Goal: Task Accomplishment & Management: Manage account settings

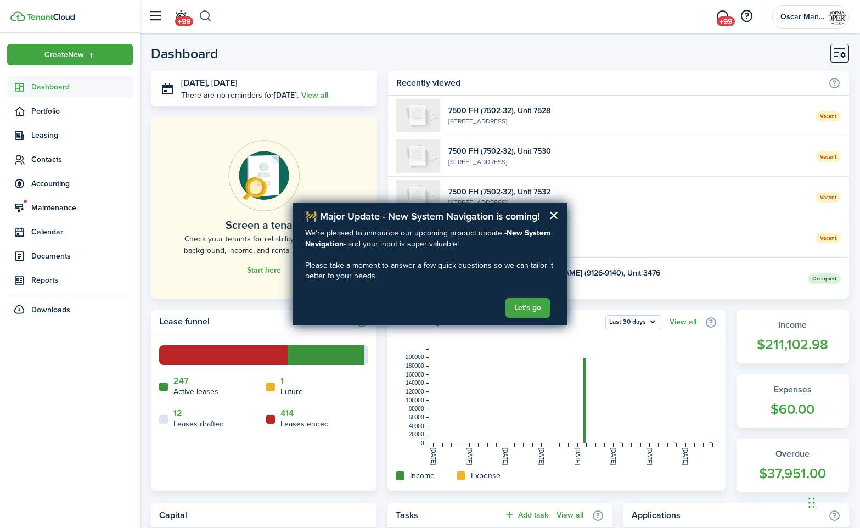
click at [207, 20] on button "button" at bounding box center [206, 16] width 14 height 19
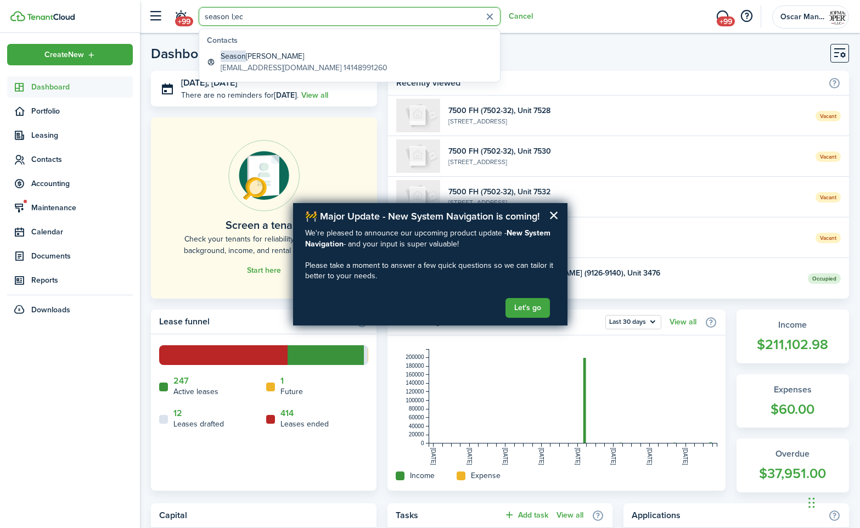
type input "season l;ec"
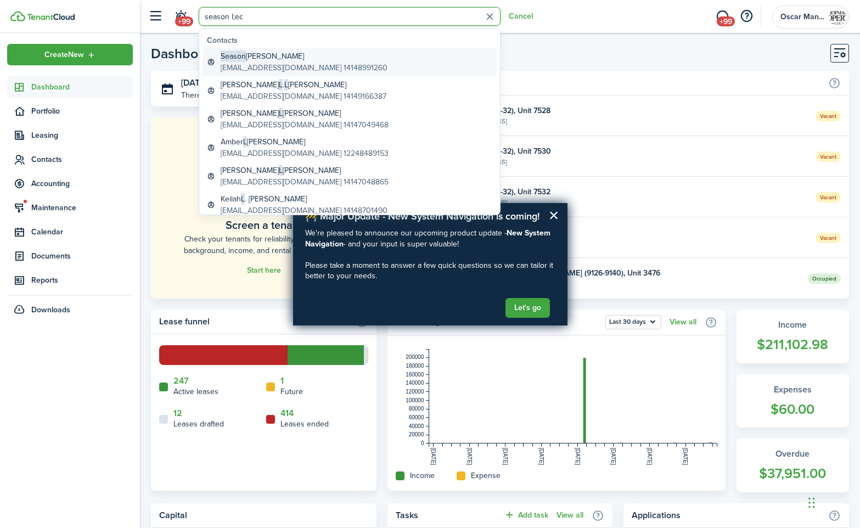
click at [235, 60] on span "Season" at bounding box center [233, 56] width 25 height 12
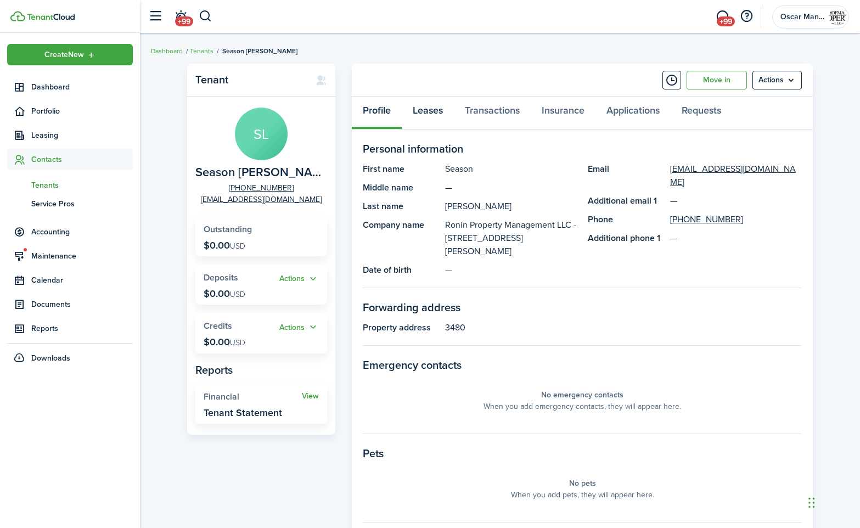
click at [436, 109] on link "Leases" at bounding box center [428, 113] width 52 height 33
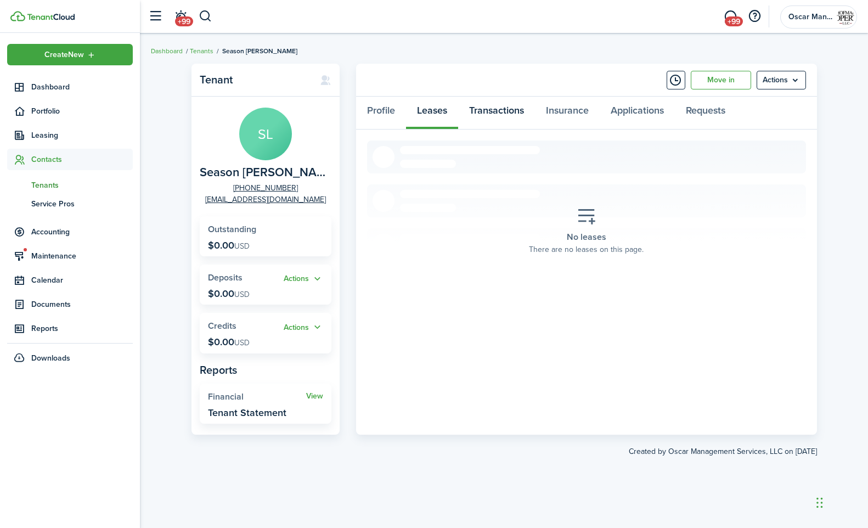
click at [491, 110] on link "Transactions" at bounding box center [496, 113] width 77 height 33
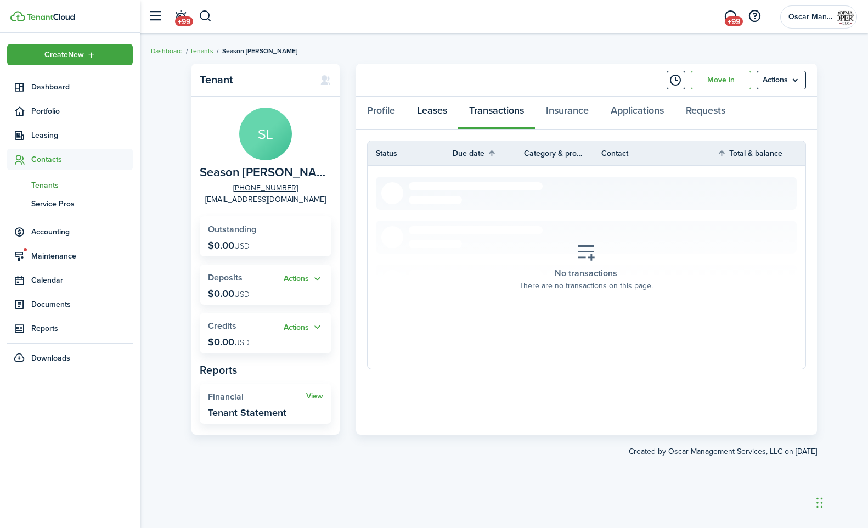
click at [439, 113] on link "Leases" at bounding box center [432, 113] width 52 height 33
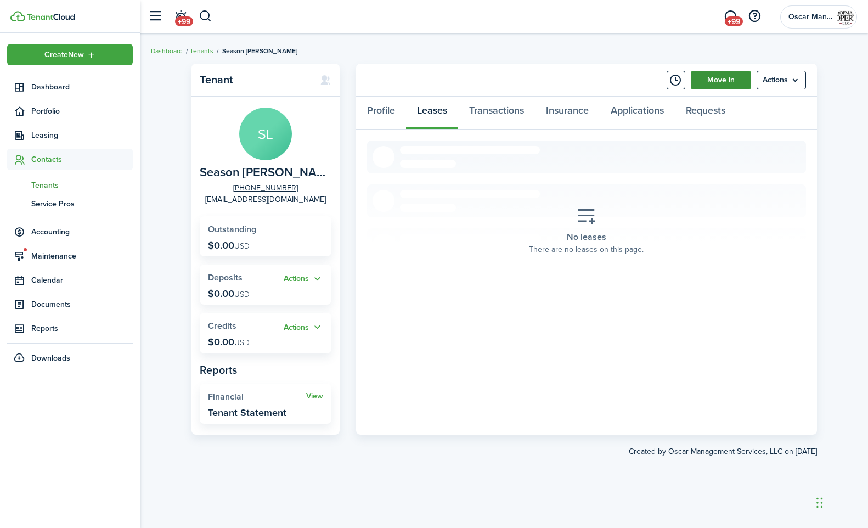
click at [717, 81] on link "Move in" at bounding box center [721, 80] width 60 height 19
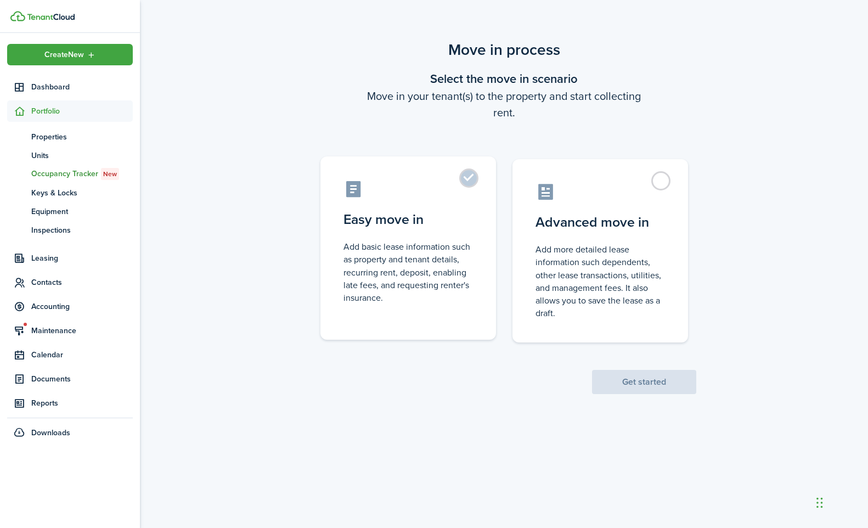
click at [468, 177] on label "Easy move in Add basic lease information such as property and tenant details, r…" at bounding box center [409, 247] width 176 height 183
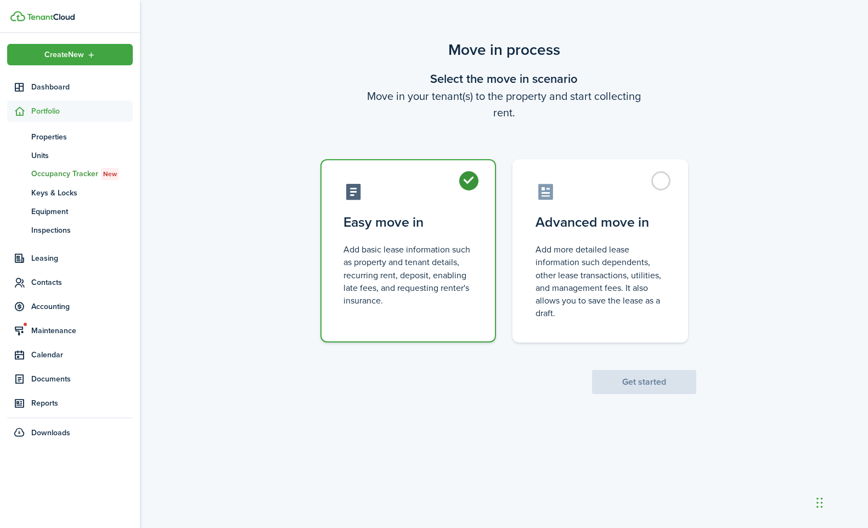
radio input "true"
click at [467, 182] on label "Easy move in Add basic lease information such as property and tenant details, r…" at bounding box center [409, 250] width 176 height 183
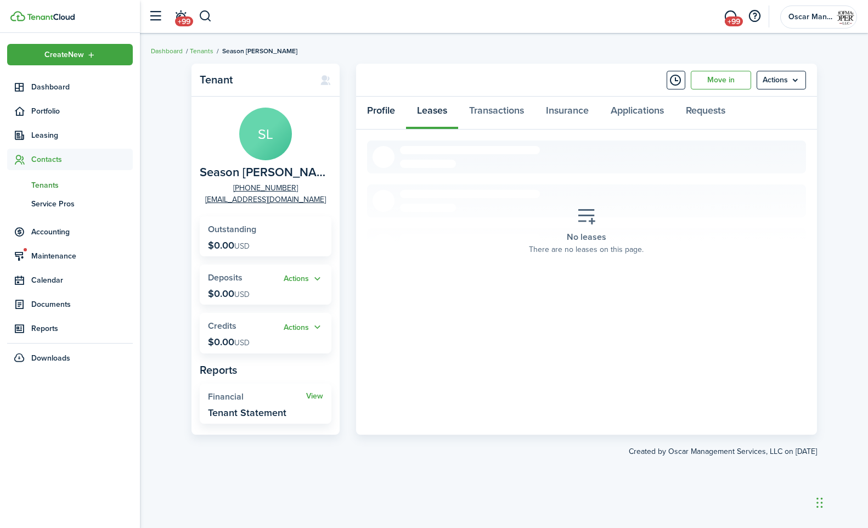
click at [375, 104] on link "Profile" at bounding box center [381, 113] width 50 height 33
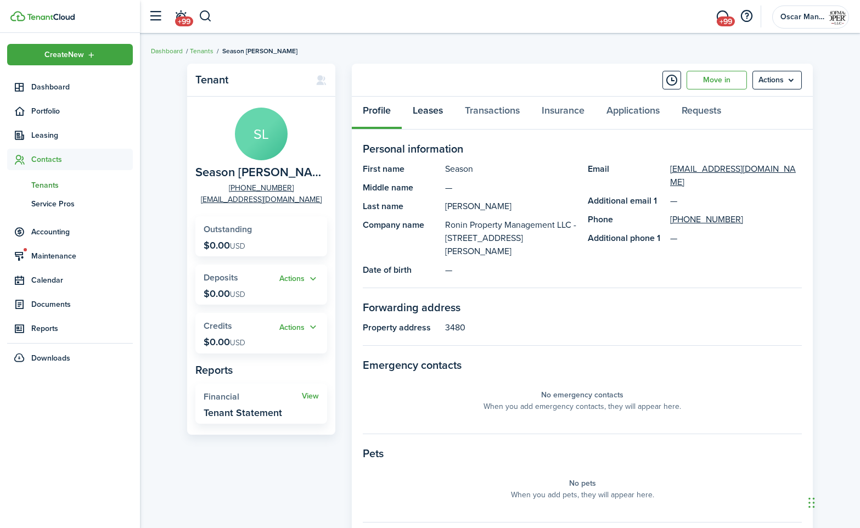
click at [440, 111] on link "Leases" at bounding box center [428, 113] width 52 height 33
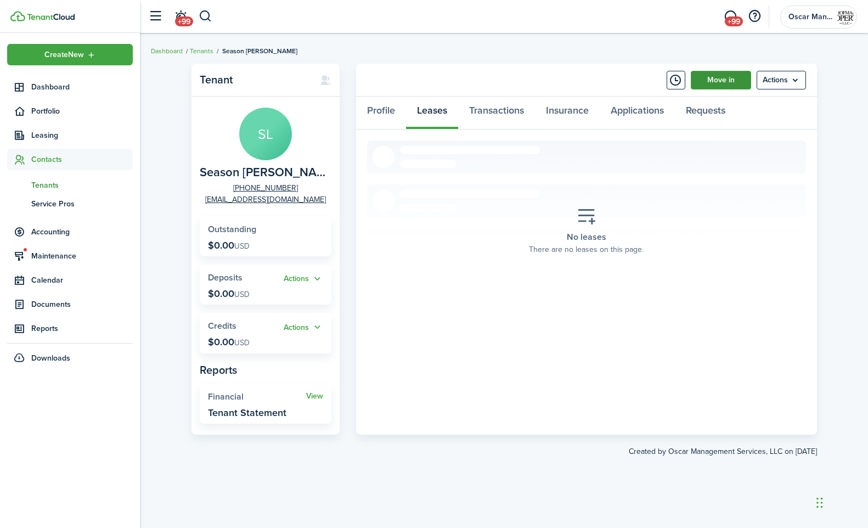
click at [722, 83] on link "Move in" at bounding box center [721, 80] width 60 height 19
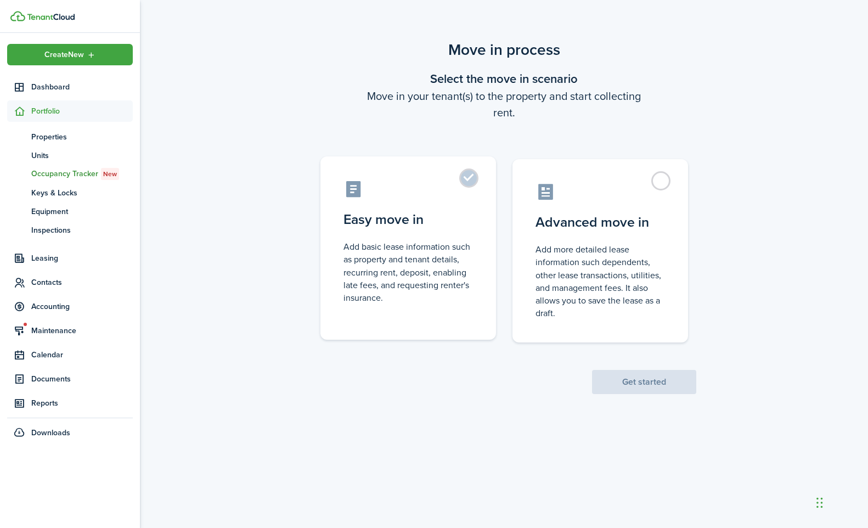
click at [459, 172] on label "Easy move in Add basic lease information such as property and tenant details, r…" at bounding box center [409, 247] width 176 height 183
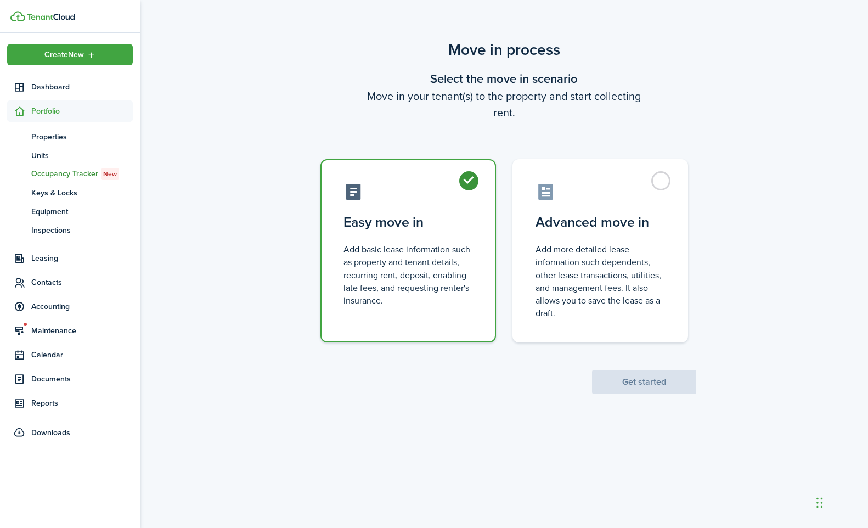
radio input "true"
click at [610, 386] on button "Get started" at bounding box center [644, 382] width 104 height 24
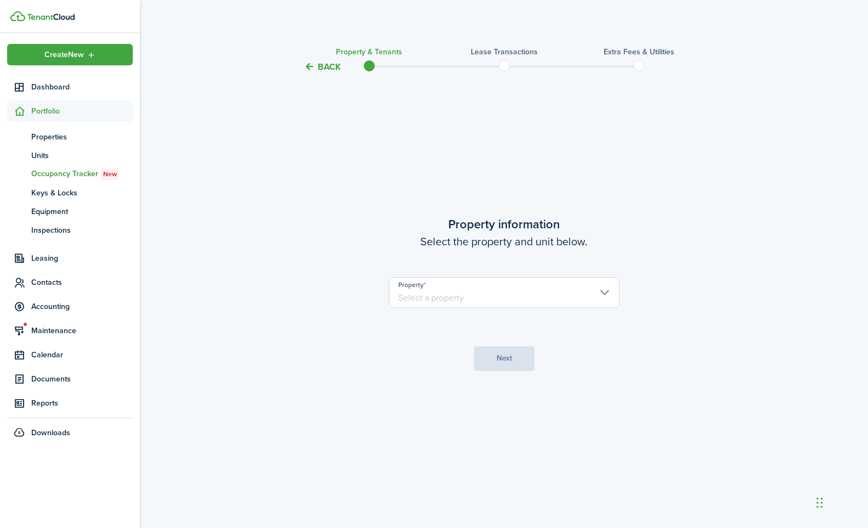
click at [485, 289] on input "Property" at bounding box center [504, 292] width 231 height 31
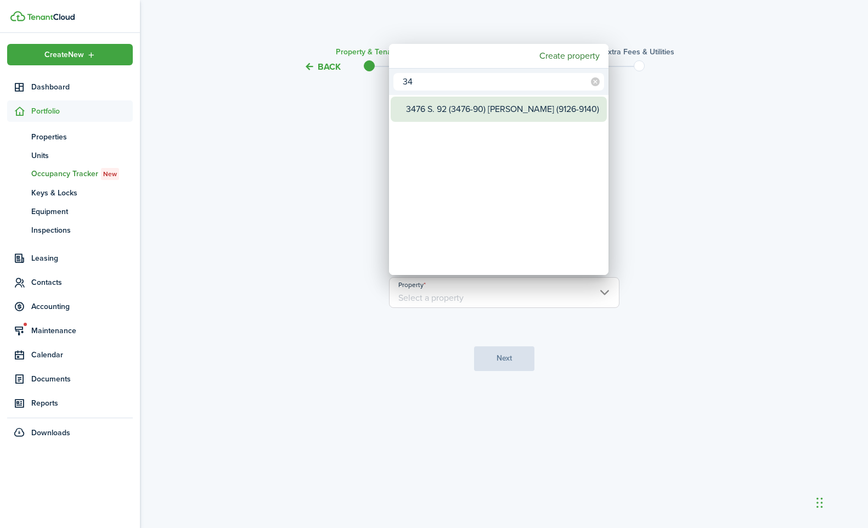
type input "34"
click at [523, 112] on div "3476 S. 92 (3476-90) [PERSON_NAME] (9126-9140)" at bounding box center [503, 109] width 194 height 25
type input "3476 S. 92 (3476-90) [PERSON_NAME] (9126-9140)"
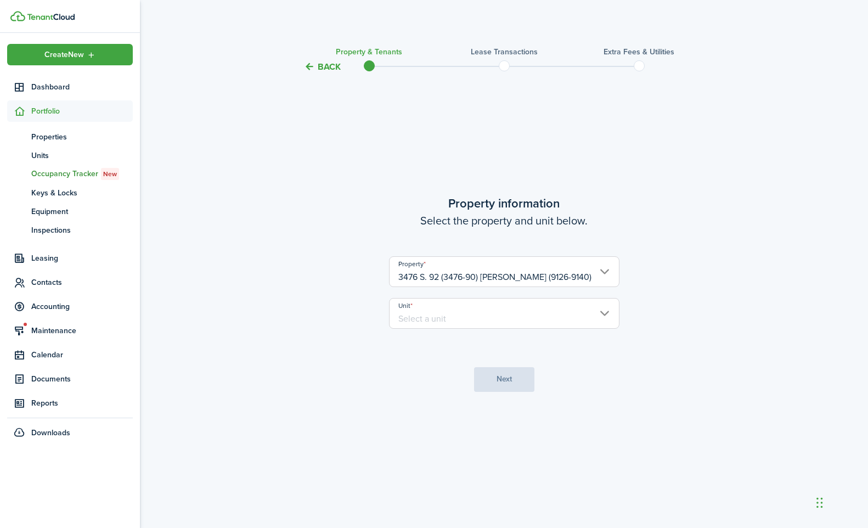
click at [481, 324] on input "Unit" at bounding box center [504, 313] width 231 height 31
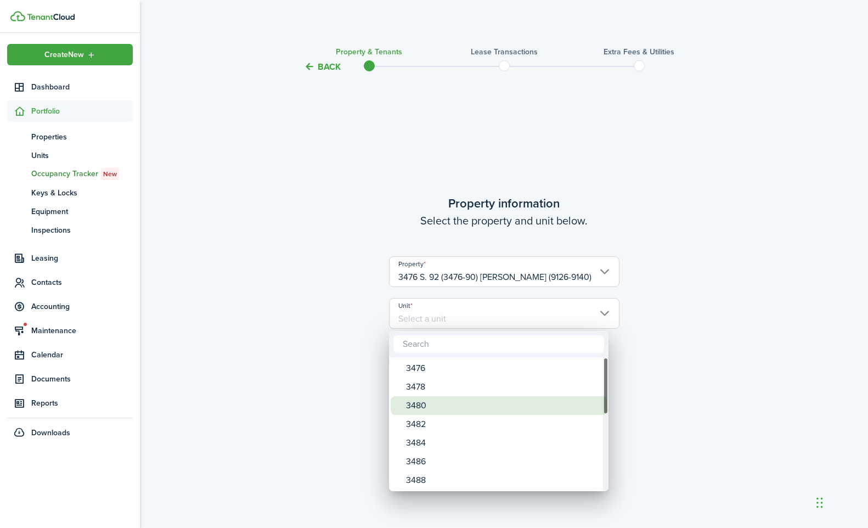
click at [452, 408] on div "3480" at bounding box center [503, 405] width 194 height 19
type input "3480"
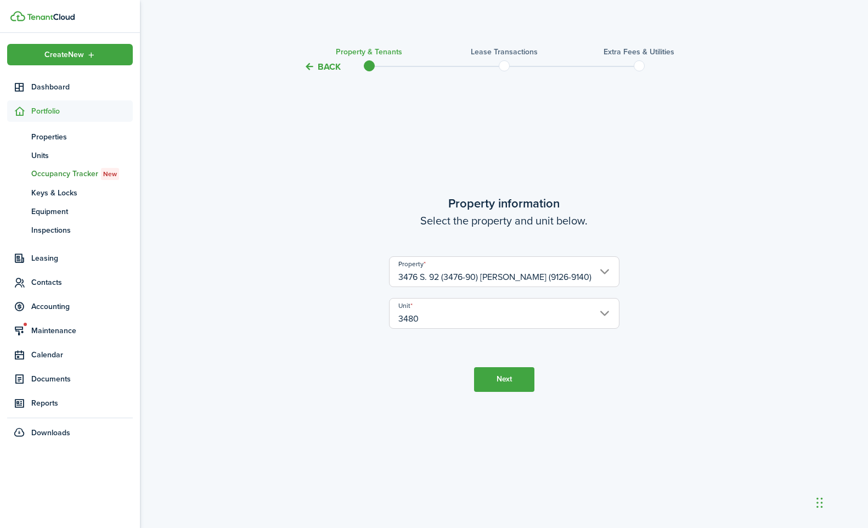
click at [493, 388] on button "Next" at bounding box center [504, 379] width 60 height 25
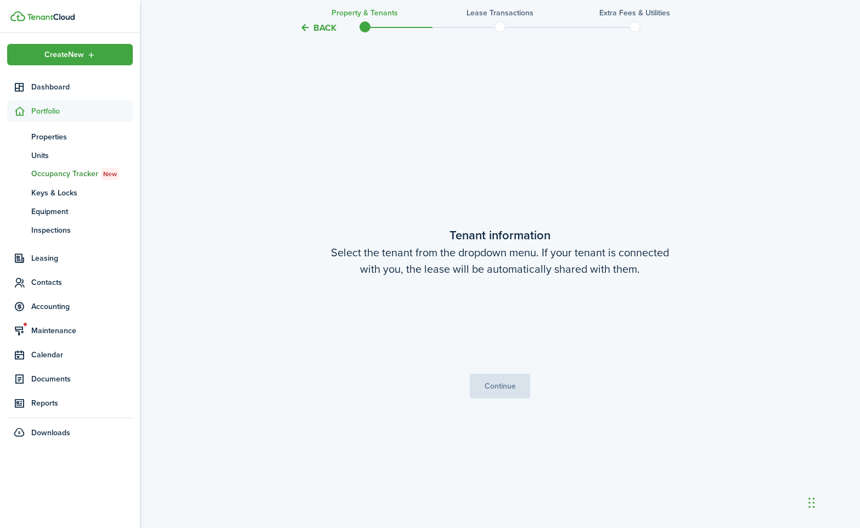
scroll to position [454, 0]
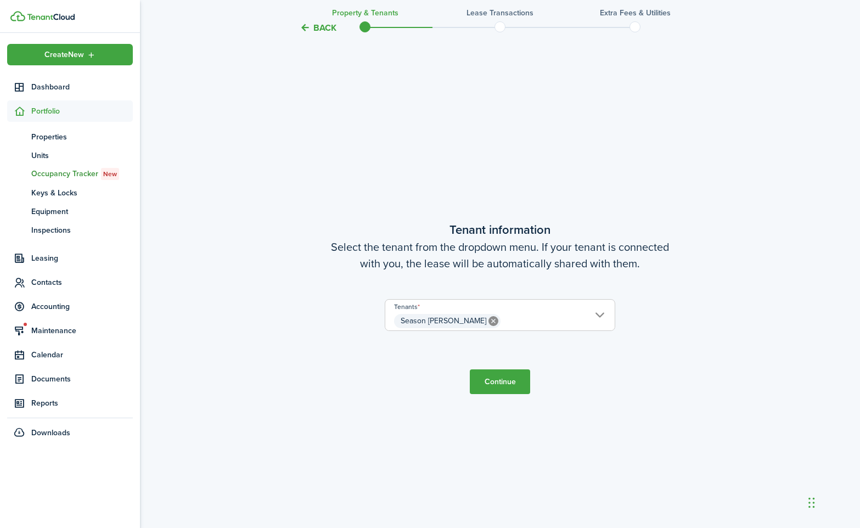
click at [493, 388] on button "Continue" at bounding box center [500, 381] width 60 height 25
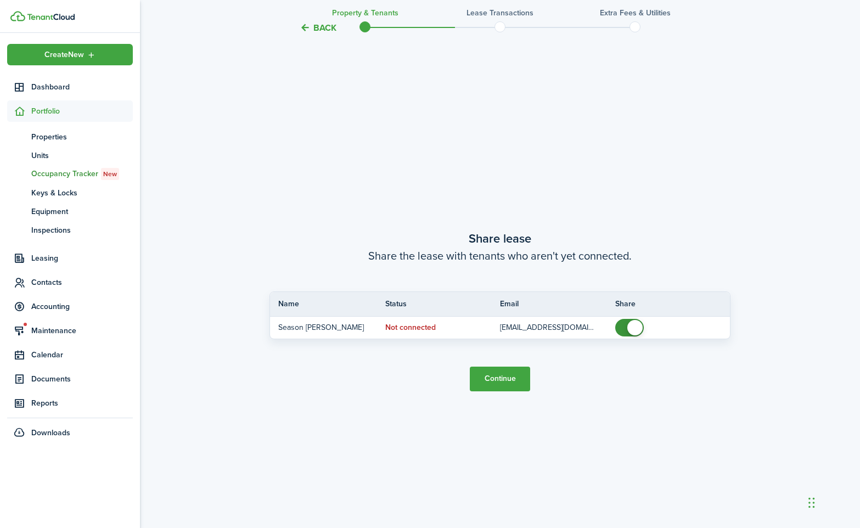
scroll to position [982, 0]
click at [493, 380] on button "Continue" at bounding box center [500, 376] width 60 height 25
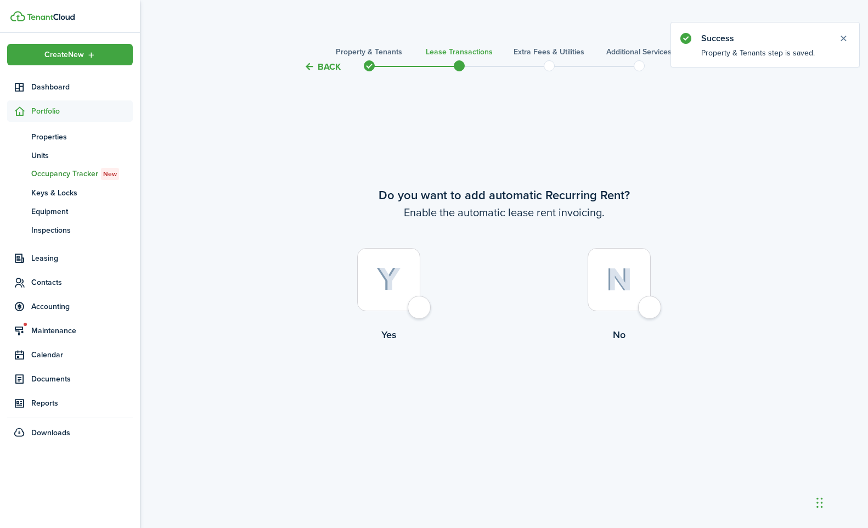
click at [419, 301] on div at bounding box center [388, 279] width 63 height 63
radio input "true"
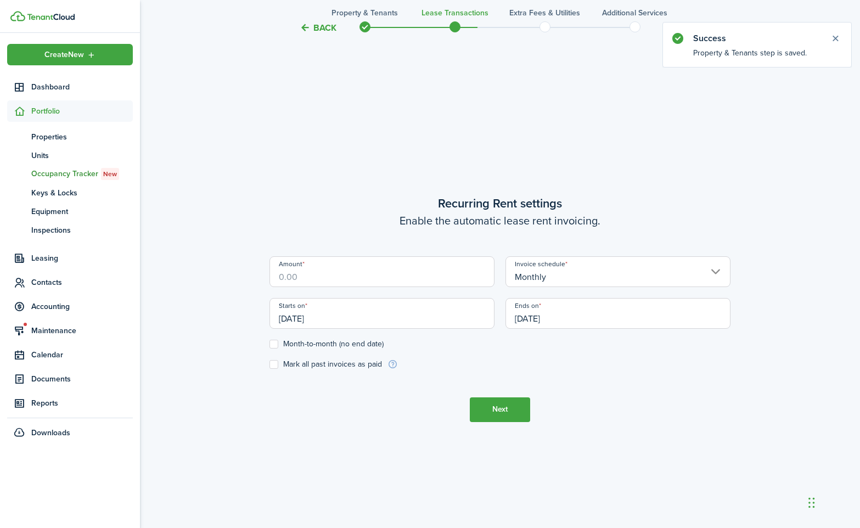
scroll to position [454, 0]
click at [407, 282] on input "Amount" at bounding box center [381, 271] width 225 height 31
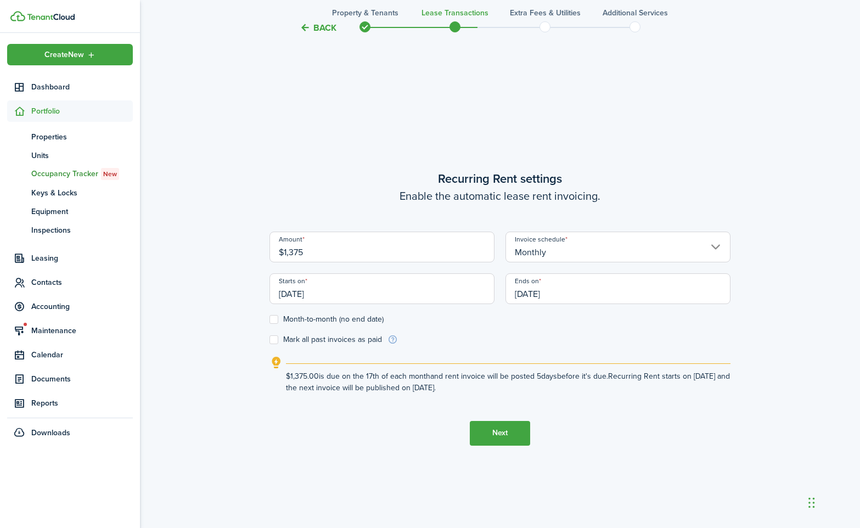
click at [326, 294] on input "[DATE]" at bounding box center [381, 288] width 225 height 31
type input "$1,375.00"
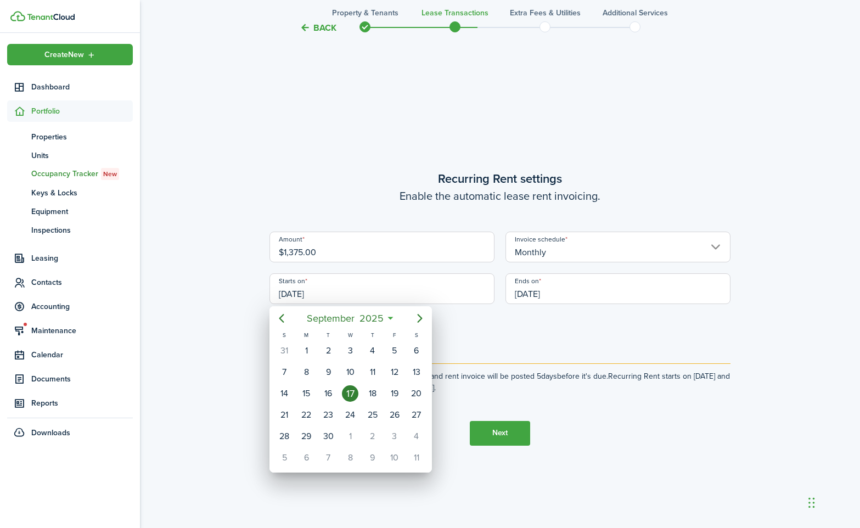
click at [350, 399] on div "17" at bounding box center [350, 393] width 16 height 16
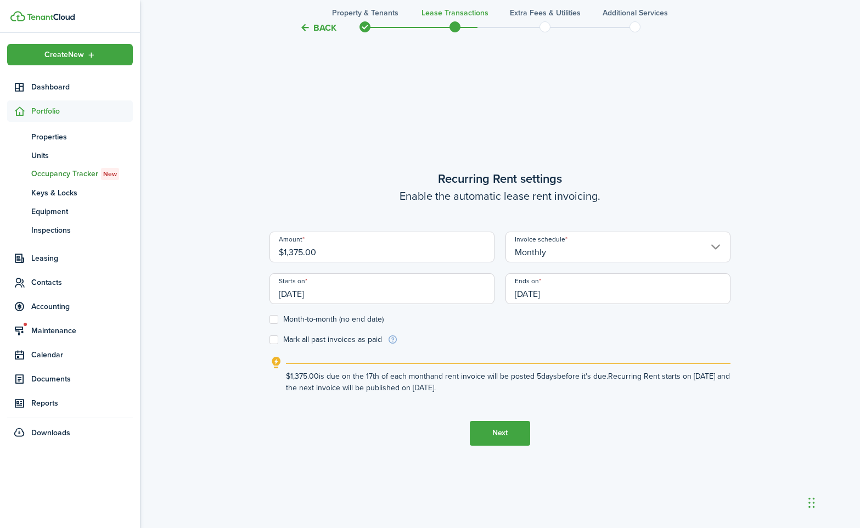
click at [583, 295] on input "[DATE]" at bounding box center [618, 288] width 225 height 31
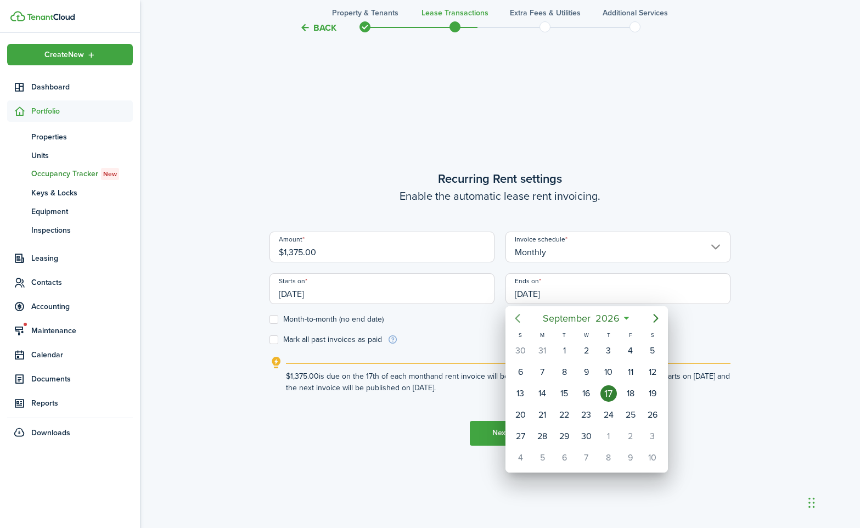
click at [515, 318] on icon "Previous page" at bounding box center [517, 318] width 13 height 13
click at [547, 456] on div "31" at bounding box center [542, 458] width 16 height 16
type input "[DATE]"
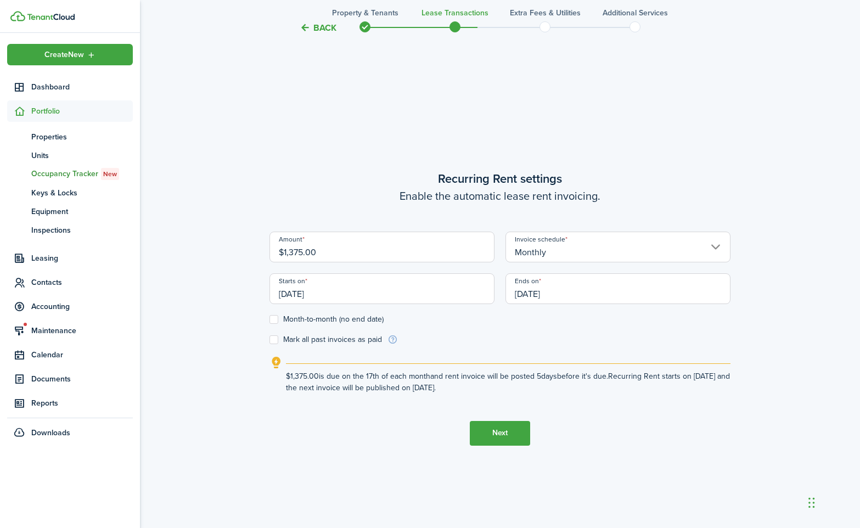
click at [502, 434] on button "Next" at bounding box center [500, 433] width 60 height 25
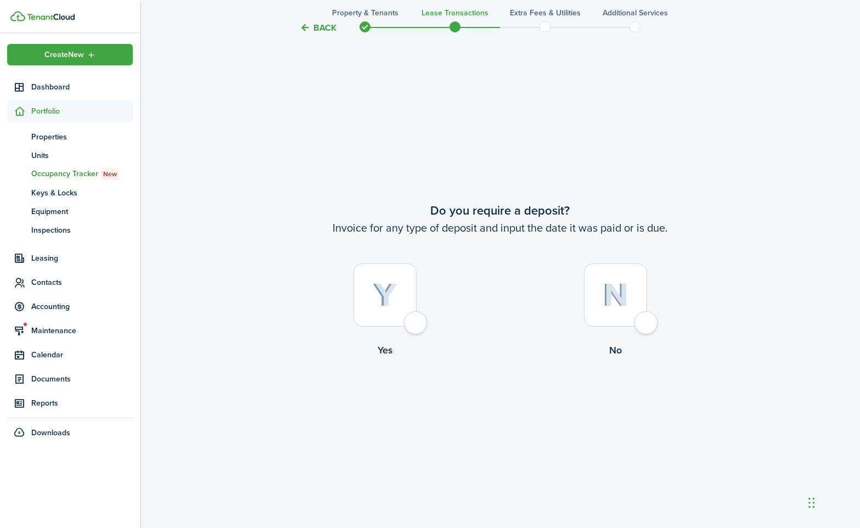
scroll to position [982, 0]
click at [408, 324] on div at bounding box center [384, 293] width 63 height 63
radio input "true"
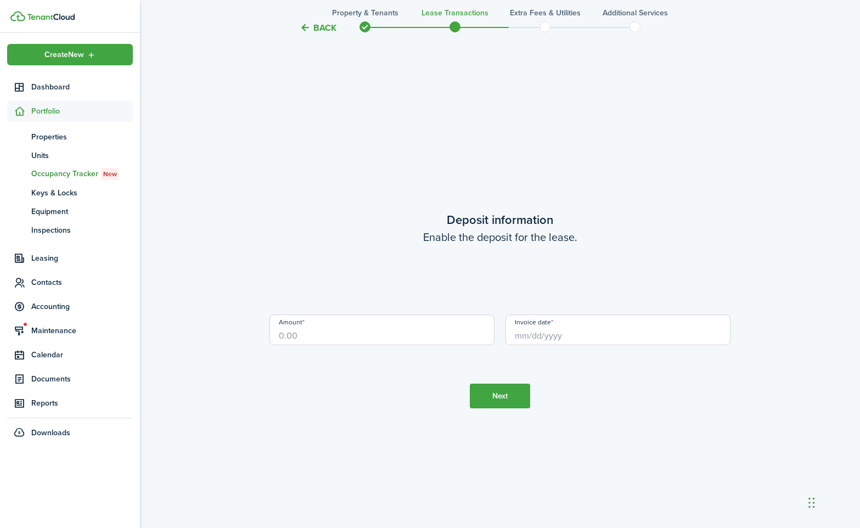
scroll to position [1510, 0]
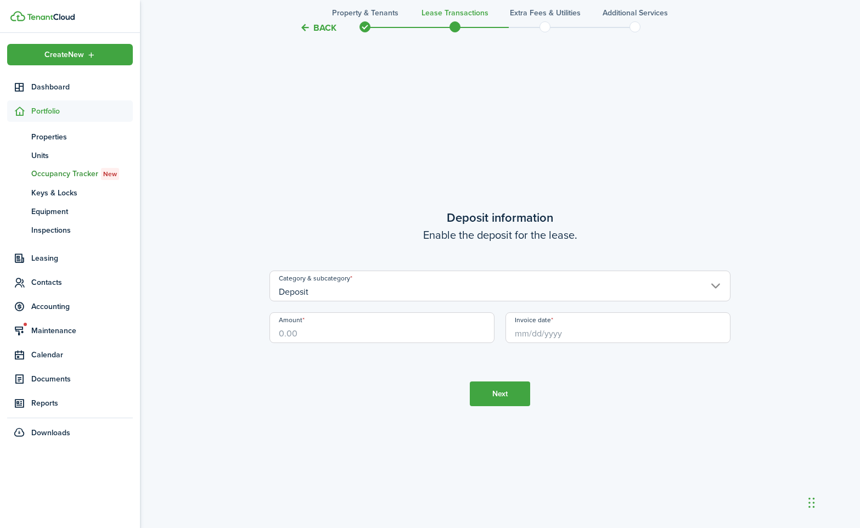
click at [335, 336] on input "Amount" at bounding box center [381, 327] width 225 height 31
type input "$1,260.00"
click at [402, 454] on tc-wizard-step "Deposit information Enable the deposit for the lease. Category & subcategory De…" at bounding box center [499, 307] width 461 height 528
click at [531, 330] on input "Invoice date" at bounding box center [618, 327] width 225 height 31
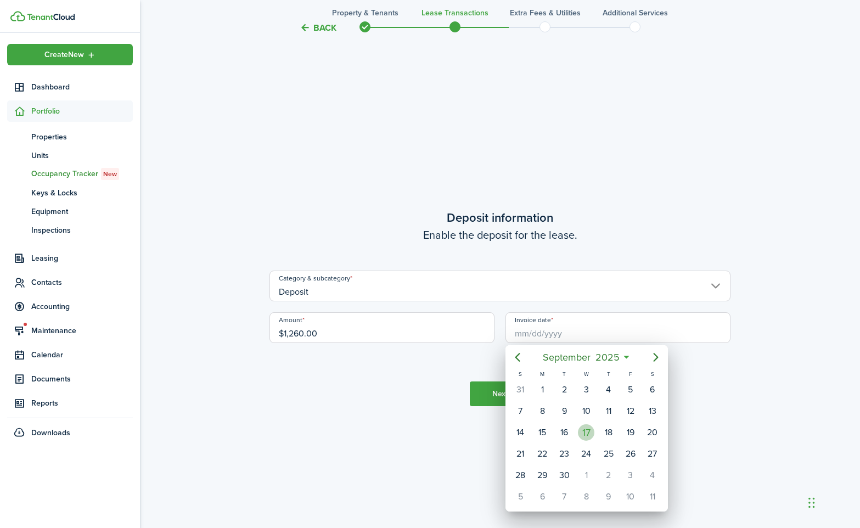
click at [589, 429] on div "17" at bounding box center [586, 432] width 16 height 16
type input "[DATE]"
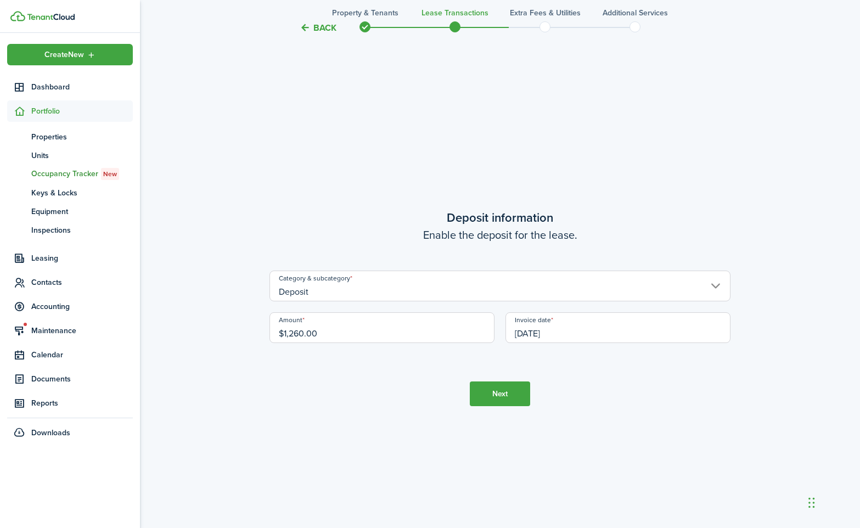
click at [499, 400] on button "Next" at bounding box center [500, 393] width 60 height 25
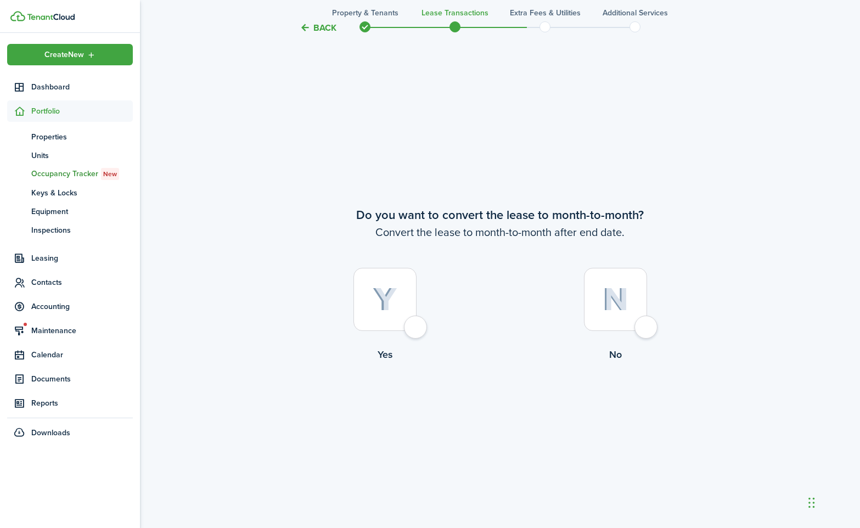
scroll to position [2039, 0]
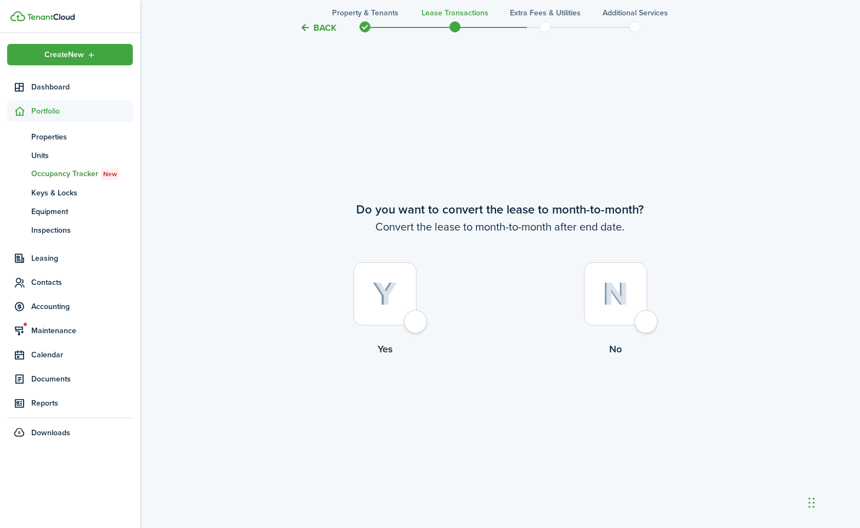
click at [417, 323] on div at bounding box center [384, 293] width 63 height 63
radio input "true"
click at [506, 410] on button "Continue" at bounding box center [500, 402] width 60 height 25
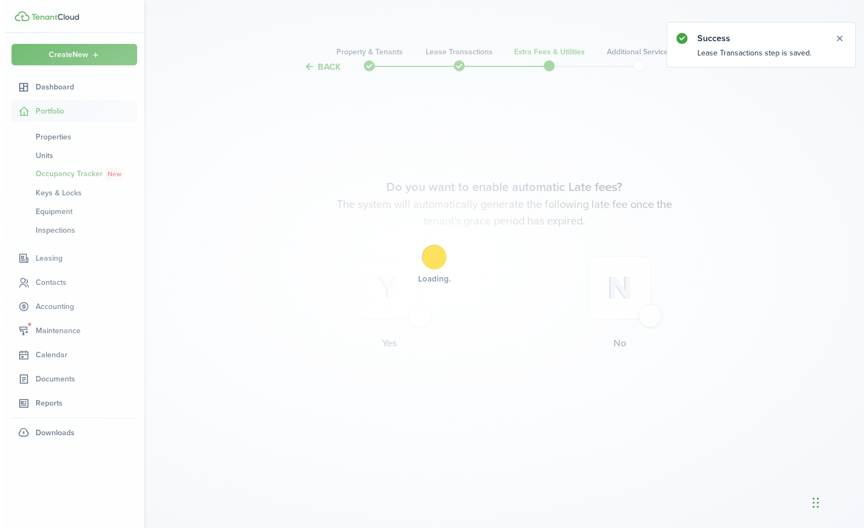
scroll to position [0, 0]
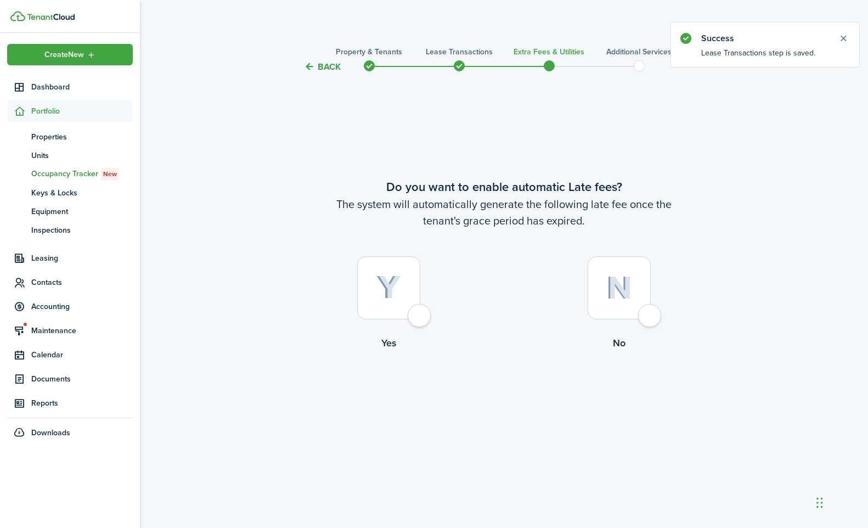
click at [420, 319] on div at bounding box center [388, 287] width 63 height 63
radio input "true"
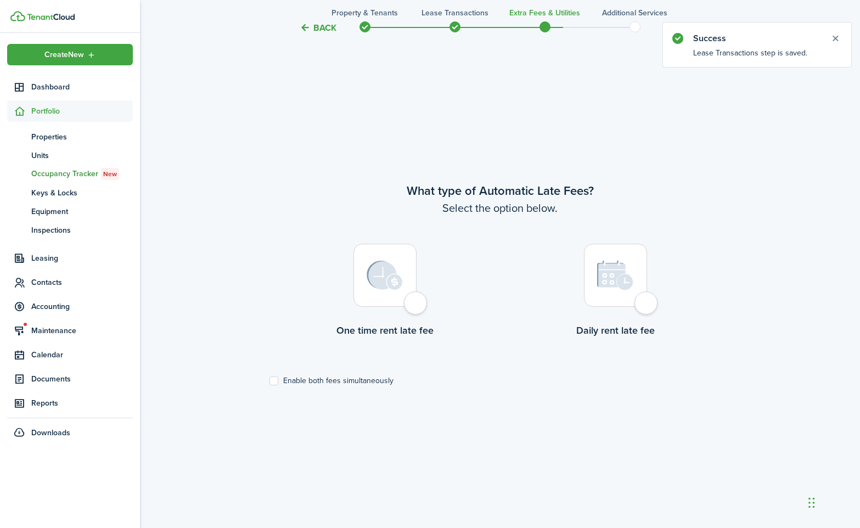
scroll to position [454, 0]
click at [417, 305] on div at bounding box center [384, 273] width 63 height 63
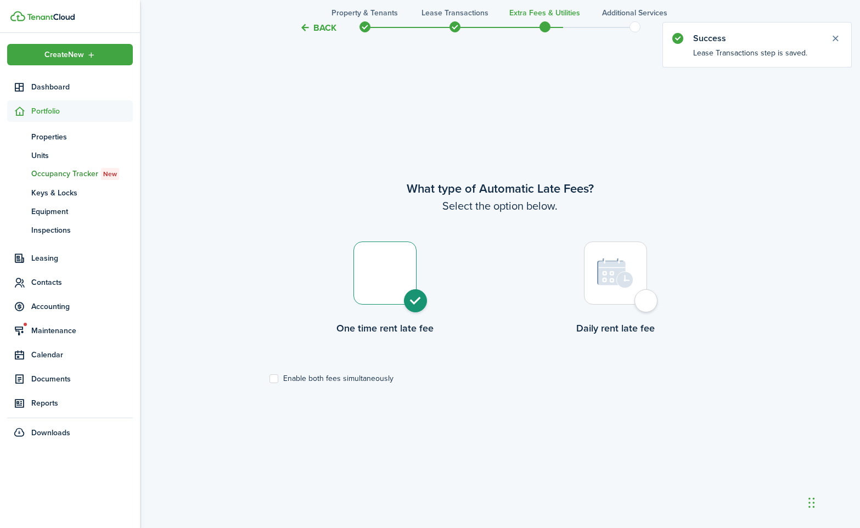
radio input "true"
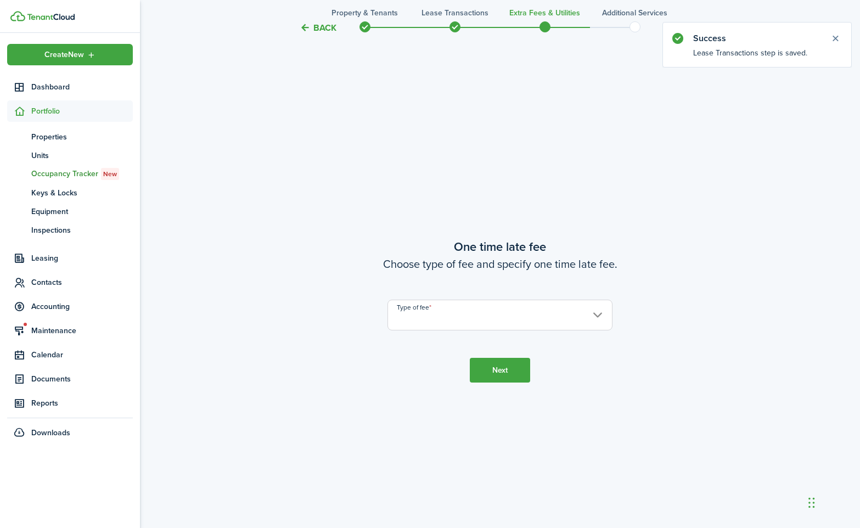
scroll to position [982, 0]
click at [476, 317] on input "Type of fee" at bounding box center [500, 312] width 225 height 31
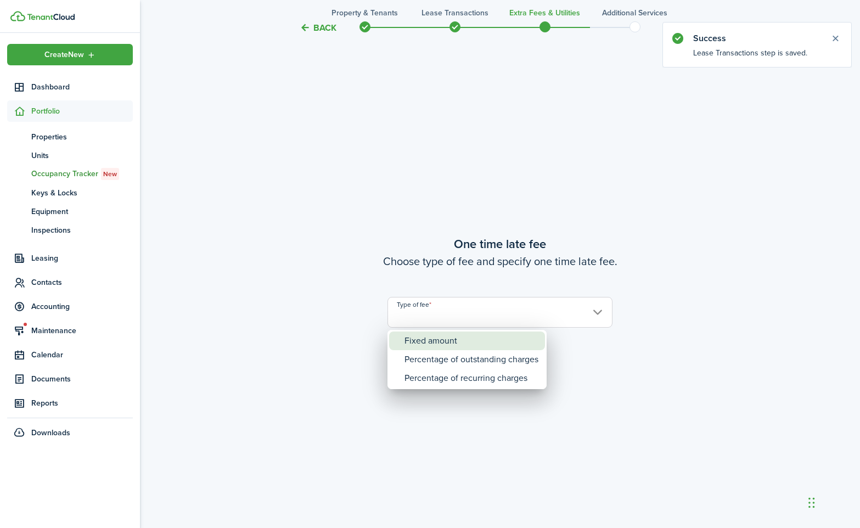
click at [455, 344] on div "Fixed amount" at bounding box center [472, 341] width 134 height 19
type input "Fixed amount"
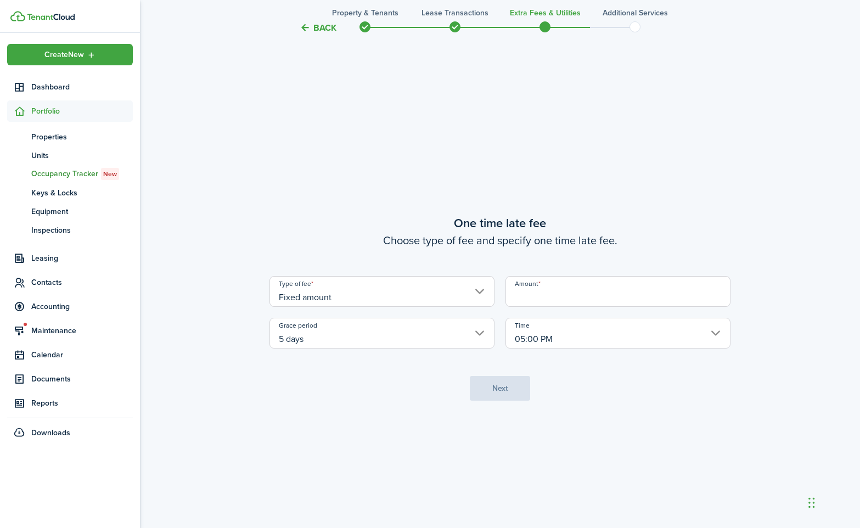
click at [559, 303] on input "Amount" at bounding box center [618, 291] width 225 height 31
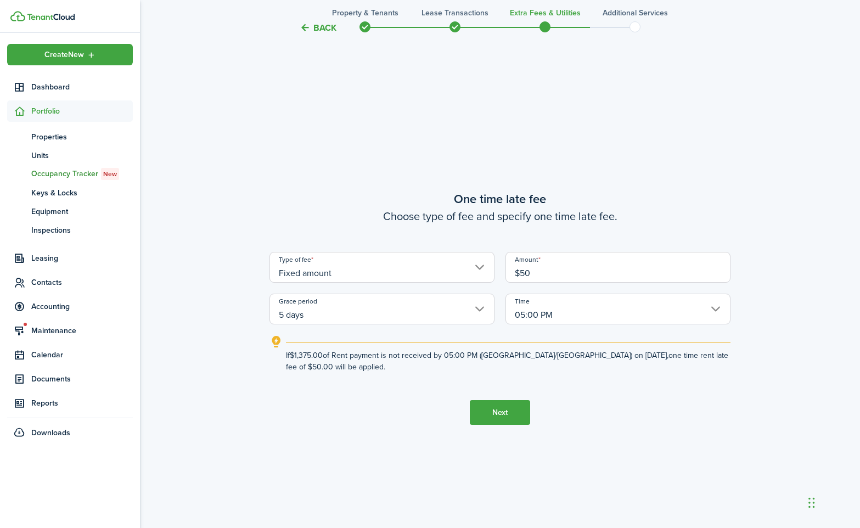
type input "$50.00"
click at [501, 417] on button "Next" at bounding box center [500, 412] width 60 height 25
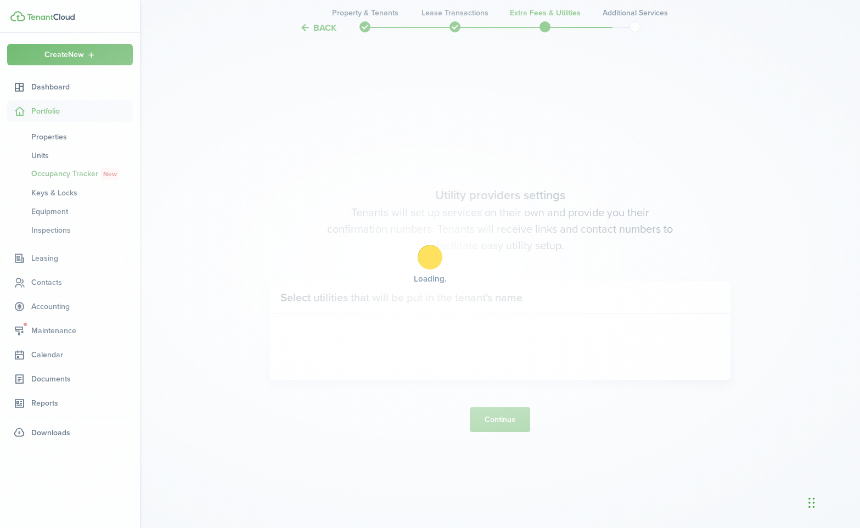
scroll to position [1510, 0]
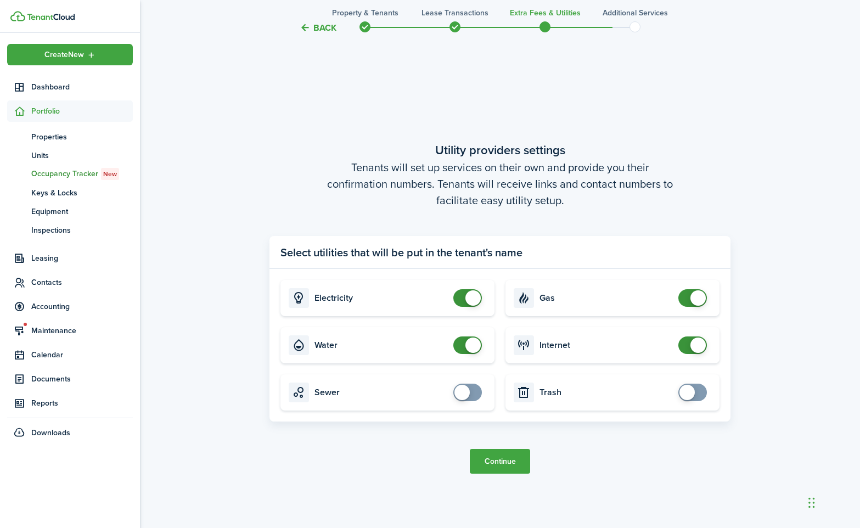
checkbox input "false"
click at [468, 349] on span at bounding box center [472, 345] width 15 height 15
click at [703, 302] on span at bounding box center [697, 297] width 15 height 15
checkbox input "true"
click at [698, 302] on span at bounding box center [692, 298] width 11 height 18
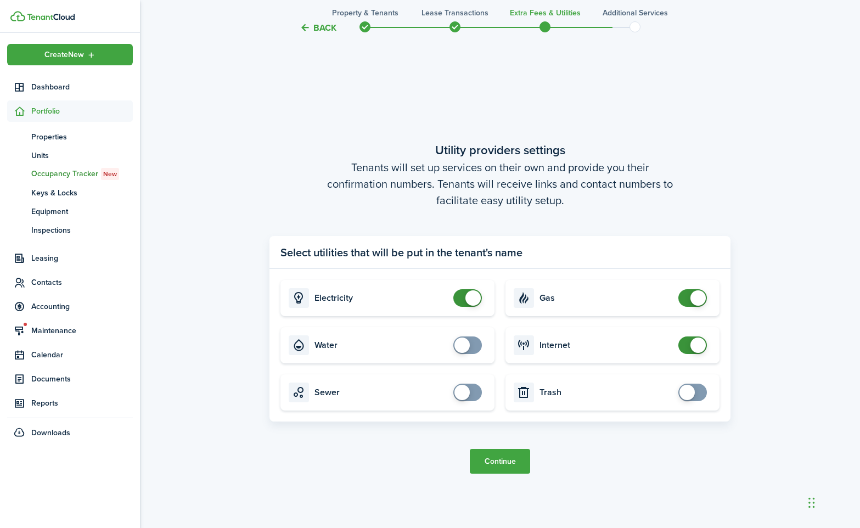
click at [516, 461] on button "Continue" at bounding box center [500, 461] width 60 height 25
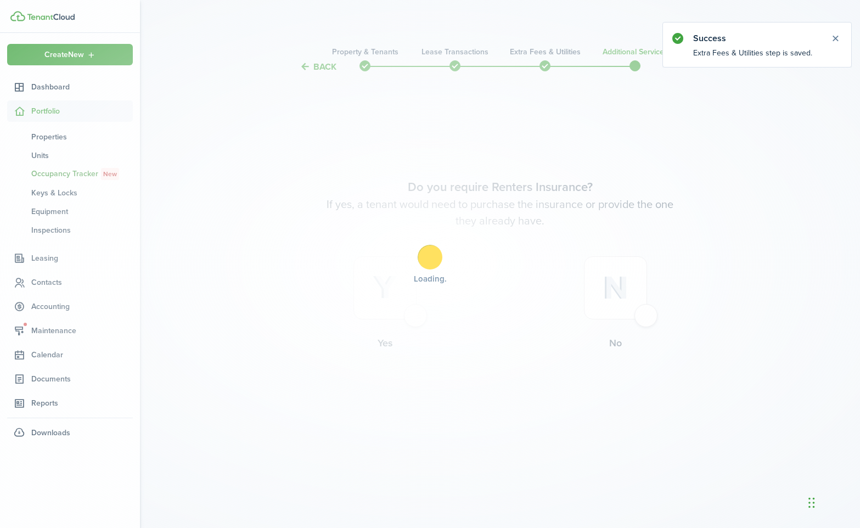
scroll to position [0, 0]
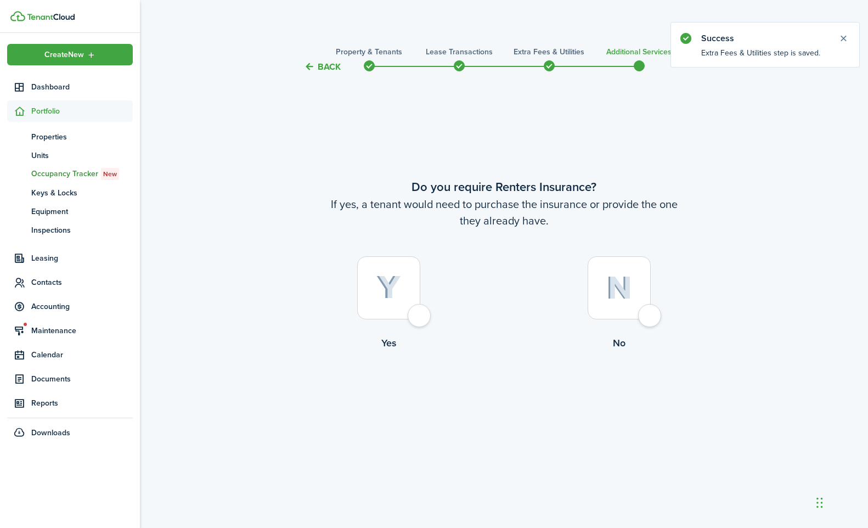
click at [651, 319] on div at bounding box center [619, 287] width 63 height 63
radio input "true"
click at [490, 402] on button "Complete move in" at bounding box center [504, 395] width 81 height 25
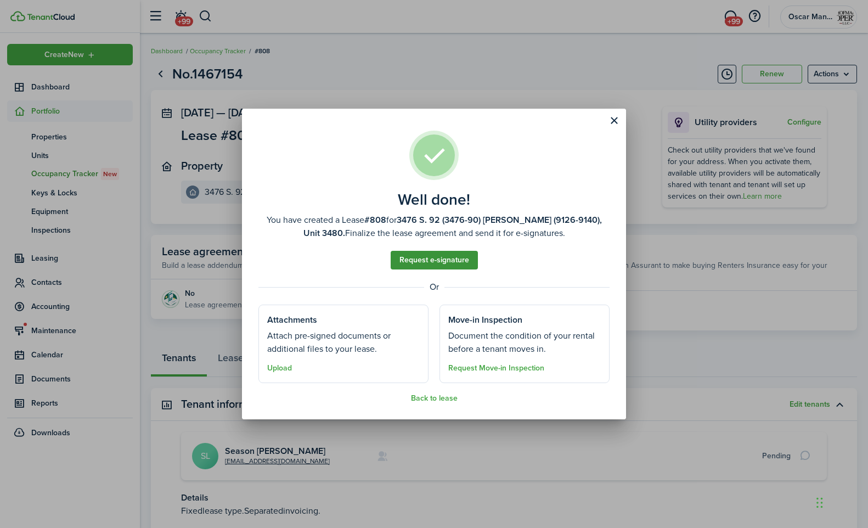
click at [427, 257] on link "Request e-signature" at bounding box center [434, 260] width 87 height 19
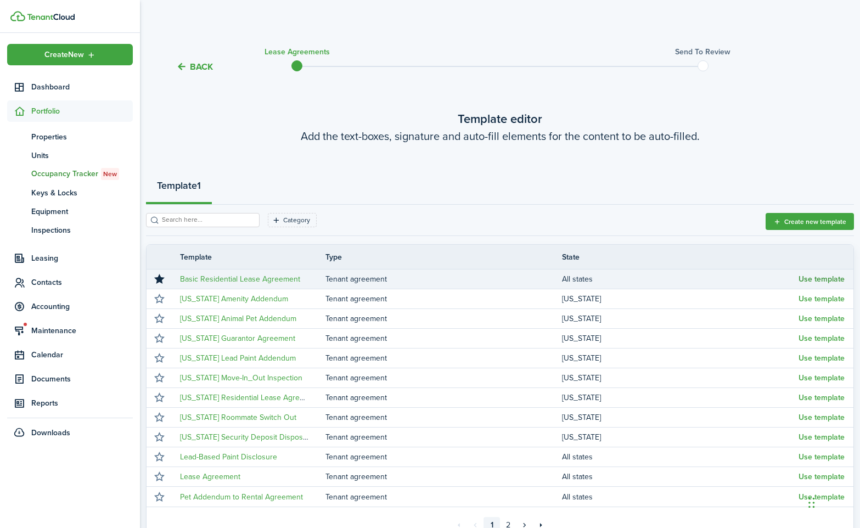
click at [826, 281] on button "Use template" at bounding box center [822, 279] width 46 height 9
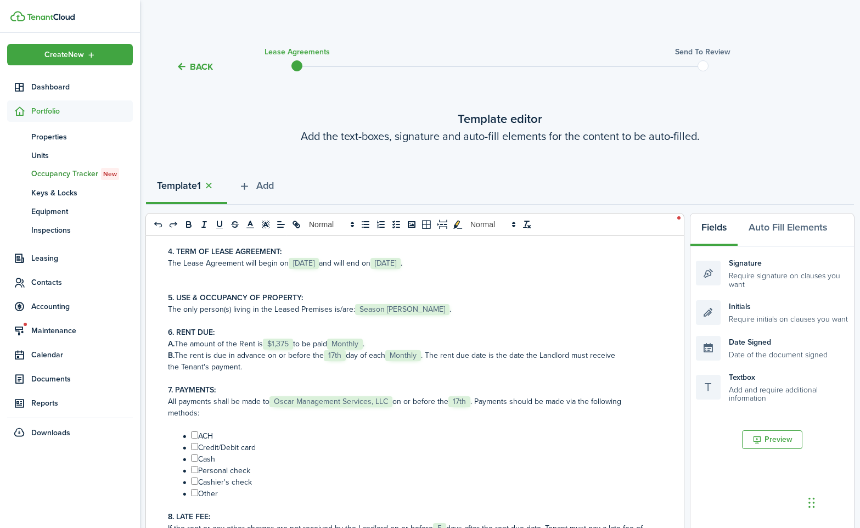
scroll to position [135, 0]
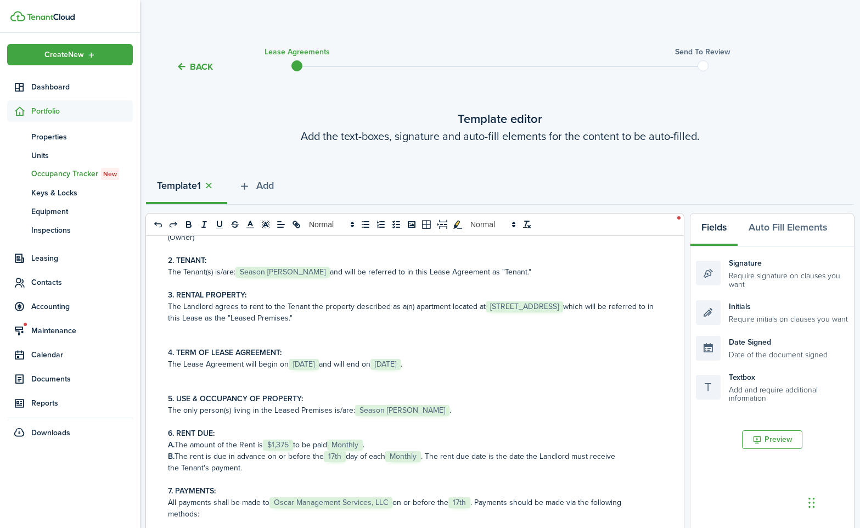
click at [551, 306] on span "[STREET_ADDRESS]" at bounding box center [524, 306] width 77 height 11
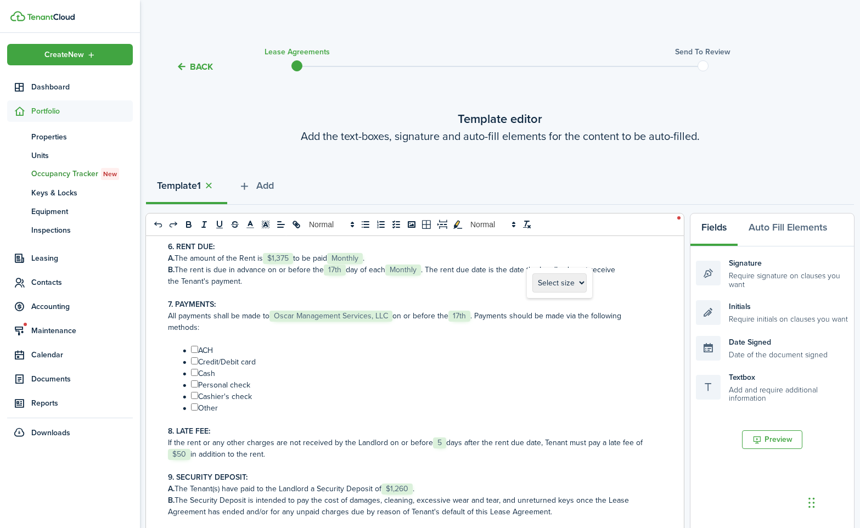
scroll to position [324, 0]
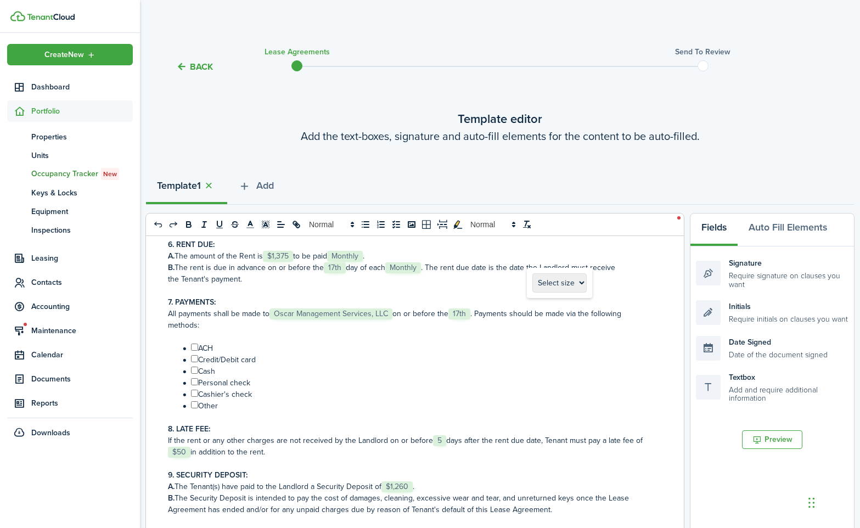
click at [336, 267] on span "17th" at bounding box center [335, 267] width 22 height 11
click at [370, 295] on p at bounding box center [411, 291] width 486 height 12
click at [396, 271] on span "Monthly" at bounding box center [399, 267] width 36 height 11
click at [426, 358] on li "﻿ ﻿ Credit/Debit card" at bounding box center [416, 360] width 474 height 12
click at [463, 317] on span "17th" at bounding box center [459, 313] width 22 height 11
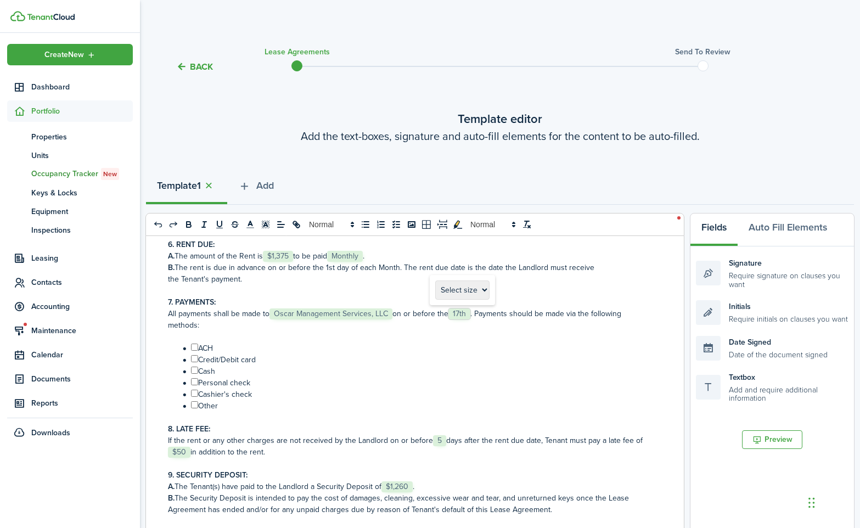
click at [463, 317] on span "17th" at bounding box center [459, 313] width 22 height 11
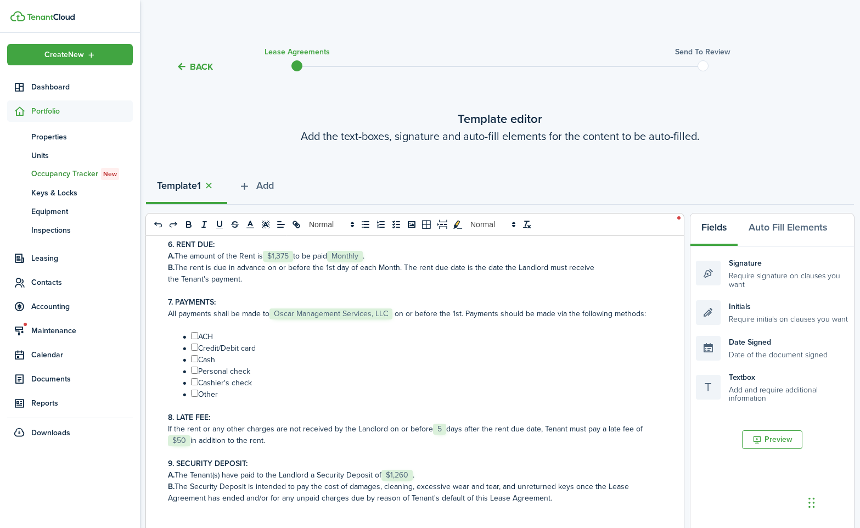
click at [461, 348] on li "﻿ ﻿ Credit/Debit card" at bounding box center [416, 348] width 474 height 12
click at [195, 339] on input "﻿ ﻿" at bounding box center [194, 335] width 7 height 7
checkbox input "true"
click at [195, 349] on input "﻿ ﻿" at bounding box center [194, 347] width 7 height 7
checkbox input "true"
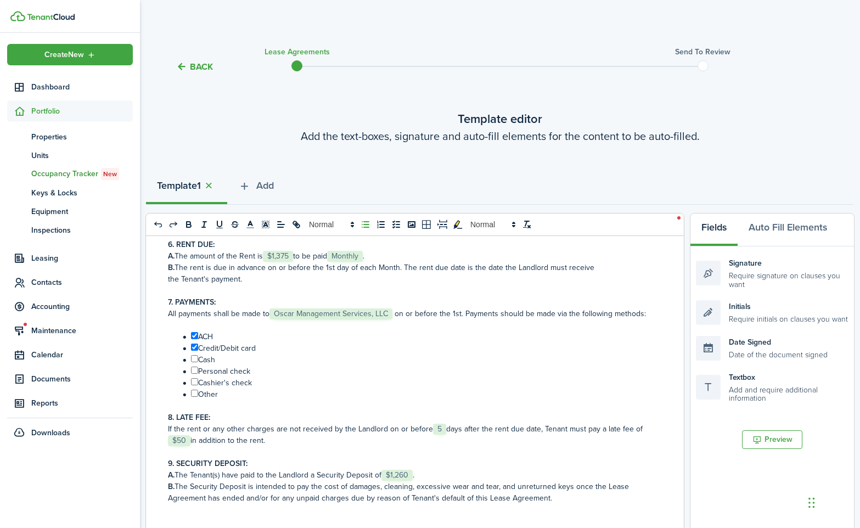
click at [194, 357] on input "﻿ ﻿" at bounding box center [194, 358] width 7 height 7
checkbox input "true"
drag, startPoint x: 195, startPoint y: 367, endPoint x: 195, endPoint y: 378, distance: 10.4
click at [195, 368] on input "﻿ ﻿" at bounding box center [194, 370] width 7 height 7
checkbox input "true"
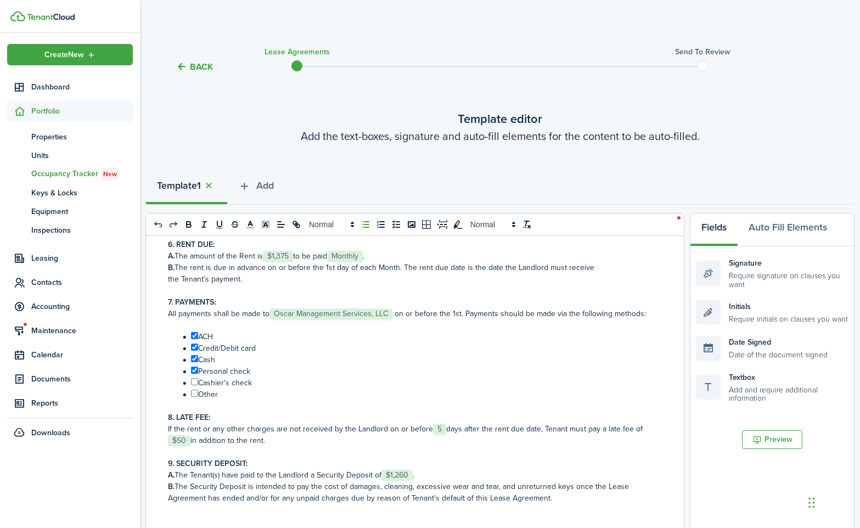
click at [196, 382] on input "﻿ ﻿" at bounding box center [194, 381] width 7 height 7
checkbox input "true"
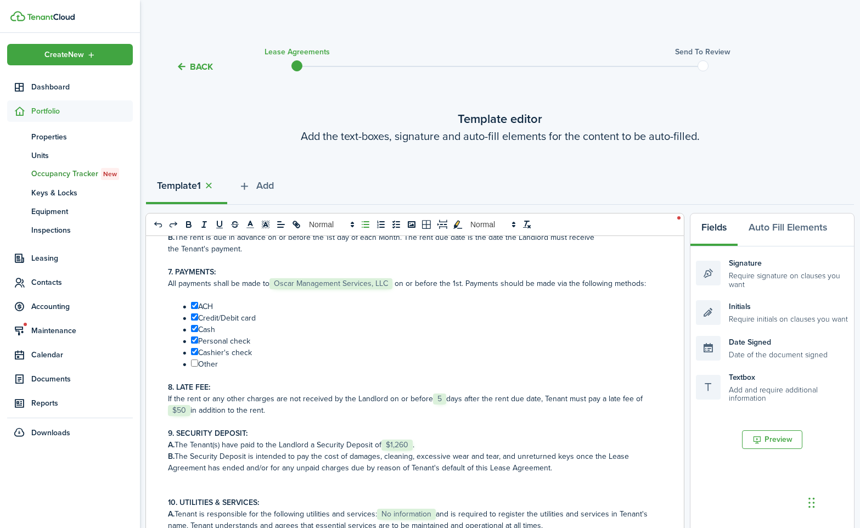
scroll to position [0, 0]
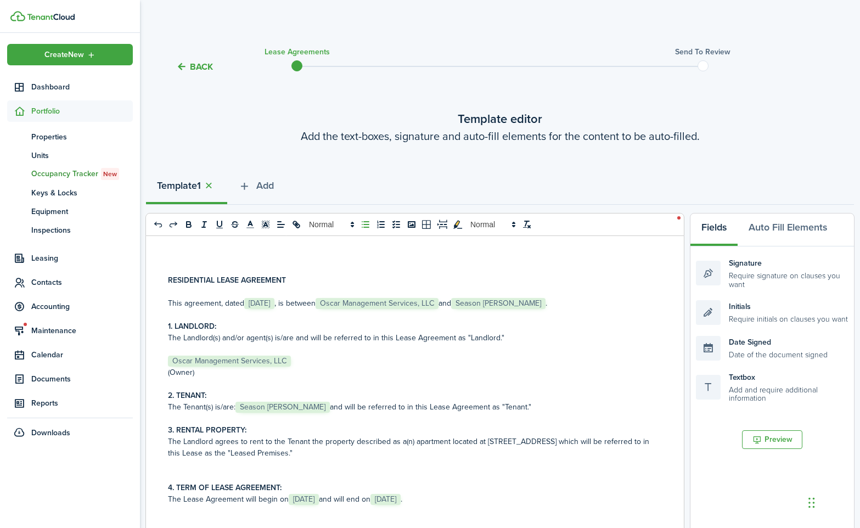
click at [205, 69] on button "Back" at bounding box center [194, 67] width 37 height 12
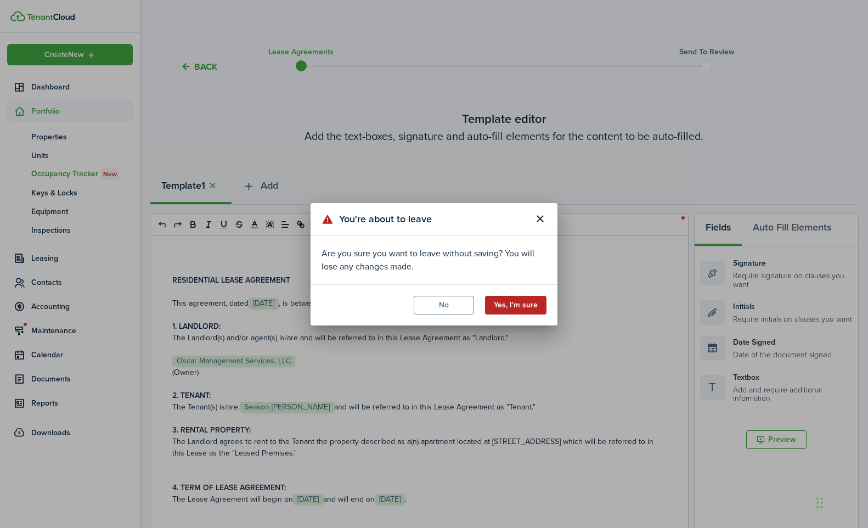
click at [511, 306] on button "Yes, I'm sure" at bounding box center [515, 305] width 61 height 19
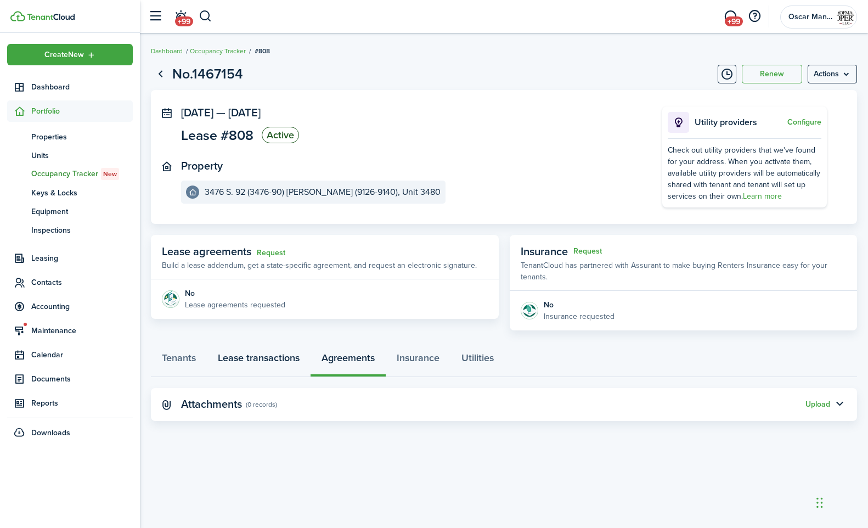
click at [262, 361] on link "Lease transactions" at bounding box center [259, 360] width 104 height 33
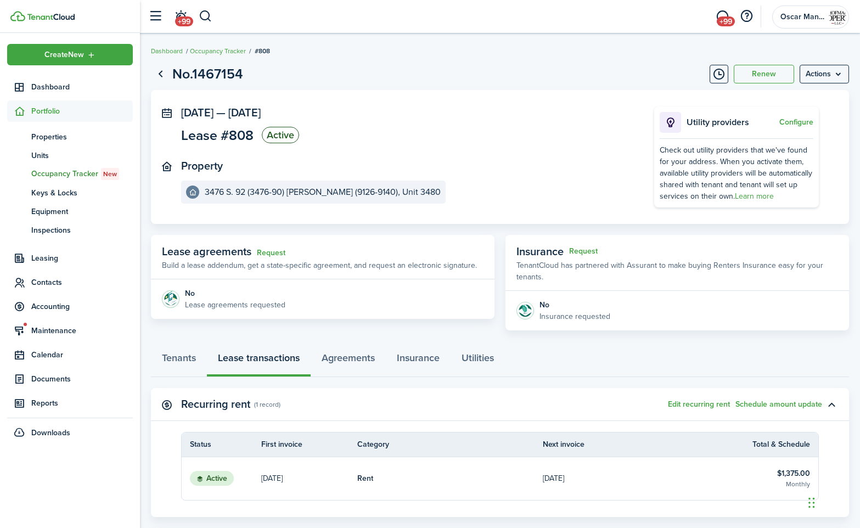
click at [473, 474] on link "Rent" at bounding box center [450, 478] width 186 height 43
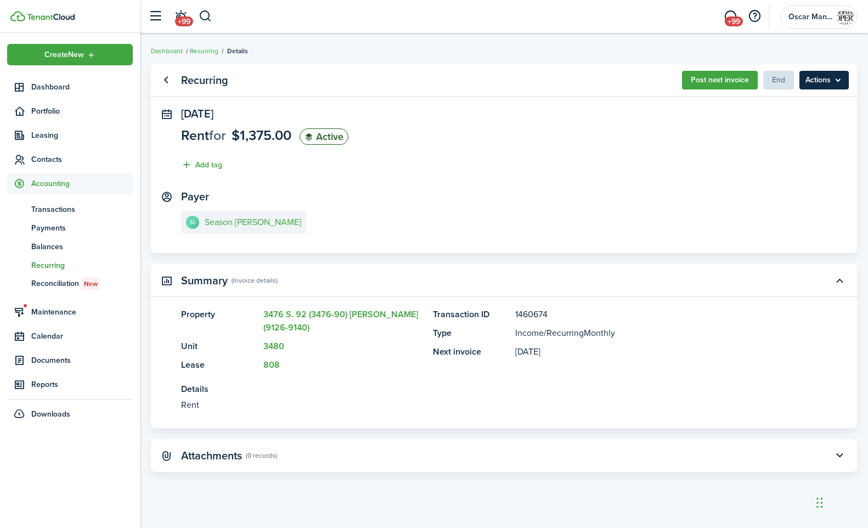
click at [836, 79] on menu-btn "Actions" at bounding box center [824, 80] width 49 height 19
click at [780, 79] on span "End" at bounding box center [778, 80] width 31 height 12
click at [164, 81] on link "Go back" at bounding box center [165, 80] width 19 height 19
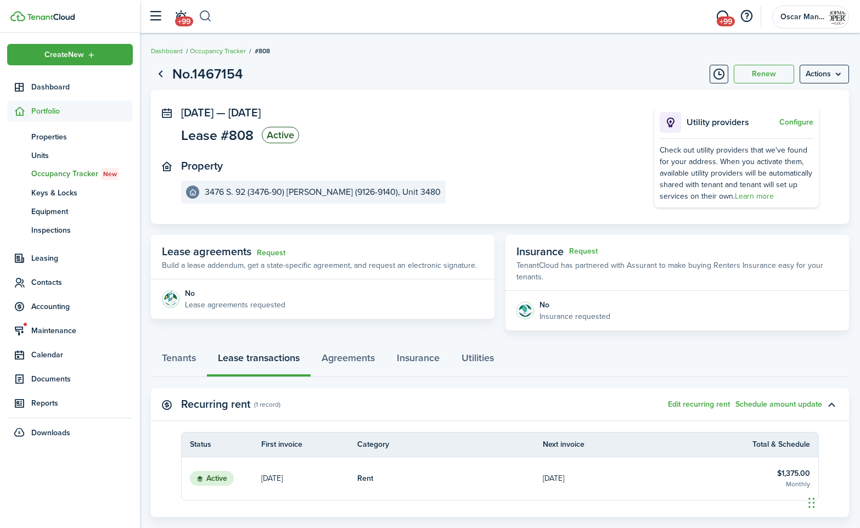
click at [204, 19] on button "button" at bounding box center [206, 16] width 14 height 19
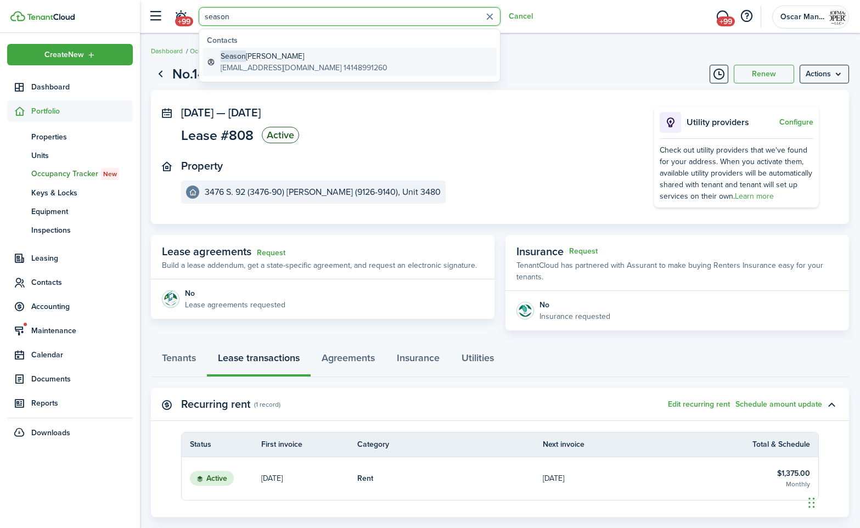
type input "season"
click at [255, 62] on global-search-item-description "[EMAIL_ADDRESS][DOMAIN_NAME] 14148991260" at bounding box center [304, 68] width 167 height 12
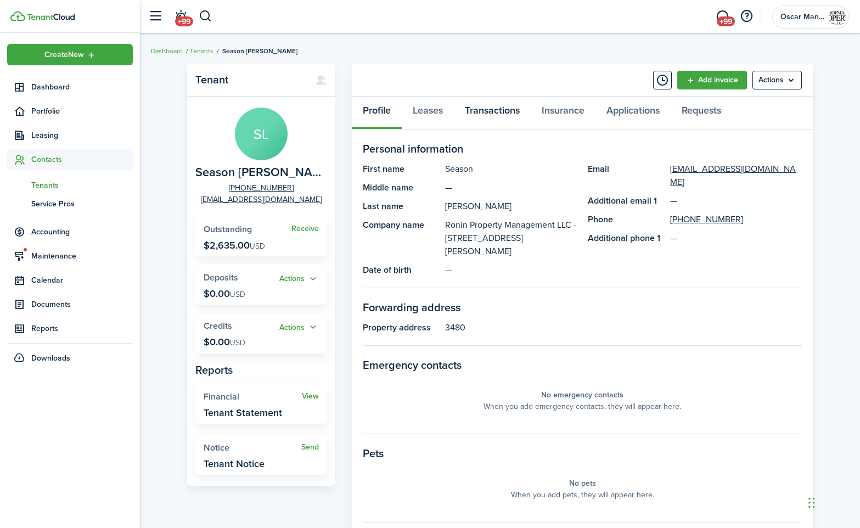
click at [487, 109] on link "Transactions" at bounding box center [492, 113] width 77 height 33
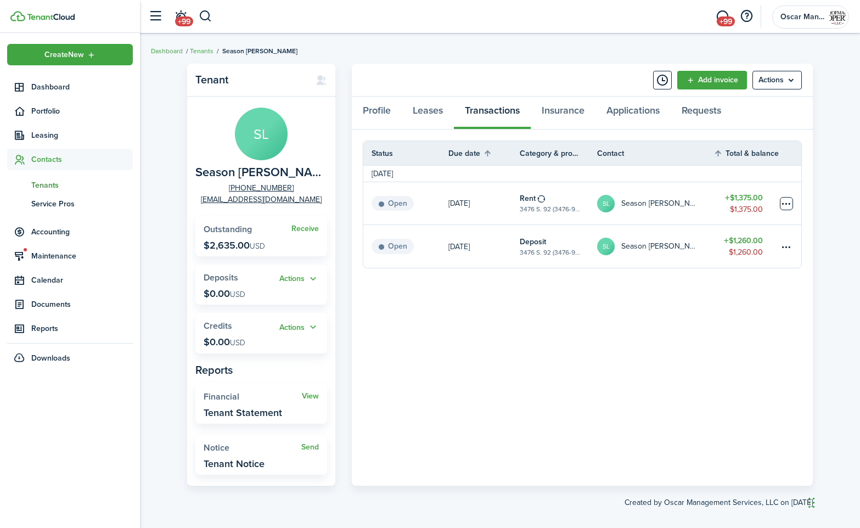
click at [791, 206] on table-menu-btn-icon at bounding box center [786, 203] width 13 height 13
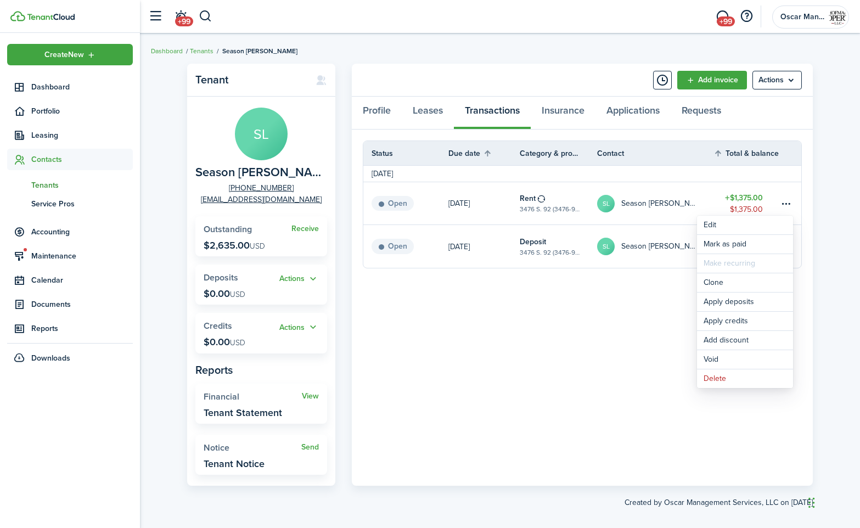
click at [542, 294] on panel-main-body "Status Due date Category & property Contact Total & balance Actions [DATE] Open…" at bounding box center [582, 308] width 461 height 356
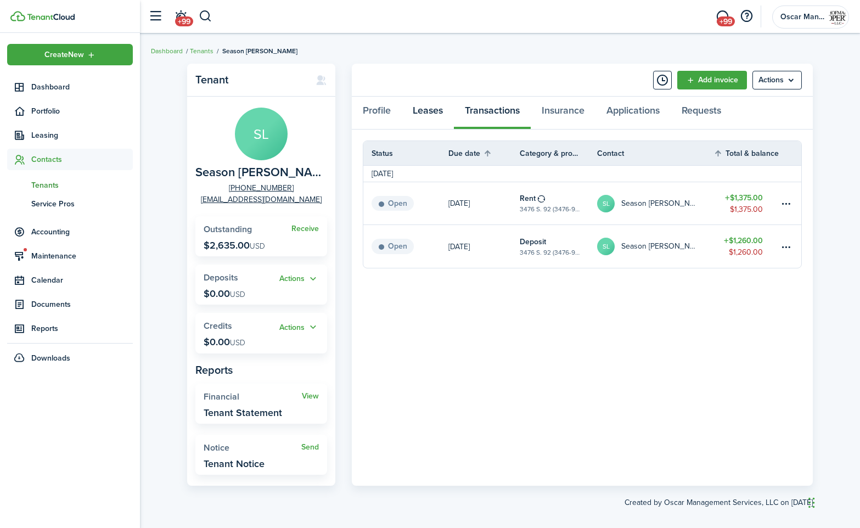
click at [423, 109] on link "Leases" at bounding box center [428, 113] width 52 height 33
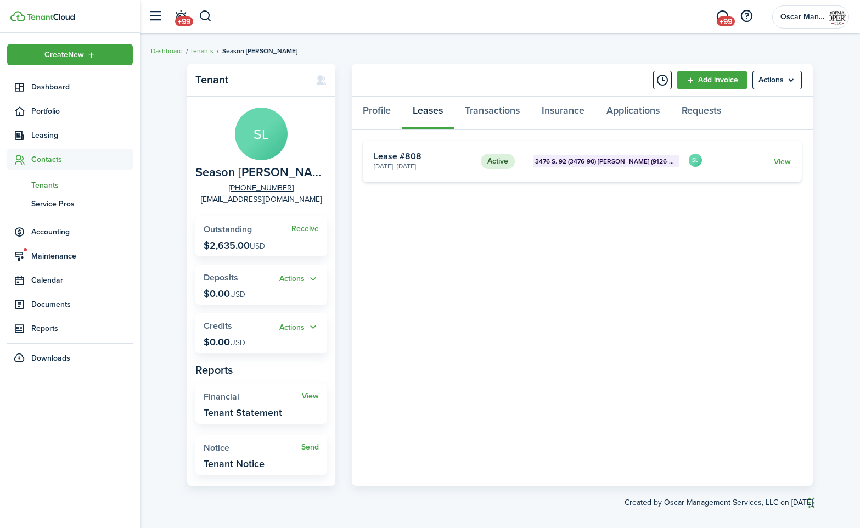
click at [793, 164] on card "Active 3476 S. 92 (3476-90) [PERSON_NAME] (9126-9140), Unit 3480 [DATE] - [DATE…" at bounding box center [582, 162] width 439 height 42
click at [782, 161] on link "View" at bounding box center [782, 162] width 17 height 12
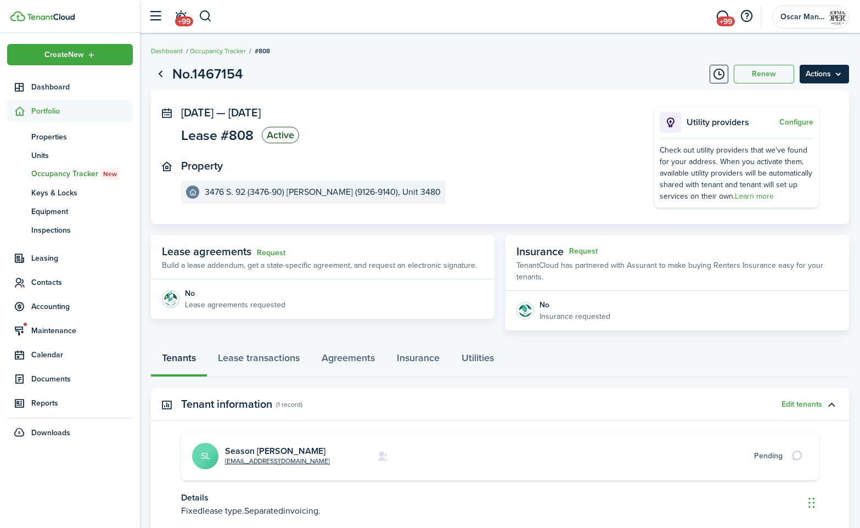
click at [823, 80] on menu-btn "Actions" at bounding box center [824, 74] width 49 height 19
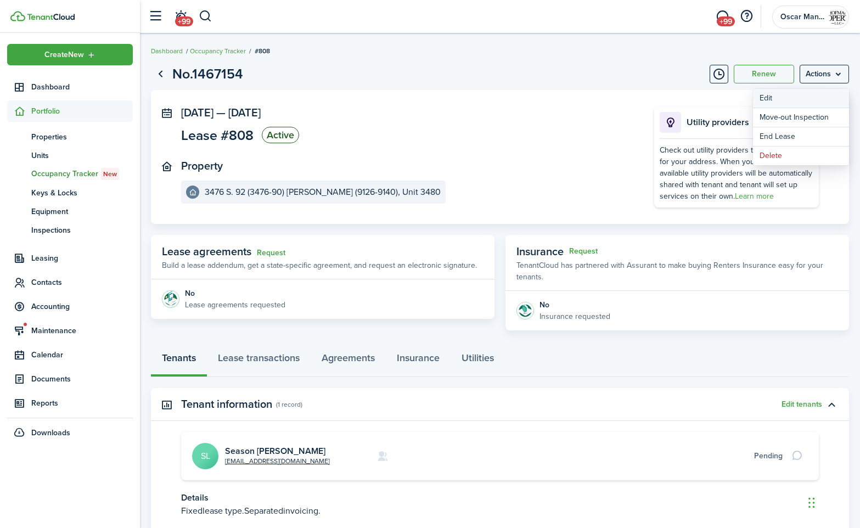
click at [819, 101] on button "Edit" at bounding box center [801, 98] width 96 height 19
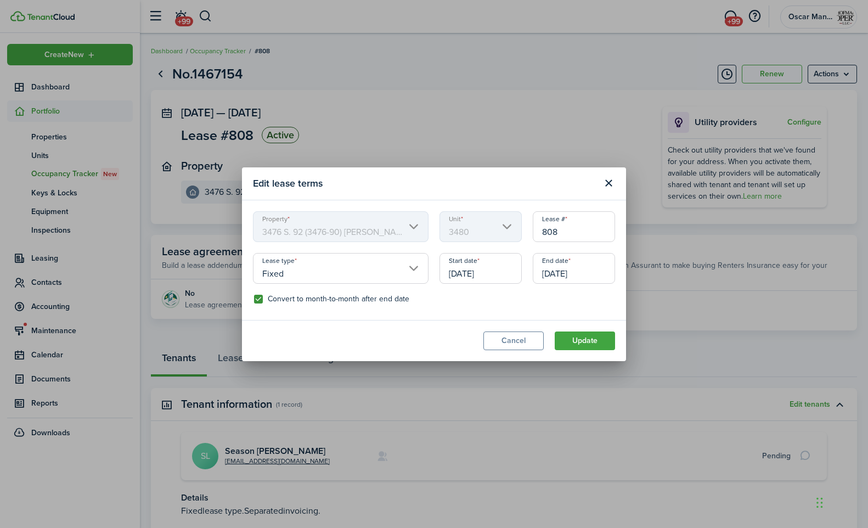
click at [502, 274] on input "[DATE]" at bounding box center [481, 268] width 82 height 31
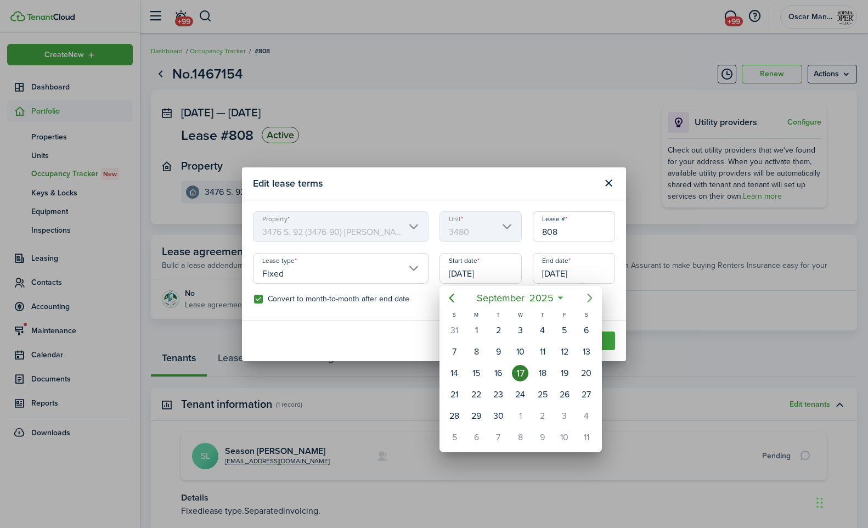
click at [586, 297] on icon "Next page" at bounding box center [589, 297] width 13 height 13
click at [524, 326] on div "1" at bounding box center [520, 330] width 16 height 16
type input "[DATE]"
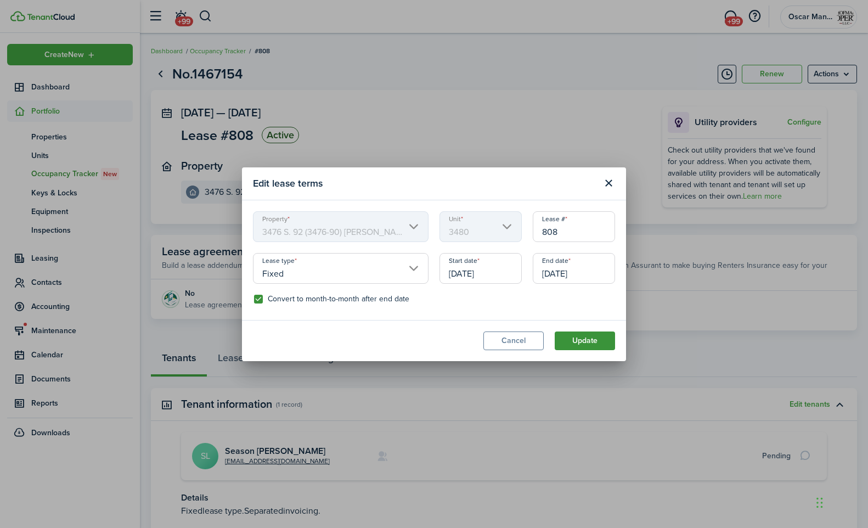
click at [587, 338] on button "Update" at bounding box center [585, 341] width 60 height 19
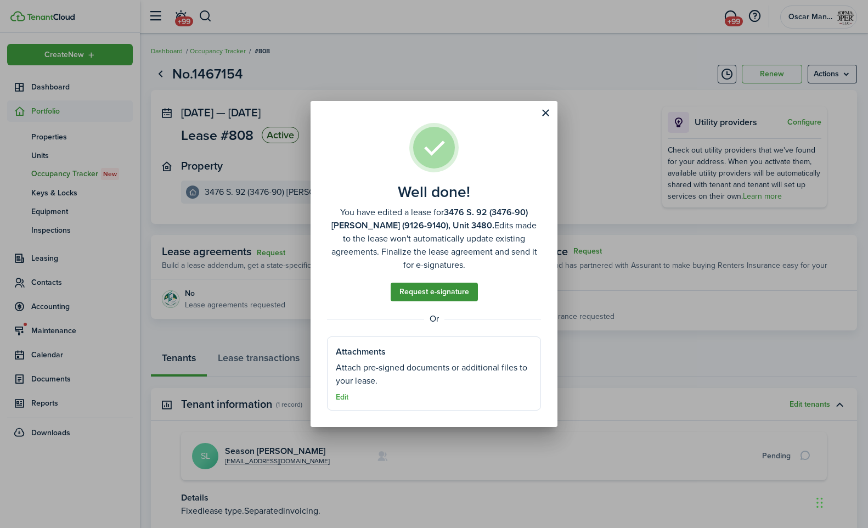
click at [448, 290] on link "Request e-signature" at bounding box center [434, 292] width 87 height 19
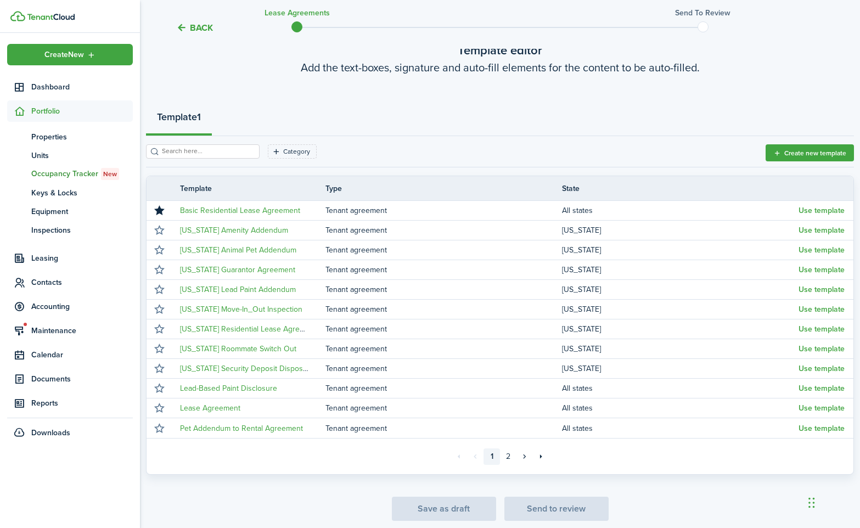
scroll to position [114, 0]
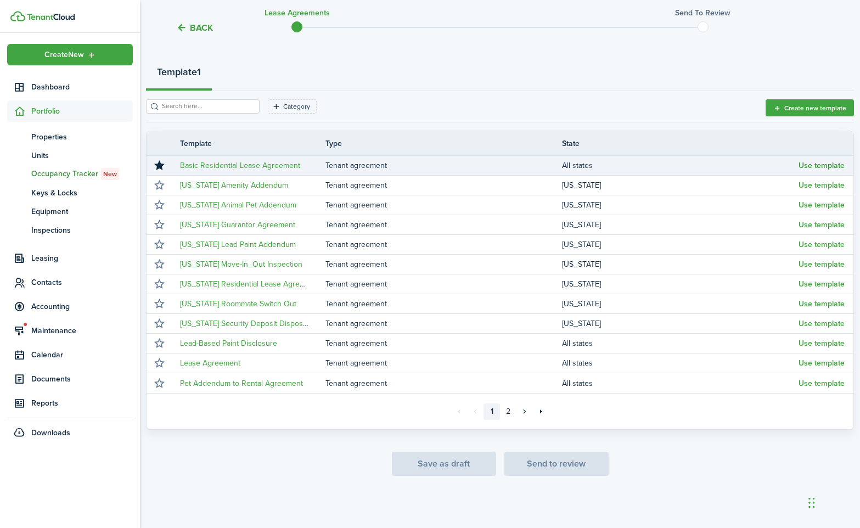
click at [817, 166] on button "Use template" at bounding box center [822, 165] width 46 height 9
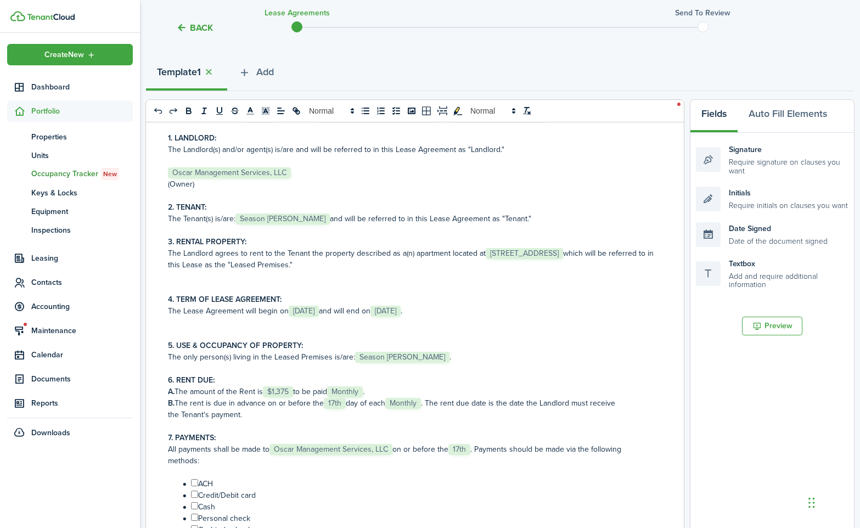
scroll to position [60, 0]
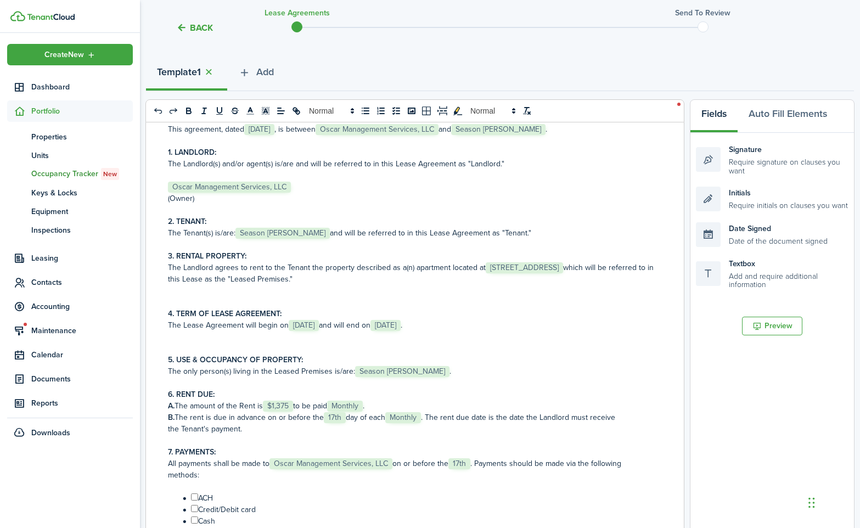
click at [521, 271] on span "[STREET_ADDRESS]" at bounding box center [524, 267] width 77 height 11
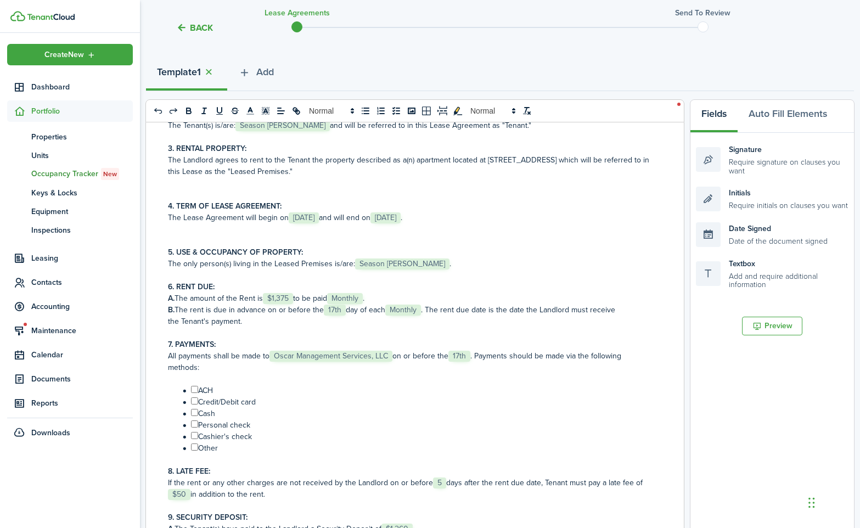
scroll to position [183, 0]
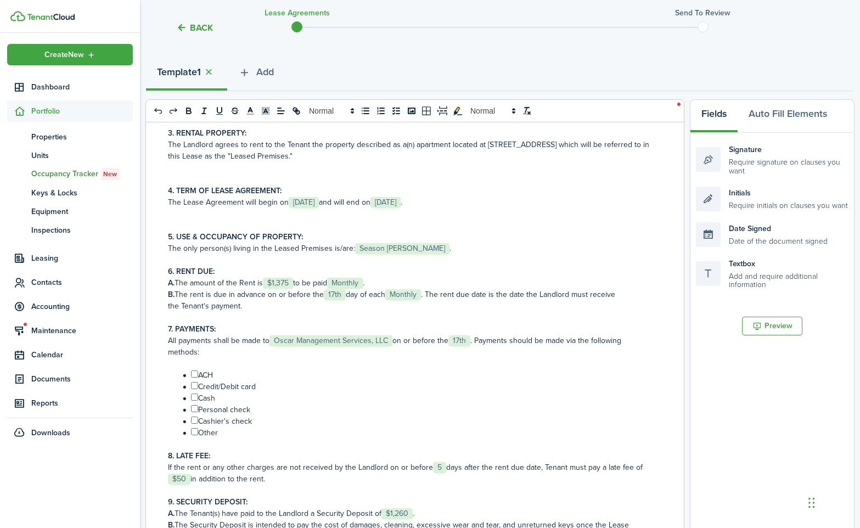
click at [334, 297] on span "17th" at bounding box center [335, 294] width 22 height 11
click at [433, 392] on li "﻿ ﻿ Cash" at bounding box center [416, 398] width 474 height 12
click at [461, 342] on span "17th" at bounding box center [459, 340] width 22 height 11
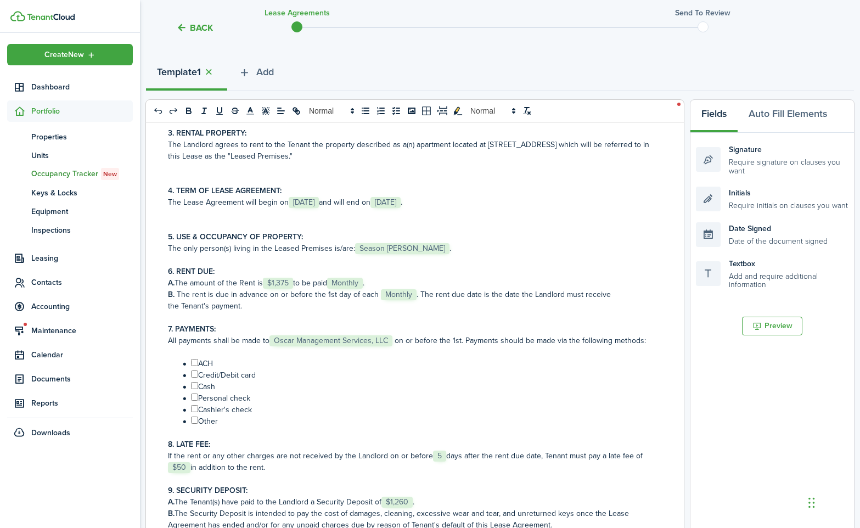
click at [462, 413] on li "﻿ ﻿ [PERSON_NAME]'s check" at bounding box center [416, 410] width 474 height 12
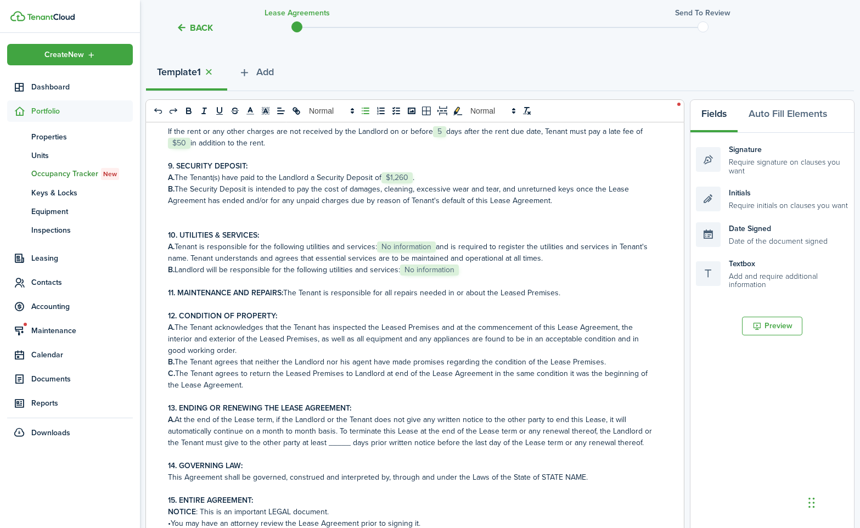
scroll to position [538, 0]
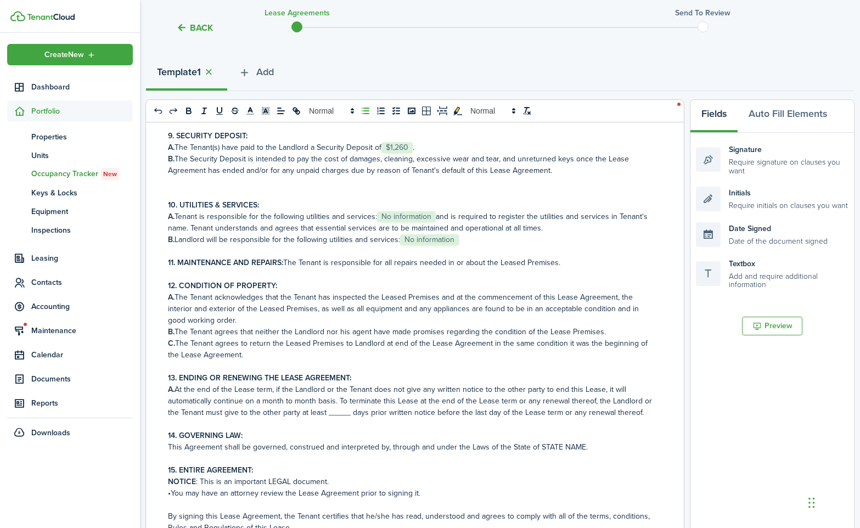
click at [415, 218] on span "No information" at bounding box center [406, 216] width 59 height 11
click at [465, 245] on p "B. Landlord will be responsible for the following utilities and services: ﻿ No …" at bounding box center [411, 240] width 486 height 12
click at [435, 245] on span "No information" at bounding box center [429, 239] width 59 height 11
drag, startPoint x: 557, startPoint y: 273, endPoint x: 565, endPoint y: 275, distance: 7.9
click at [559, 268] on p "11. MAINTENANCE AND REPAIRS: The Tenant is responsible for all repairs needed i…" at bounding box center [411, 263] width 486 height 12
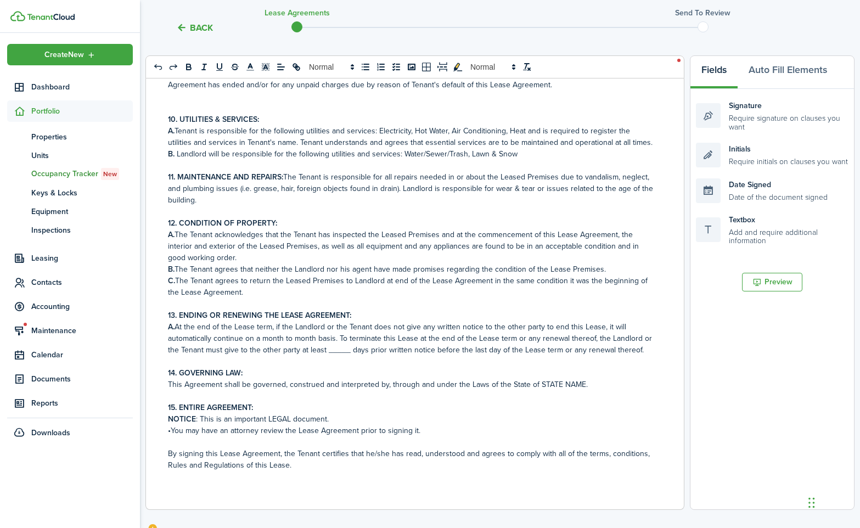
scroll to position [220, 0]
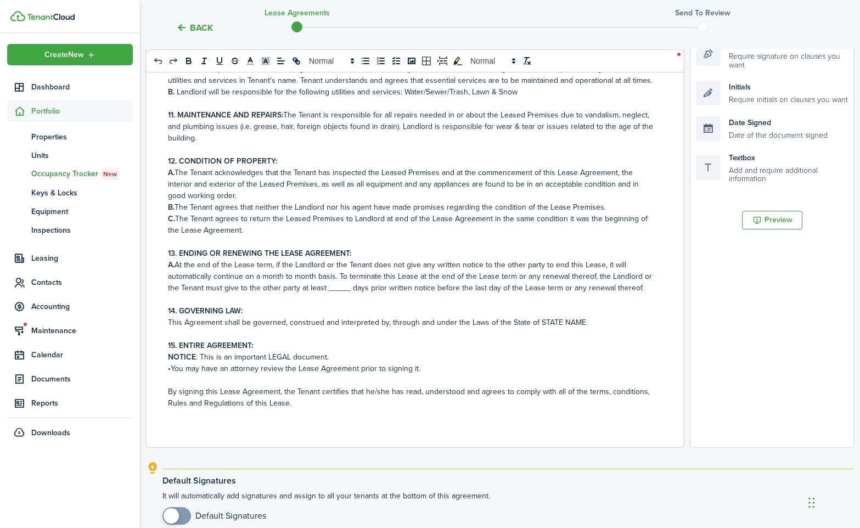
click at [341, 288] on p "A. At the end of the Lease term, if the Landlord or the Tenant does not give an…" at bounding box center [411, 276] width 486 height 35
drag, startPoint x: 579, startPoint y: 334, endPoint x: 537, endPoint y: 334, distance: 42.3
click at [537, 328] on p "This Agreement shall be governed, construed and interpreted by, through and und…" at bounding box center [411, 323] width 486 height 12
click at [548, 363] on p "NOTICE : This is an important LEGAL document." at bounding box center [411, 357] width 486 height 12
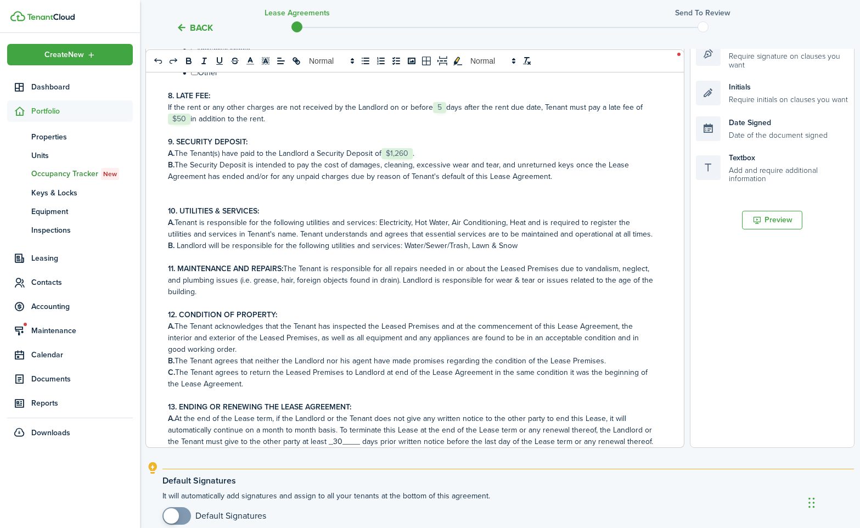
scroll to position [603, 0]
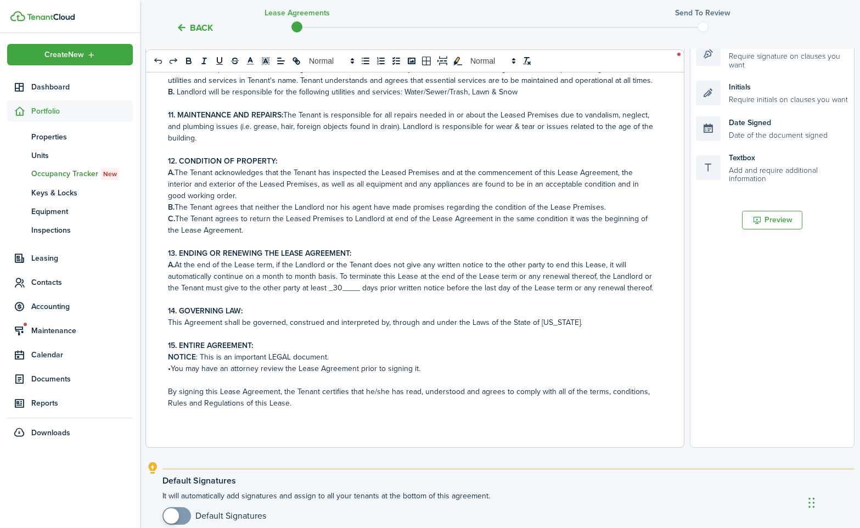
checkbox input "true"
click at [169, 517] on span at bounding box center [171, 515] width 15 height 15
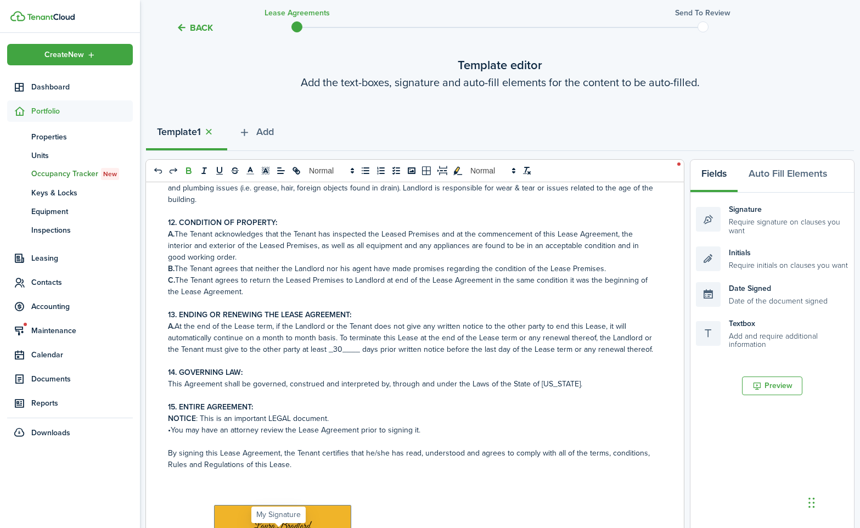
scroll to position [683, 0]
click at [332, 425] on p "NOTICE : This is an important LEGAL document." at bounding box center [411, 419] width 486 height 12
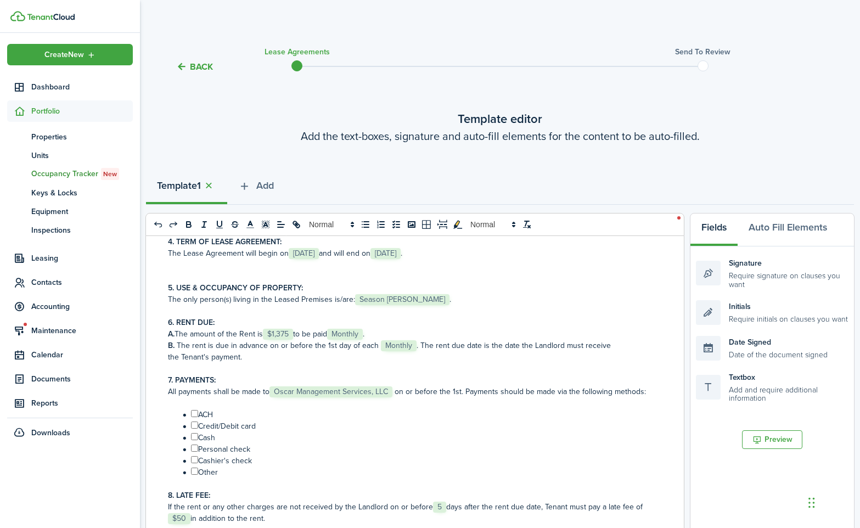
scroll to position [269, 0]
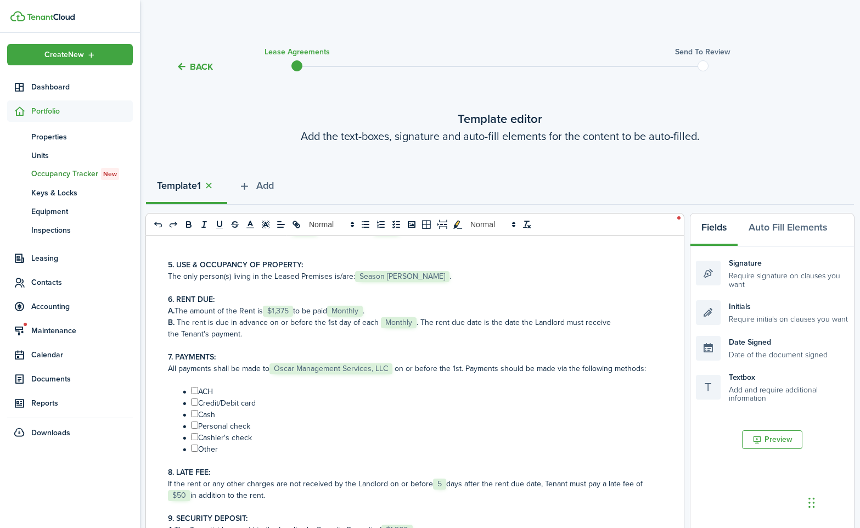
click at [194, 392] on input "﻿ ﻿" at bounding box center [194, 390] width 7 height 7
checkbox input "true"
click at [195, 404] on input "﻿ ﻿" at bounding box center [194, 401] width 7 height 7
checkbox input "true"
click at [193, 412] on input "﻿ ﻿" at bounding box center [194, 413] width 7 height 7
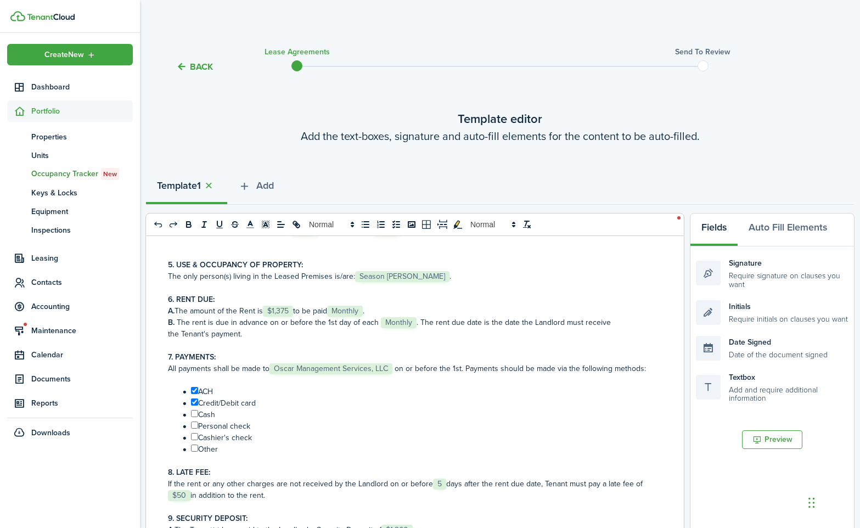
checkbox input "true"
click at [195, 425] on input "﻿ ﻿" at bounding box center [194, 425] width 7 height 7
checkbox input "true"
click at [195, 436] on input "﻿ ﻿" at bounding box center [194, 436] width 7 height 7
checkbox input "true"
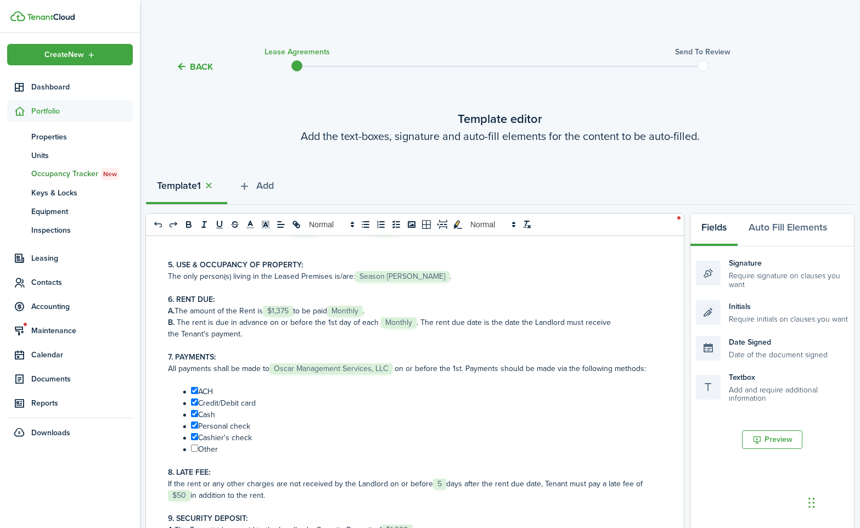
click at [195, 451] on li "﻿ ﻿ Other" at bounding box center [416, 449] width 474 height 12
click at [195, 449] on input "﻿ ﻿" at bounding box center [194, 448] width 7 height 7
checkbox input "false"
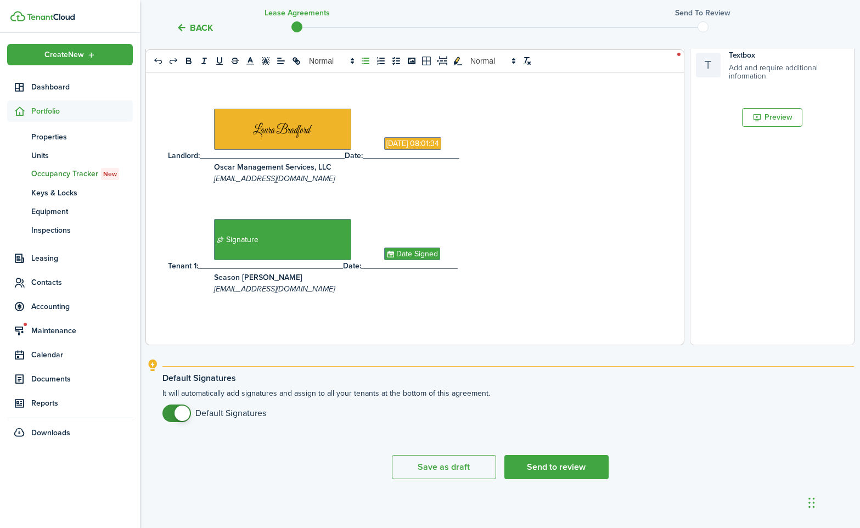
scroll to position [325, 0]
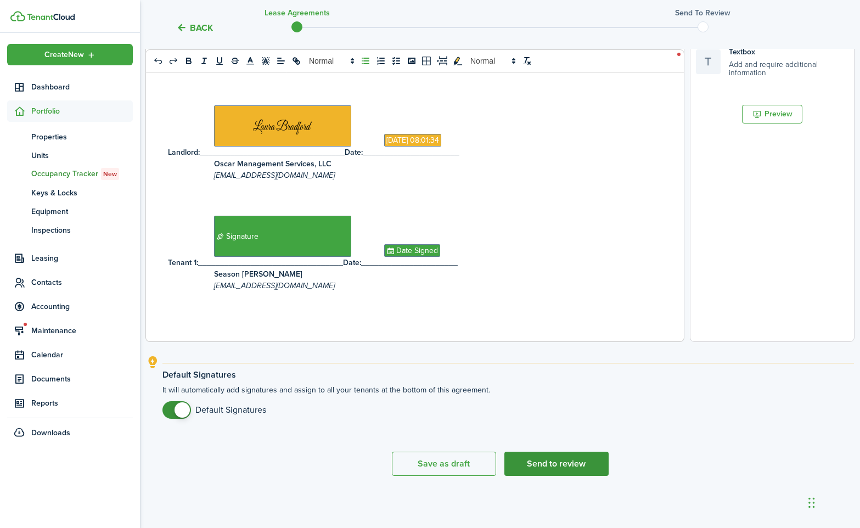
click at [564, 470] on button "Send to review" at bounding box center [556, 464] width 104 height 24
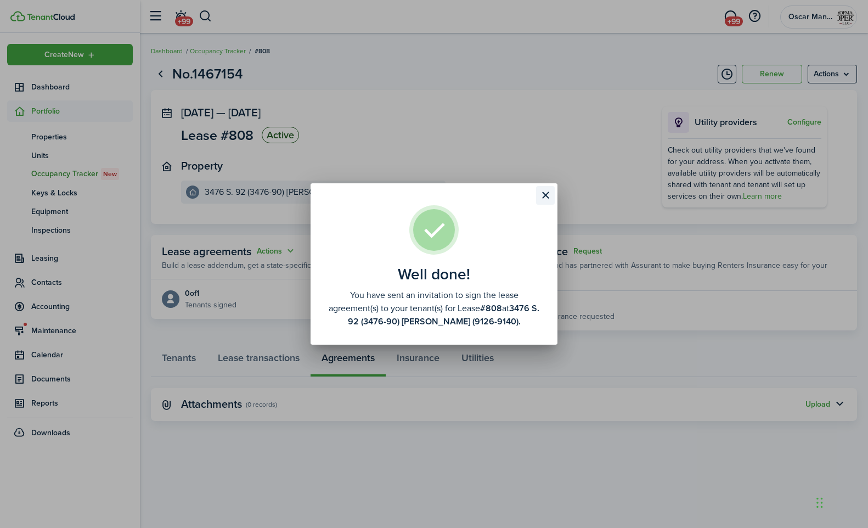
click at [548, 195] on button "Close modal" at bounding box center [545, 195] width 19 height 19
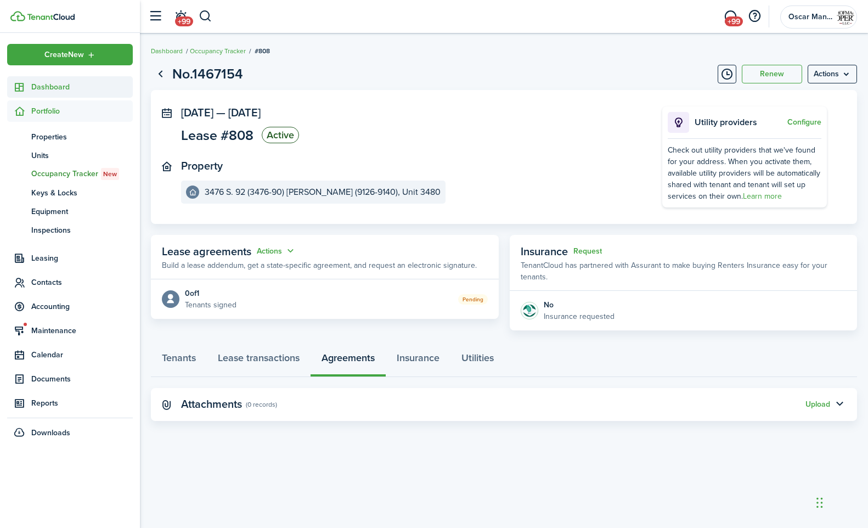
click at [53, 85] on span "Dashboard" at bounding box center [82, 87] width 102 height 12
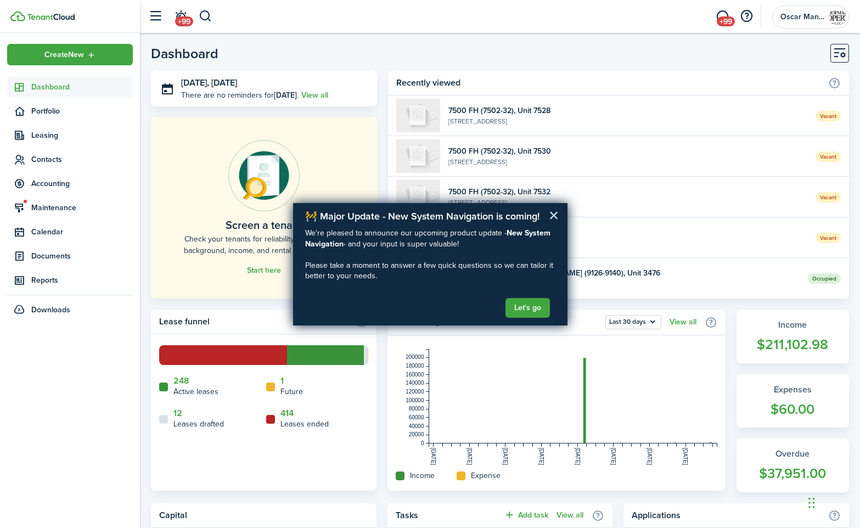
click at [554, 218] on button "×" at bounding box center [554, 215] width 10 height 18
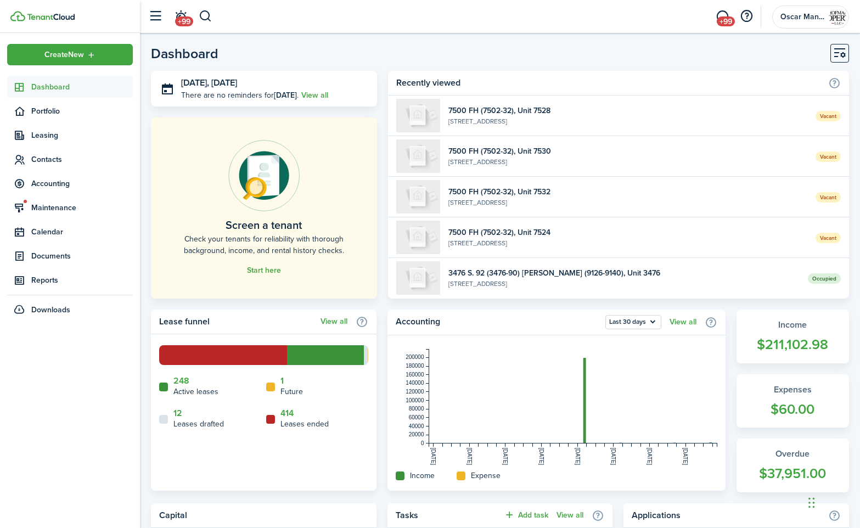
click at [554, 218] on link "Vacant 7500 FH (7502-32), [GEOGRAPHIC_DATA][STREET_ADDRESS]" at bounding box center [618, 237] width 461 height 41
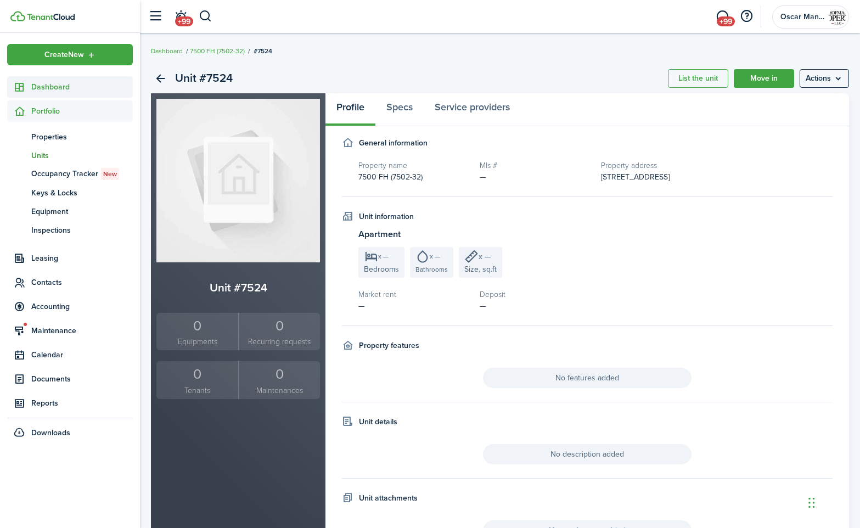
click at [44, 86] on span "Dashboard" at bounding box center [82, 87] width 102 height 12
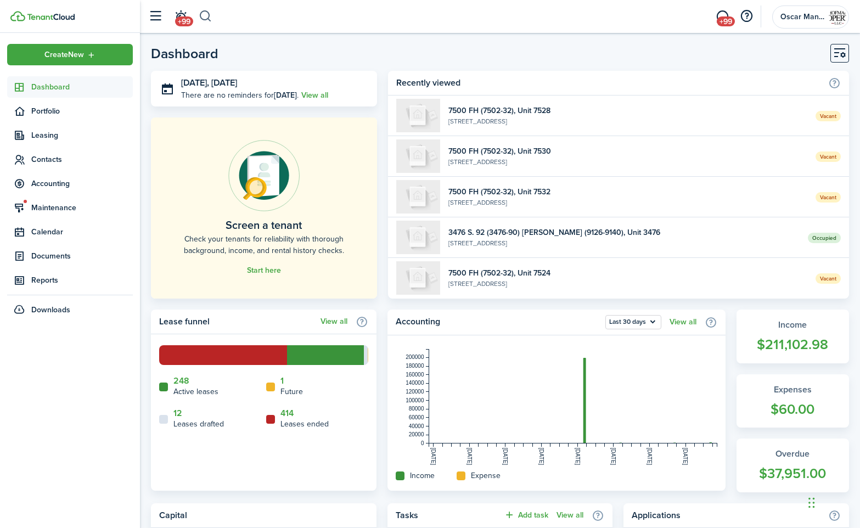
click at [203, 13] on button "button" at bounding box center [206, 16] width 14 height 19
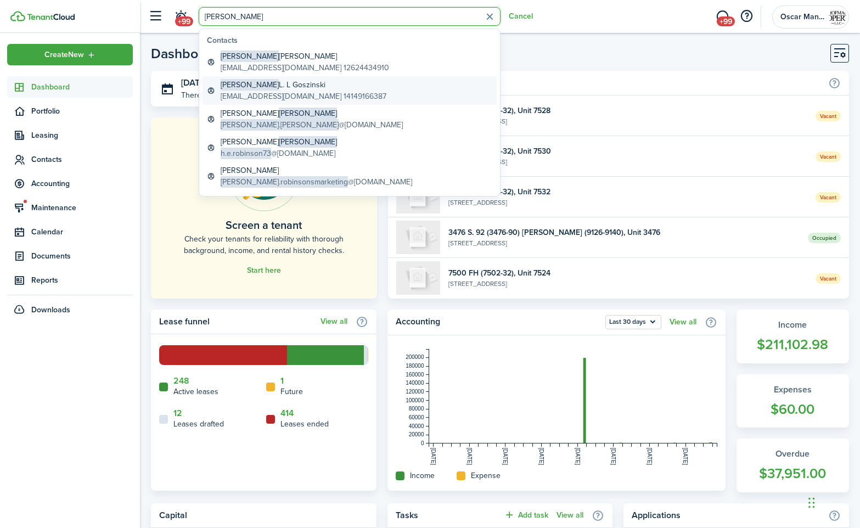
type input "[PERSON_NAME]"
click at [271, 85] on global-search-item-title "[PERSON_NAME] L Goszinski" at bounding box center [304, 85] width 166 height 12
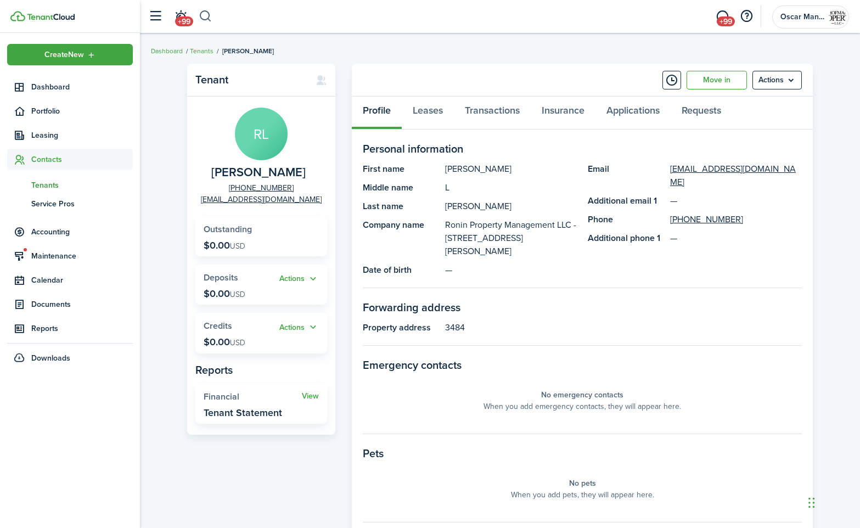
click at [206, 14] on button "button" at bounding box center [206, 16] width 14 height 19
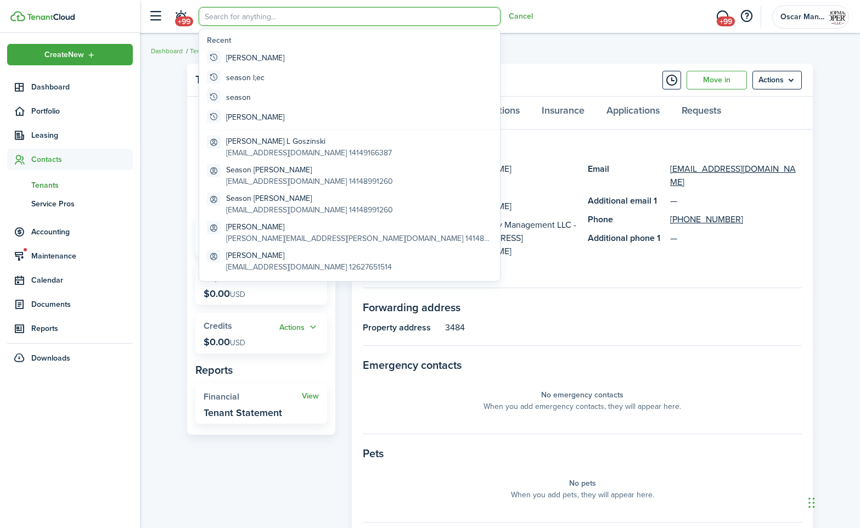
click at [557, 14] on header-wrapper "+99 Cancel +99 Oscar Management Services, LLC" at bounding box center [496, 16] width 706 height 33
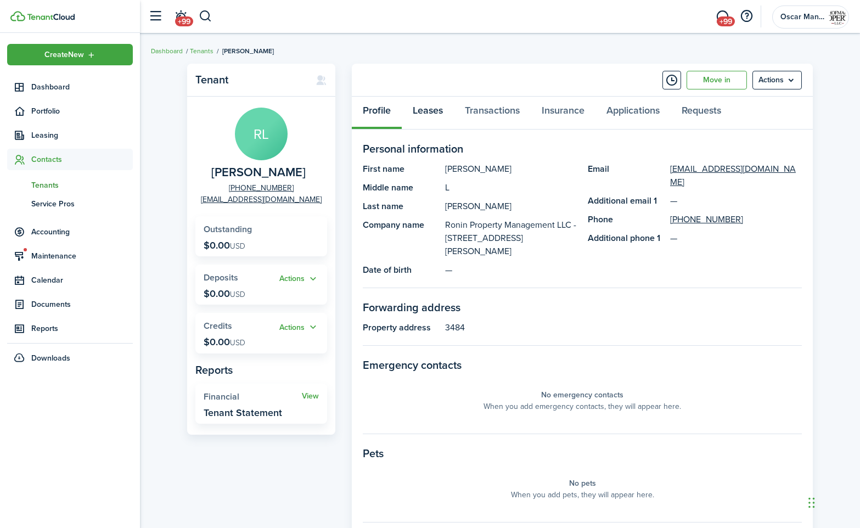
click at [430, 109] on link "Leases" at bounding box center [428, 113] width 52 height 33
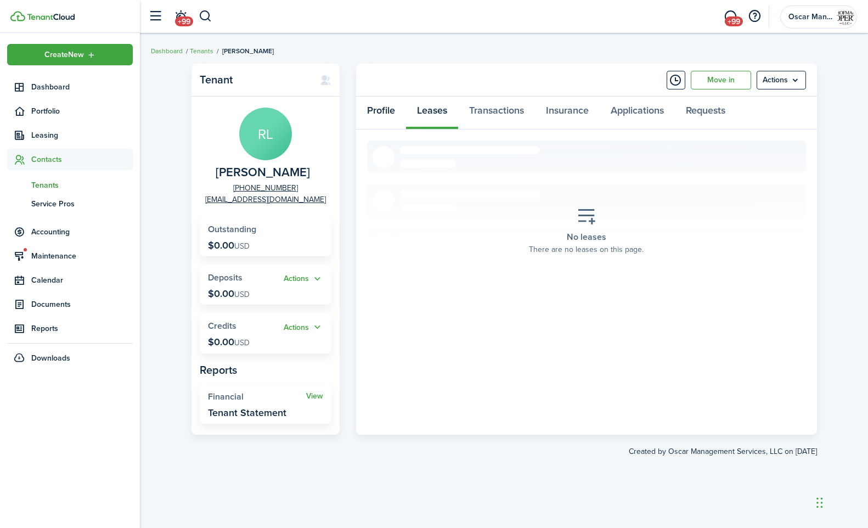
click at [379, 109] on link "Profile" at bounding box center [381, 113] width 50 height 33
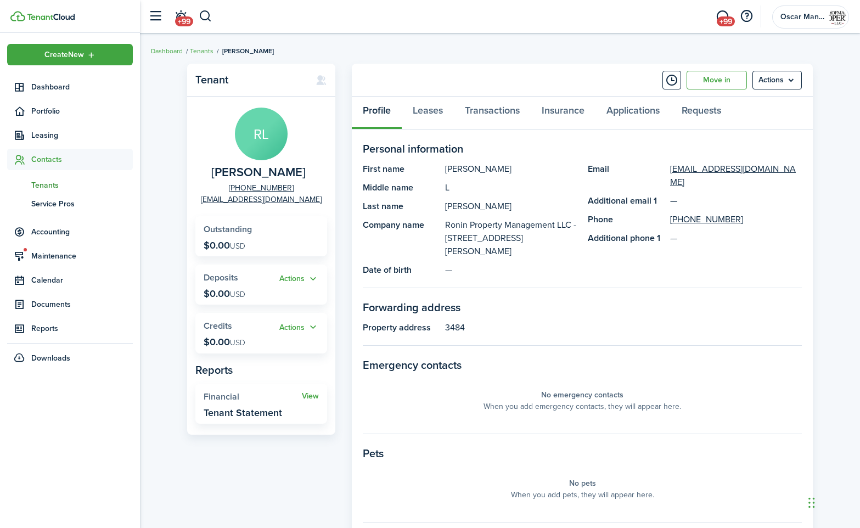
click at [379, 109] on div "Profile Leases Transactions Insurance Applications Requests" at bounding box center [582, 113] width 461 height 33
click at [440, 113] on link "Leases" at bounding box center [428, 113] width 52 height 33
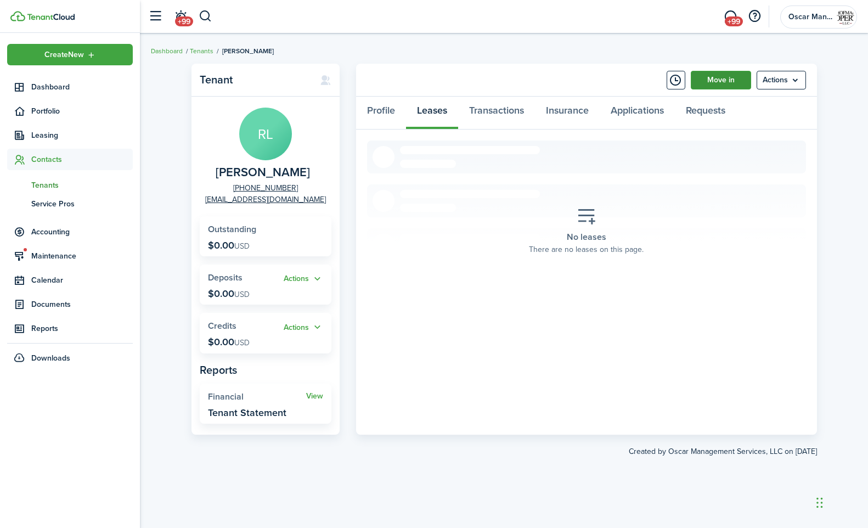
click at [734, 83] on link "Move in" at bounding box center [721, 80] width 60 height 19
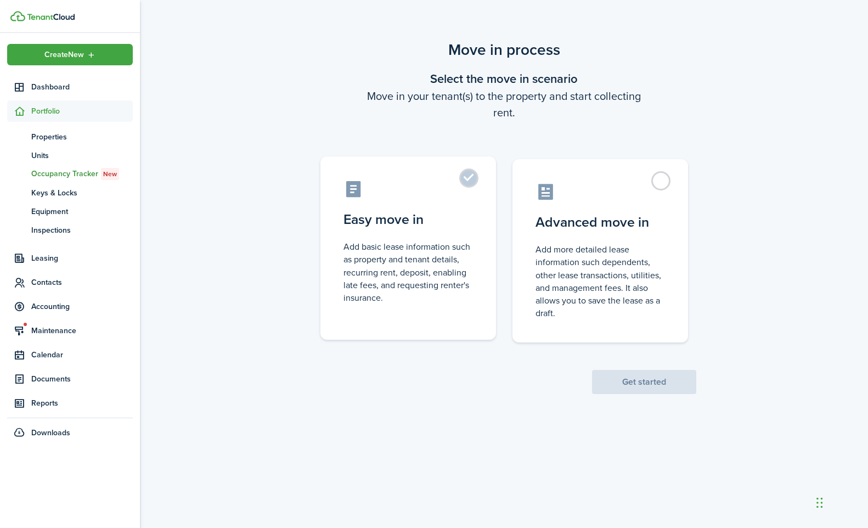
click at [474, 179] on label "Easy move in Add basic lease information such as property and tenant details, r…" at bounding box center [409, 247] width 176 height 183
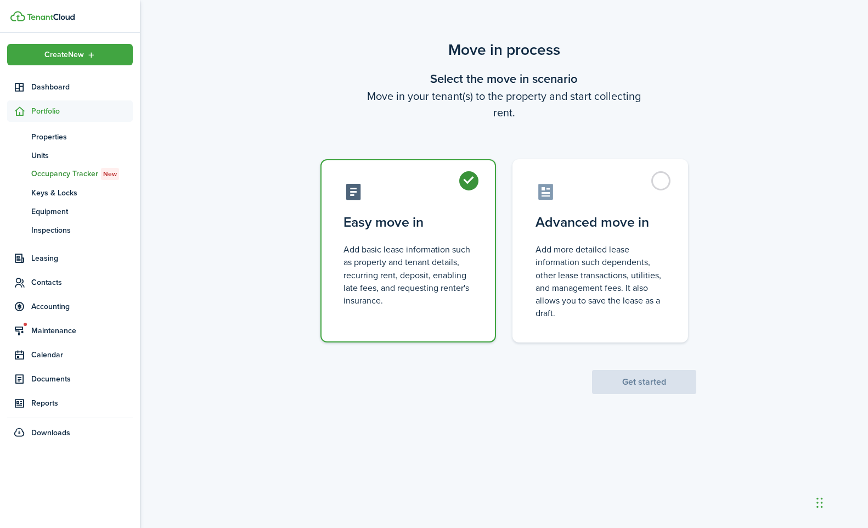
radio input "true"
click at [642, 387] on button "Get started" at bounding box center [644, 382] width 104 height 24
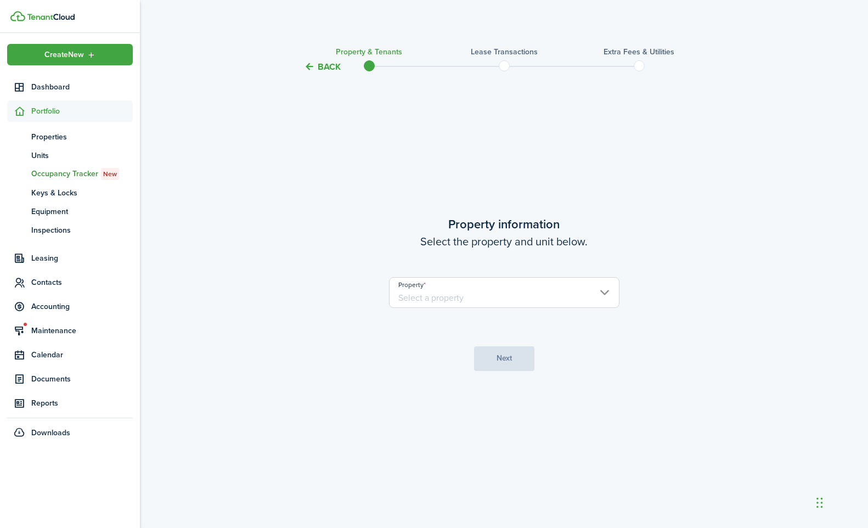
click at [468, 303] on input "Property" at bounding box center [504, 292] width 231 height 31
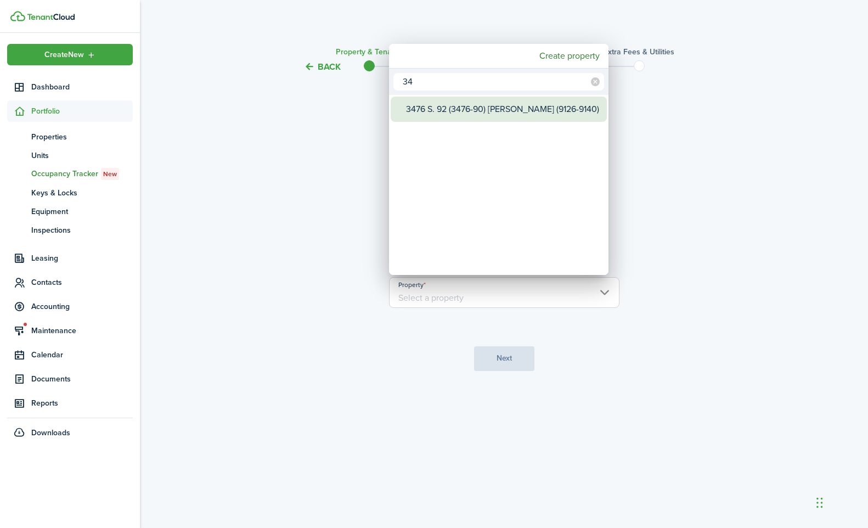
type input "34"
click at [461, 116] on div "3476 S. 92 (3476-90) [PERSON_NAME] (9126-9140)" at bounding box center [503, 109] width 194 height 25
type input "3476 S. 92 (3476-90) [PERSON_NAME] (9126-9140)"
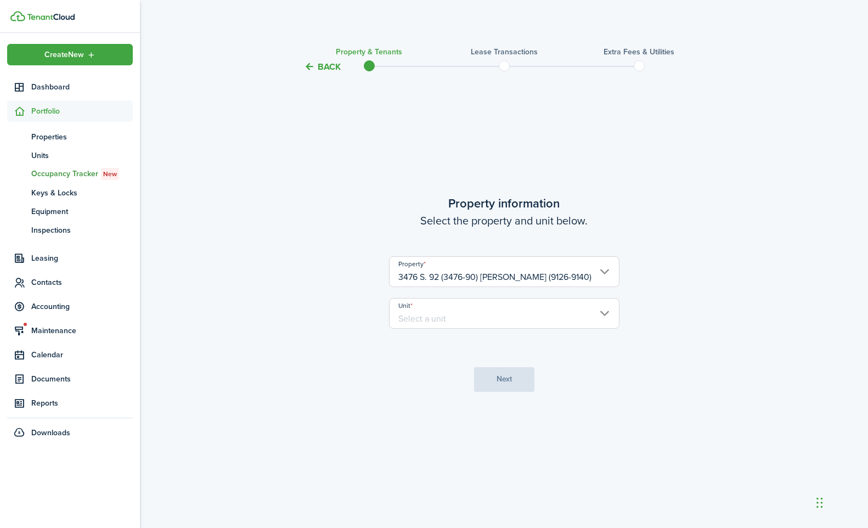
click at [463, 327] on input "Unit" at bounding box center [504, 313] width 231 height 31
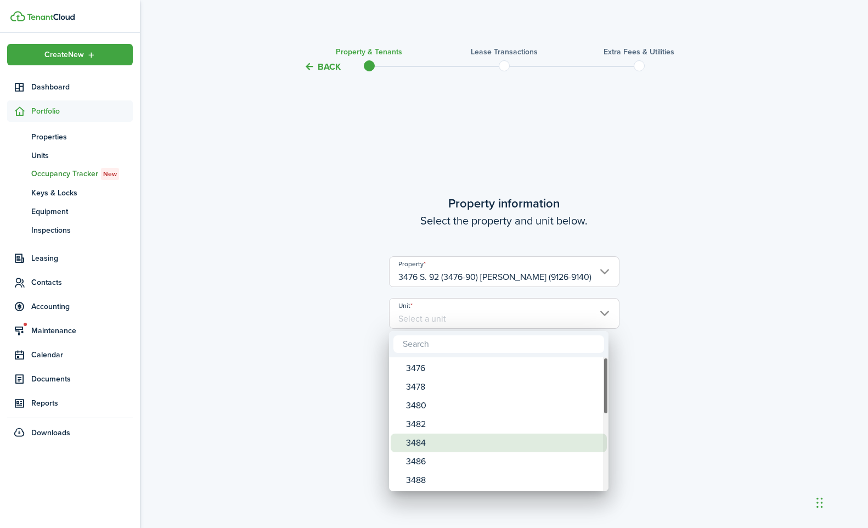
click at [463, 446] on div "3484" at bounding box center [503, 443] width 194 height 19
type input "3484"
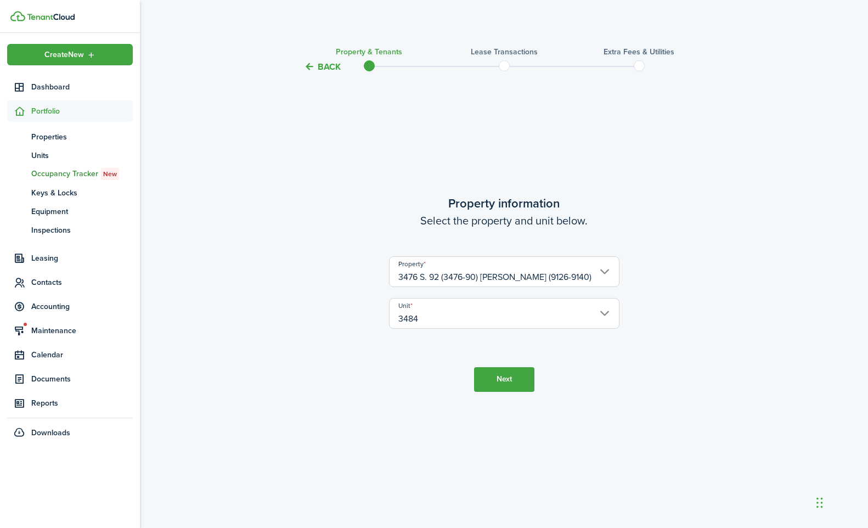
click at [504, 382] on button "Next" at bounding box center [504, 379] width 60 height 25
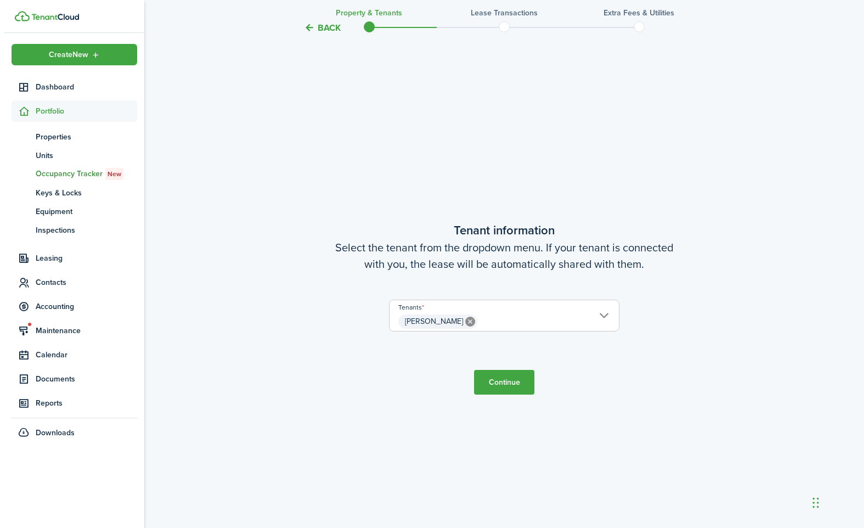
scroll to position [454, 0]
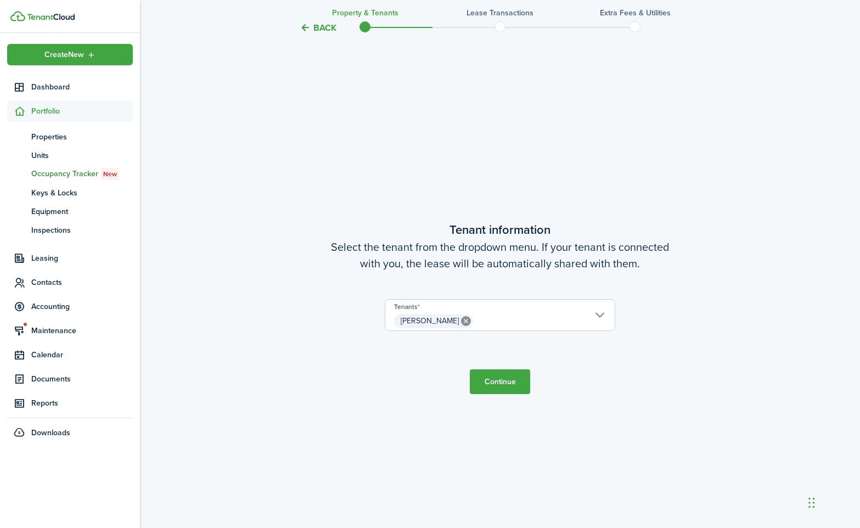
click at [499, 322] on span "[PERSON_NAME]" at bounding box center [499, 321] width 229 height 19
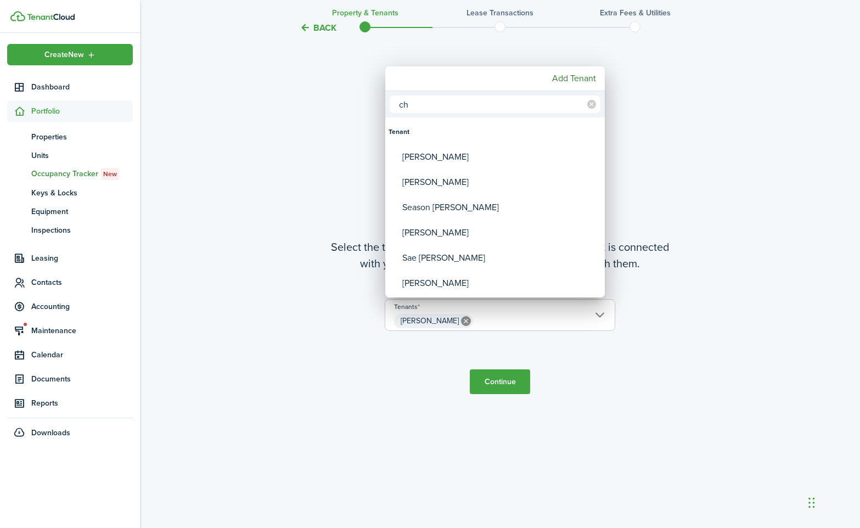
type input "c"
type input "r"
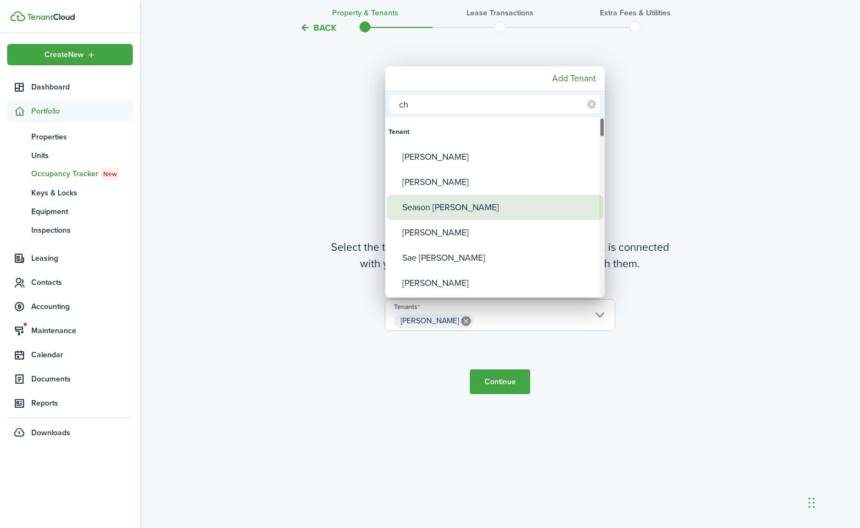
type input "c"
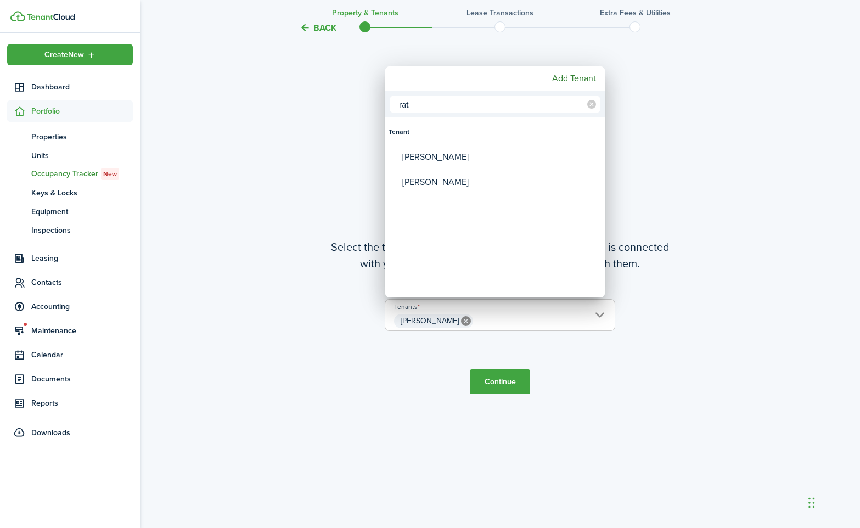
type input "rat"
click at [576, 76] on mbsc-button "Add Tenant" at bounding box center [574, 79] width 53 height 20
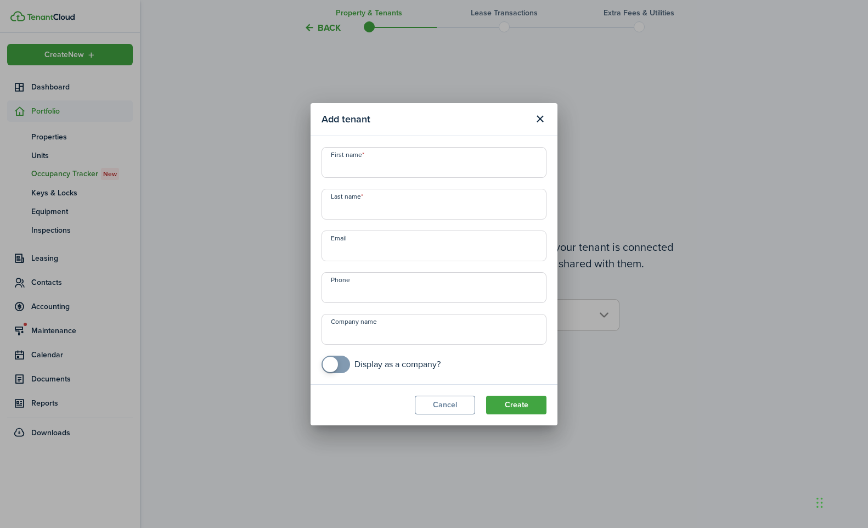
click at [402, 167] on input "First name" at bounding box center [434, 162] width 225 height 31
type input "[PERSON_NAME]"
click at [349, 295] on input "+1" at bounding box center [434, 287] width 225 height 31
paste input "[PHONE_NUMBER]"
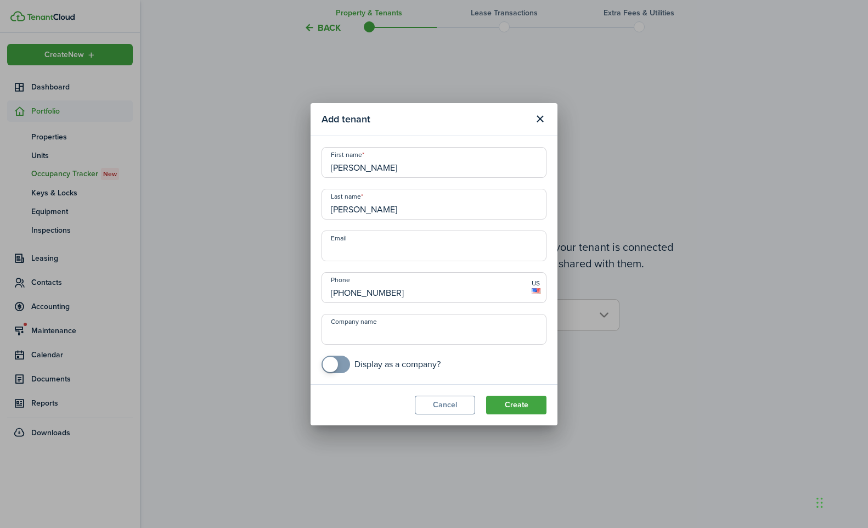
type input "[PHONE_NUMBER]"
click at [342, 254] on input "Email" at bounding box center [434, 246] width 225 height 31
paste input "[EMAIL_ADDRESS][DOMAIN_NAME]"
type input "[EMAIL_ADDRESS][DOMAIN_NAME]"
click at [367, 336] on input "Company name" at bounding box center [434, 329] width 225 height 31
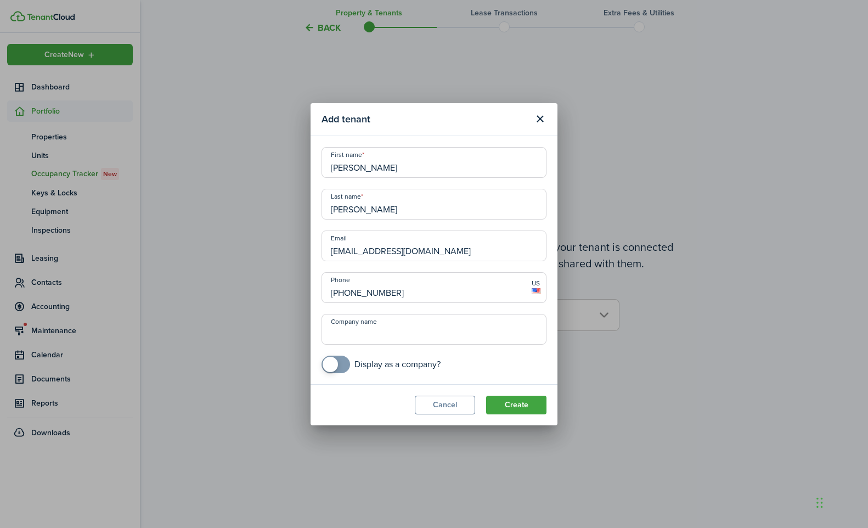
paste input "Ronin Property Management LLC - [STREET_ADDRESS][PERSON_NAME]"
type input "Ronin Property Management LLC - [STREET_ADDRESS][PERSON_NAME]"
click at [514, 407] on button "Create" at bounding box center [516, 405] width 60 height 19
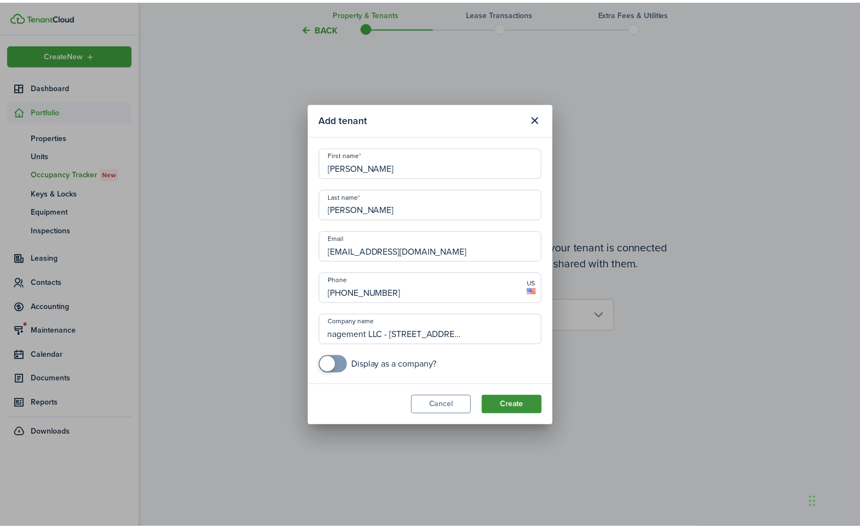
scroll to position [0, 0]
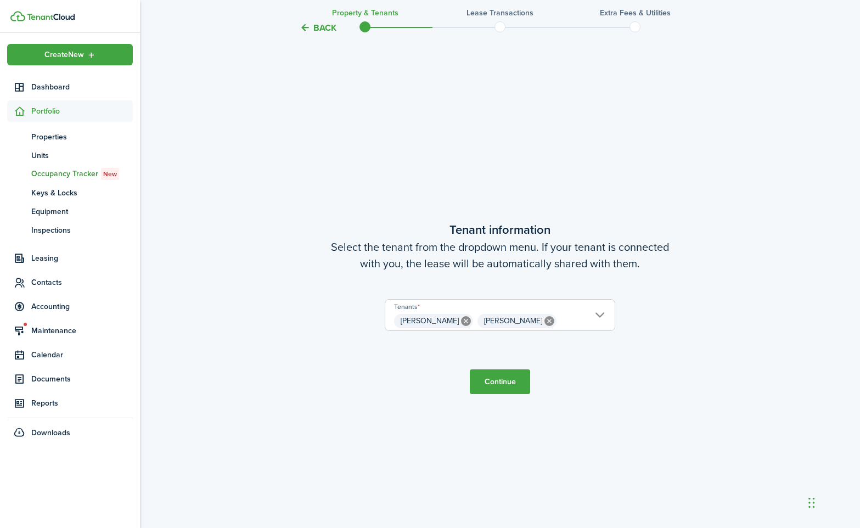
click at [503, 379] on button "Continue" at bounding box center [500, 381] width 60 height 25
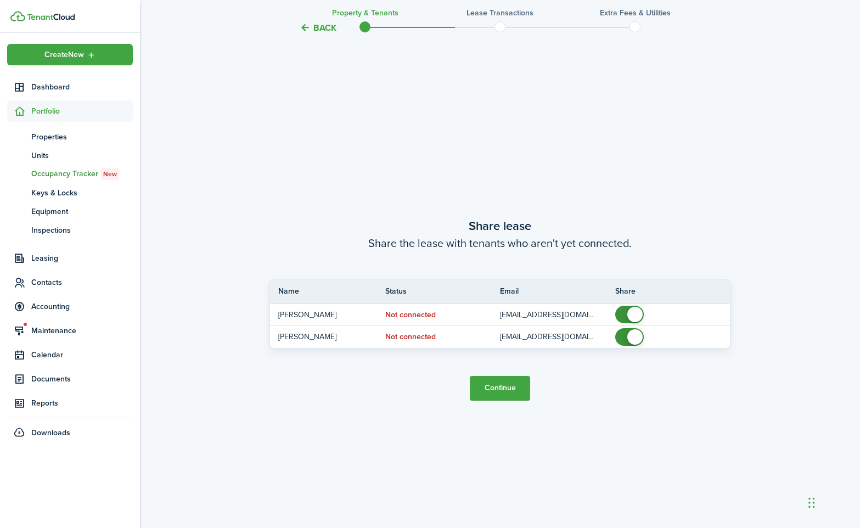
scroll to position [982, 0]
click at [501, 390] on button "Continue" at bounding box center [500, 387] width 60 height 25
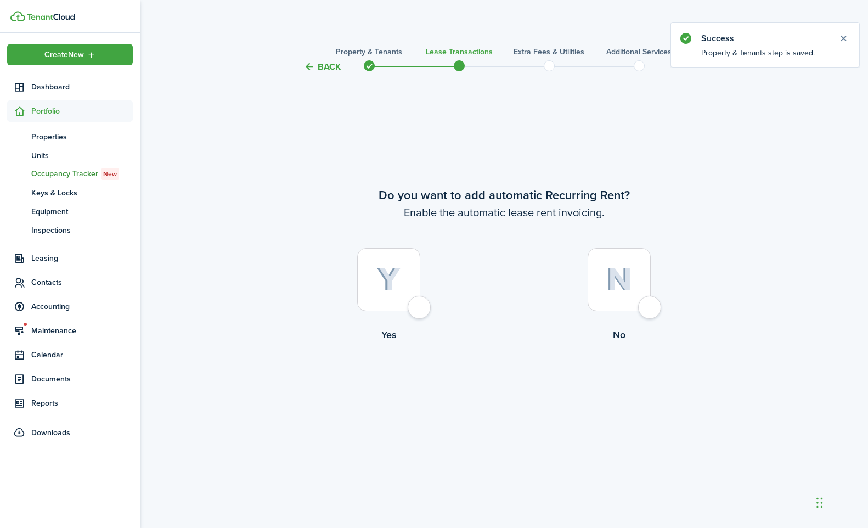
click at [420, 307] on div at bounding box center [388, 279] width 63 height 63
radio input "true"
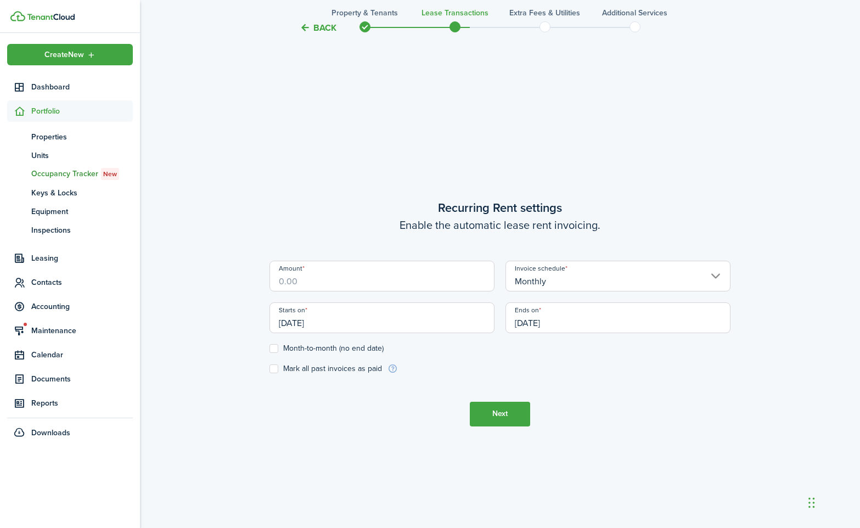
scroll to position [454, 0]
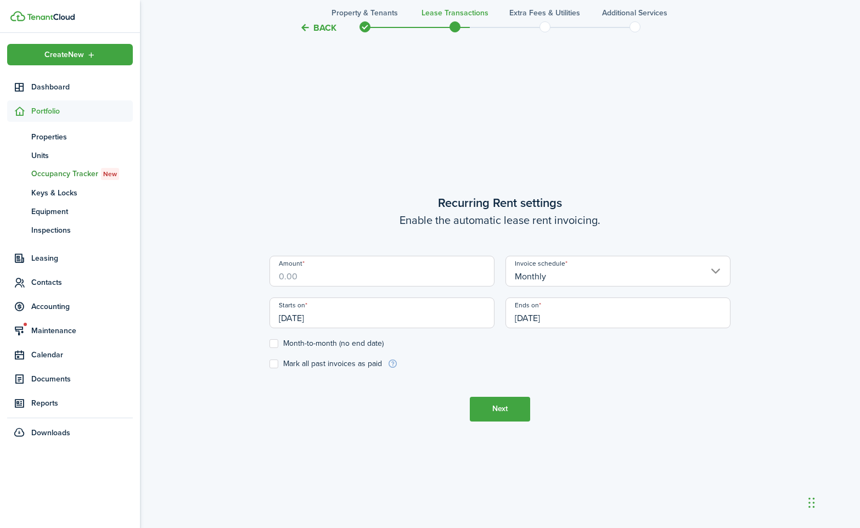
click at [405, 282] on input "Amount" at bounding box center [381, 271] width 225 height 31
click at [486, 343] on control-checkbox "Month-to-month (no end date)" at bounding box center [499, 343] width 461 height 9
click at [441, 319] on input "[DATE]" at bounding box center [381, 312] width 225 height 31
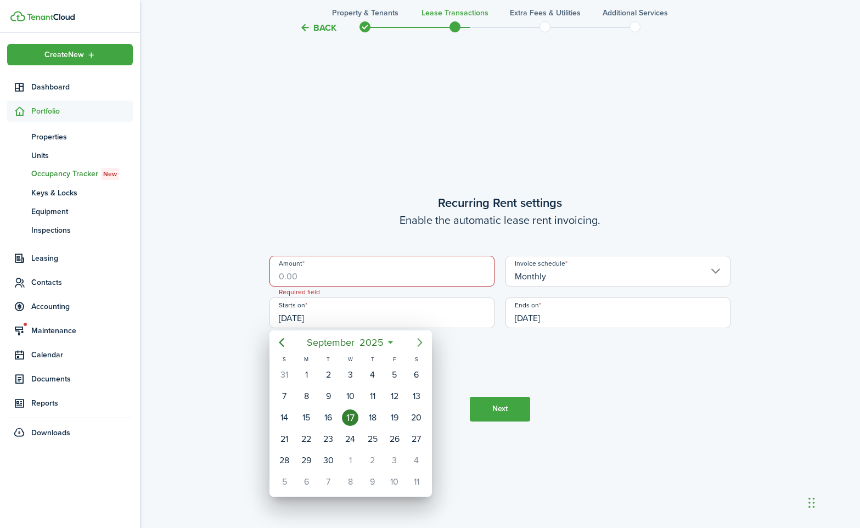
click at [416, 347] on icon "Next page" at bounding box center [419, 342] width 13 height 13
click at [355, 373] on div "1" at bounding box center [350, 375] width 16 height 16
type input "[DATE]"
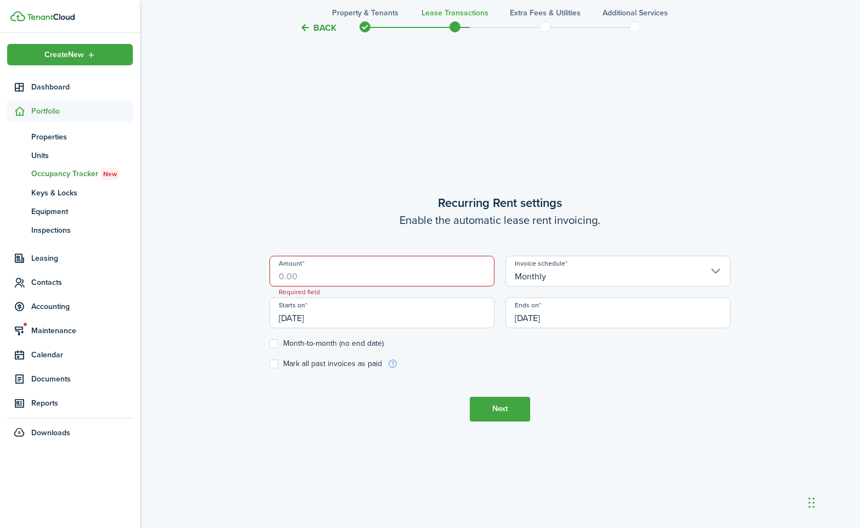
click at [600, 316] on input "[DATE]" at bounding box center [618, 312] width 225 height 31
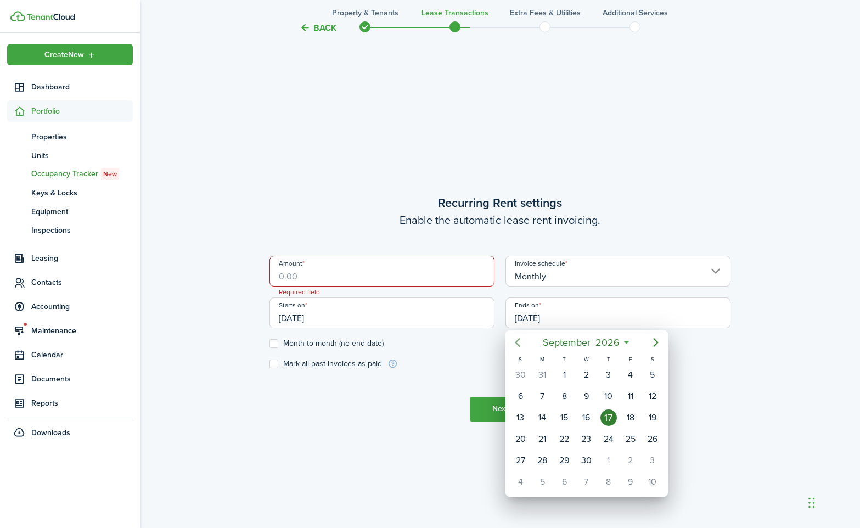
click at [519, 342] on icon "Previous page" at bounding box center [517, 342] width 13 height 13
click at [538, 476] on div "31" at bounding box center [542, 482] width 16 height 16
type input "[DATE]"
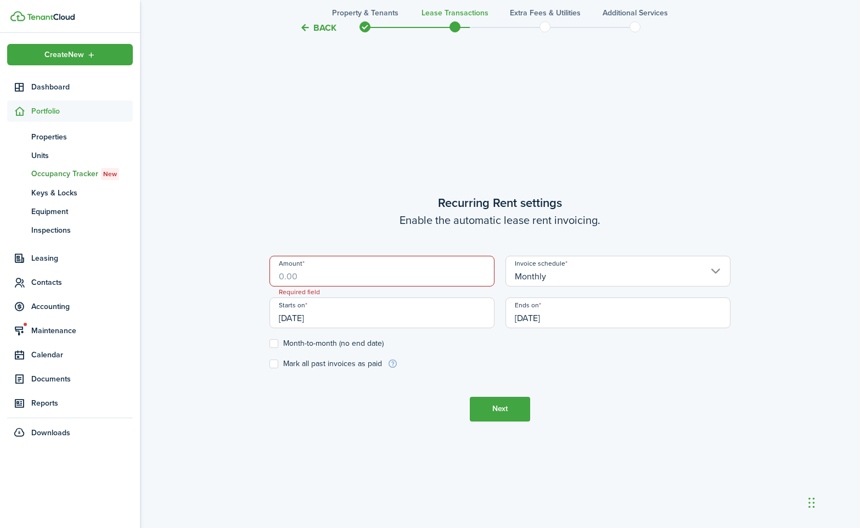
click at [302, 276] on input "Amount" at bounding box center [381, 271] width 225 height 31
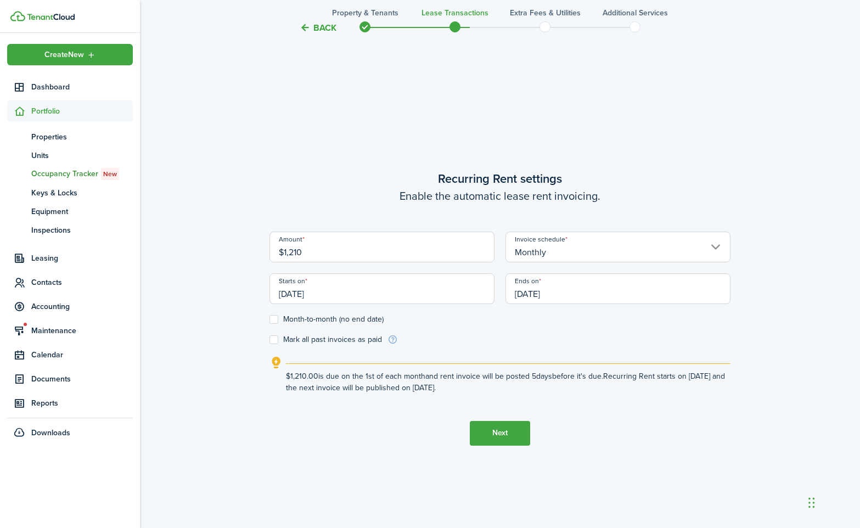
type input "$1,210.00"
click at [490, 425] on button "Next" at bounding box center [500, 433] width 60 height 25
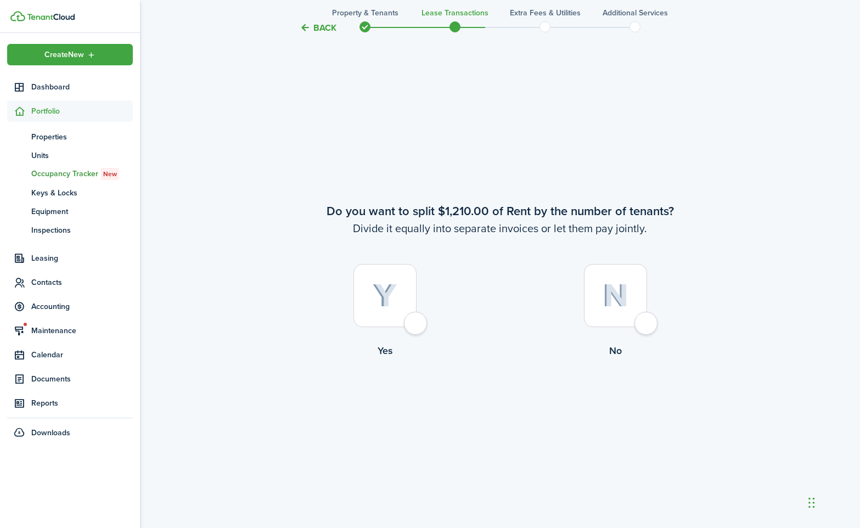
scroll to position [982, 0]
click at [647, 325] on div at bounding box center [615, 293] width 63 height 63
radio input "true"
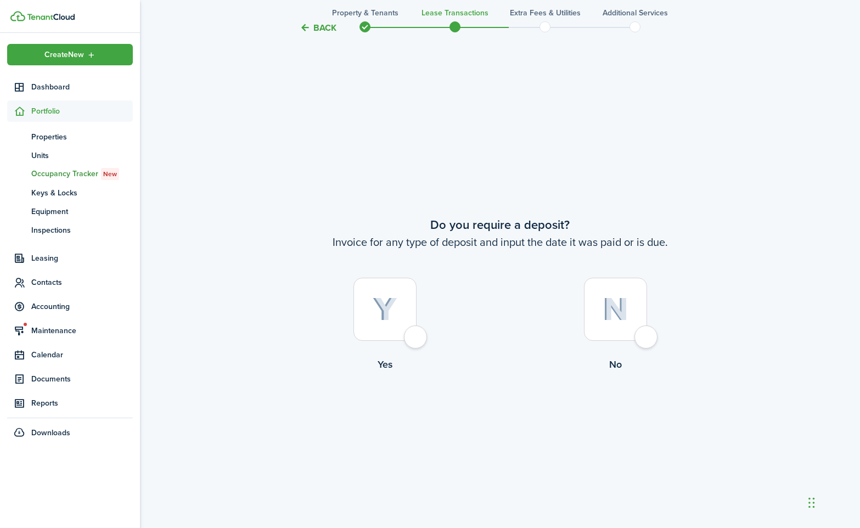
scroll to position [1510, 0]
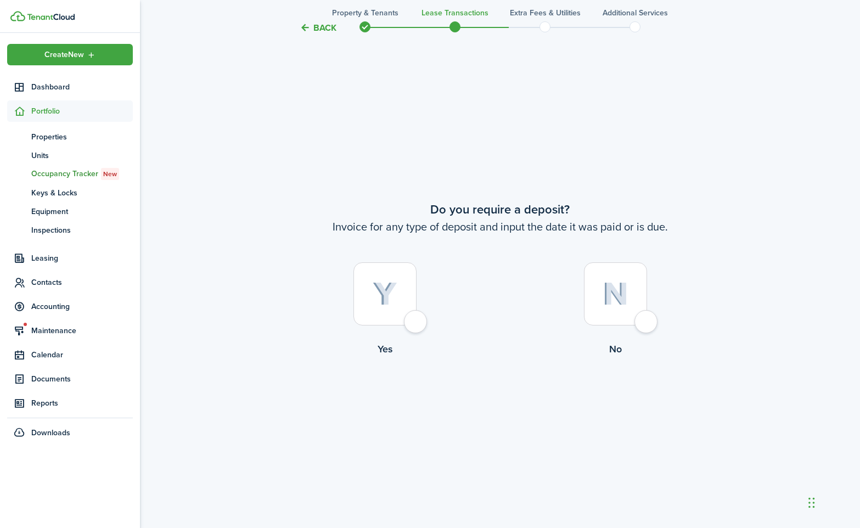
click at [412, 325] on div at bounding box center [384, 293] width 63 height 63
radio input "true"
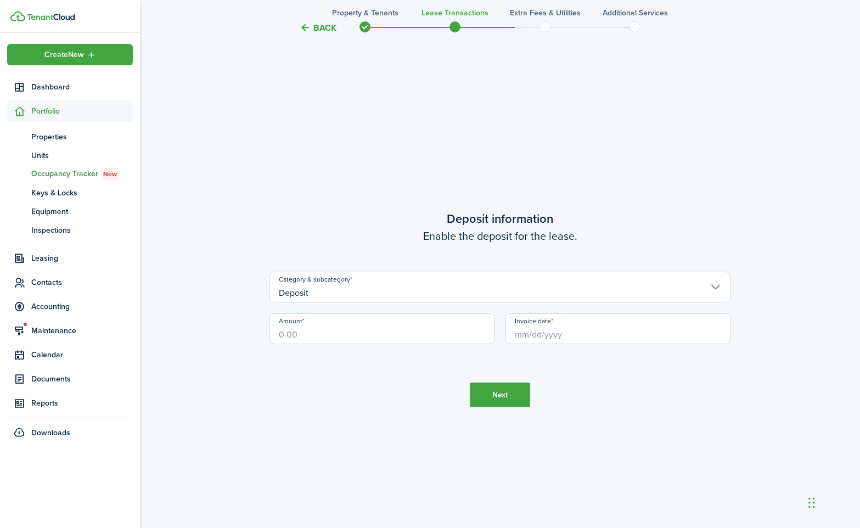
scroll to position [2039, 0]
click at [315, 334] on input "Amount" at bounding box center [381, 327] width 225 height 31
click at [570, 335] on input "Invoice date" at bounding box center [618, 327] width 225 height 31
type input "$1,175.00"
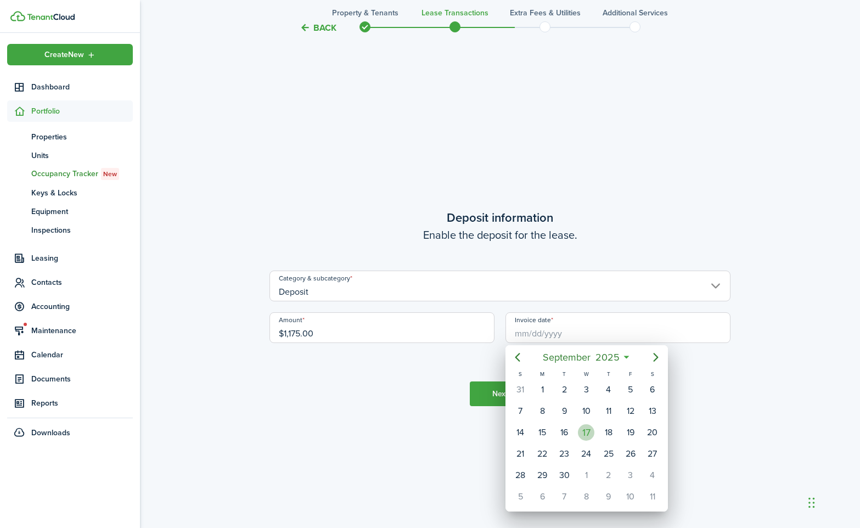
click at [581, 433] on div "17" at bounding box center [586, 432] width 16 height 16
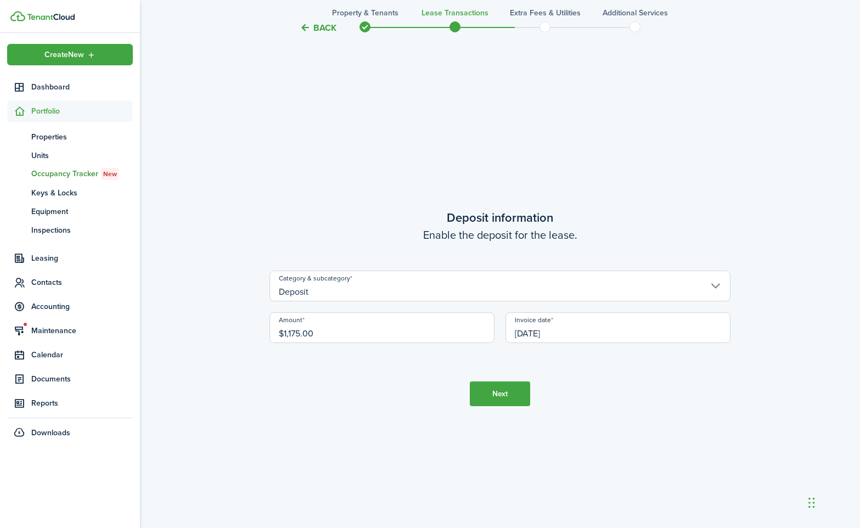
click at [569, 332] on input "[DATE]" at bounding box center [618, 327] width 225 height 31
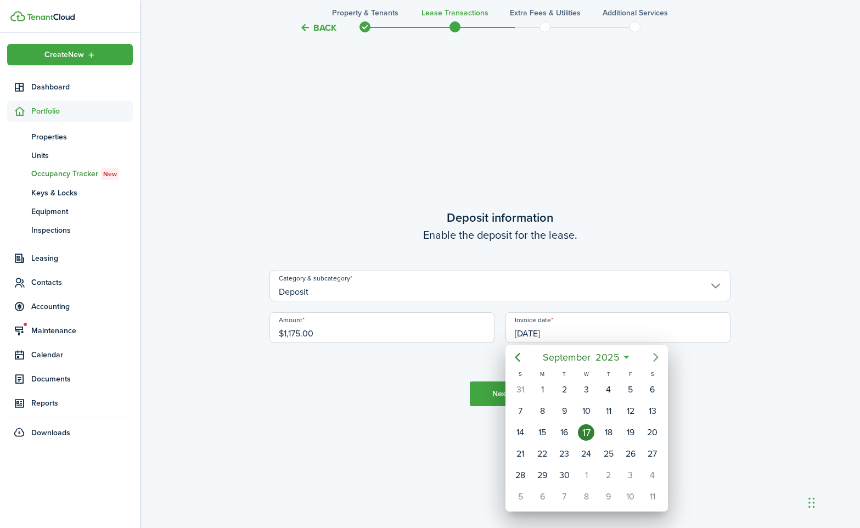
click at [655, 357] on icon "Next page" at bounding box center [655, 357] width 13 height 13
click at [581, 387] on div "1" at bounding box center [586, 389] width 16 height 16
type input "[DATE]"
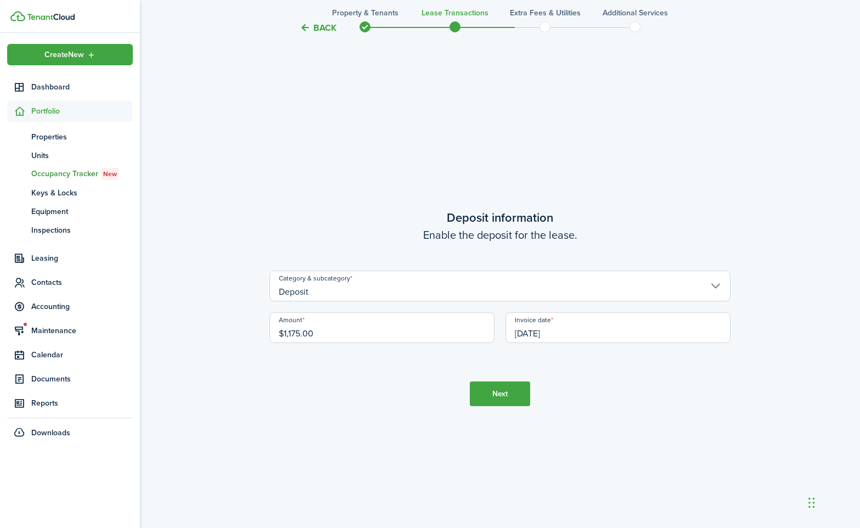
click at [490, 394] on button "Next" at bounding box center [500, 393] width 60 height 25
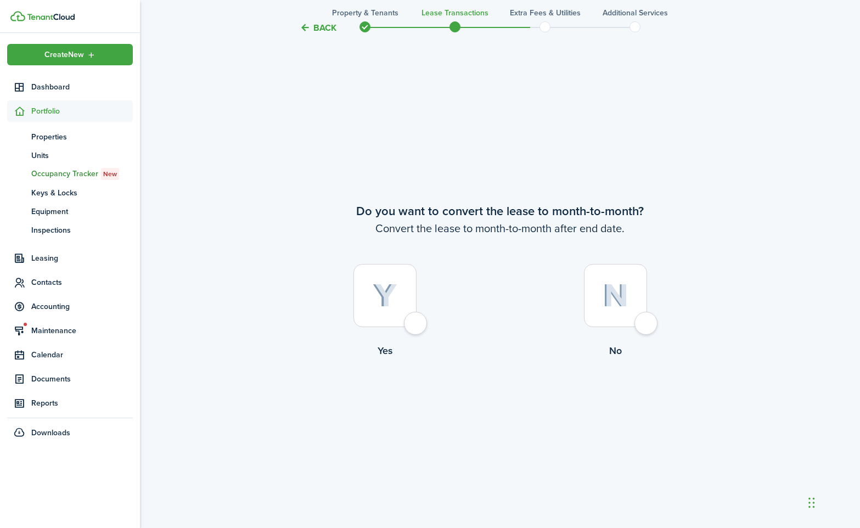
scroll to position [2567, 0]
click at [417, 316] on div at bounding box center [384, 293] width 63 height 63
radio input "true"
click at [495, 408] on button "Continue" at bounding box center [500, 402] width 60 height 25
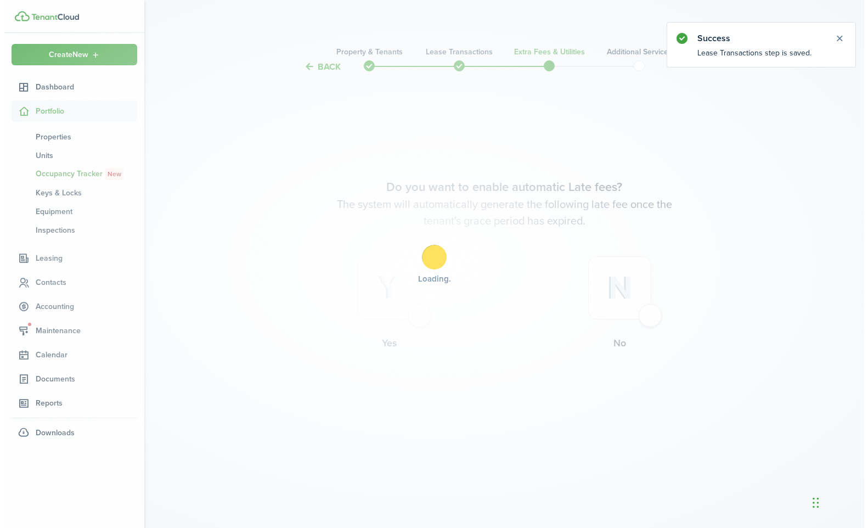
scroll to position [0, 0]
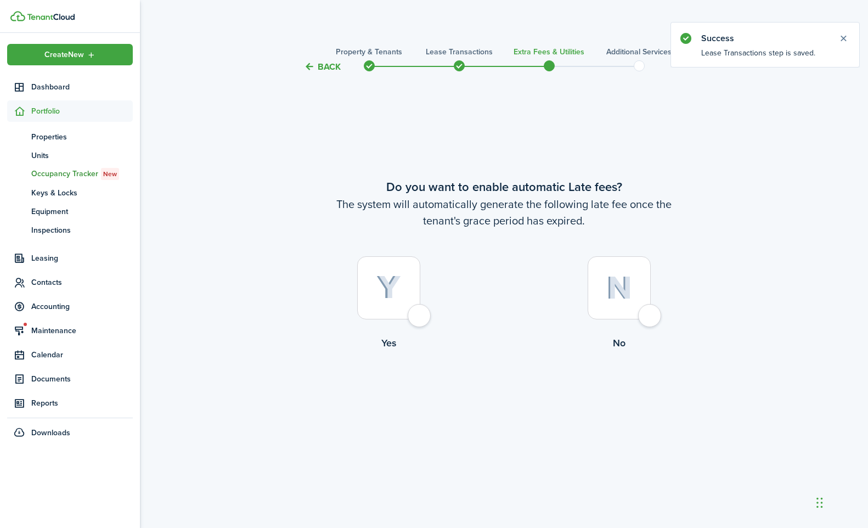
click at [424, 327] on label "Yes" at bounding box center [389, 305] width 231 height 99
radio input "true"
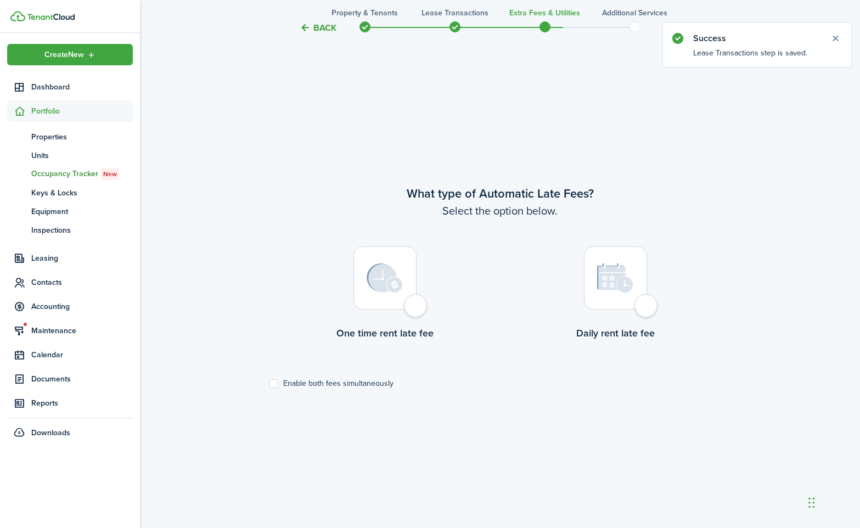
scroll to position [454, 0]
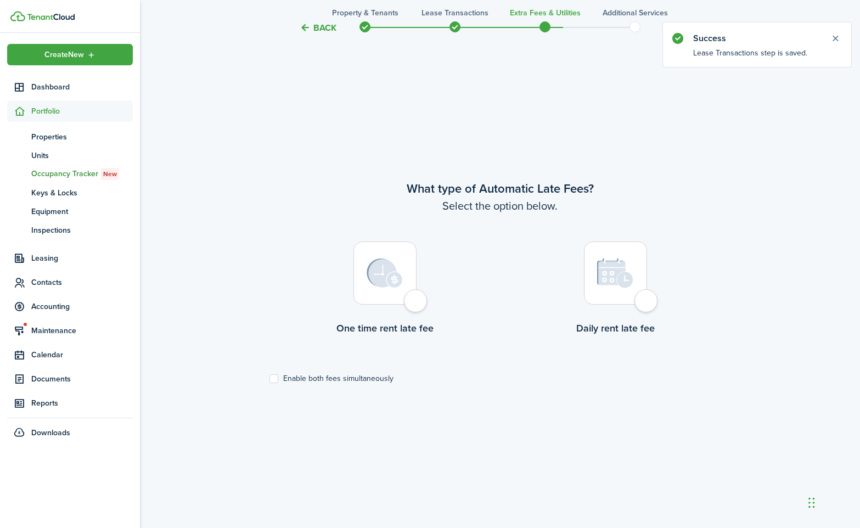
click at [413, 305] on div at bounding box center [384, 273] width 63 height 63
radio input "true"
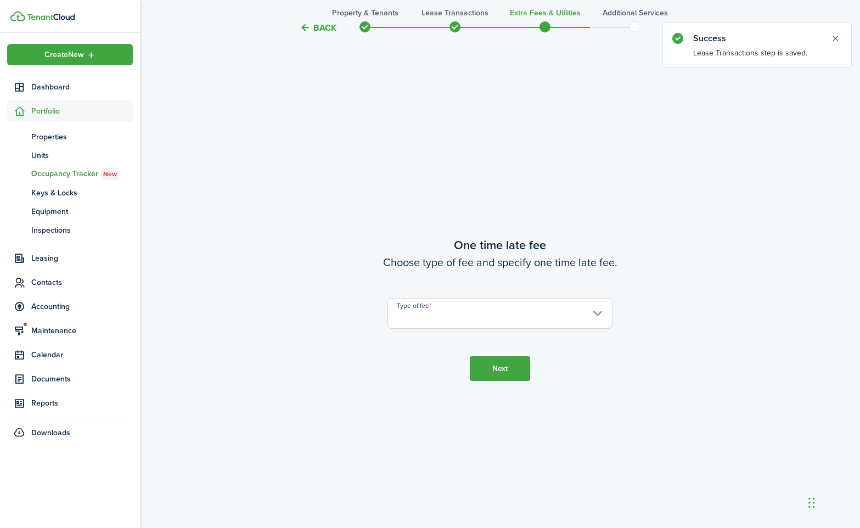
scroll to position [982, 0]
click at [445, 323] on input "Type of fee" at bounding box center [500, 312] width 225 height 31
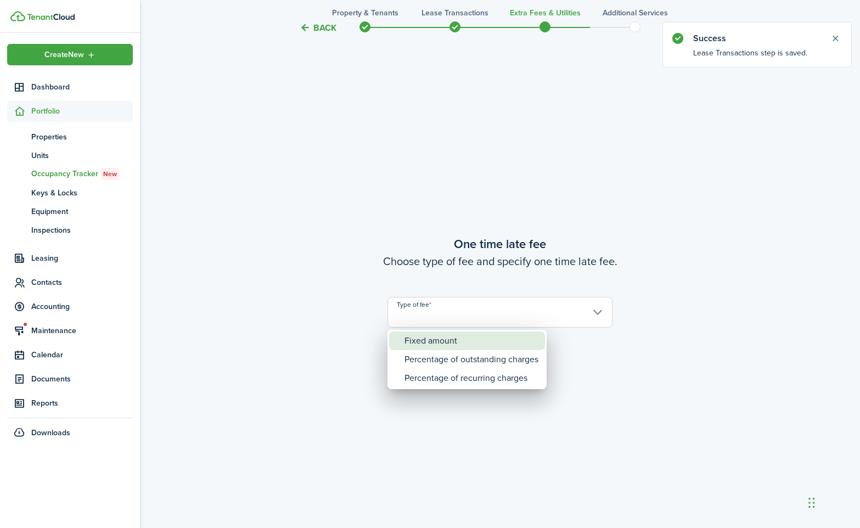
click at [451, 333] on div "Fixed amount" at bounding box center [472, 341] width 134 height 19
type input "Fixed amount"
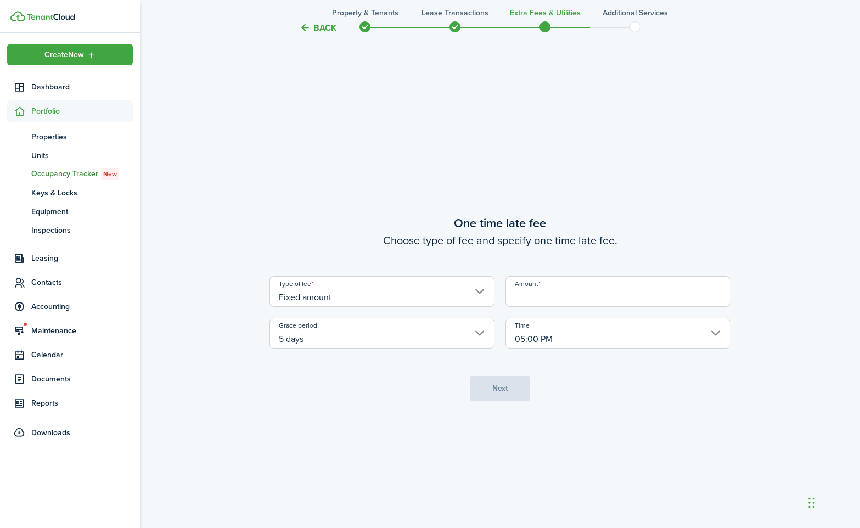
click at [565, 302] on input "Amount" at bounding box center [618, 291] width 225 height 31
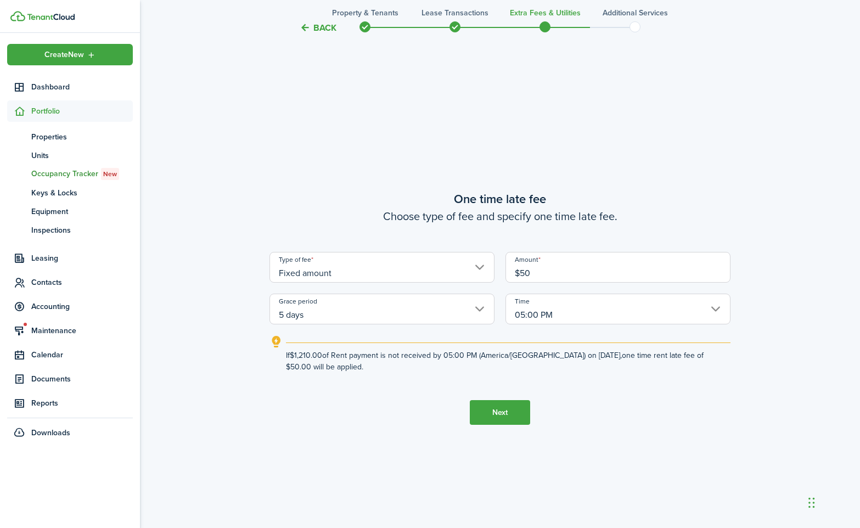
type input "$50.00"
click at [486, 408] on button "Next" at bounding box center [500, 412] width 60 height 25
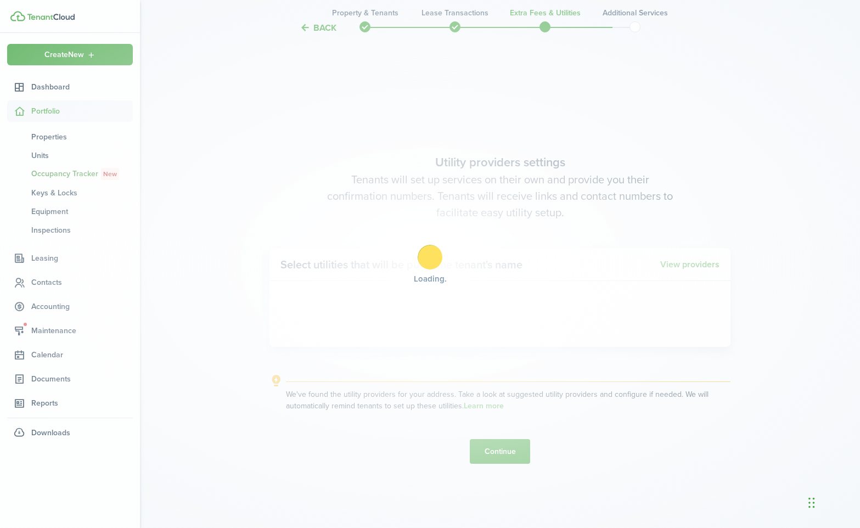
scroll to position [1510, 0]
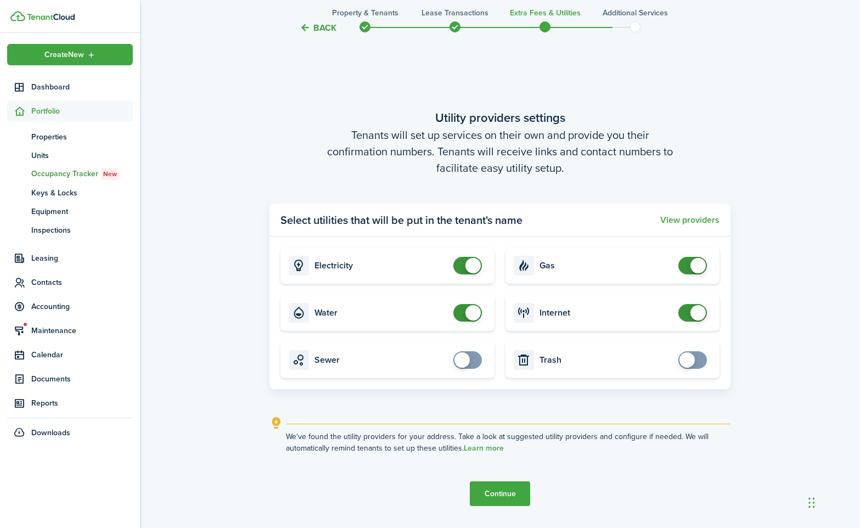
checkbox input "false"
click at [463, 321] on span at bounding box center [467, 313] width 11 height 18
click at [497, 491] on button "Continue" at bounding box center [500, 493] width 60 height 25
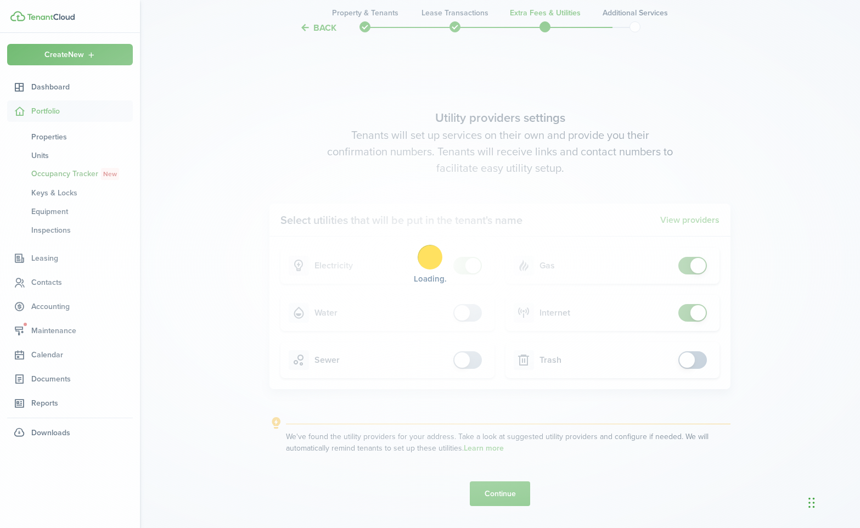
scroll to position [0, 0]
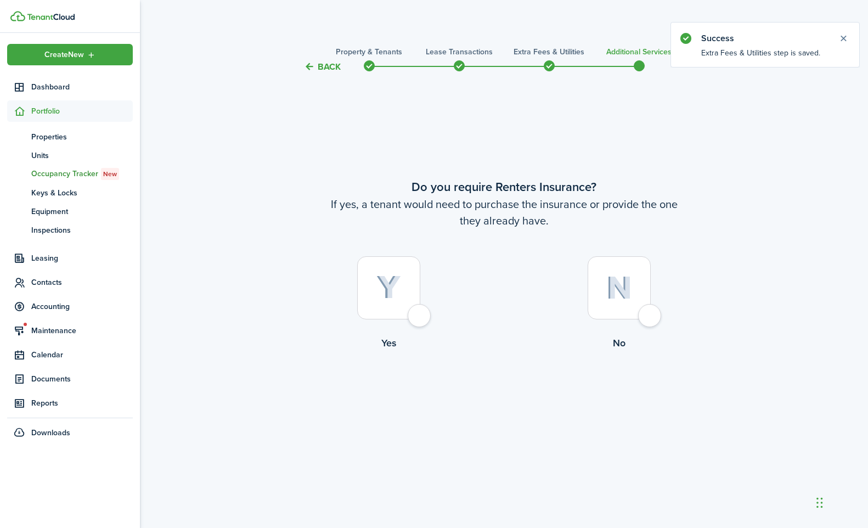
click at [648, 319] on div at bounding box center [619, 287] width 63 height 63
radio input "true"
click at [497, 403] on button "Complete move in" at bounding box center [504, 395] width 81 height 25
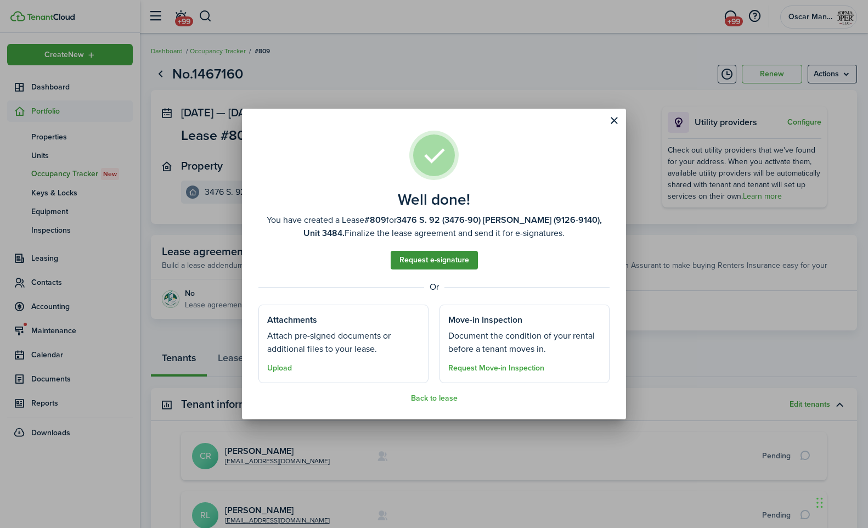
click at [420, 263] on link "Request e-signature" at bounding box center [434, 260] width 87 height 19
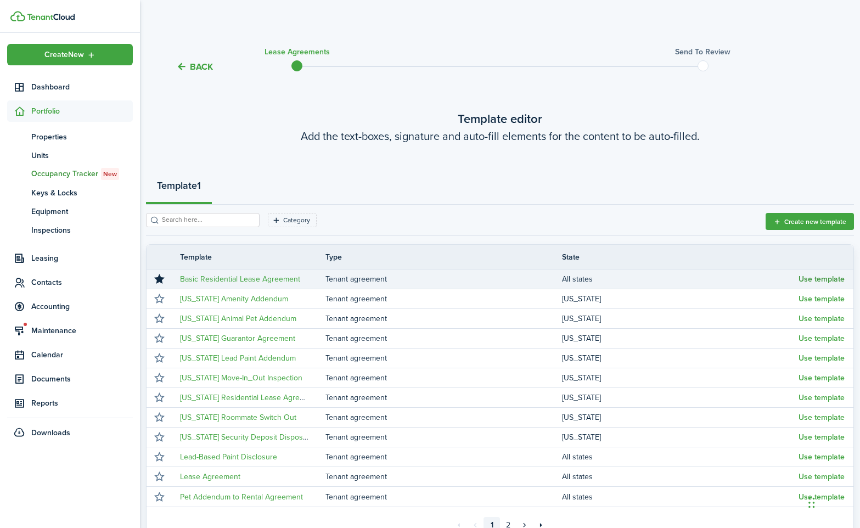
click at [829, 279] on button "Use template" at bounding box center [822, 279] width 46 height 9
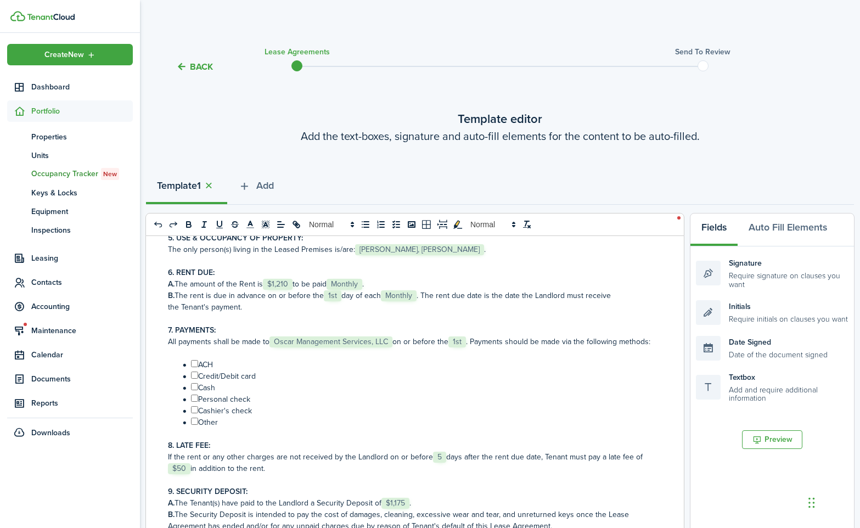
scroll to position [309, 0]
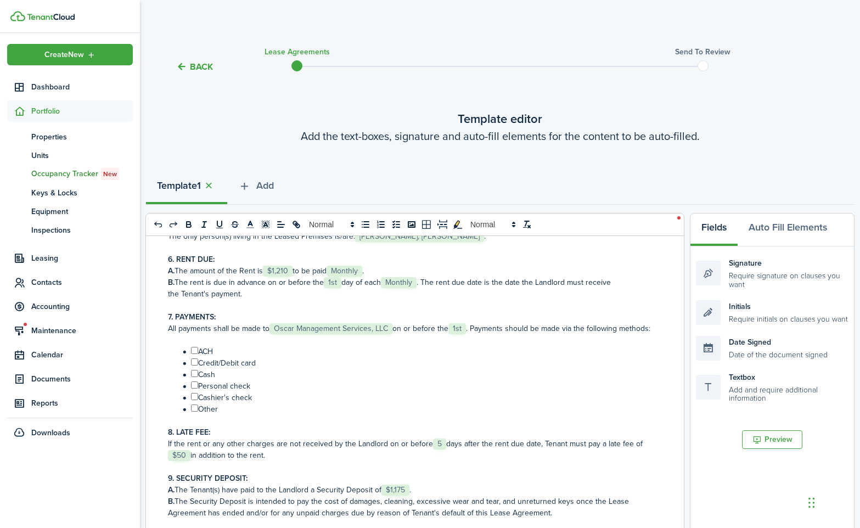
click at [194, 354] on input "﻿ ﻿" at bounding box center [194, 350] width 7 height 7
checkbox input "true"
click at [195, 366] on input "﻿ ﻿" at bounding box center [194, 361] width 7 height 7
checkbox input "true"
click at [194, 377] on input "﻿ ﻿" at bounding box center [194, 373] width 7 height 7
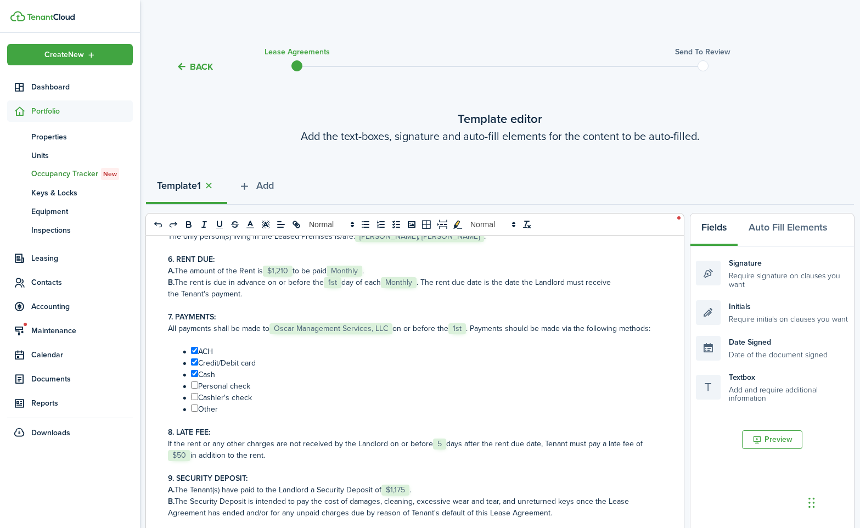
click at [193, 377] on input "﻿ ﻿" at bounding box center [194, 373] width 7 height 7
checkbox input "true"
click at [194, 389] on input "﻿ ﻿" at bounding box center [194, 384] width 7 height 7
checkbox input "true"
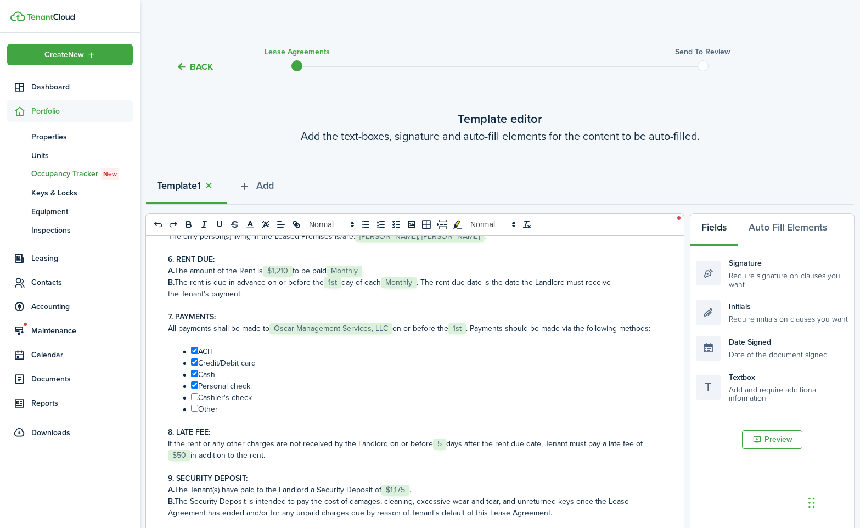
click at [194, 400] on input "﻿ ﻿" at bounding box center [194, 396] width 7 height 7
checkbox input "true"
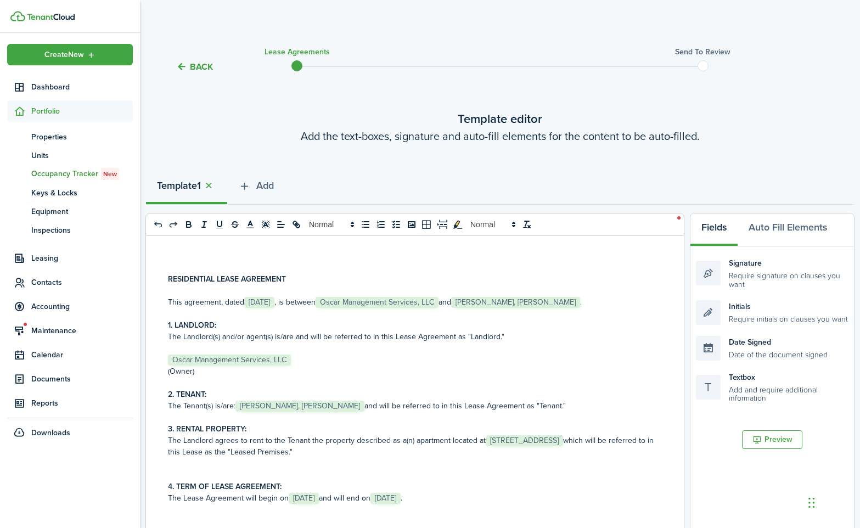
scroll to position [0, 0]
click at [514, 443] on span "[STREET_ADDRESS]" at bounding box center [524, 441] width 77 height 11
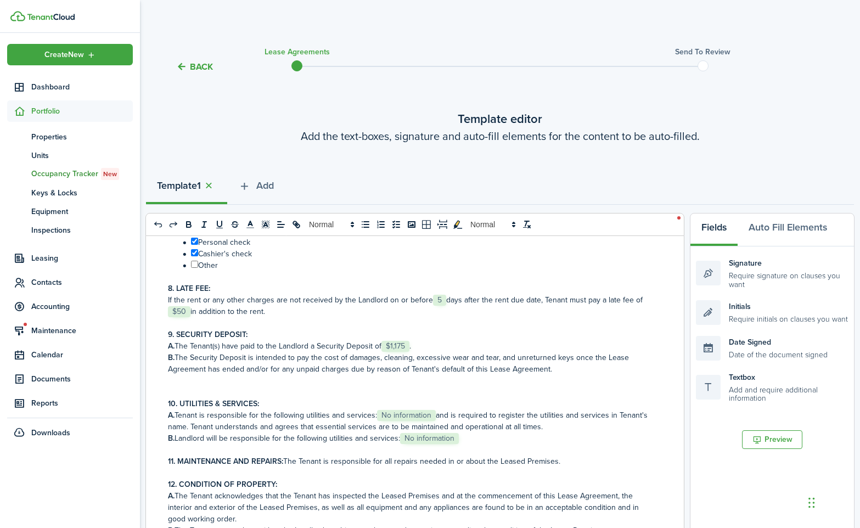
scroll to position [454, 0]
click at [396, 420] on span "No information" at bounding box center [406, 414] width 59 height 11
click at [431, 443] on span "No information" at bounding box center [429, 437] width 59 height 11
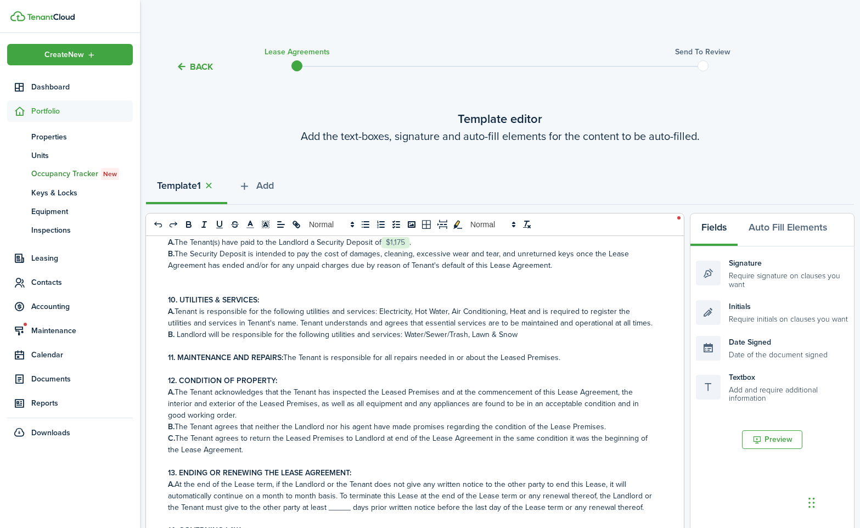
scroll to position [580, 0]
click at [559, 358] on p "11. MAINTENANCE AND REPAIRS: The Tenant is responsible for all repairs needed i…" at bounding box center [411, 358] width 486 height 12
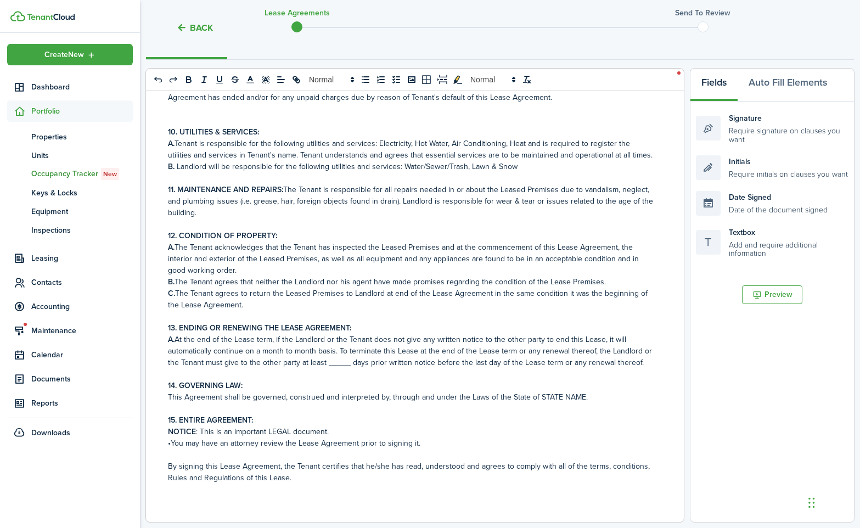
scroll to position [161, 0]
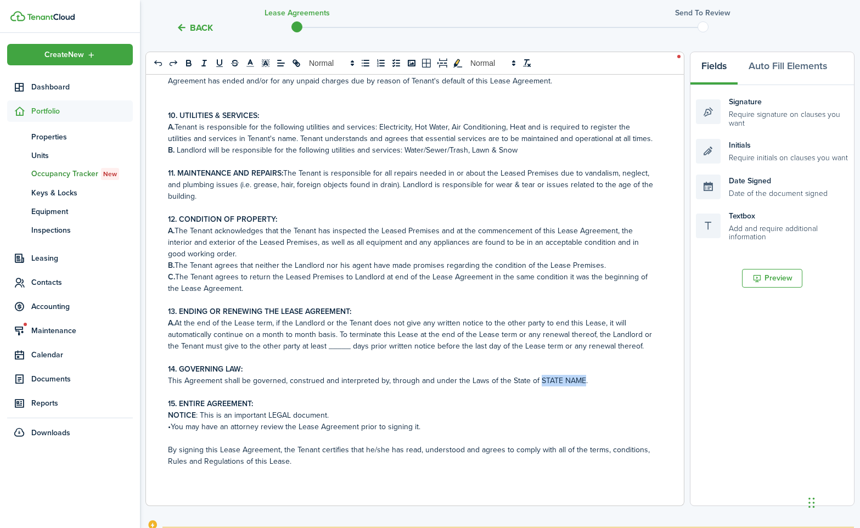
drag, startPoint x: 578, startPoint y: 379, endPoint x: 536, endPoint y: 380, distance: 42.3
click at [536, 380] on p "This Agreement shall be governed, construed and interpreted by, through and und…" at bounding box center [411, 381] width 486 height 12
click at [331, 416] on p "NOTICE : This is an important LEGAL document." at bounding box center [411, 415] width 486 height 12
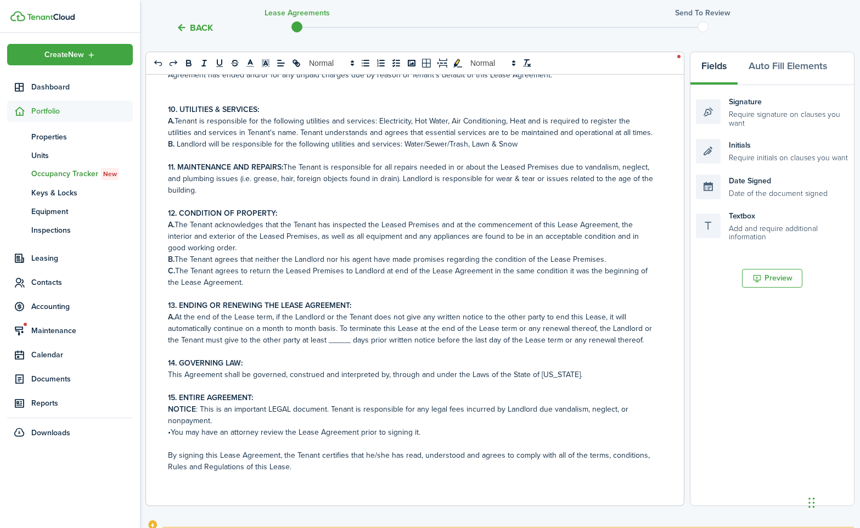
scroll to position [614, 0]
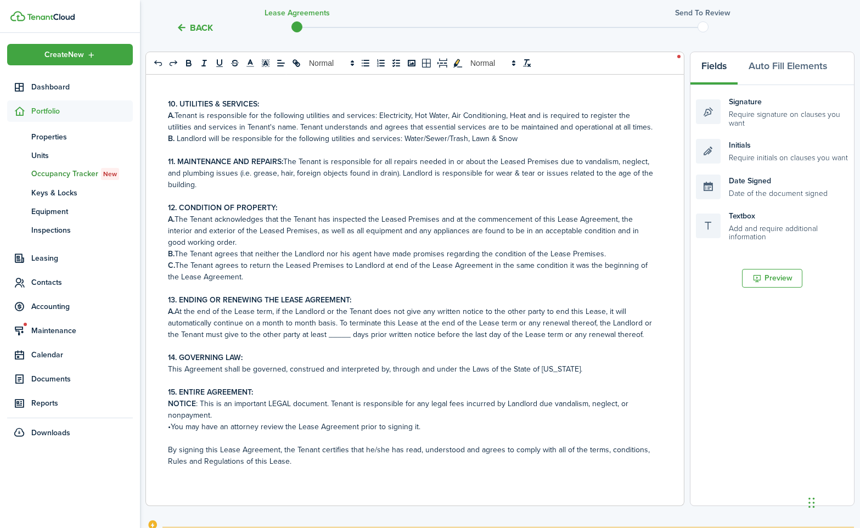
click at [217, 476] on div "RESIDENTIAL LEASE AGREEMENT This agreement, dated ﻿ [DATE] ﻿, is between ﻿ Osca…" at bounding box center [411, 290] width 530 height 431
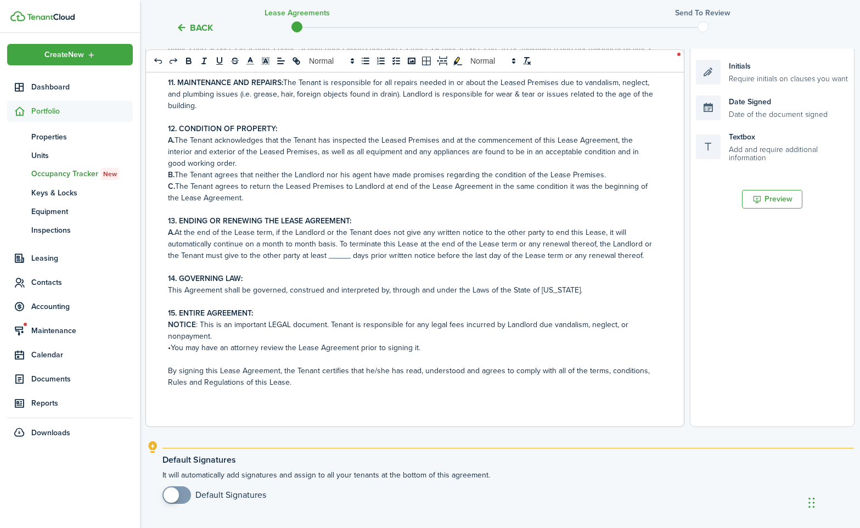
scroll to position [241, 0]
checkbox input "true"
click at [175, 498] on span at bounding box center [171, 494] width 15 height 15
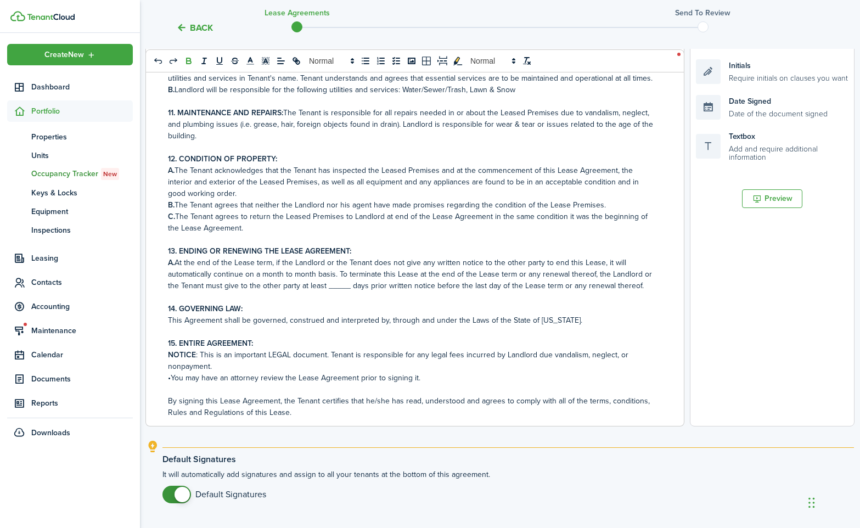
scroll to position [559, 0]
click at [341, 293] on p "A. At the end of the Lease term, if the Landlord or the Tenant does not give an…" at bounding box center [411, 275] width 486 height 35
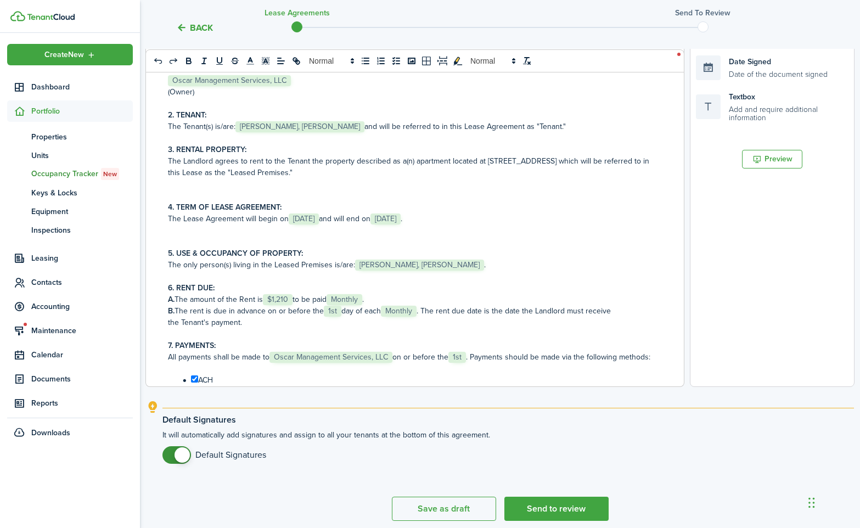
scroll to position [325, 0]
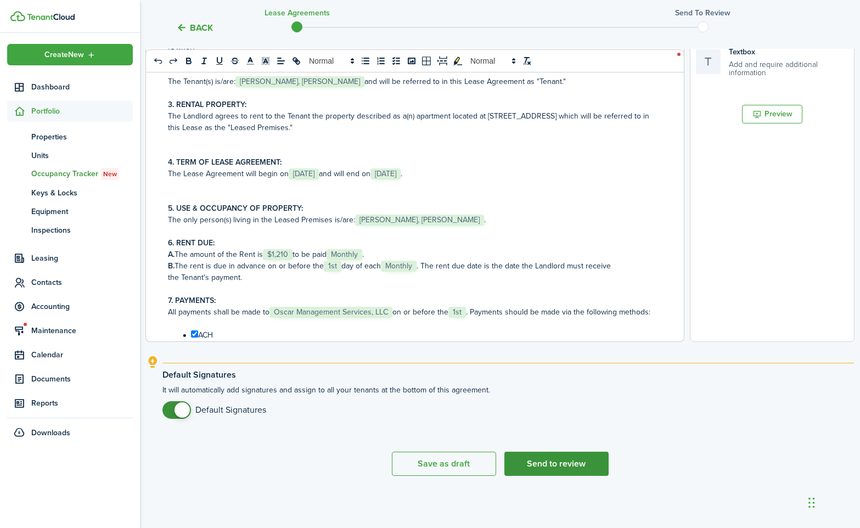
click at [566, 466] on button "Send to review" at bounding box center [556, 464] width 104 height 24
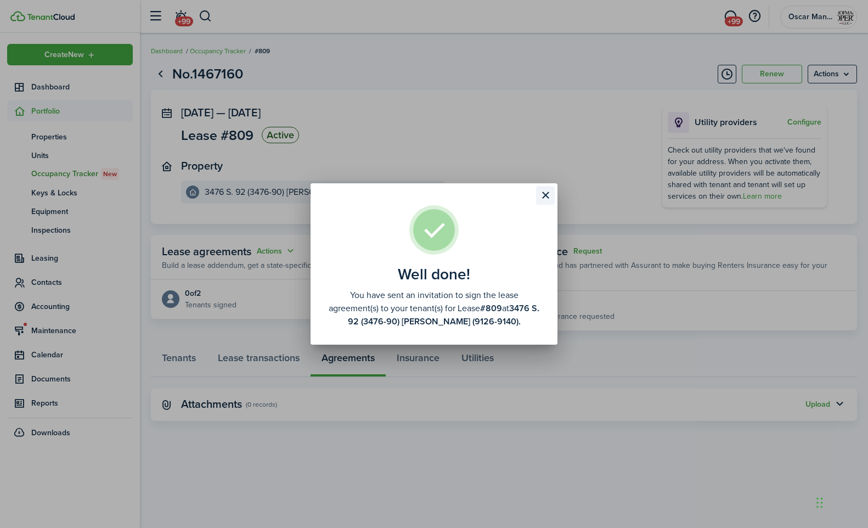
click at [548, 194] on button "Close modal" at bounding box center [545, 195] width 19 height 19
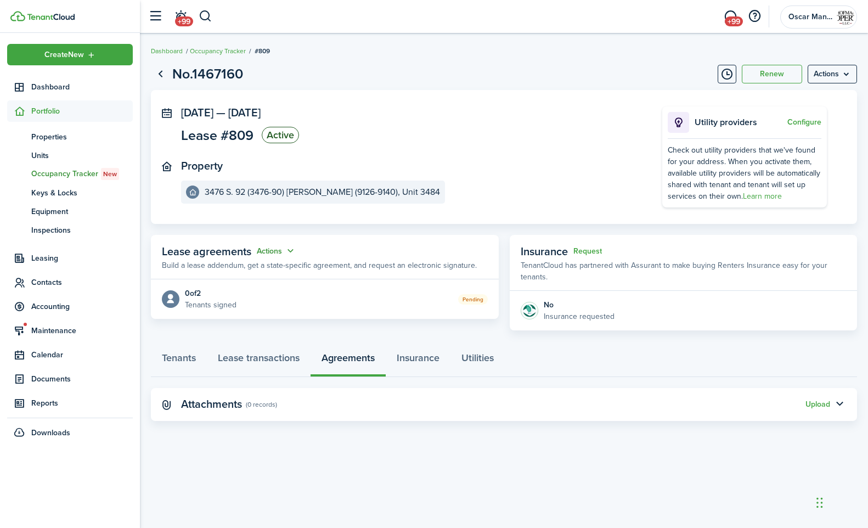
click at [268, 250] on button "Actions" at bounding box center [277, 251] width 40 height 13
click at [261, 275] on link "Edit" at bounding box center [249, 272] width 96 height 19
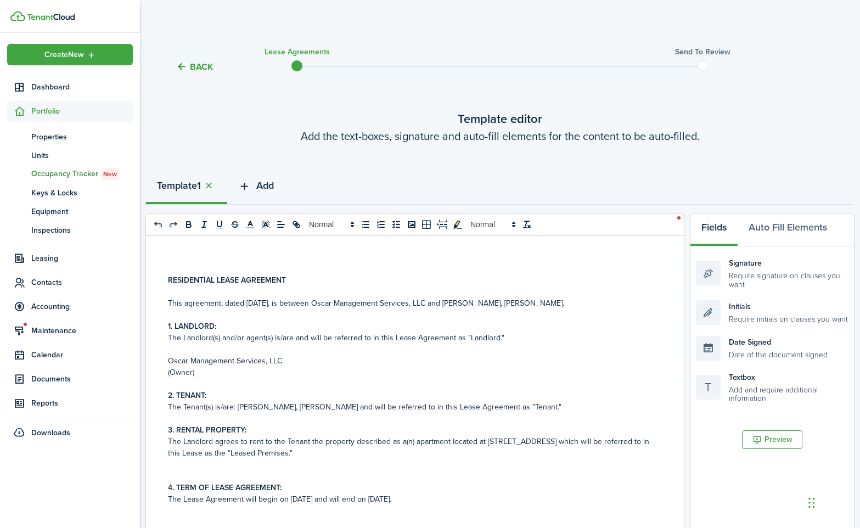
click at [269, 189] on span "Add" at bounding box center [265, 185] width 18 height 15
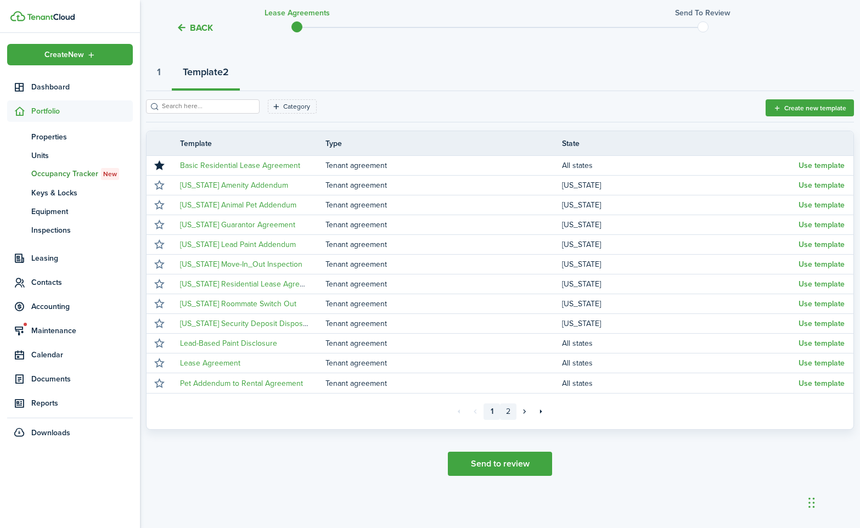
click at [510, 412] on link "2" at bounding box center [508, 411] width 16 height 16
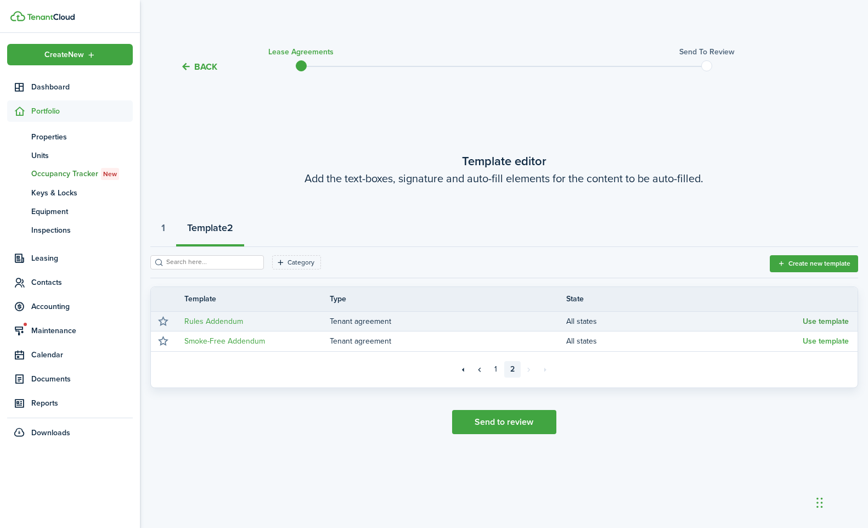
click at [819, 323] on button "Use template" at bounding box center [826, 321] width 46 height 9
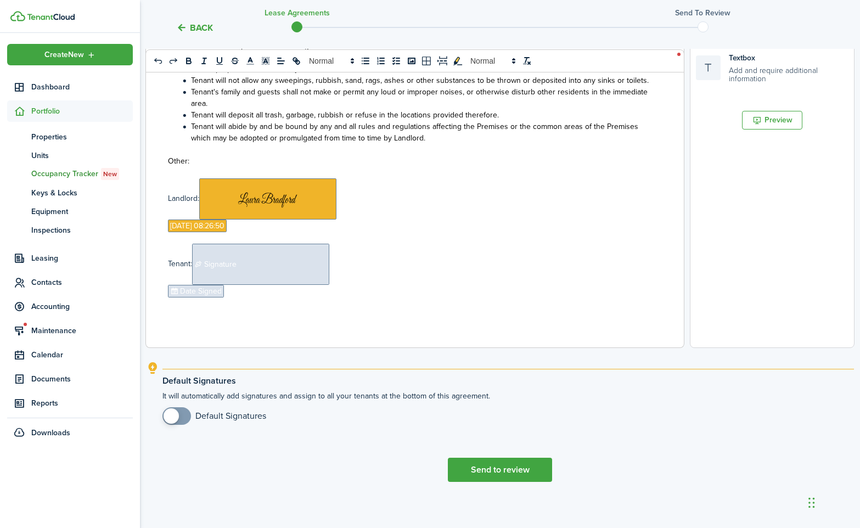
scroll to position [325, 0]
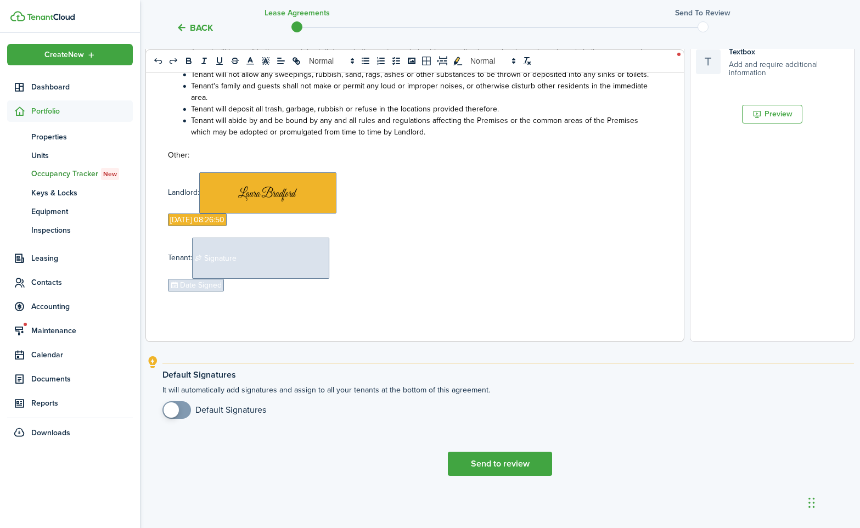
checkbox input "true"
click at [177, 412] on span at bounding box center [171, 409] width 15 height 15
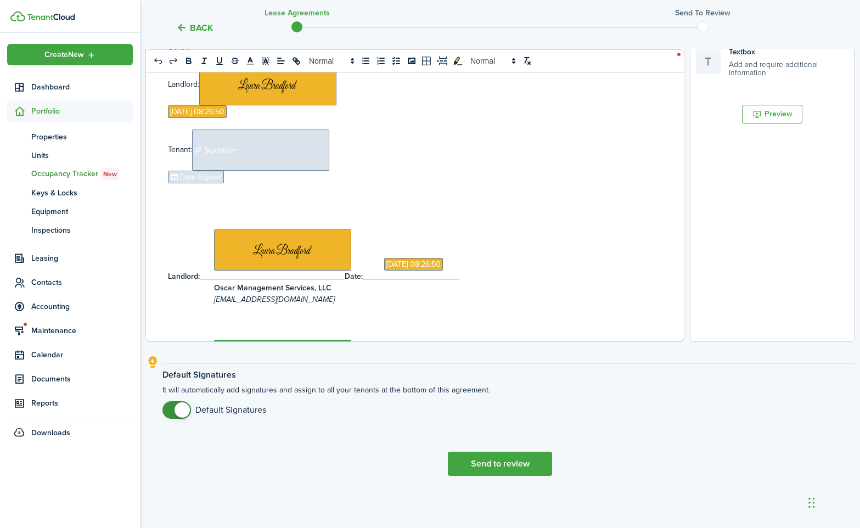
scroll to position [413, 0]
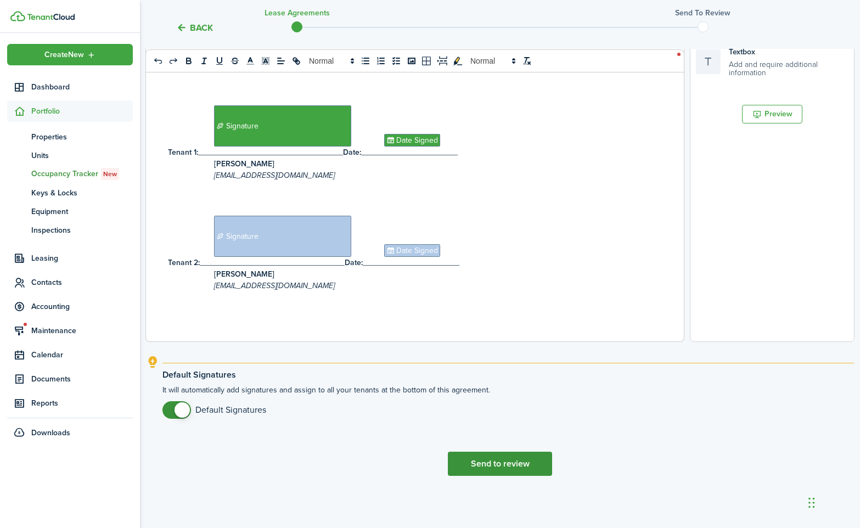
click at [487, 464] on button "Send to review" at bounding box center [500, 464] width 104 height 24
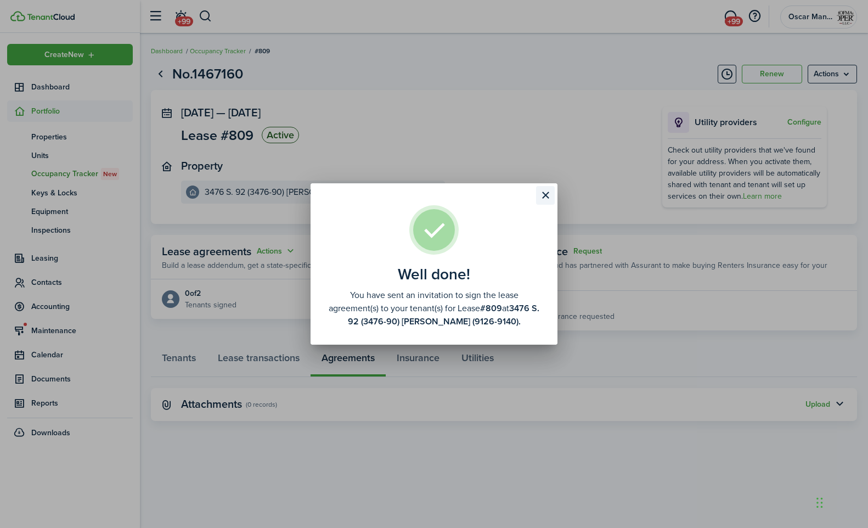
click at [546, 199] on button "Close modal" at bounding box center [545, 195] width 19 height 19
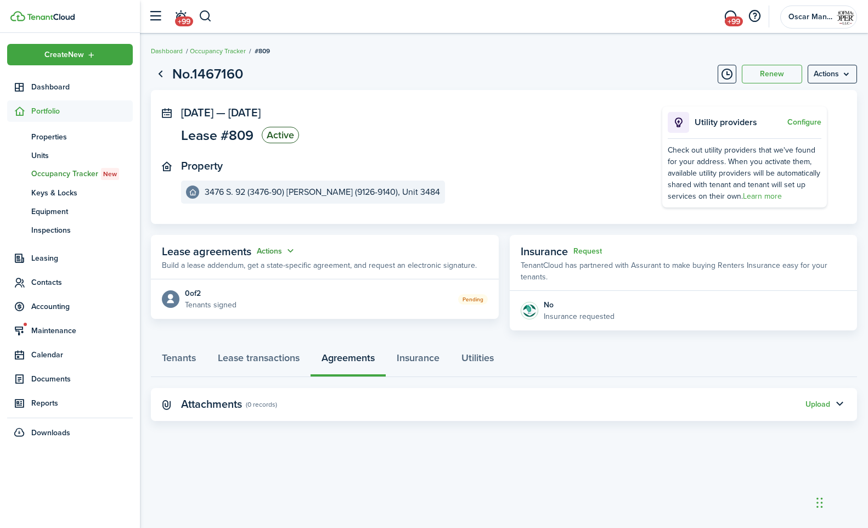
click at [283, 250] on button "Actions" at bounding box center [277, 251] width 40 height 13
click at [259, 274] on link "Edit" at bounding box center [249, 272] width 96 height 19
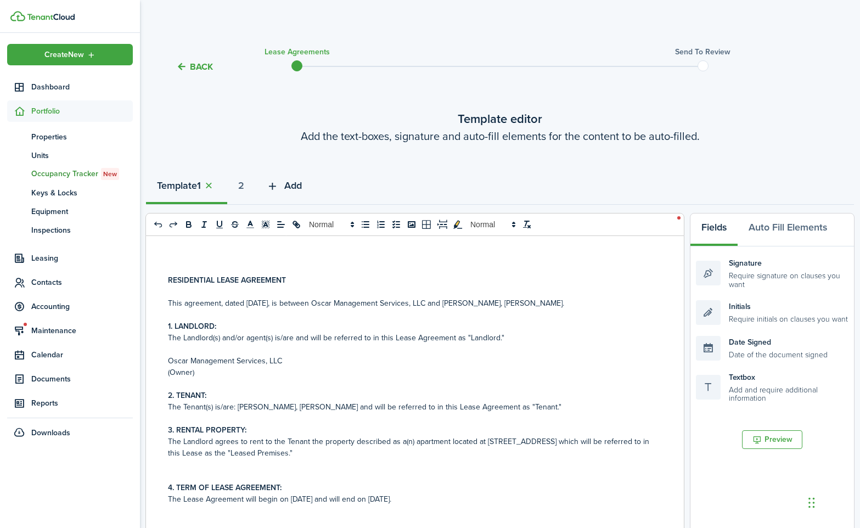
click at [295, 187] on span "Add" at bounding box center [293, 185] width 18 height 15
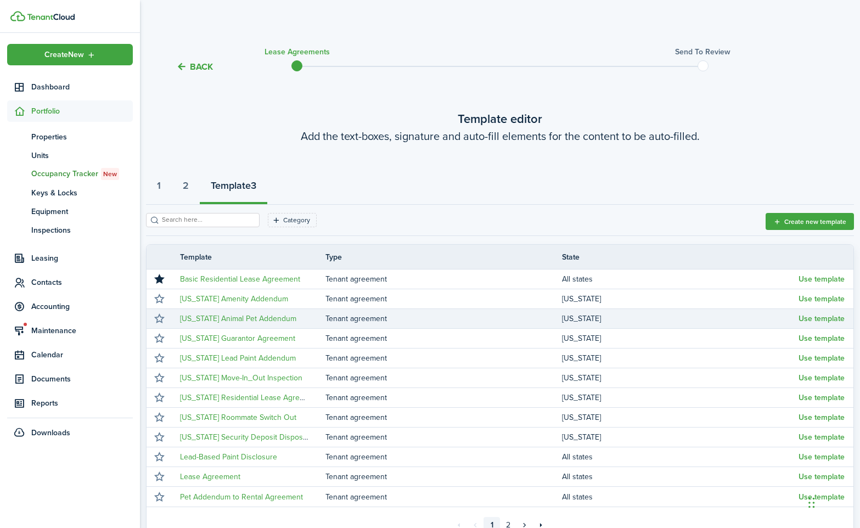
scroll to position [114, 0]
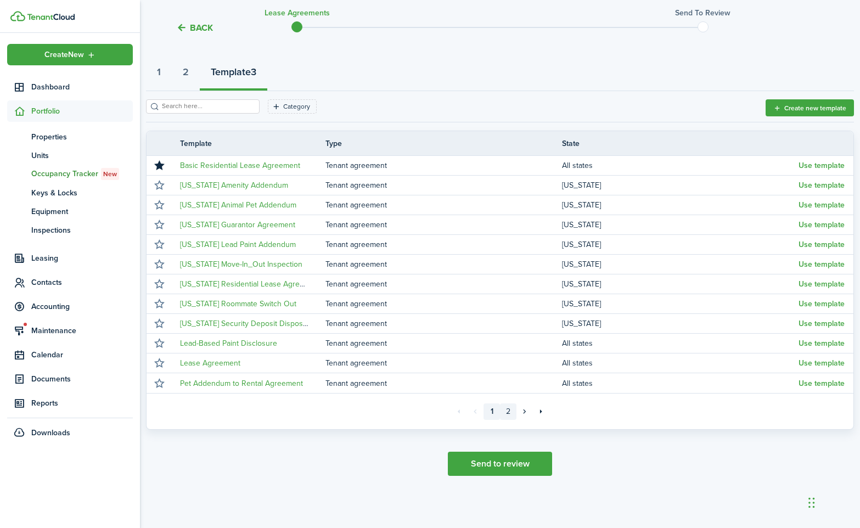
click at [509, 414] on link "2" at bounding box center [508, 411] width 16 height 16
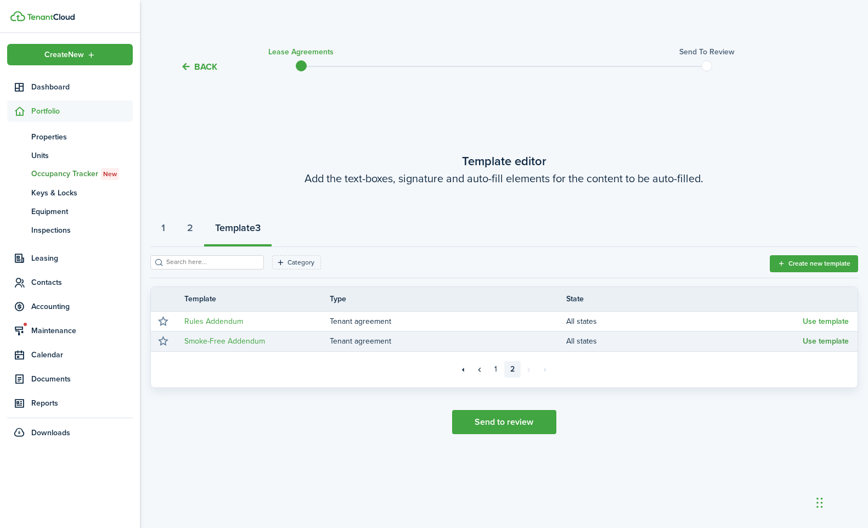
click at [814, 340] on button "Use template" at bounding box center [826, 341] width 46 height 9
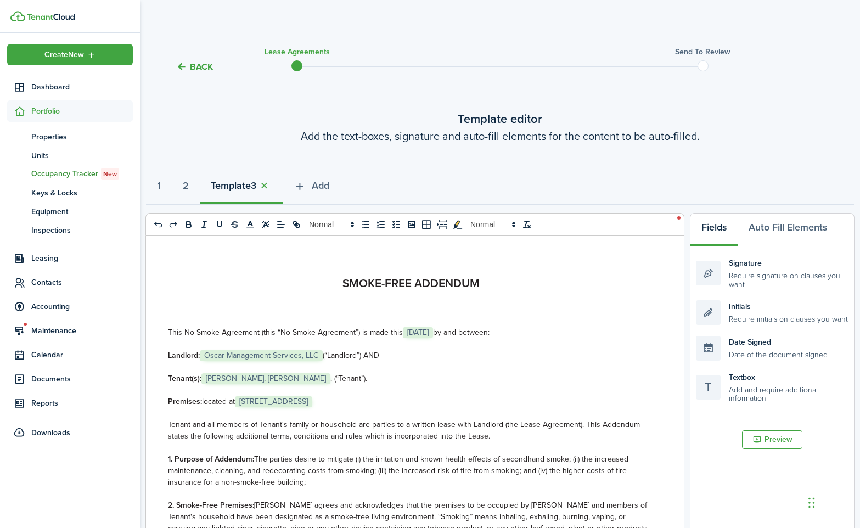
scroll to position [325, 0]
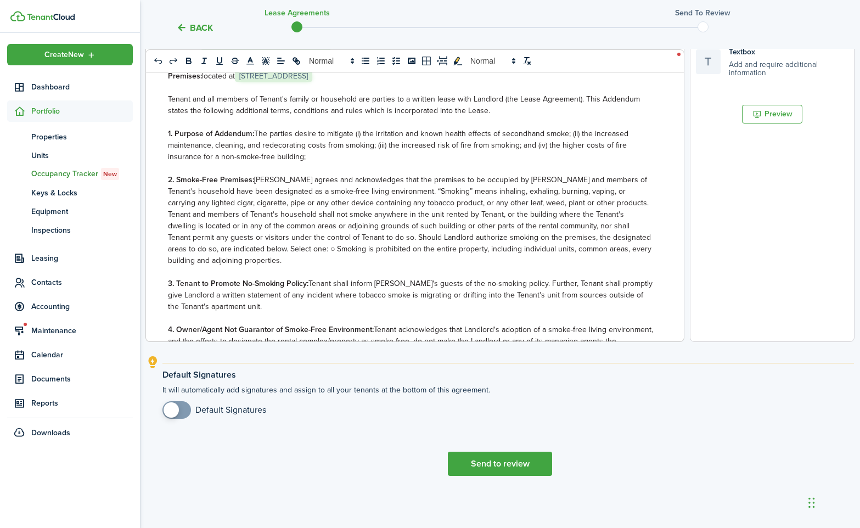
checkbox input "true"
click at [171, 417] on span at bounding box center [176, 410] width 11 height 18
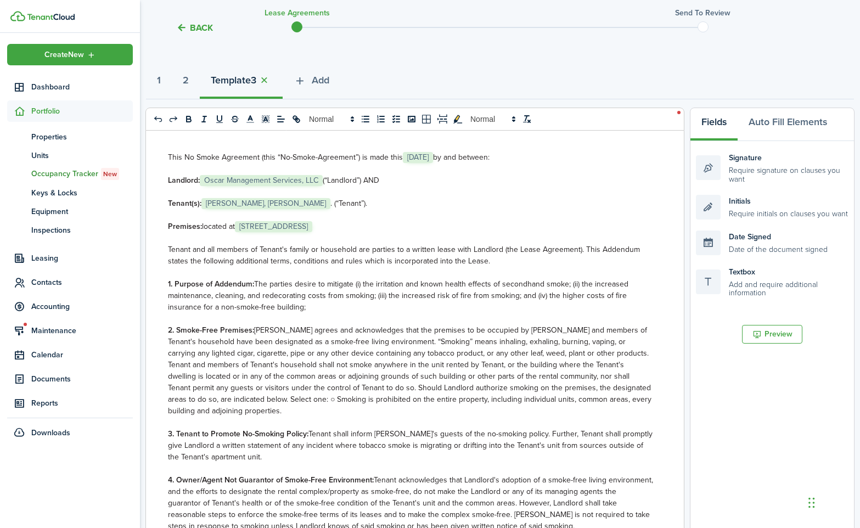
scroll to position [59, 0]
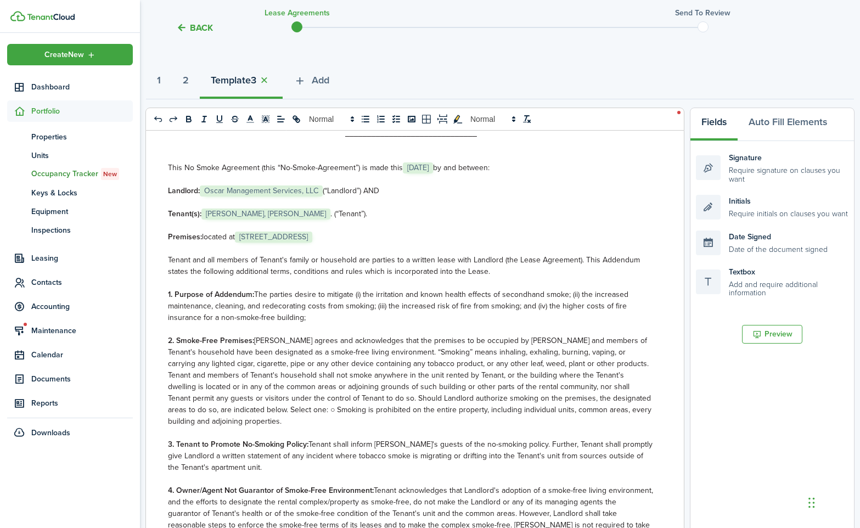
click at [308, 238] on span "[STREET_ADDRESS]" at bounding box center [273, 237] width 77 height 11
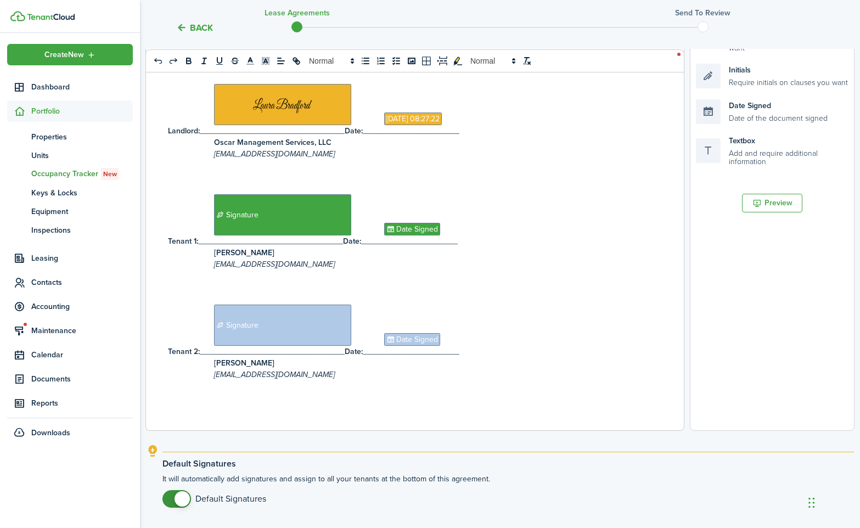
scroll to position [325, 0]
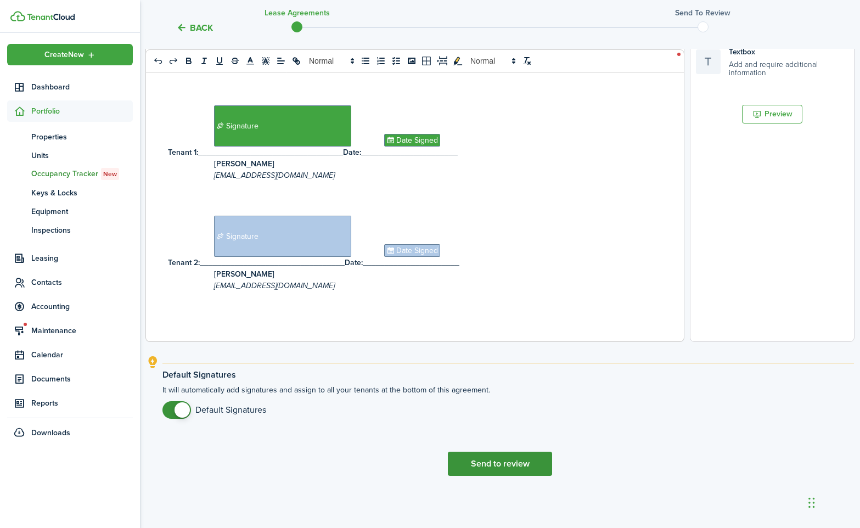
click at [488, 467] on button "Send to review" at bounding box center [500, 464] width 104 height 24
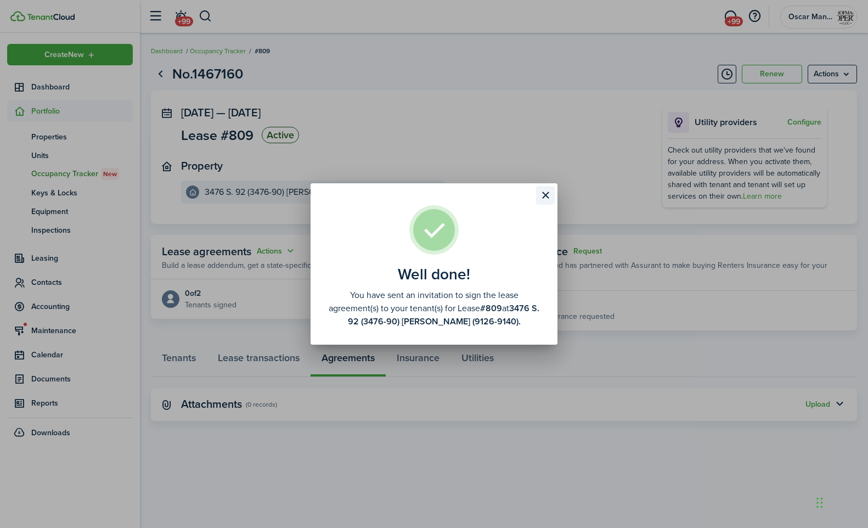
click at [545, 192] on button "Close modal" at bounding box center [545, 195] width 19 height 19
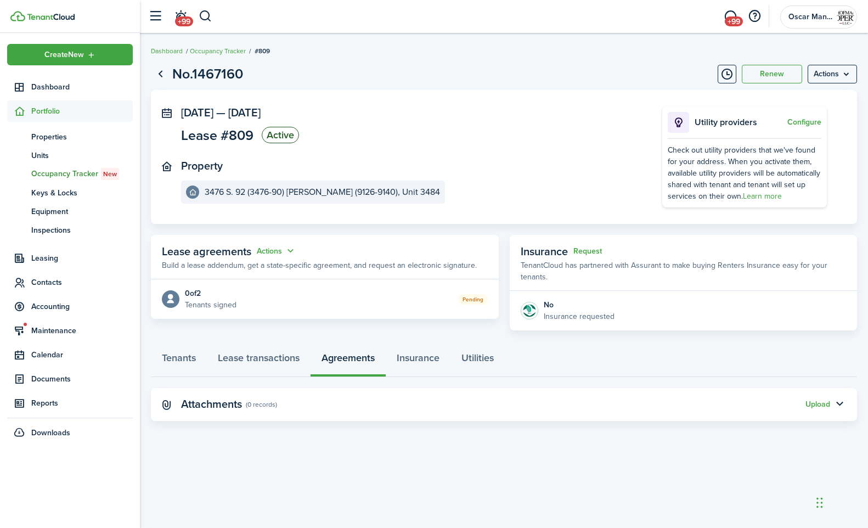
click at [546, 181] on panel-main-section "Property 3476 S. 92 (3476-90) [PERSON_NAME] (9126-9140), Unit 3484" at bounding box center [405, 182] width 448 height 44
click at [58, 85] on span "Dashboard" at bounding box center [82, 87] width 102 height 12
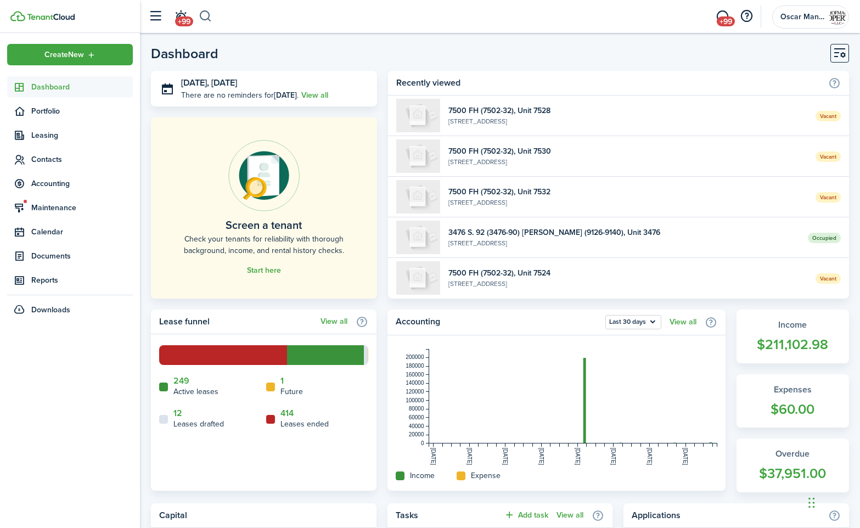
click at [204, 13] on button "button" at bounding box center [206, 16] width 14 height 19
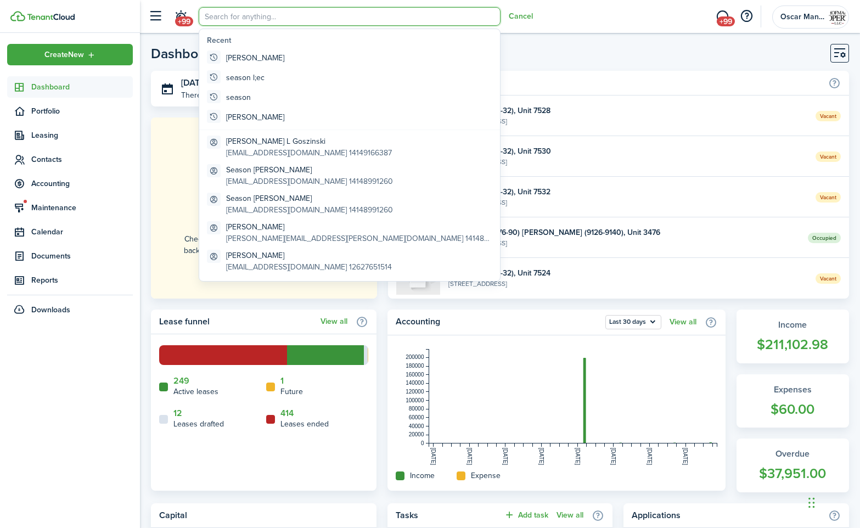
click at [244, 19] on input "search" at bounding box center [350, 16] width 302 height 19
click at [47, 114] on span "Portfolio" at bounding box center [82, 111] width 102 height 12
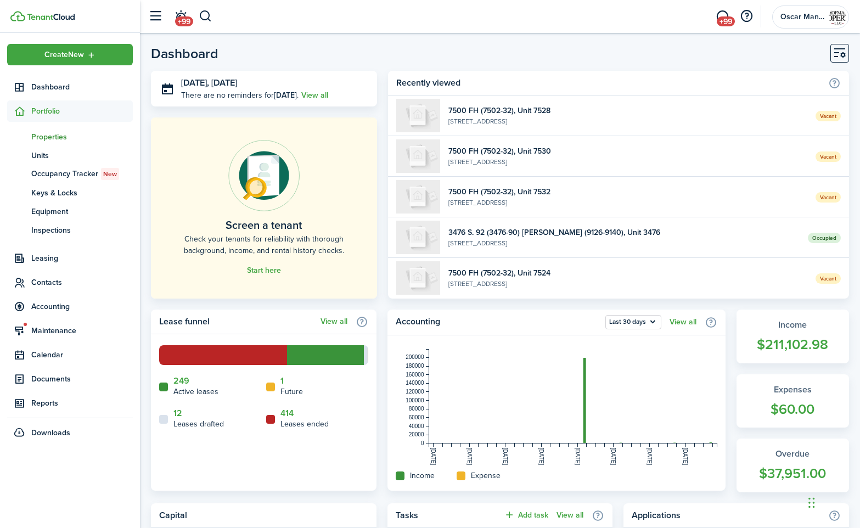
click at [43, 132] on span "Properties" at bounding box center [82, 137] width 102 height 12
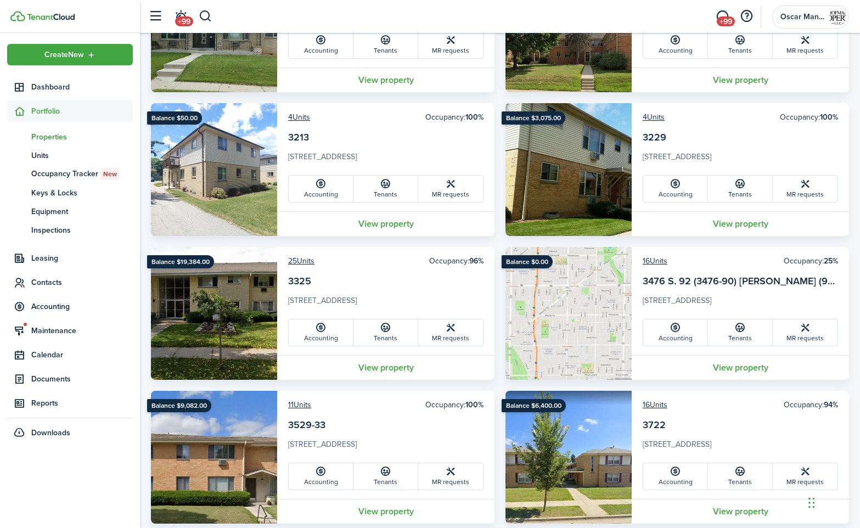
scroll to position [739, 0]
click at [725, 367] on link "View property" at bounding box center [740, 367] width 217 height 25
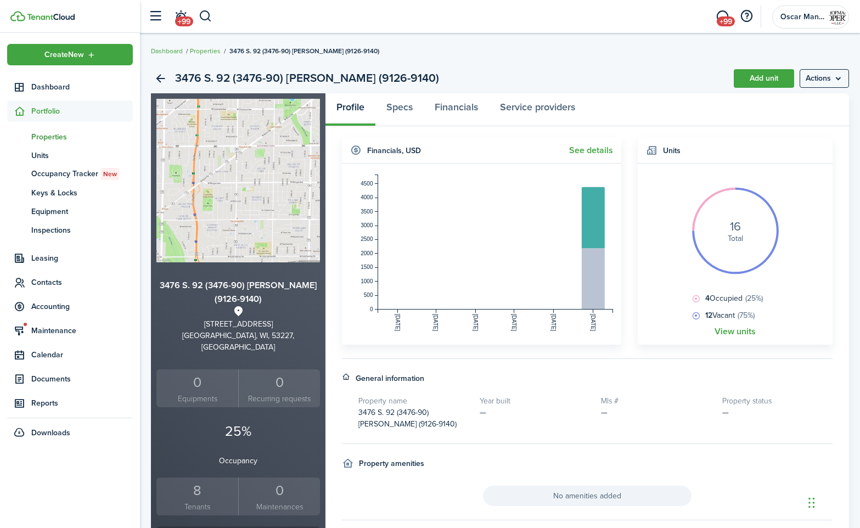
click at [723, 336] on widget-body "16 Total 4 Occupied (25%) 12 Vacant (75%) View units" at bounding box center [735, 254] width 195 height 181
click at [725, 333] on link "View units" at bounding box center [735, 332] width 41 height 10
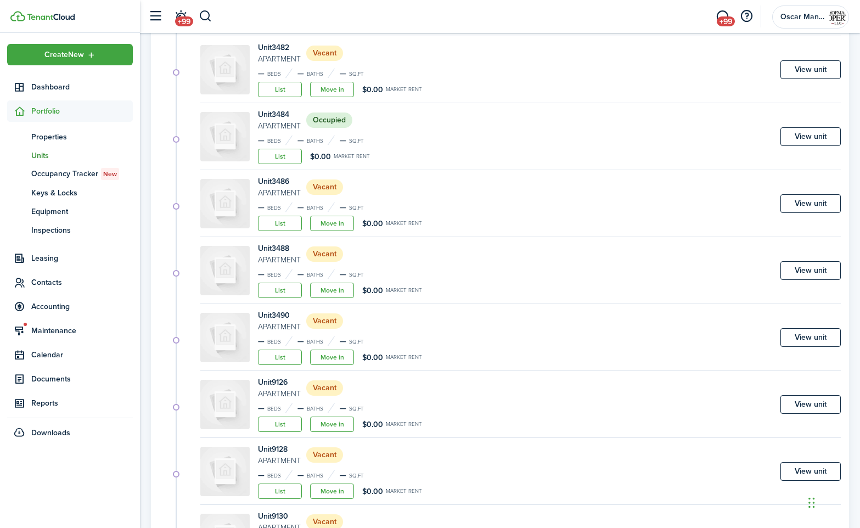
scroll to position [357, 0]
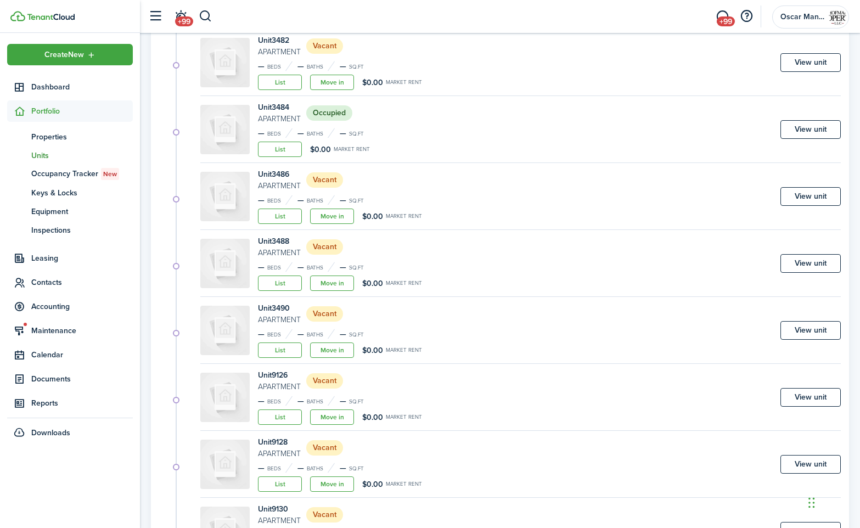
click at [86, 499] on div "Create New Dashboard Portfolio pt Properties un Units oc Occupancy Tracker New …" at bounding box center [70, 280] width 140 height 495
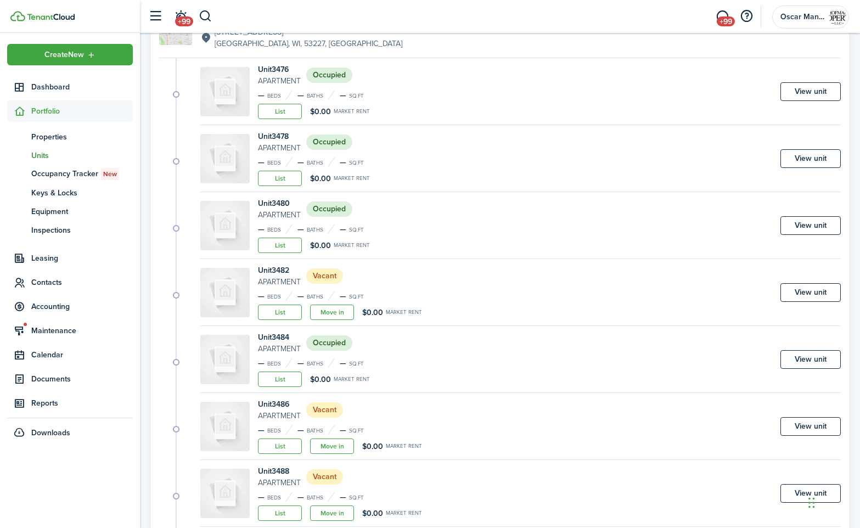
scroll to position [128, 0]
click at [43, 89] on span "Dashboard" at bounding box center [82, 87] width 102 height 12
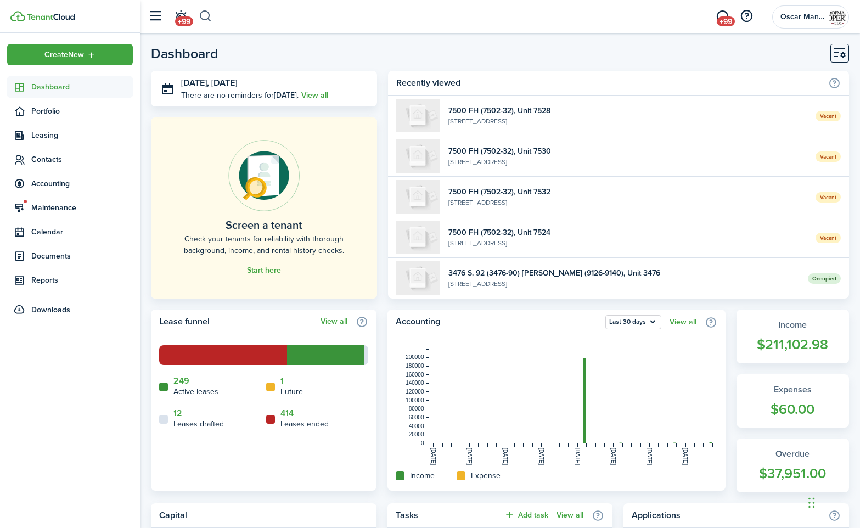
click at [203, 15] on button "button" at bounding box center [206, 16] width 14 height 19
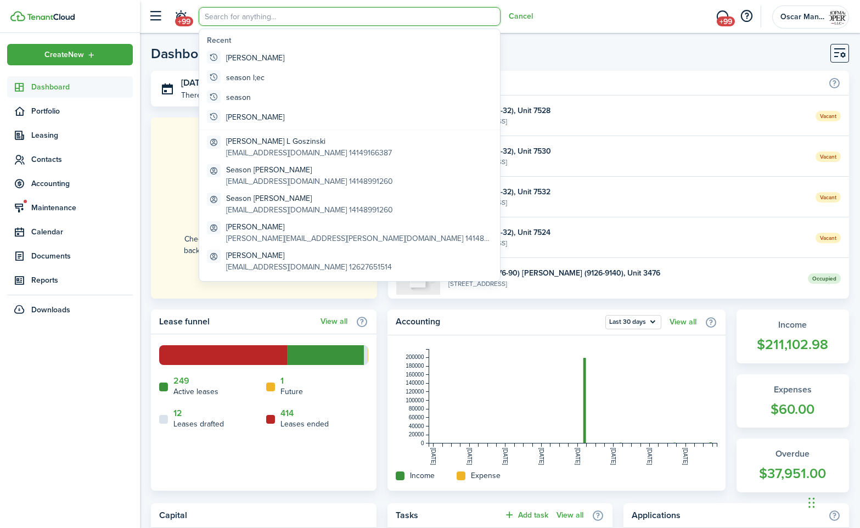
click at [221, 15] on input "search" at bounding box center [350, 16] width 302 height 19
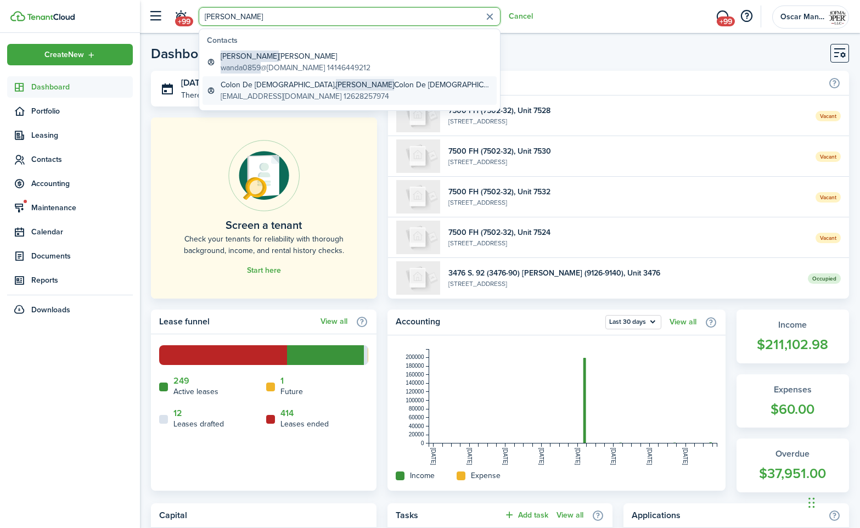
type input "[PERSON_NAME]"
click at [265, 94] on global-search-item-description "[EMAIL_ADDRESS][DOMAIN_NAME] 12628257974" at bounding box center [357, 97] width 272 height 12
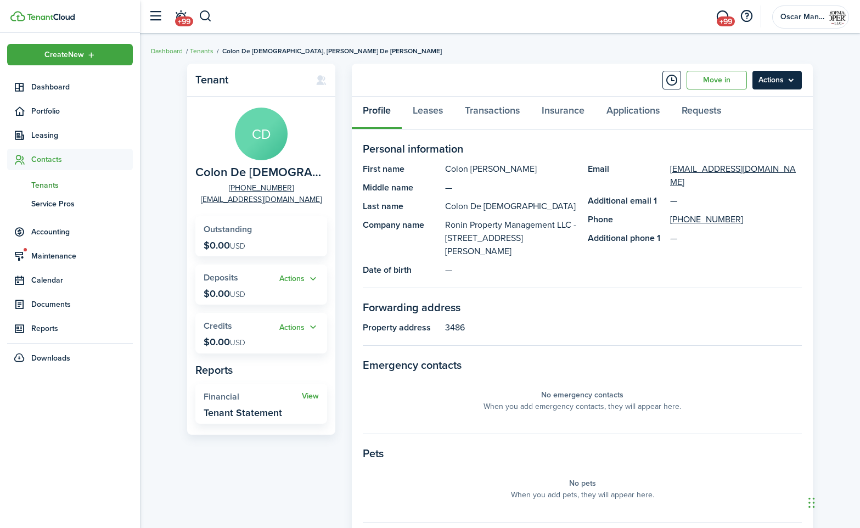
click at [772, 88] on menu-btn "Actions" at bounding box center [777, 80] width 49 height 19
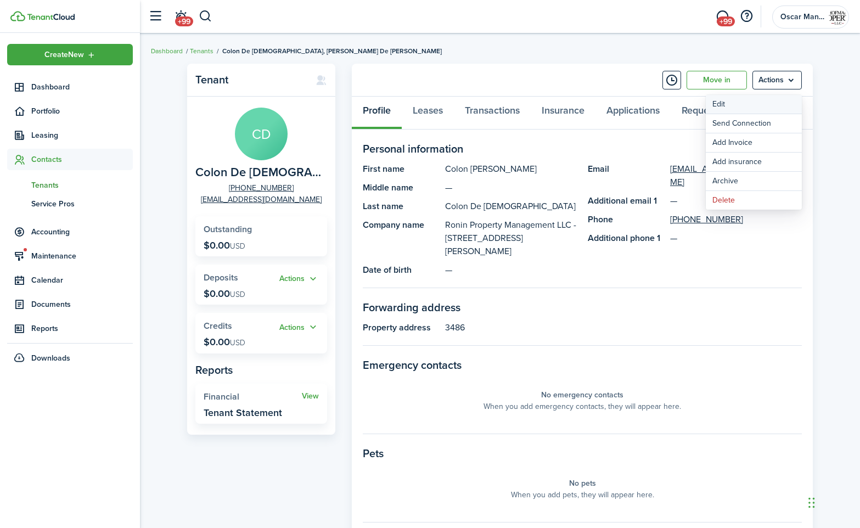
click at [762, 100] on link "Edit" at bounding box center [754, 104] width 96 height 19
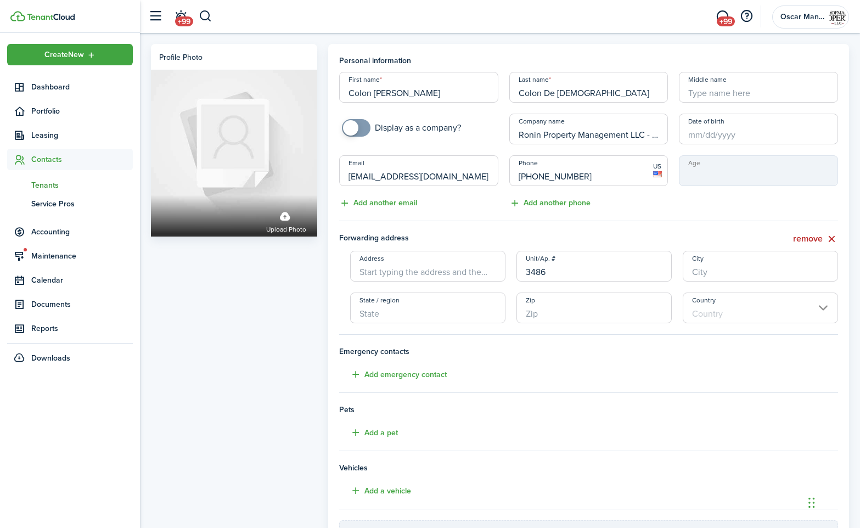
drag, startPoint x: 412, startPoint y: 94, endPoint x: 346, endPoint y: 94, distance: 65.9
click at [346, 94] on input "Colon [PERSON_NAME]" at bounding box center [418, 87] width 159 height 31
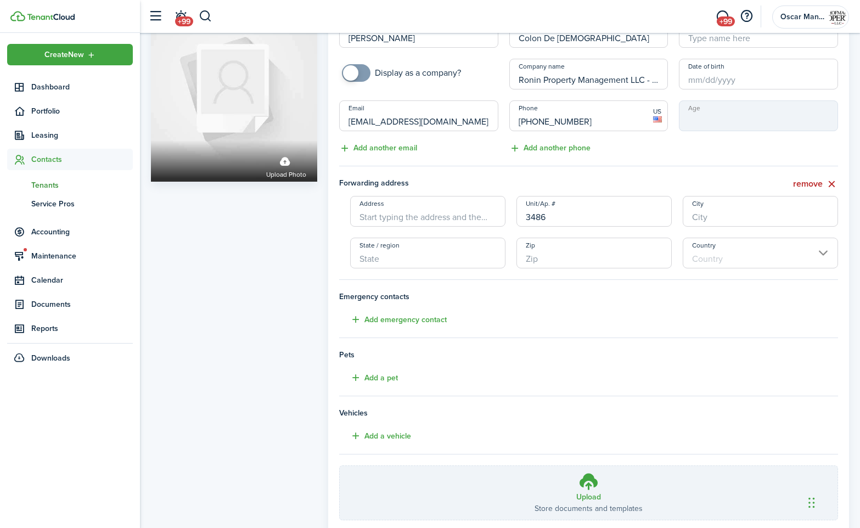
scroll to position [130, 0]
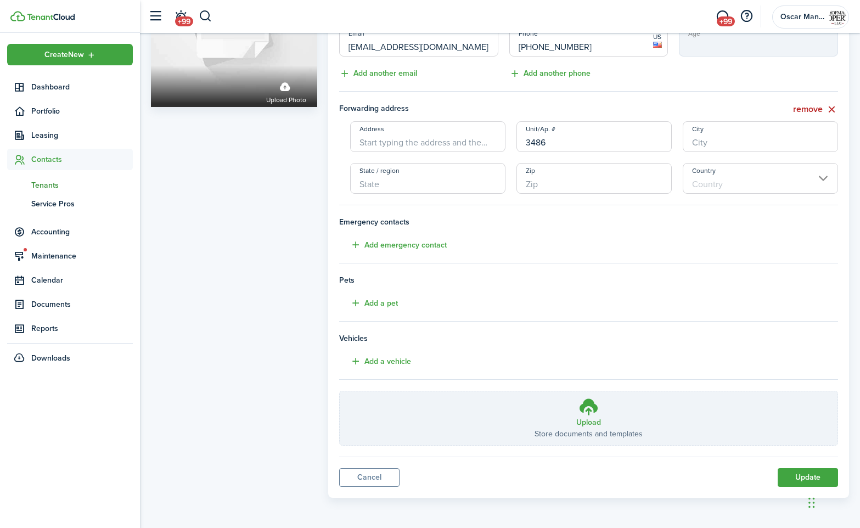
type input "[PERSON_NAME]"
click at [806, 475] on iframe "Chat Widget" at bounding box center [832, 501] width 55 height 53
click at [802, 474] on button "Update" at bounding box center [808, 477] width 60 height 19
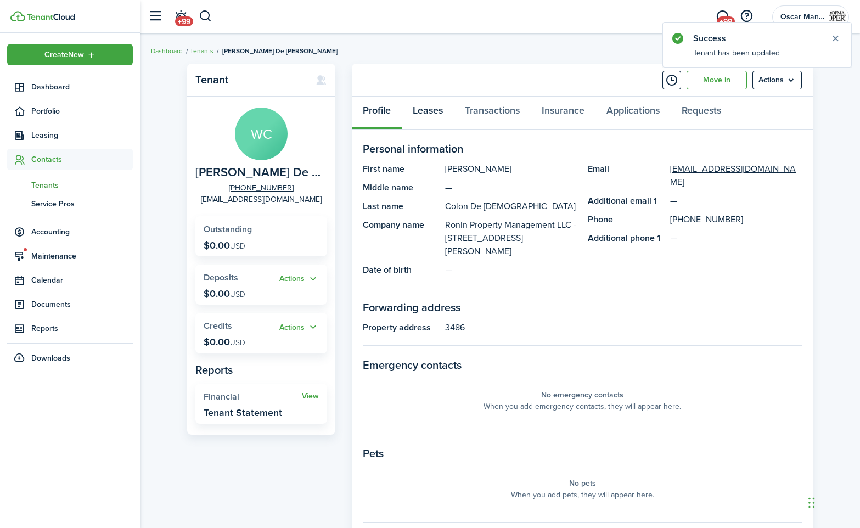
click at [430, 113] on link "Leases" at bounding box center [428, 113] width 52 height 33
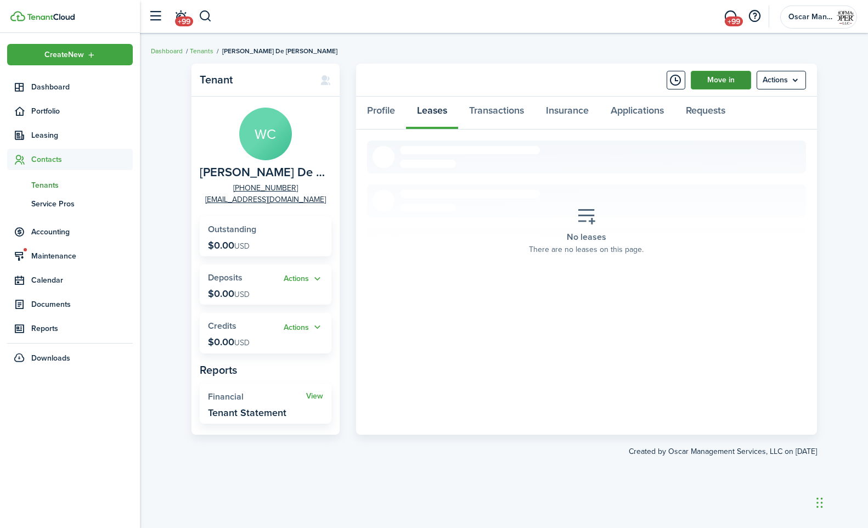
click at [727, 81] on link "Move in" at bounding box center [721, 80] width 60 height 19
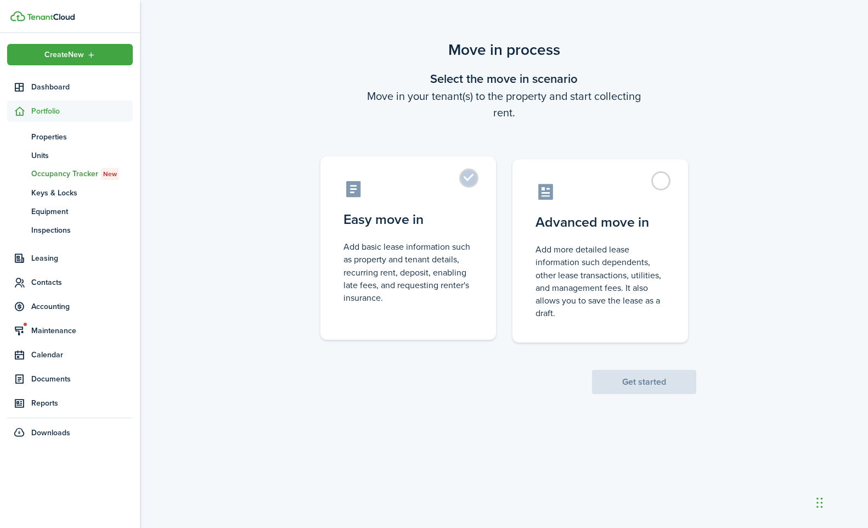
click at [479, 183] on label "Easy move in Add basic lease information such as property and tenant details, r…" at bounding box center [409, 247] width 176 height 183
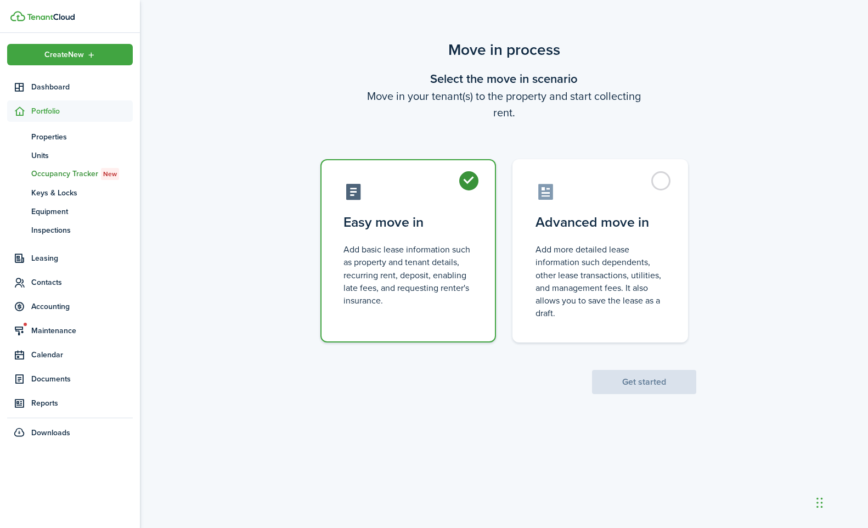
radio input "true"
click at [626, 384] on button "Get started" at bounding box center [644, 382] width 104 height 24
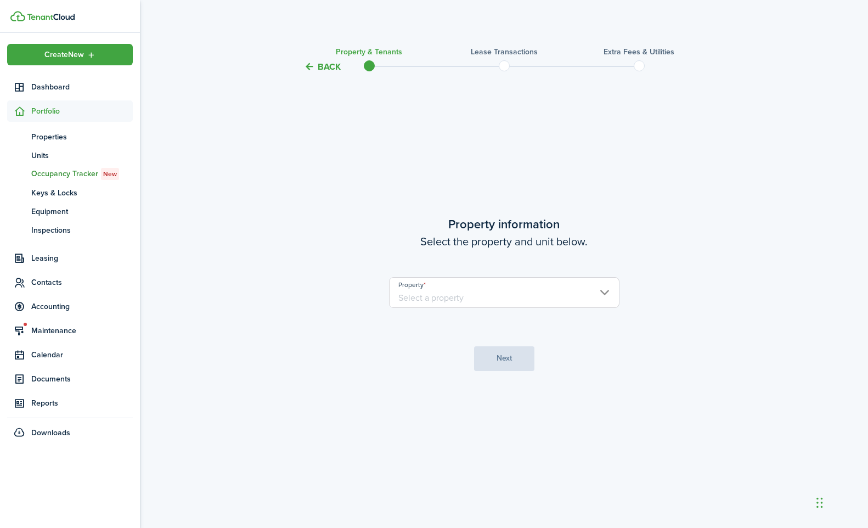
click at [447, 305] on input "Property" at bounding box center [504, 292] width 231 height 31
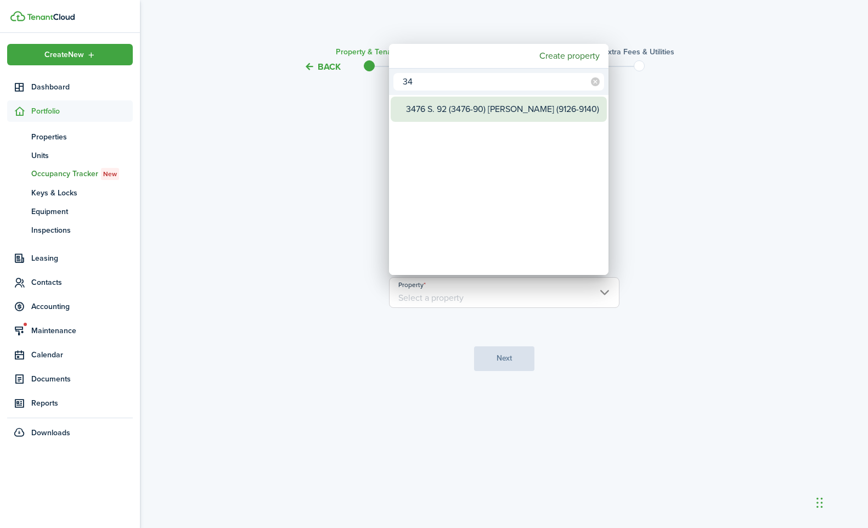
type input "34"
click at [441, 115] on div "3476 S. 92 (3476-90) [PERSON_NAME] (9126-9140)" at bounding box center [503, 109] width 194 height 25
type input "3476 S. 92 (3476-90) [PERSON_NAME] (9126-9140)"
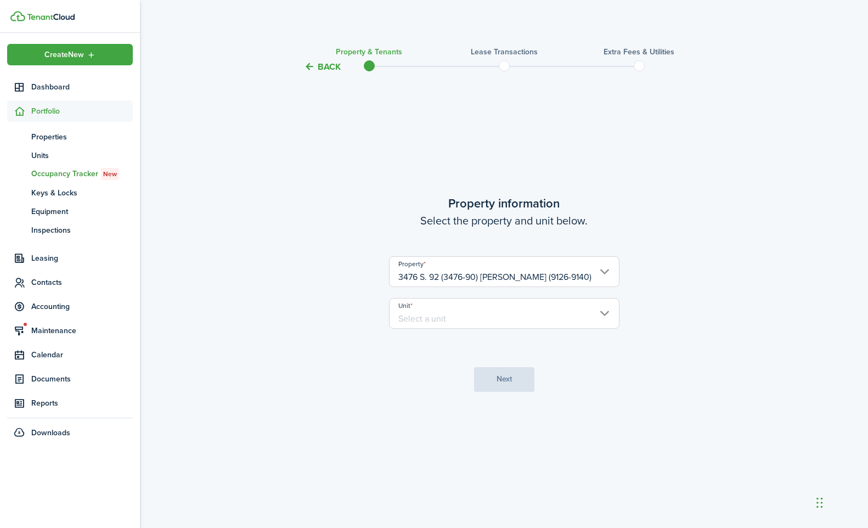
click at [492, 326] on input "Unit" at bounding box center [504, 313] width 231 height 31
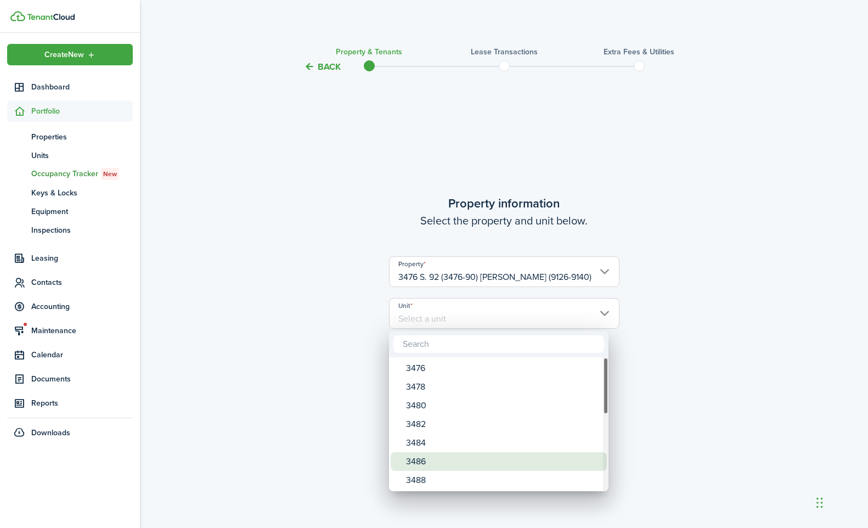
click at [463, 457] on div "3486" at bounding box center [503, 461] width 194 height 19
type input "3486"
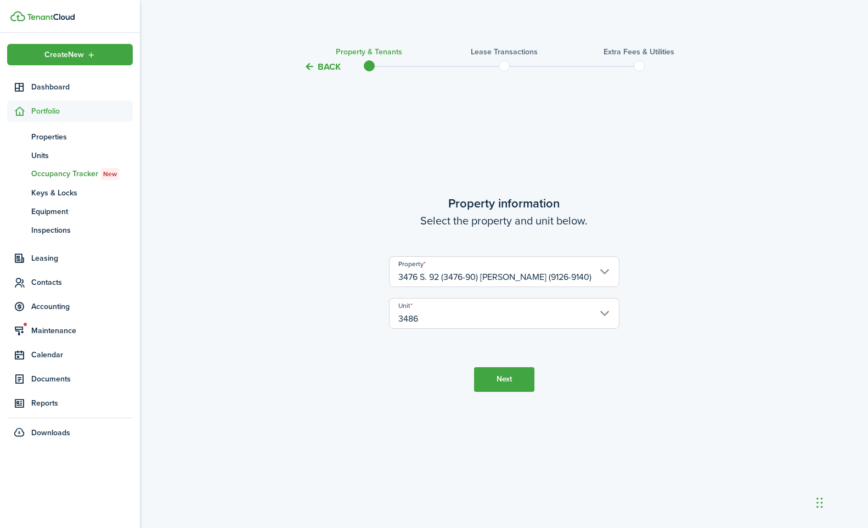
click at [610, 316] on input "3486" at bounding box center [504, 313] width 231 height 31
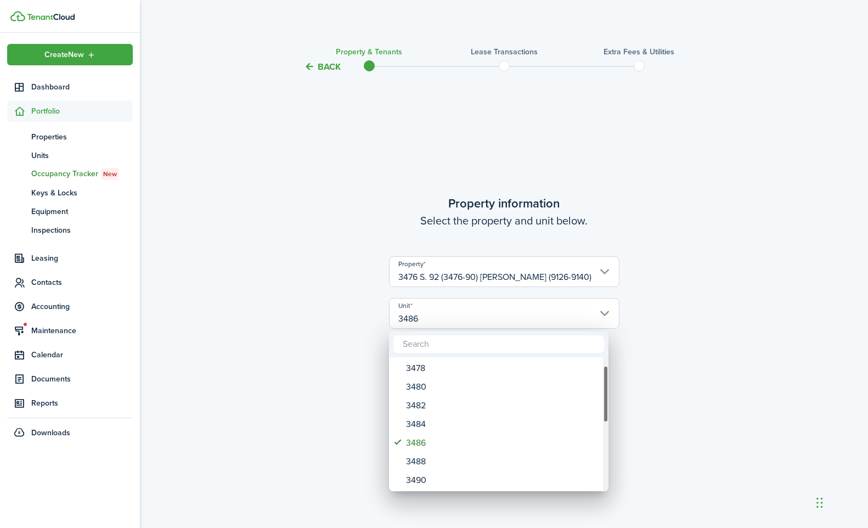
click at [660, 393] on div at bounding box center [434, 264] width 1044 height 704
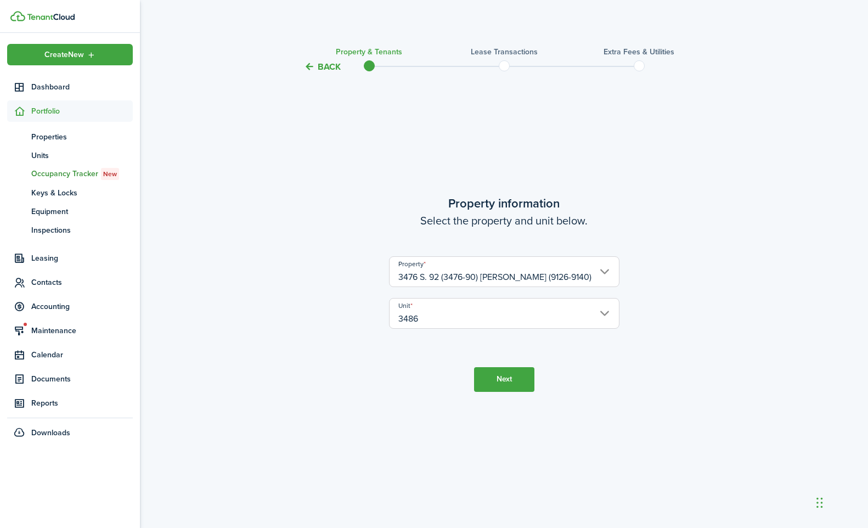
click at [523, 376] on button "Next" at bounding box center [504, 379] width 60 height 25
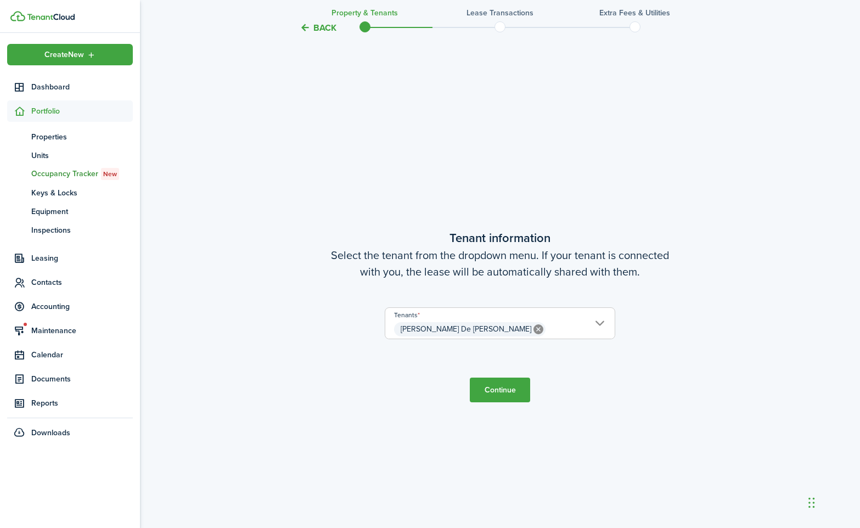
scroll to position [454, 0]
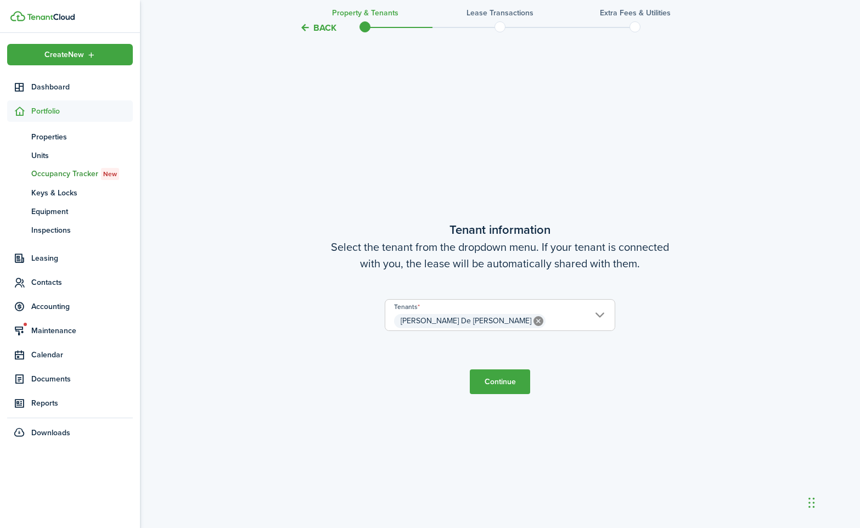
click at [504, 386] on button "Continue" at bounding box center [500, 381] width 60 height 25
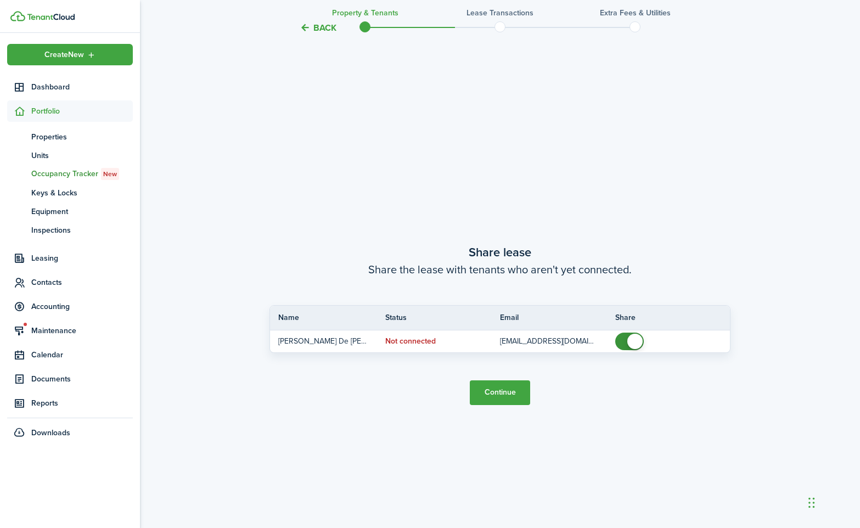
scroll to position [982, 0]
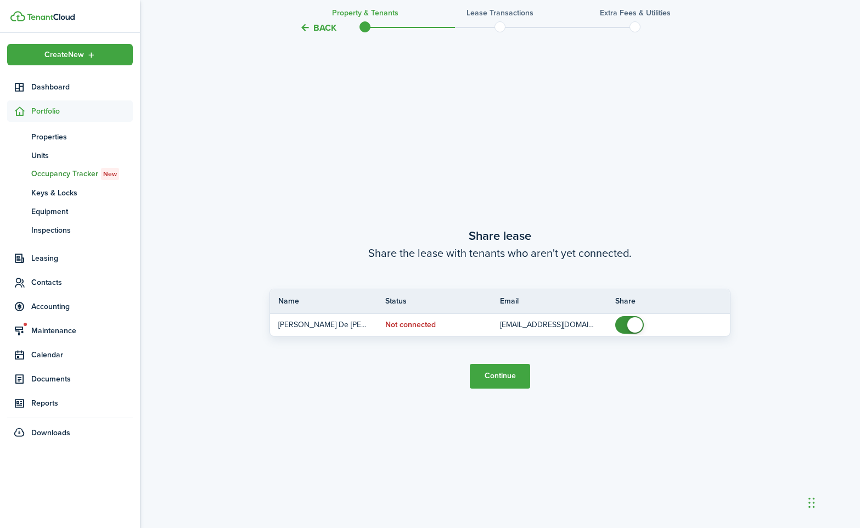
click at [502, 377] on button "Continue" at bounding box center [500, 376] width 60 height 25
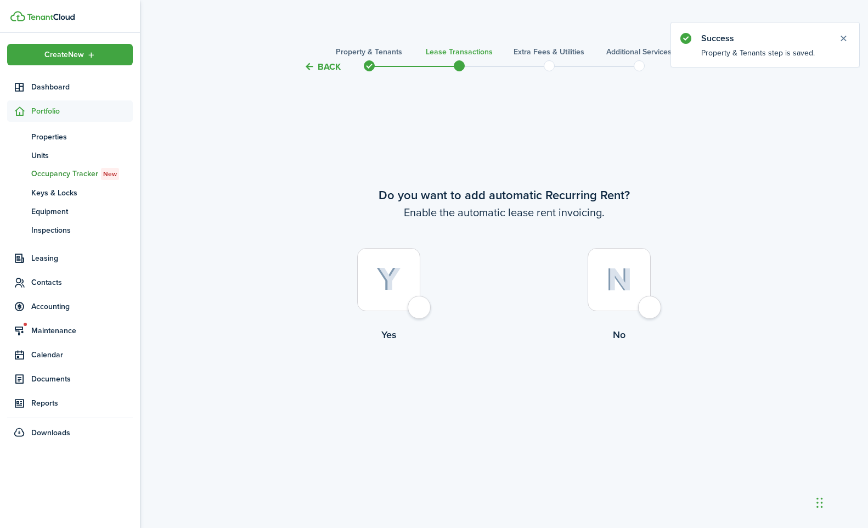
click at [420, 306] on div at bounding box center [388, 279] width 63 height 63
radio input "true"
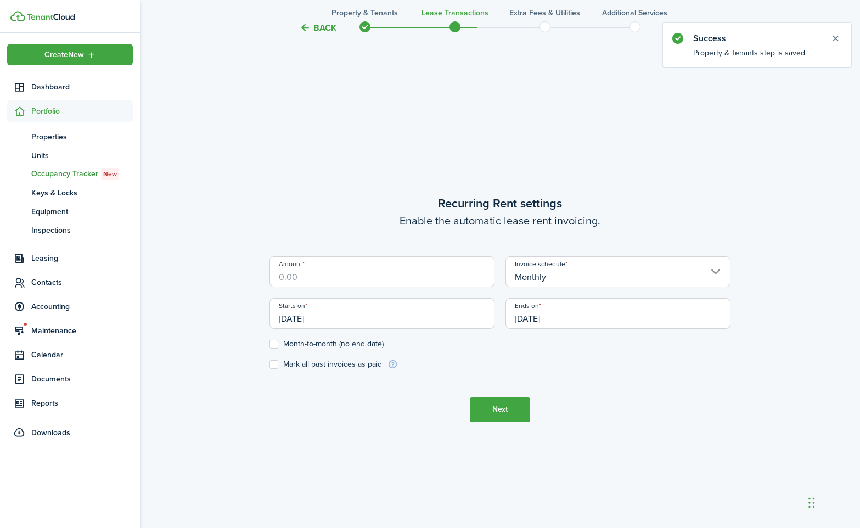
scroll to position [454, 0]
click at [417, 318] on input "[DATE]" at bounding box center [381, 312] width 225 height 31
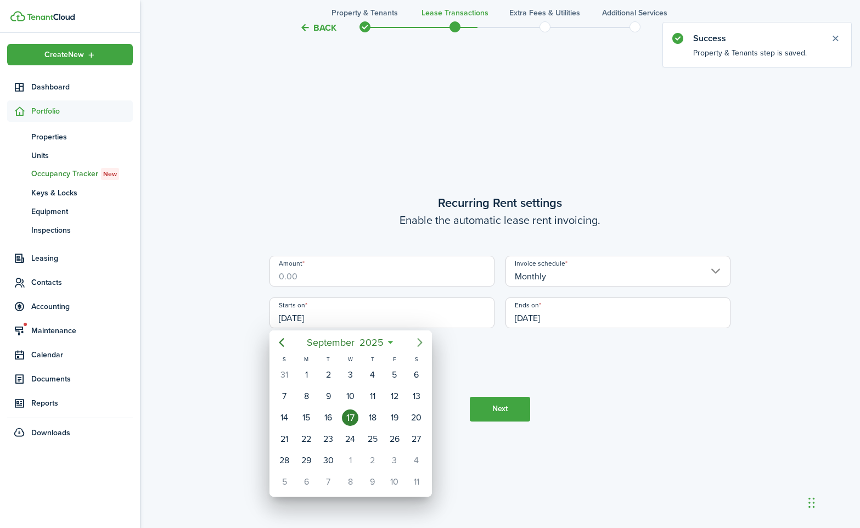
click at [417, 342] on icon "Next page" at bounding box center [419, 342] width 13 height 13
click at [351, 380] on div "1" at bounding box center [350, 375] width 16 height 16
type input "[DATE]"
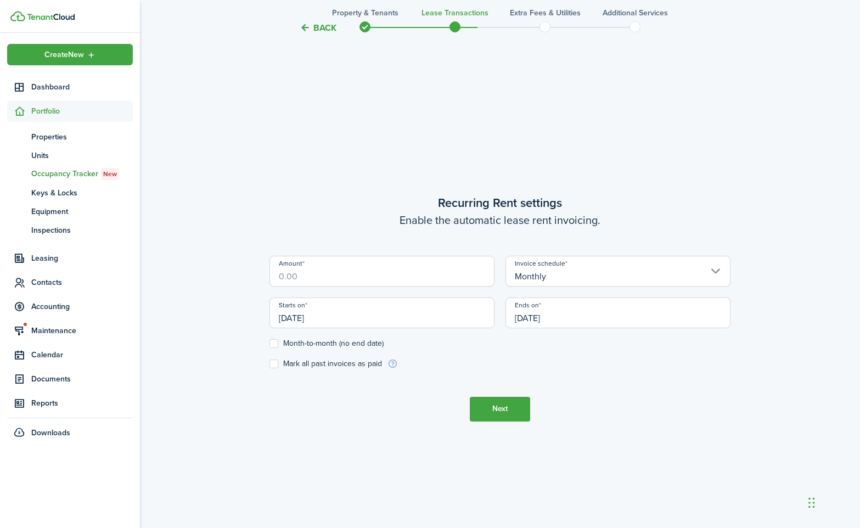
click at [566, 316] on input "[DATE]" at bounding box center [618, 312] width 225 height 31
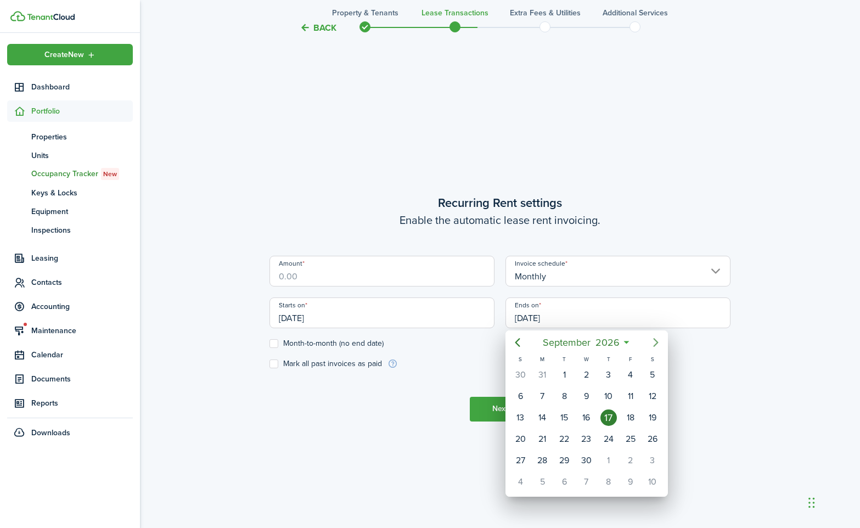
click at [652, 342] on icon "Next page" at bounding box center [655, 342] width 13 height 13
click at [520, 341] on icon "Previous page" at bounding box center [517, 342] width 13 height 13
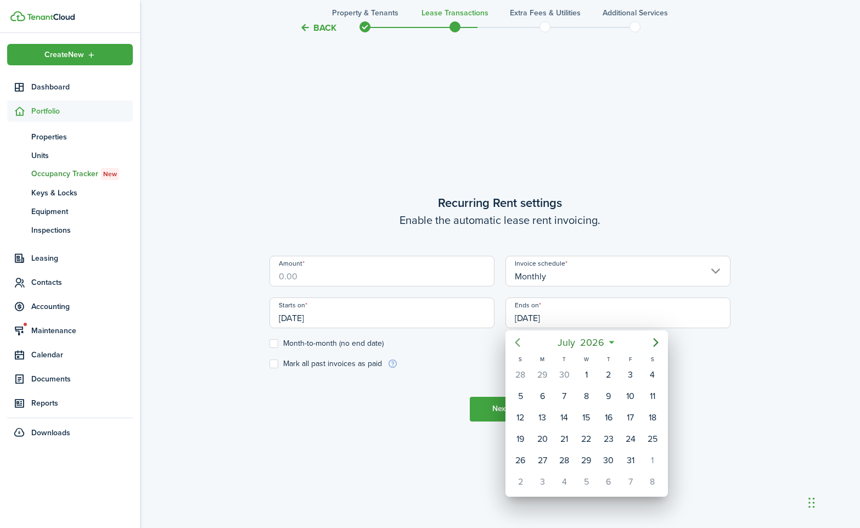
click at [520, 341] on icon "Previous page" at bounding box center [517, 342] width 13 height 13
click at [514, 342] on icon "Previous page" at bounding box center [517, 342] width 13 height 13
click at [519, 482] on div "31" at bounding box center [520, 482] width 16 height 16
type input "[DATE]"
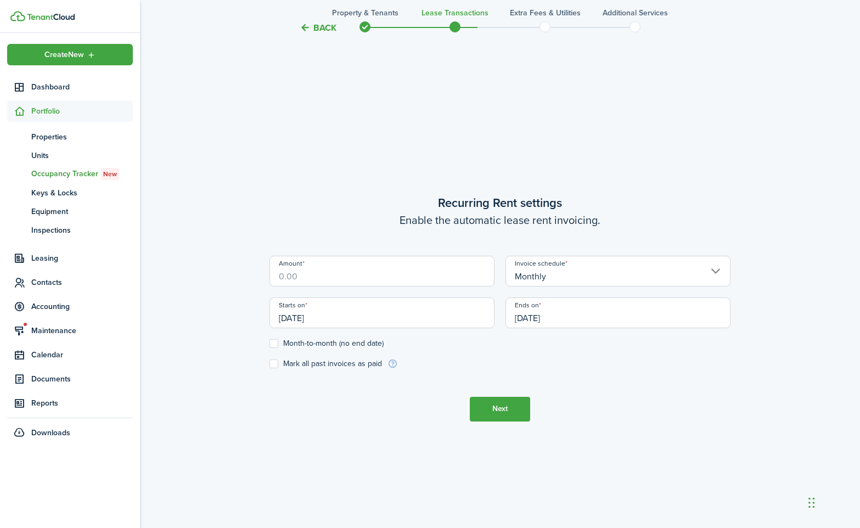
click at [335, 277] on input "Amount" at bounding box center [381, 271] width 225 height 31
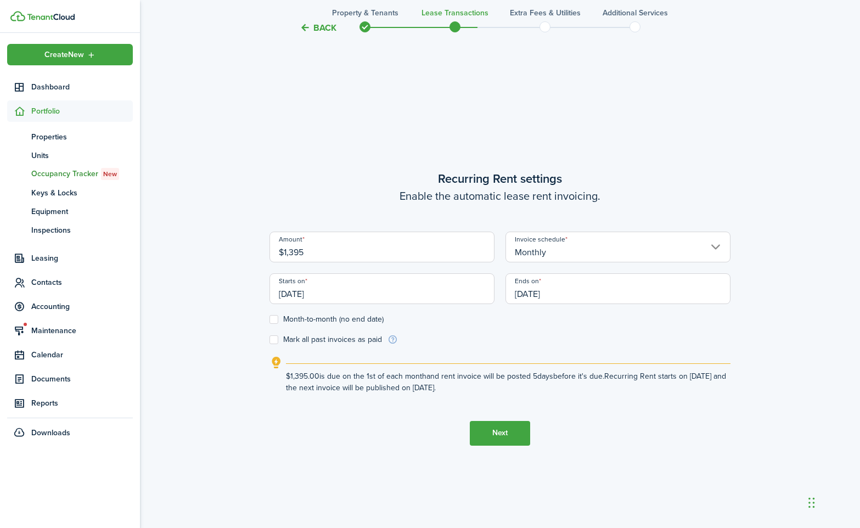
type input "$1,395.00"
click at [519, 440] on button "Next" at bounding box center [500, 433] width 60 height 25
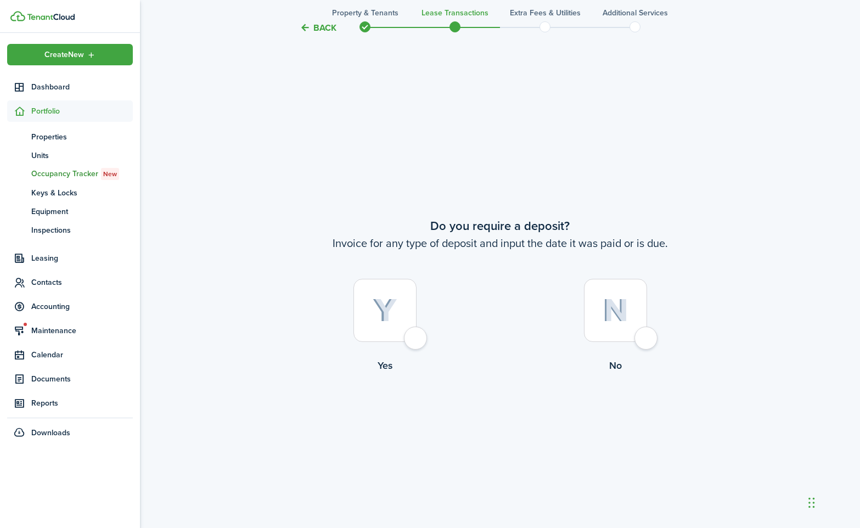
scroll to position [982, 0]
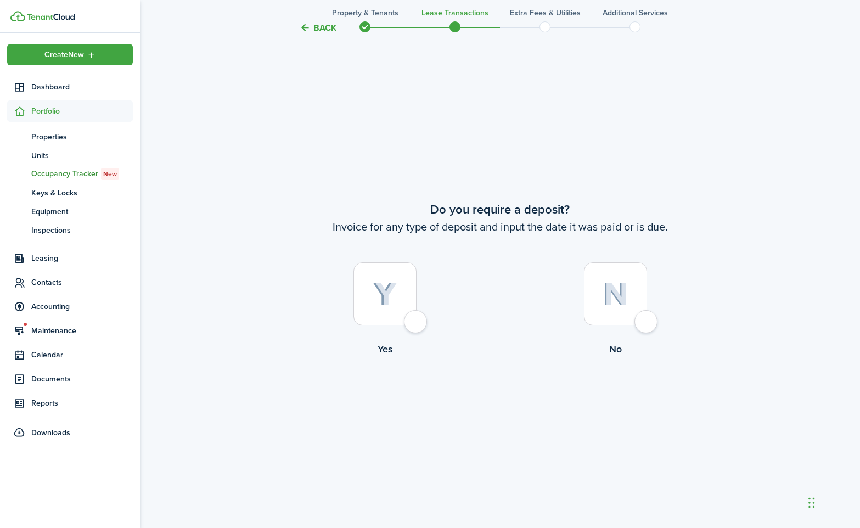
click at [417, 325] on div at bounding box center [384, 293] width 63 height 63
radio input "true"
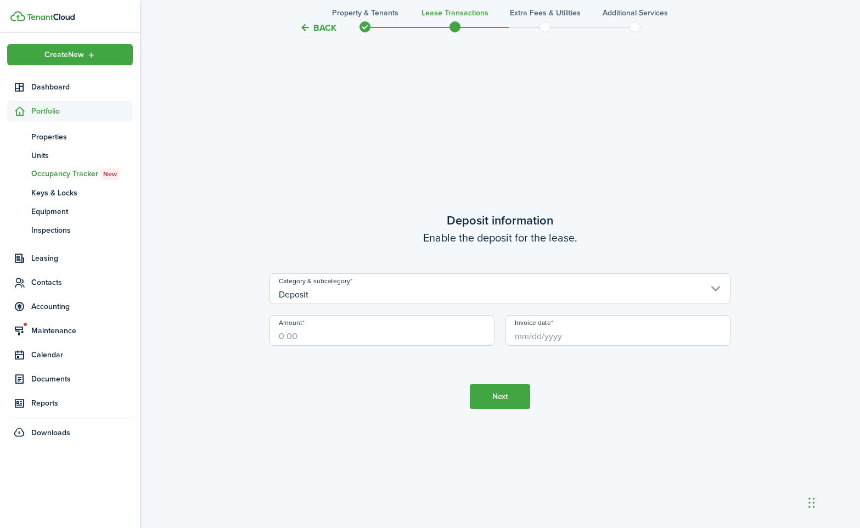
scroll to position [1510, 0]
click at [408, 336] on input "Amount" at bounding box center [381, 327] width 225 height 31
type input "$1,250.00"
click at [549, 338] on input "Invoice date" at bounding box center [618, 327] width 225 height 31
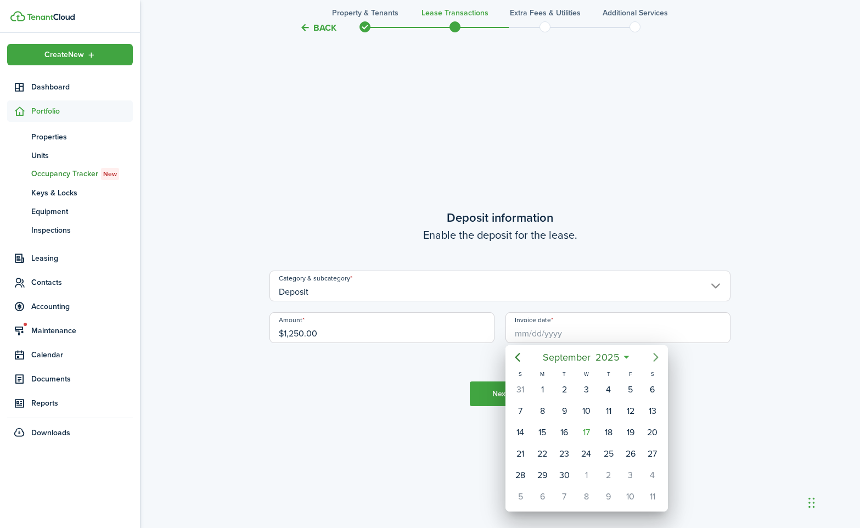
click at [657, 363] on icon "Next page" at bounding box center [655, 357] width 13 height 13
click at [591, 390] on div "1" at bounding box center [586, 389] width 16 height 16
type input "[DATE]"
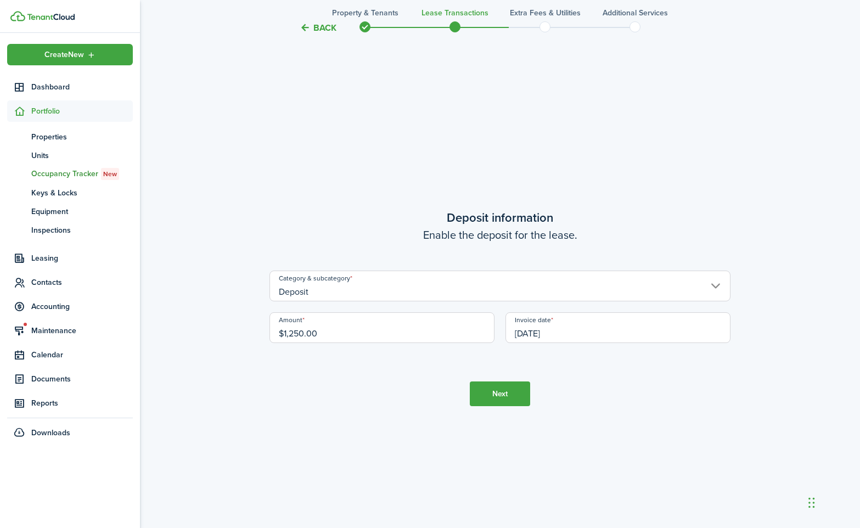
click at [504, 392] on button "Next" at bounding box center [500, 393] width 60 height 25
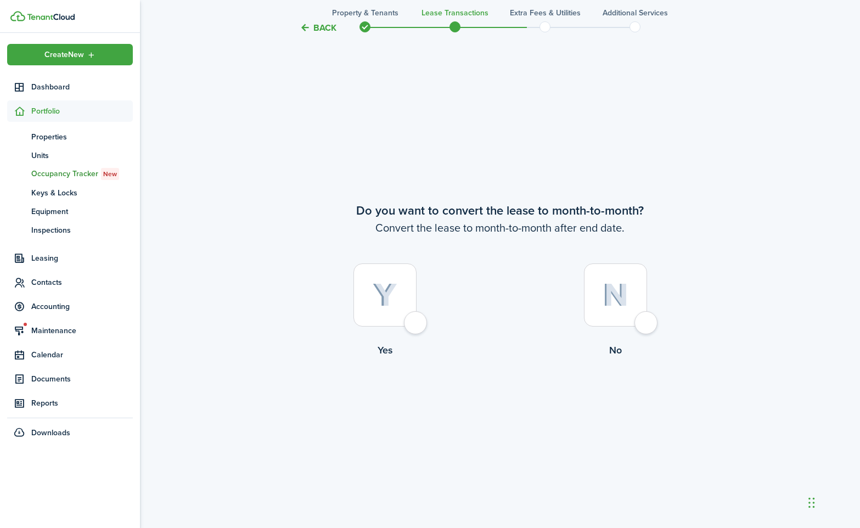
scroll to position [2039, 0]
click at [412, 315] on div at bounding box center [384, 293] width 63 height 63
radio input "true"
click at [490, 403] on button "Continue" at bounding box center [500, 402] width 60 height 25
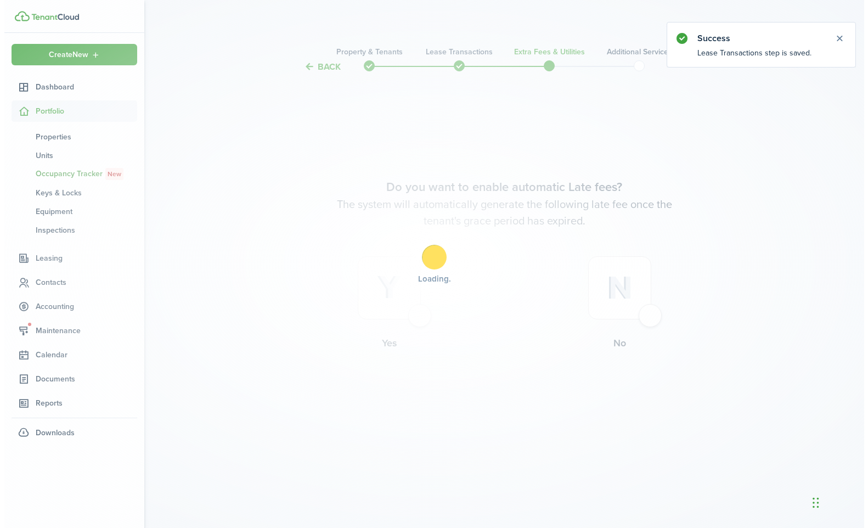
scroll to position [0, 0]
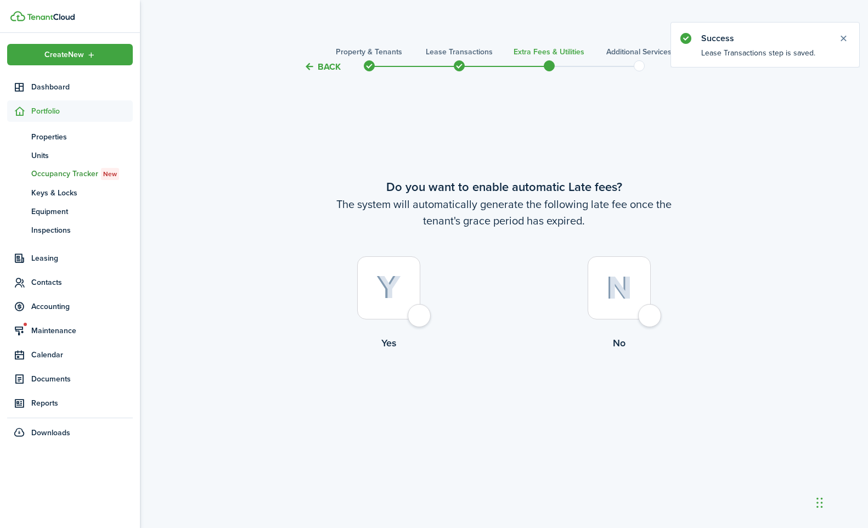
click at [420, 319] on div at bounding box center [388, 287] width 63 height 63
radio input "true"
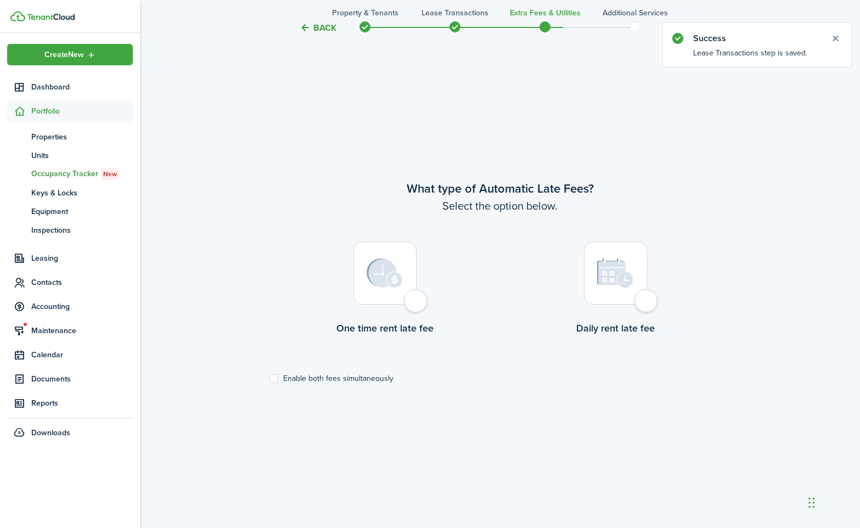
click at [417, 301] on div at bounding box center [384, 273] width 63 height 63
radio input "true"
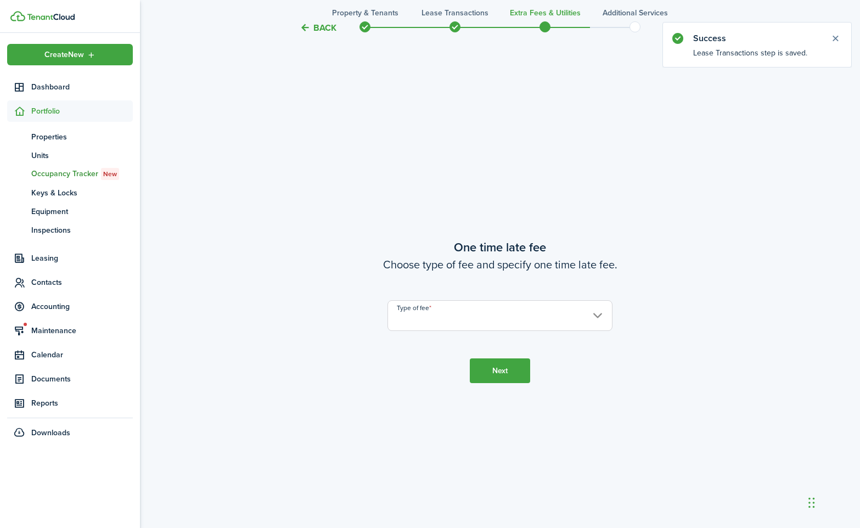
scroll to position [982, 0]
click at [481, 315] on input "Type of fee" at bounding box center [500, 312] width 225 height 31
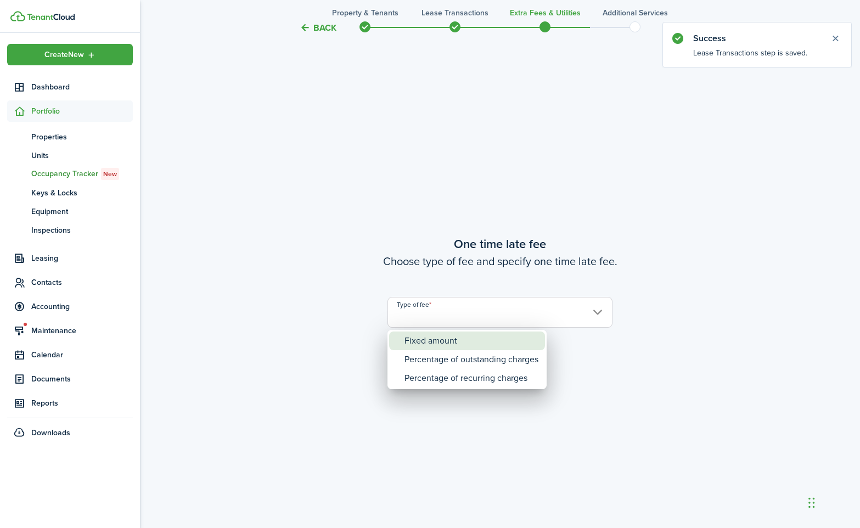
click at [473, 347] on div "Fixed amount" at bounding box center [472, 341] width 134 height 19
type input "Fixed amount"
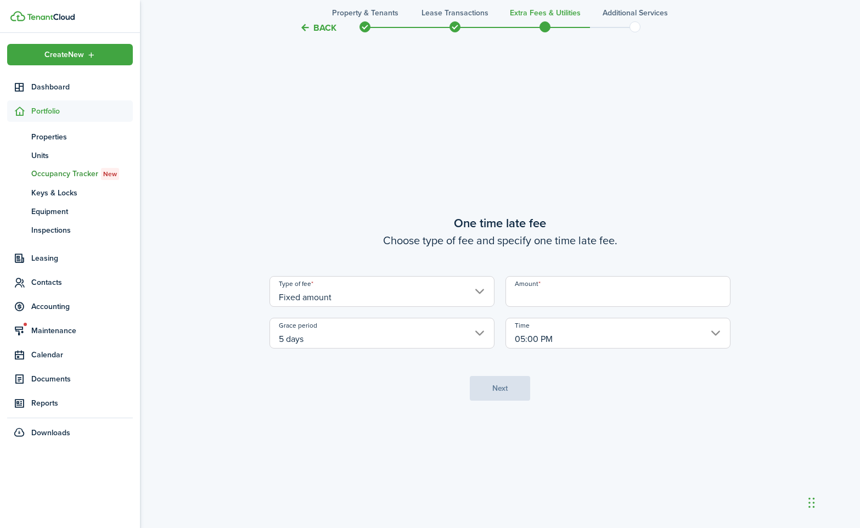
click at [544, 302] on input "Amount" at bounding box center [618, 291] width 225 height 31
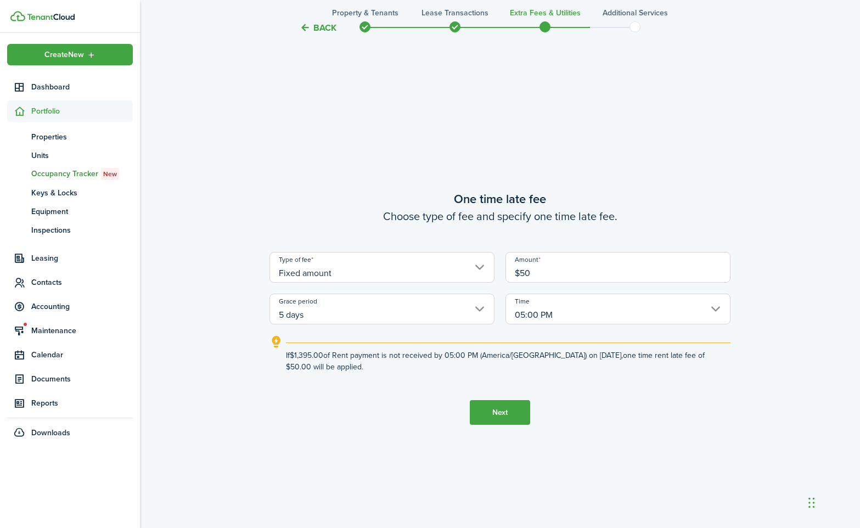
type input "$50.00"
click at [490, 412] on button "Next" at bounding box center [500, 412] width 60 height 25
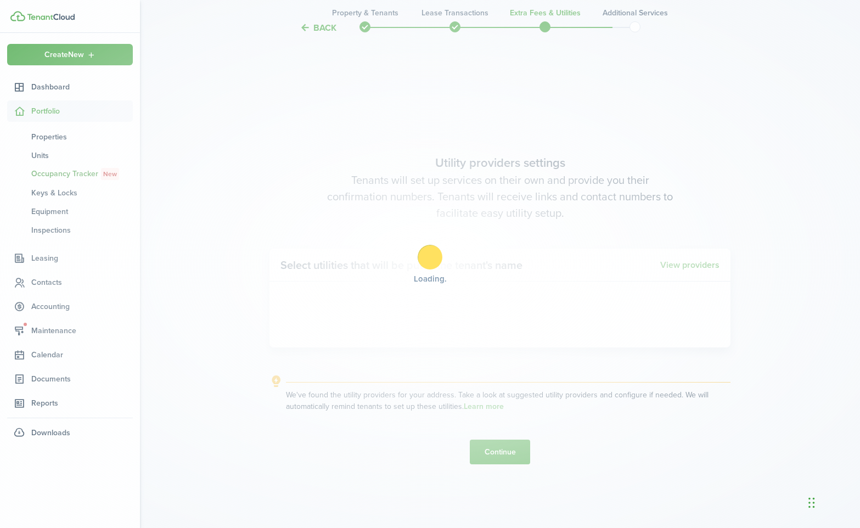
scroll to position [1510, 0]
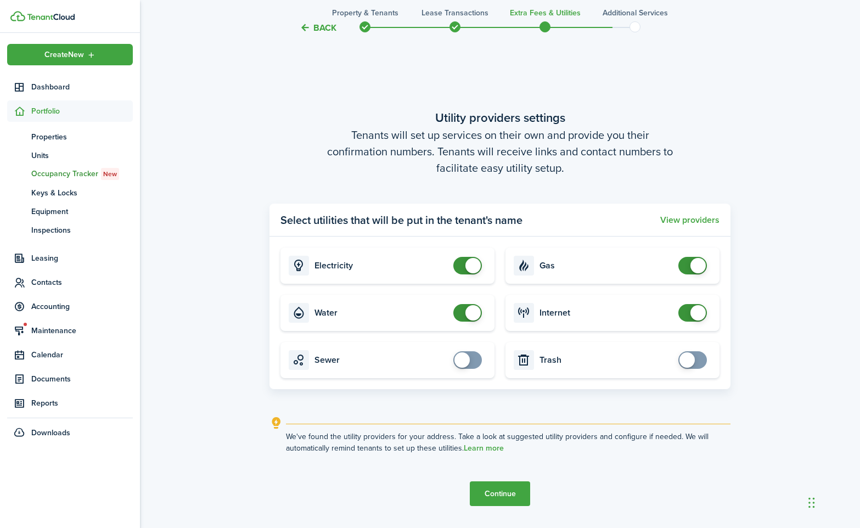
checkbox input "false"
click at [478, 312] on span at bounding box center [472, 312] width 15 height 15
click at [497, 493] on button "Continue" at bounding box center [500, 493] width 60 height 25
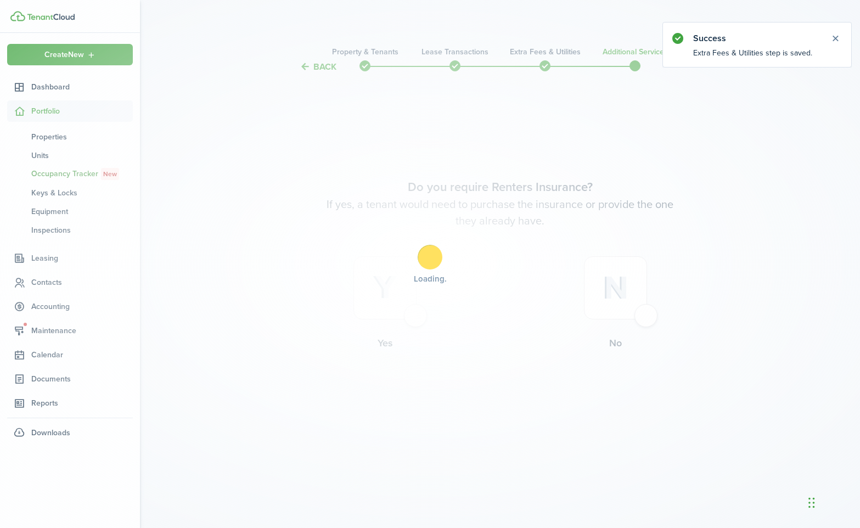
scroll to position [0, 0]
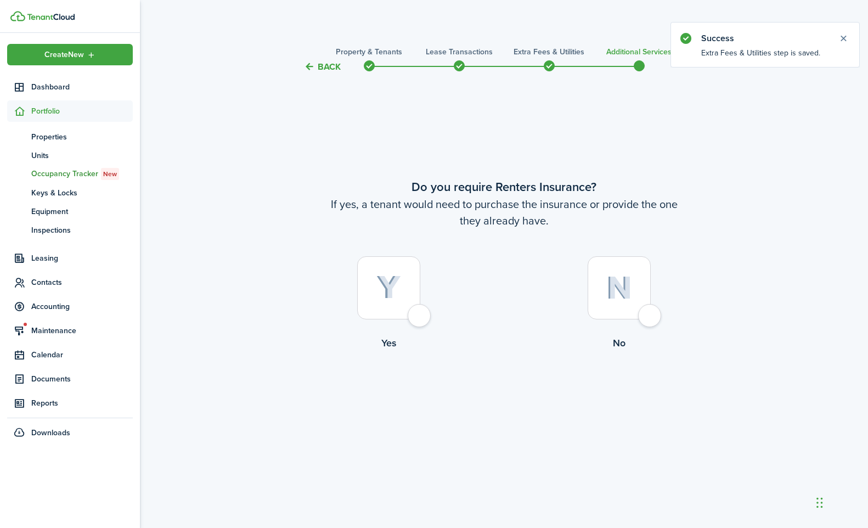
click at [650, 319] on div at bounding box center [619, 287] width 63 height 63
radio input "true"
click at [496, 400] on button "Complete move in" at bounding box center [504, 395] width 81 height 25
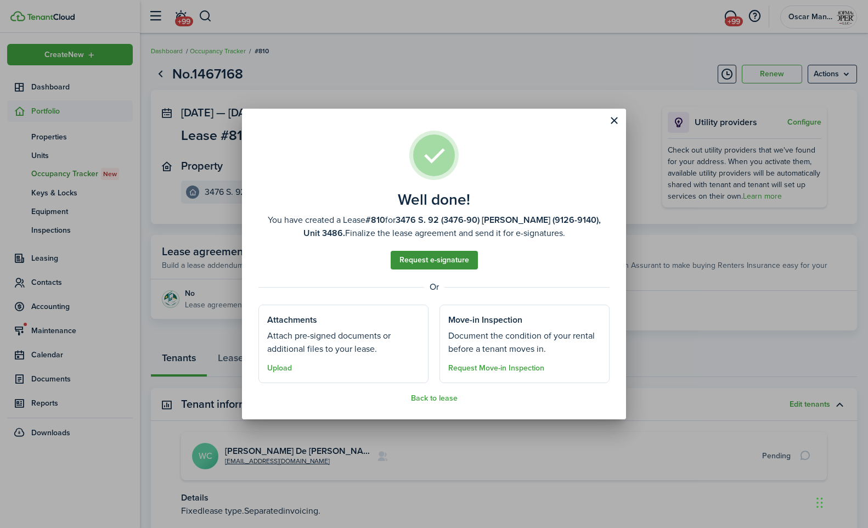
click at [439, 259] on link "Request e-signature" at bounding box center [434, 260] width 87 height 19
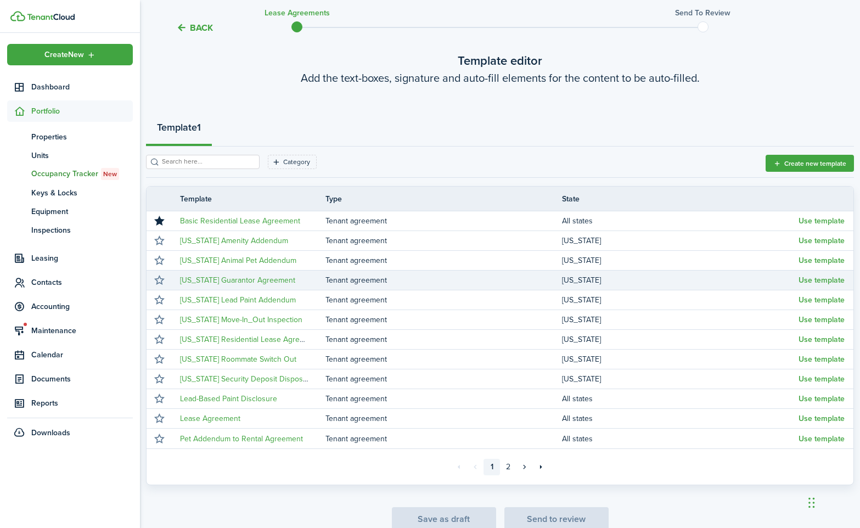
scroll to position [63, 0]
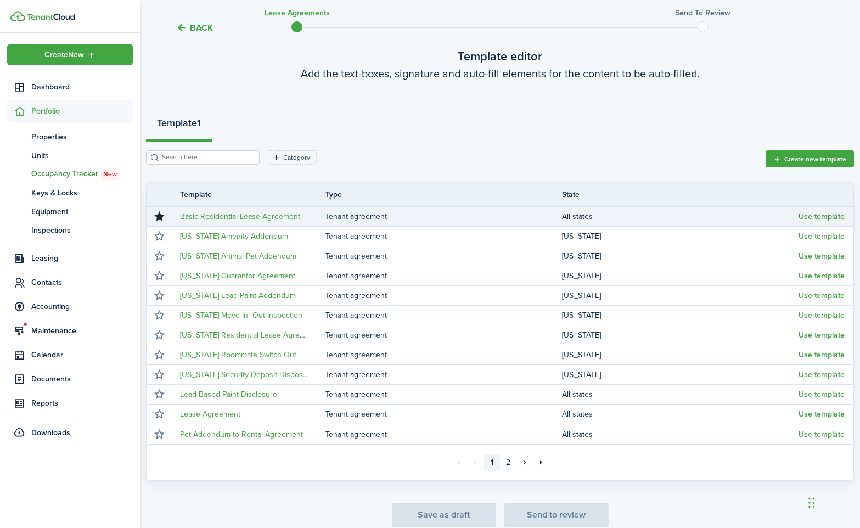
click at [819, 217] on button "Use template" at bounding box center [822, 216] width 46 height 9
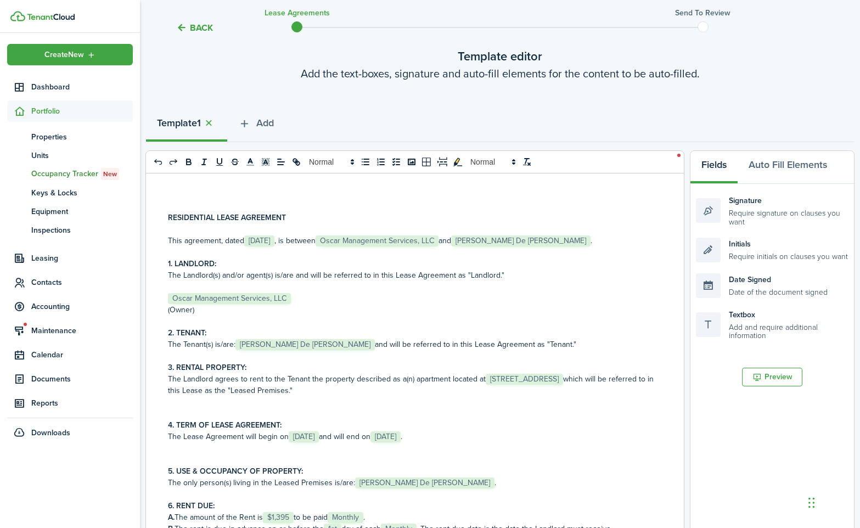
click at [516, 379] on span "[STREET_ADDRESS]" at bounding box center [524, 379] width 77 height 11
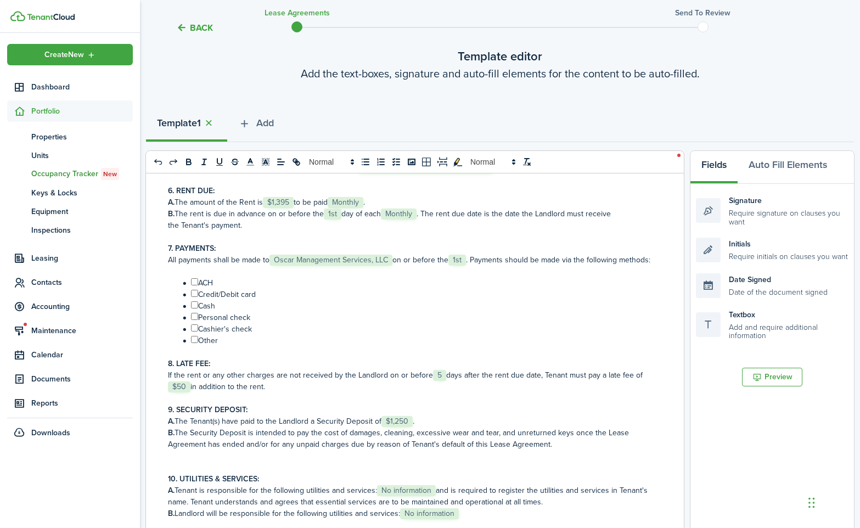
scroll to position [327, 0]
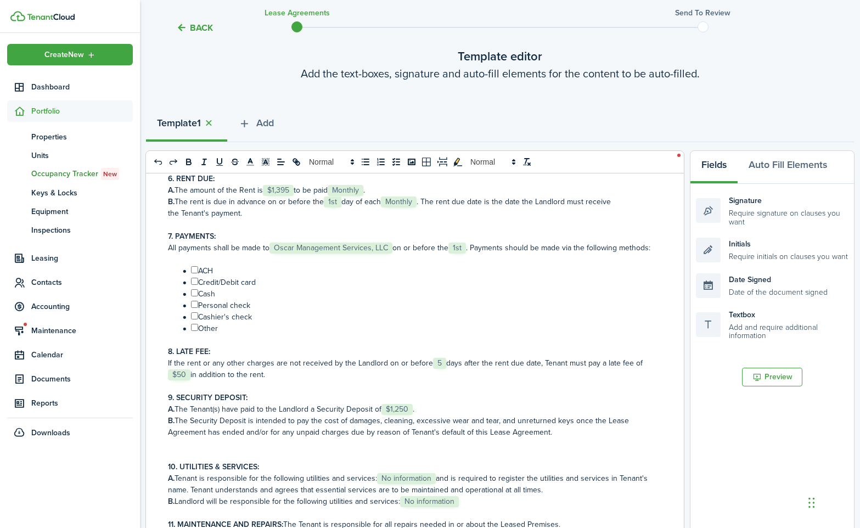
click at [195, 277] on li "﻿ ﻿ ACH" at bounding box center [416, 271] width 474 height 12
click at [195, 273] on input "﻿ ﻿" at bounding box center [194, 269] width 7 height 7
checkbox input "true"
click at [195, 285] on input "﻿ ﻿" at bounding box center [194, 281] width 7 height 7
checkbox input "true"
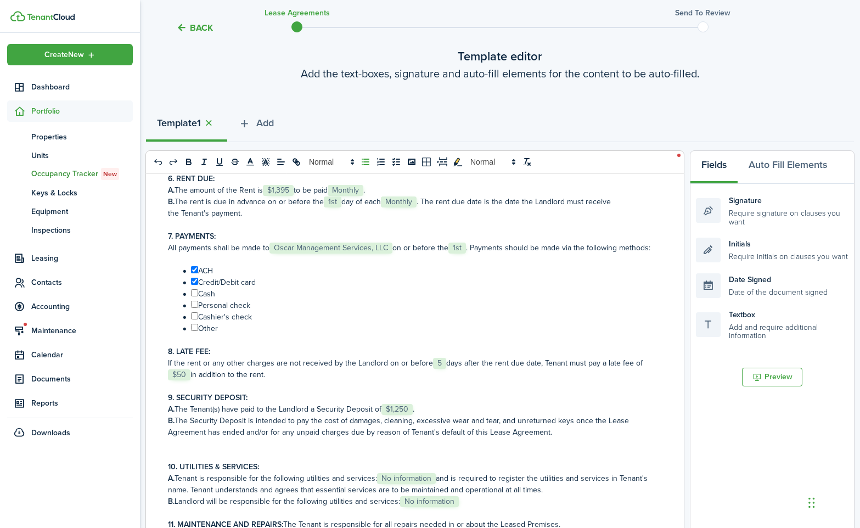
click at [195, 296] on input "﻿ ﻿" at bounding box center [194, 292] width 7 height 7
checkbox input "true"
click at [195, 308] on input "﻿ ﻿" at bounding box center [194, 304] width 7 height 7
checkbox input "true"
click at [194, 319] on input "﻿ ﻿" at bounding box center [194, 315] width 7 height 7
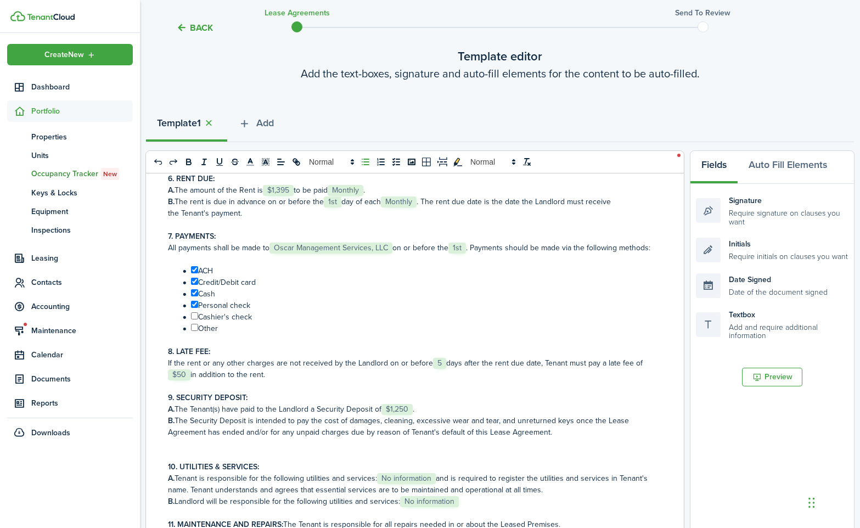
checkbox input "true"
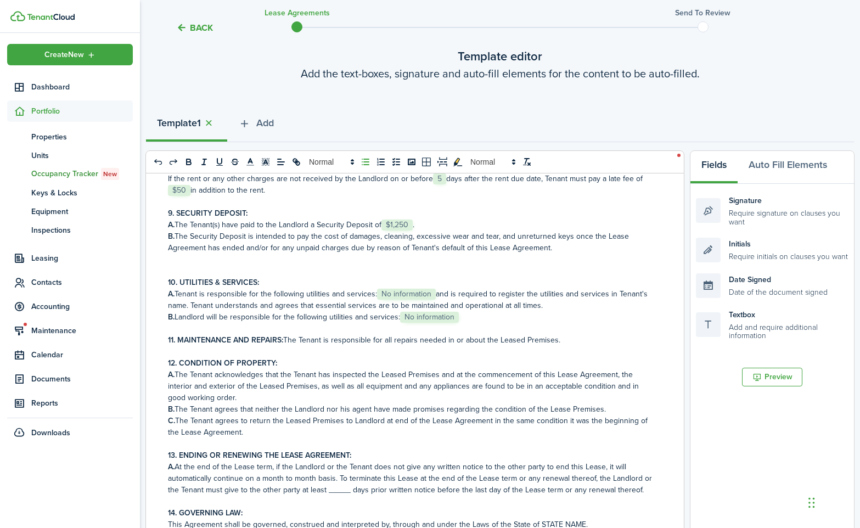
scroll to position [520, 0]
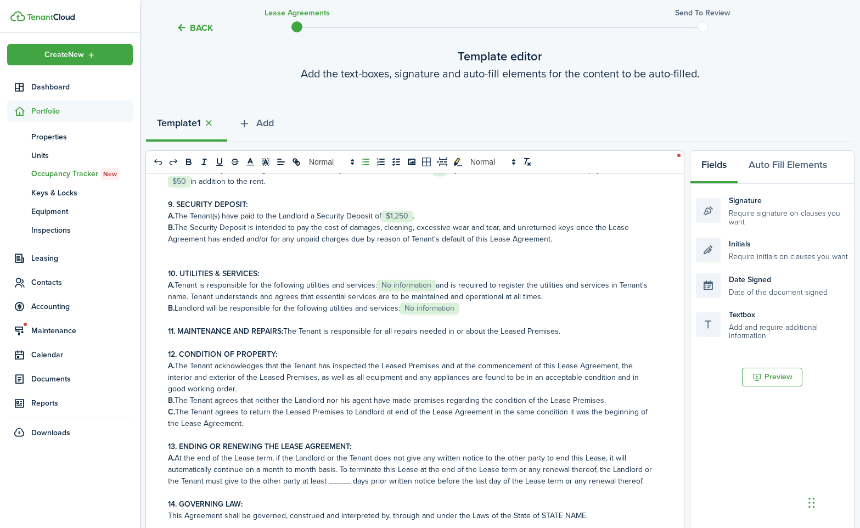
click at [402, 291] on span "No information" at bounding box center [406, 285] width 59 height 11
click at [429, 314] on span "No information" at bounding box center [429, 308] width 59 height 11
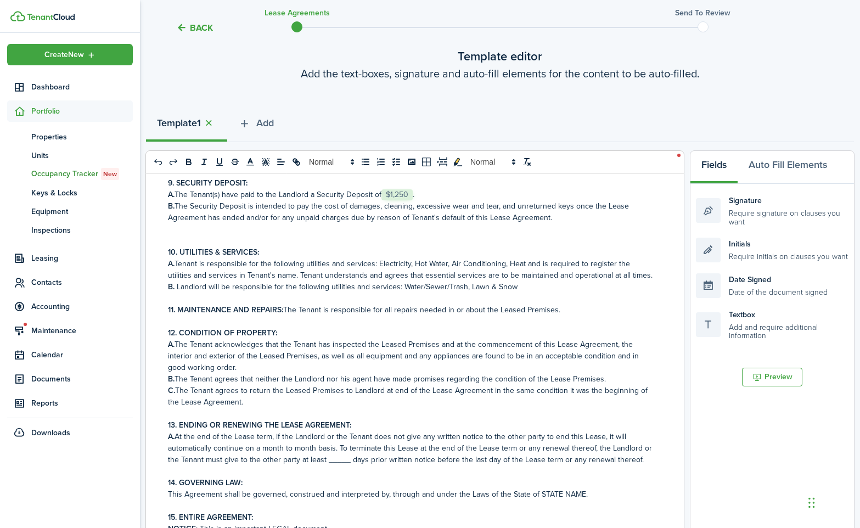
scroll to position [545, 0]
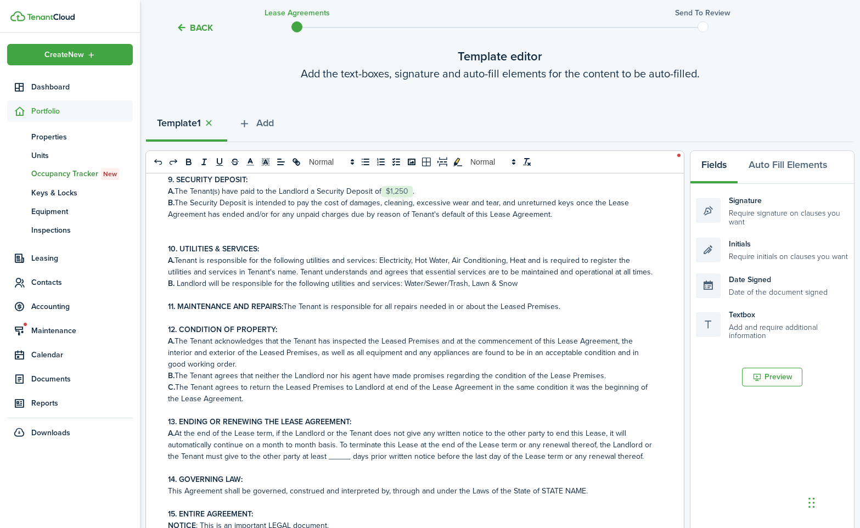
click at [559, 312] on p "11. MAINTENANCE AND REPAIRS: The Tenant is responsible for all repairs needed i…" at bounding box center [411, 307] width 486 height 12
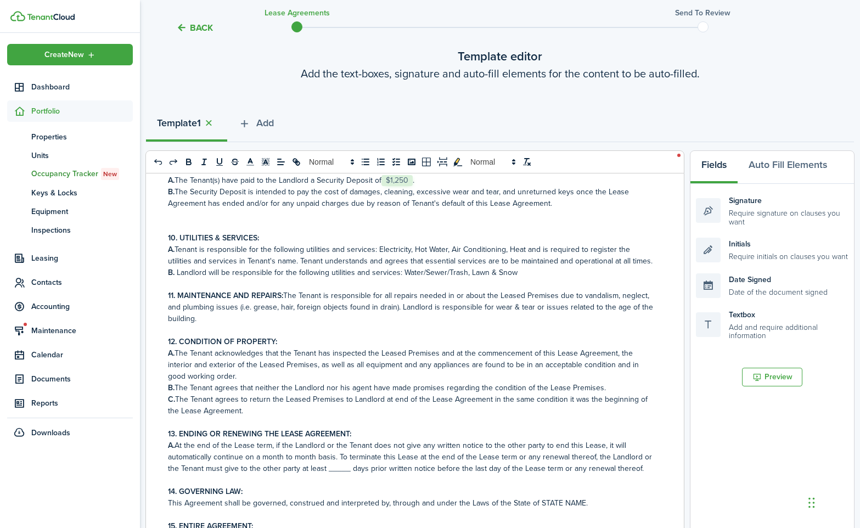
scroll to position [603, 0]
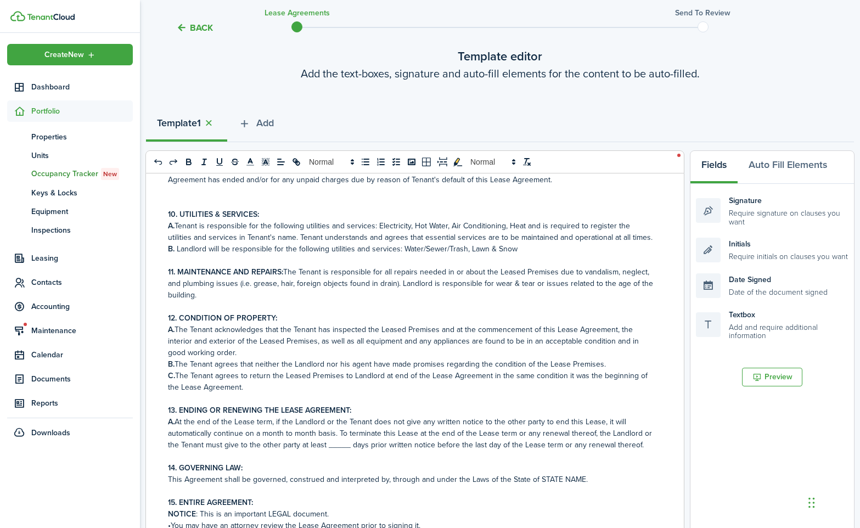
click at [342, 446] on p "A. At the end of the Lease term, if the Landlord or the Tenant does not give an…" at bounding box center [411, 433] width 486 height 35
drag, startPoint x: 580, startPoint y: 480, endPoint x: 537, endPoint y: 480, distance: 42.8
click at [537, 480] on p "This Agreement shall be governed, construed and interpreted by, through and und…" at bounding box center [411, 480] width 486 height 12
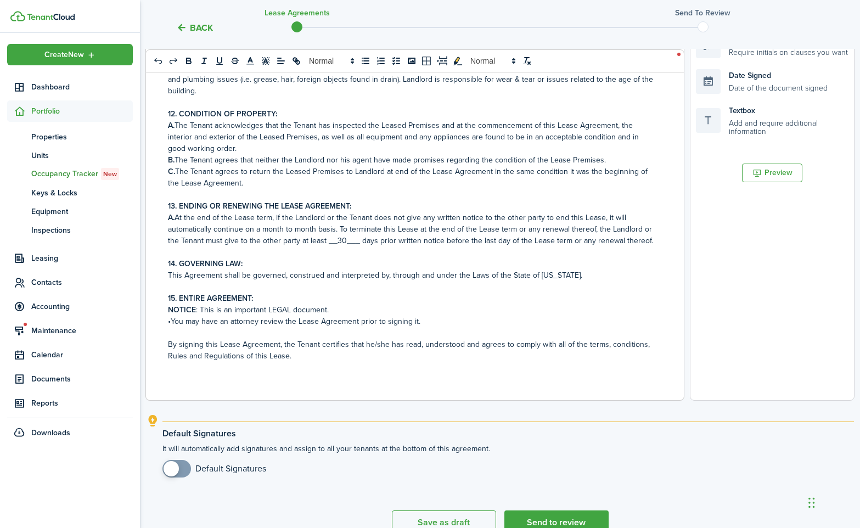
scroll to position [321, 0]
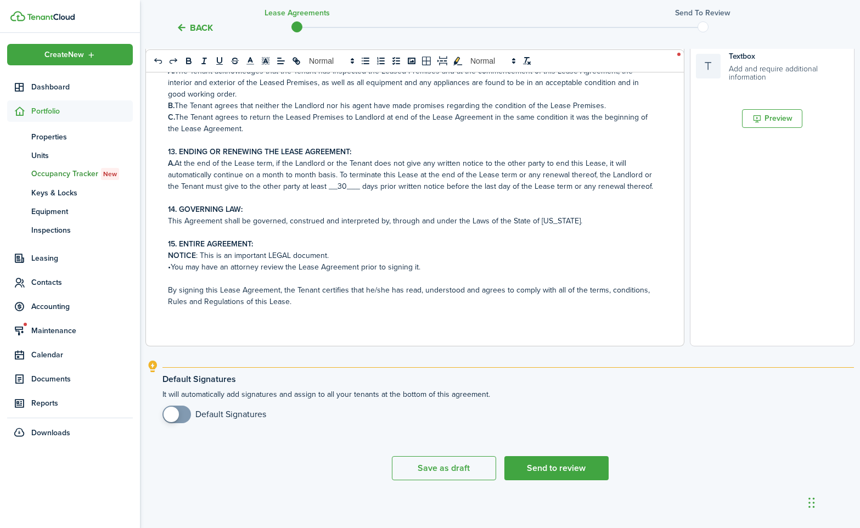
click at [349, 258] on p "NOTICE : This is an important LEGAL document." at bounding box center [411, 256] width 486 height 12
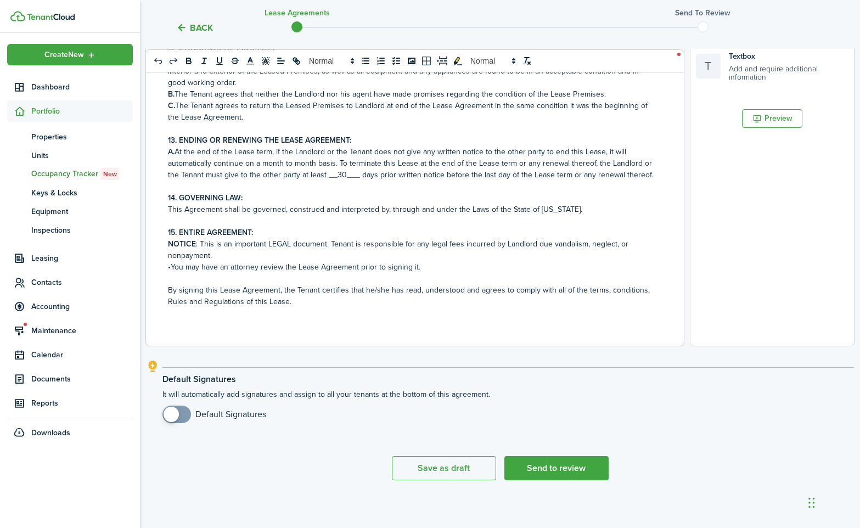
checkbox input "true"
click at [173, 413] on span at bounding box center [171, 414] width 15 height 15
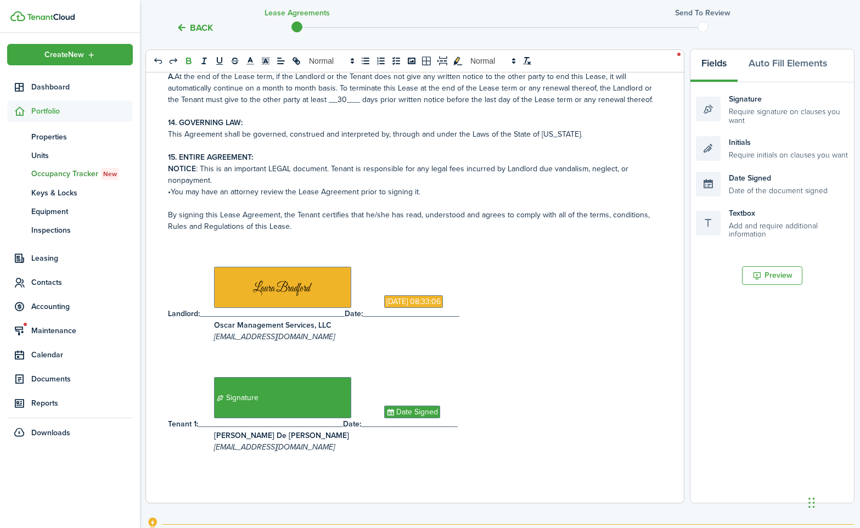
scroll to position [325, 0]
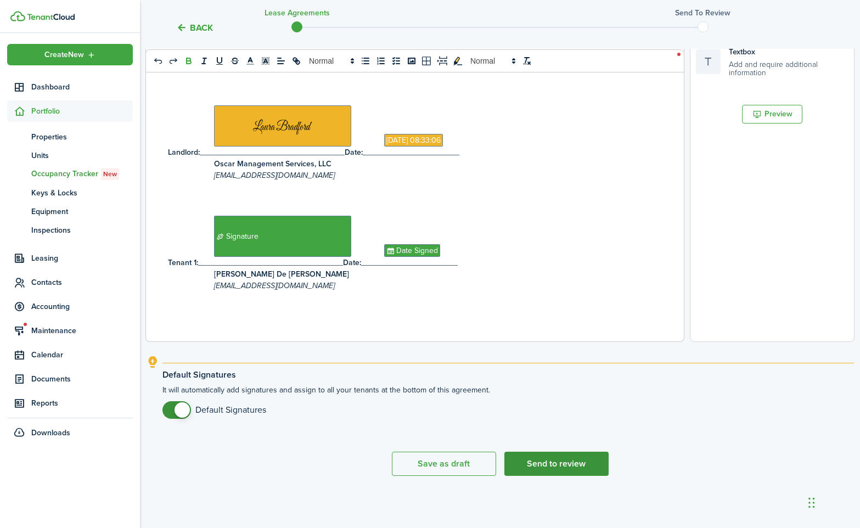
click at [581, 463] on button "Send to review" at bounding box center [556, 464] width 104 height 24
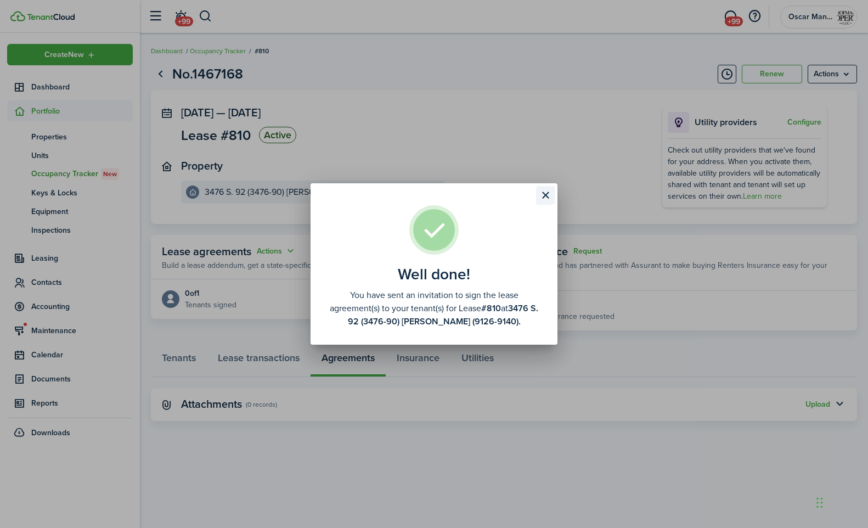
click at [546, 194] on button "Close modal" at bounding box center [545, 195] width 19 height 19
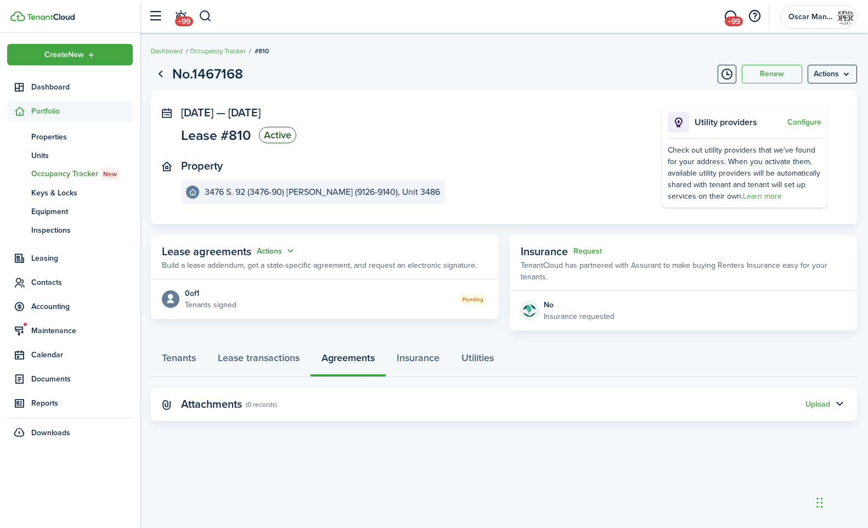
click at [275, 250] on button "Actions" at bounding box center [277, 251] width 40 height 13
click at [261, 268] on link "Edit" at bounding box center [249, 272] width 96 height 19
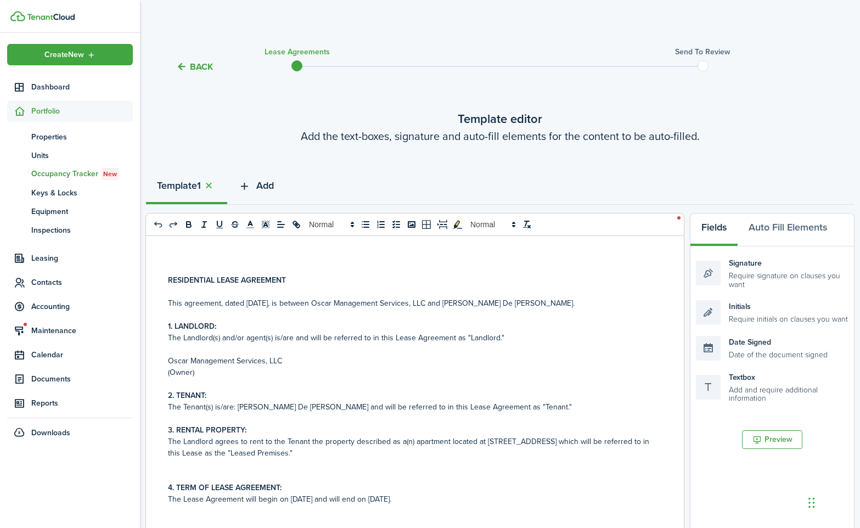
click at [271, 186] on span "Add" at bounding box center [265, 185] width 18 height 15
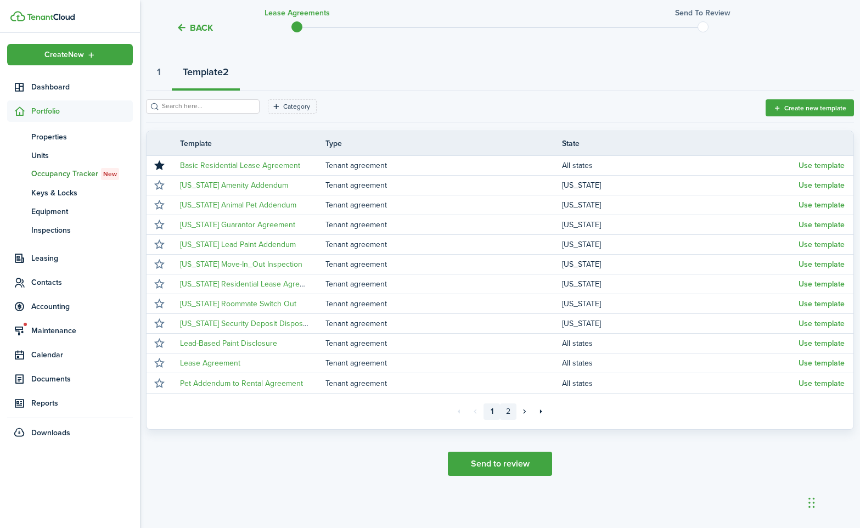
click at [509, 414] on link "2" at bounding box center [508, 411] width 16 height 16
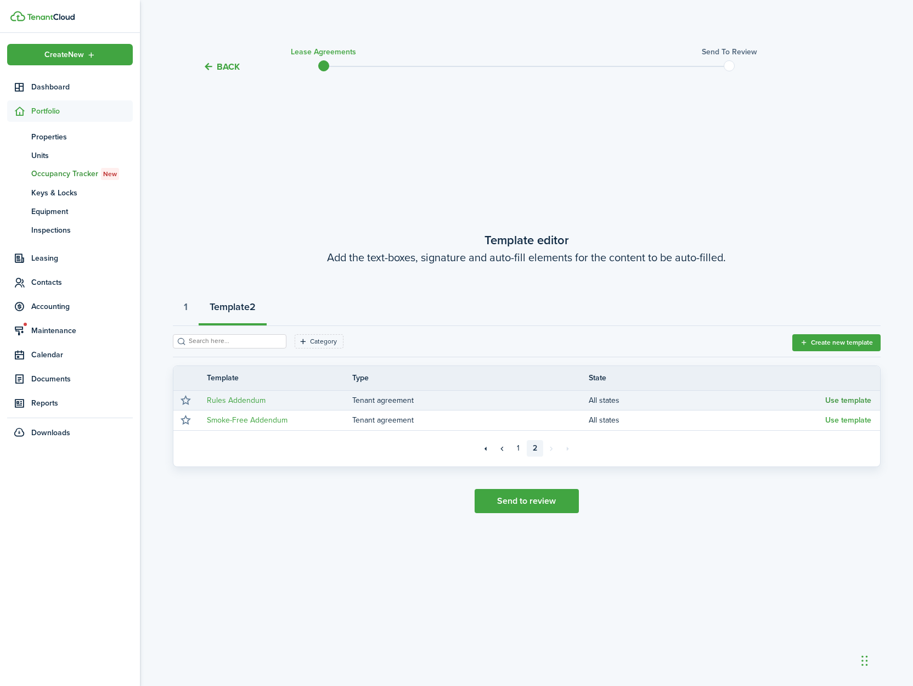
click at [832, 405] on button "Use template" at bounding box center [849, 400] width 46 height 9
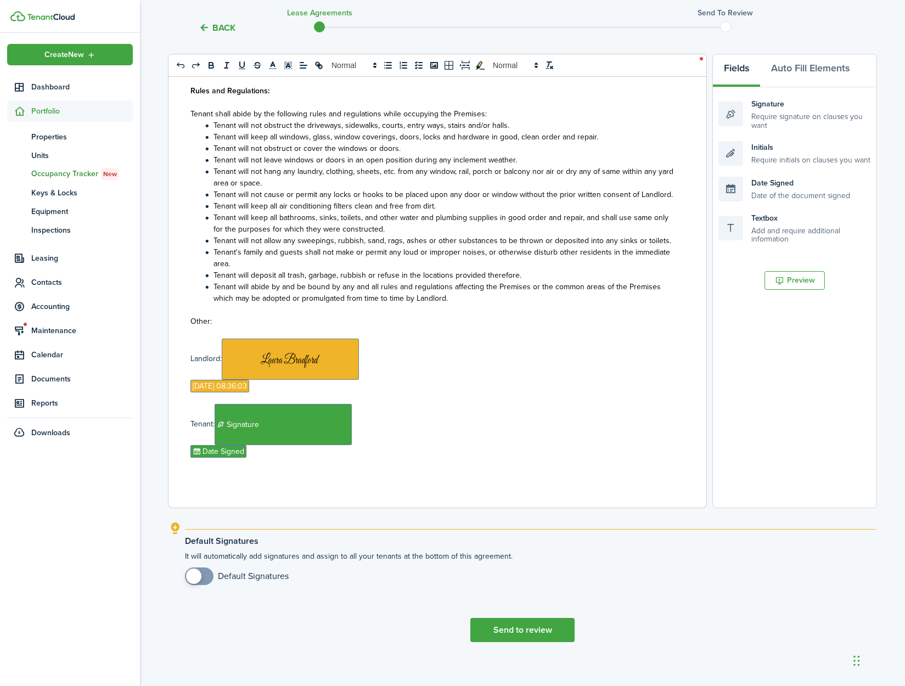
scroll to position [167, 0]
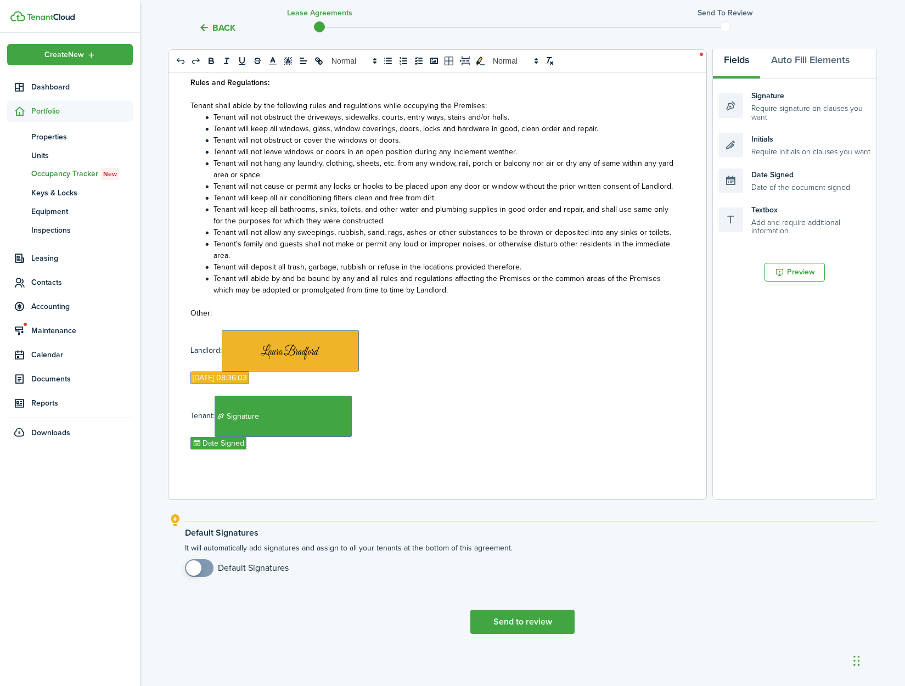
checkbox input "true"
click at [198, 527] on span at bounding box center [193, 567] width 15 height 15
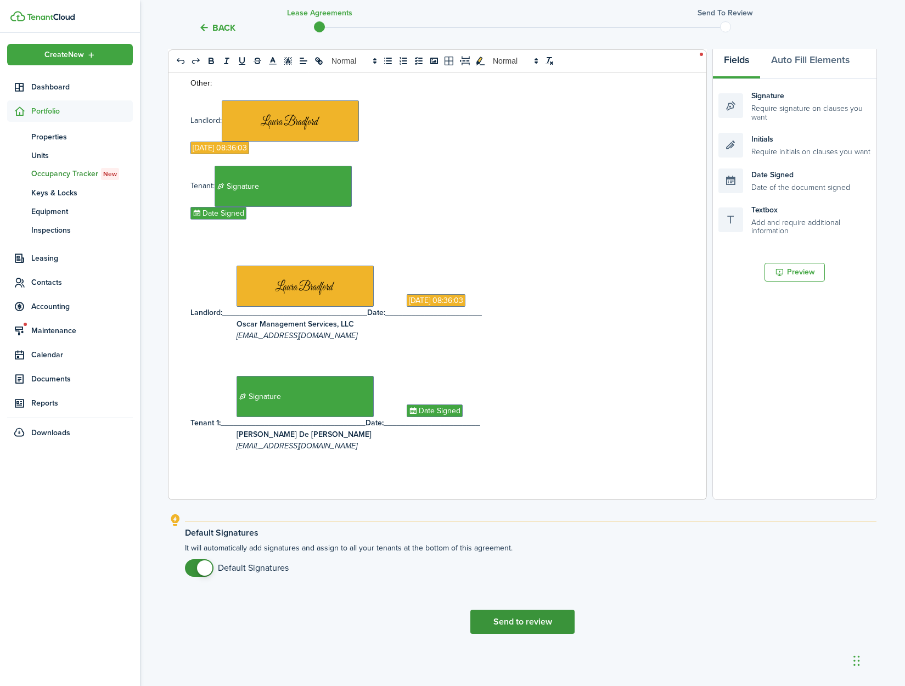
click at [536, 527] on button "Send to review" at bounding box center [522, 622] width 104 height 24
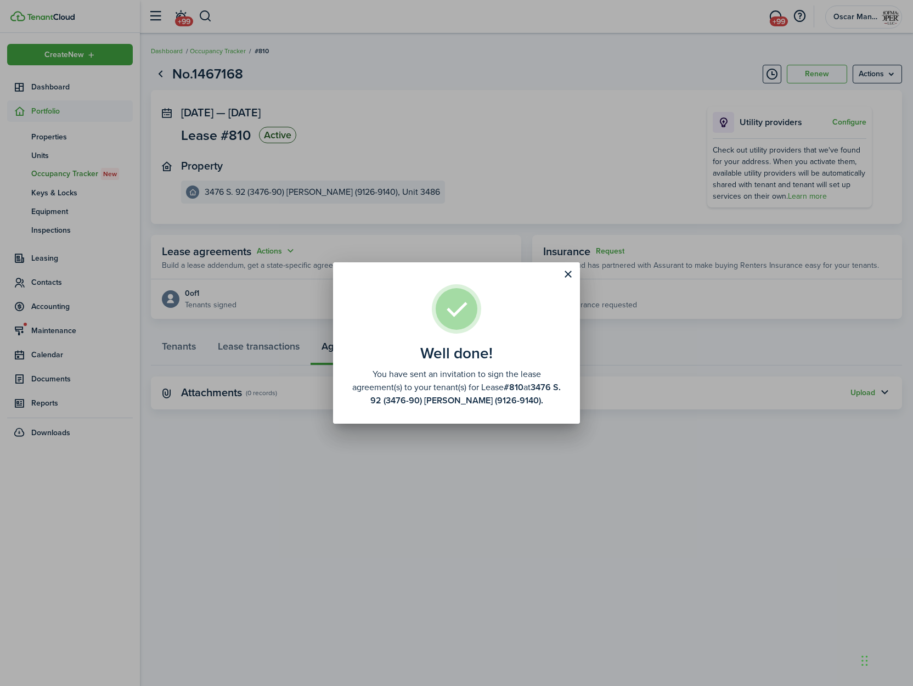
click at [277, 255] on div "Well done! You have sent an invitation to sign the lease agreement(s) to your t…" at bounding box center [456, 343] width 913 height 686
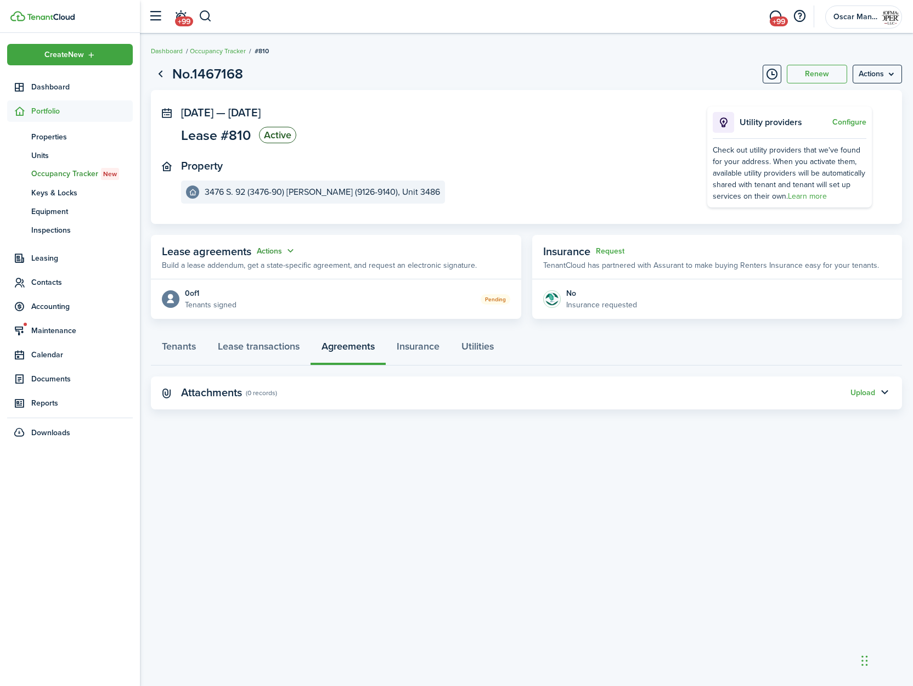
click at [278, 254] on button "Actions" at bounding box center [277, 251] width 40 height 13
click at [251, 274] on link "Edit" at bounding box center [249, 272] width 96 height 19
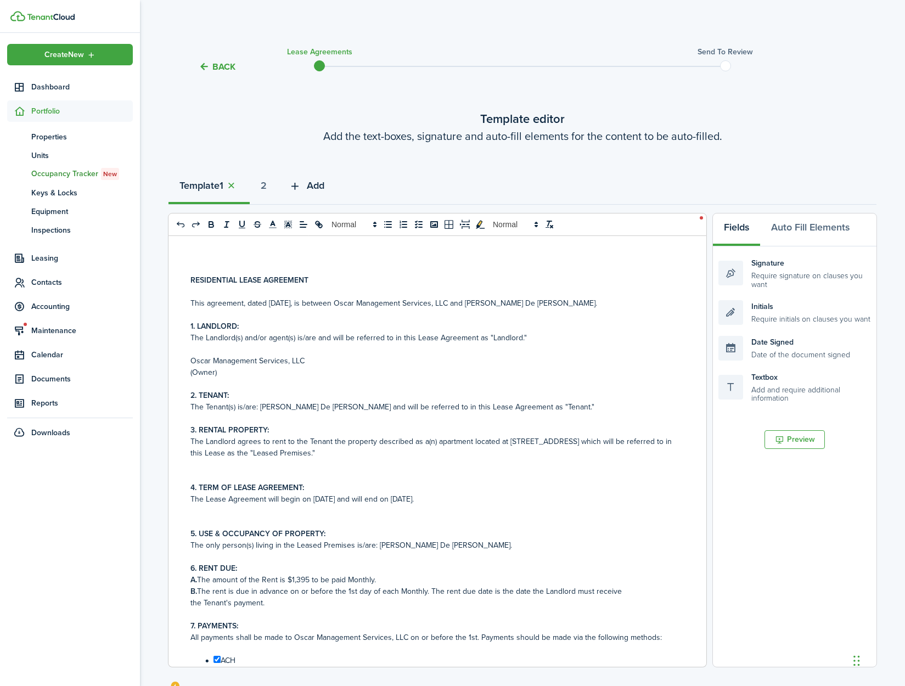
click at [323, 185] on span "Add" at bounding box center [316, 185] width 18 height 15
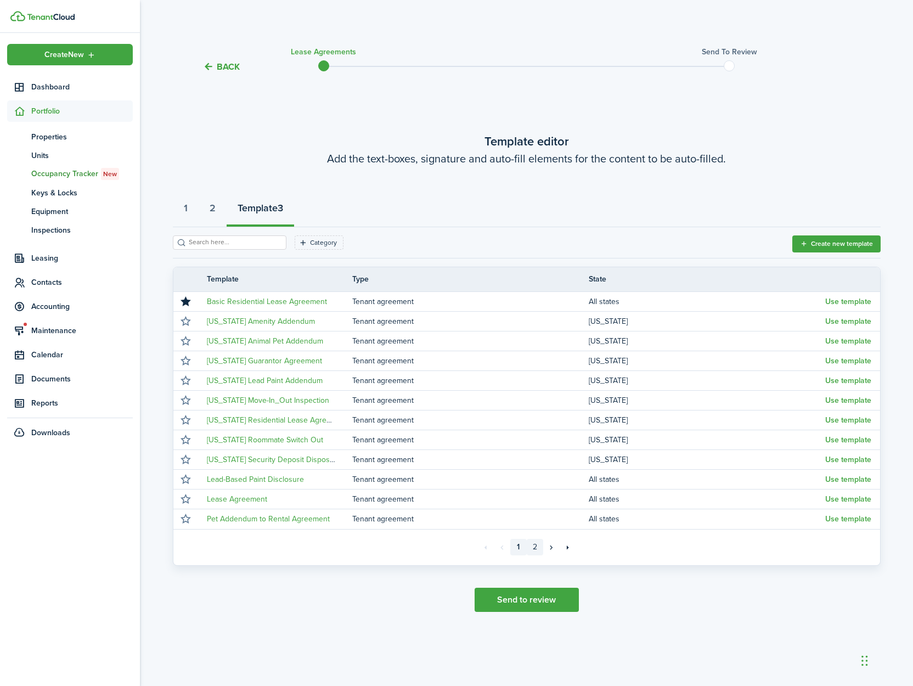
click at [535, 527] on link "2" at bounding box center [535, 547] width 16 height 16
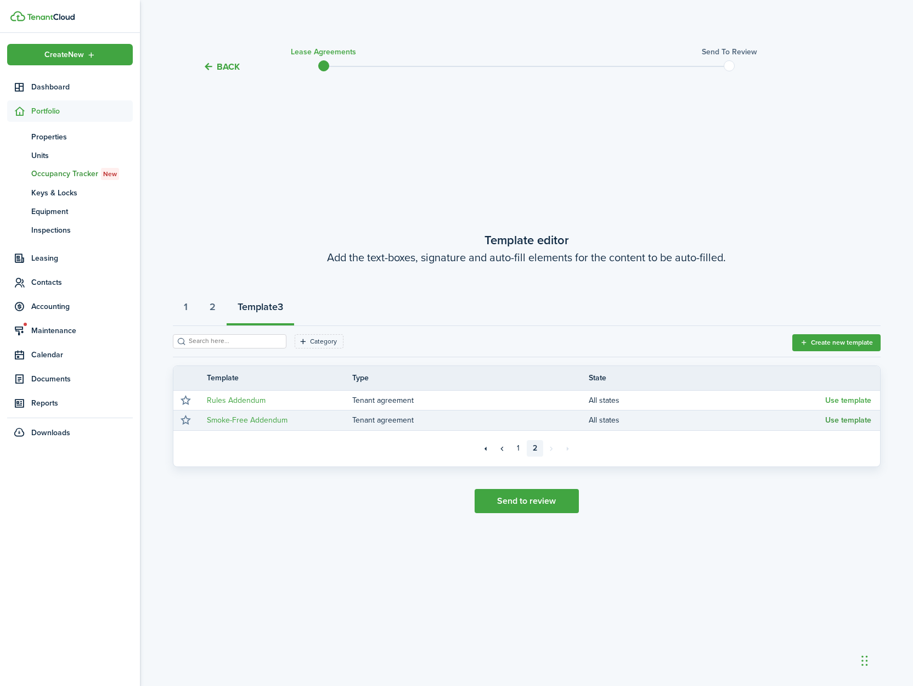
click at [849, 423] on button "Use template" at bounding box center [849, 420] width 46 height 9
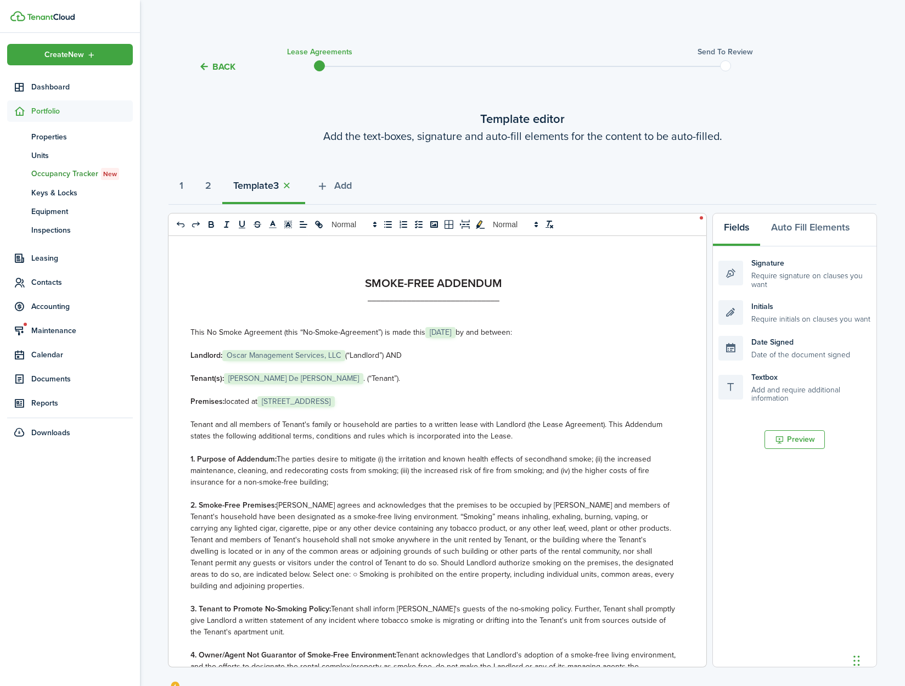
click at [301, 400] on span "[STREET_ADDRESS]" at bounding box center [295, 401] width 77 height 11
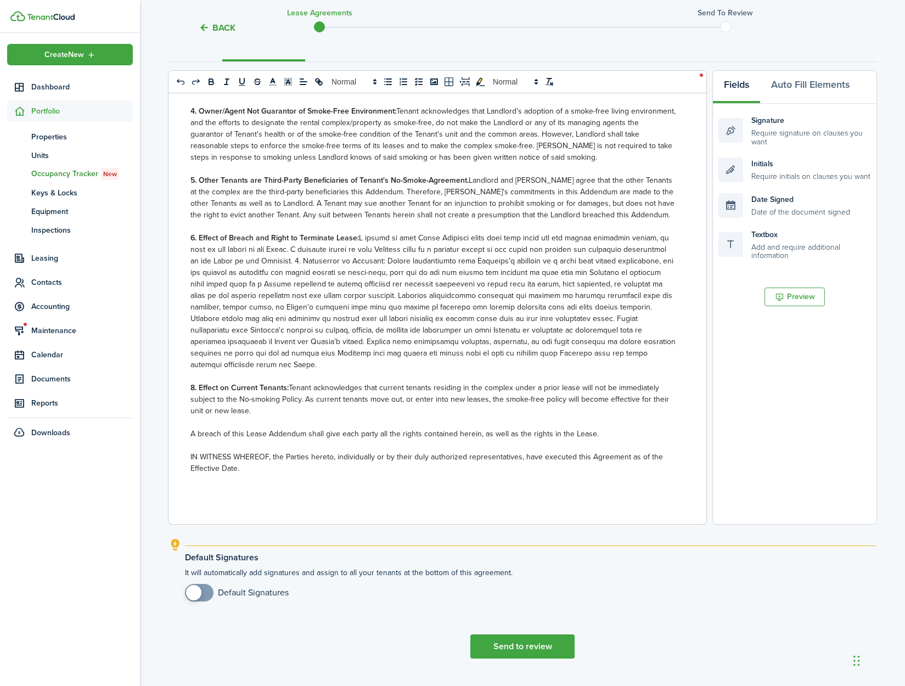
scroll to position [167, 0]
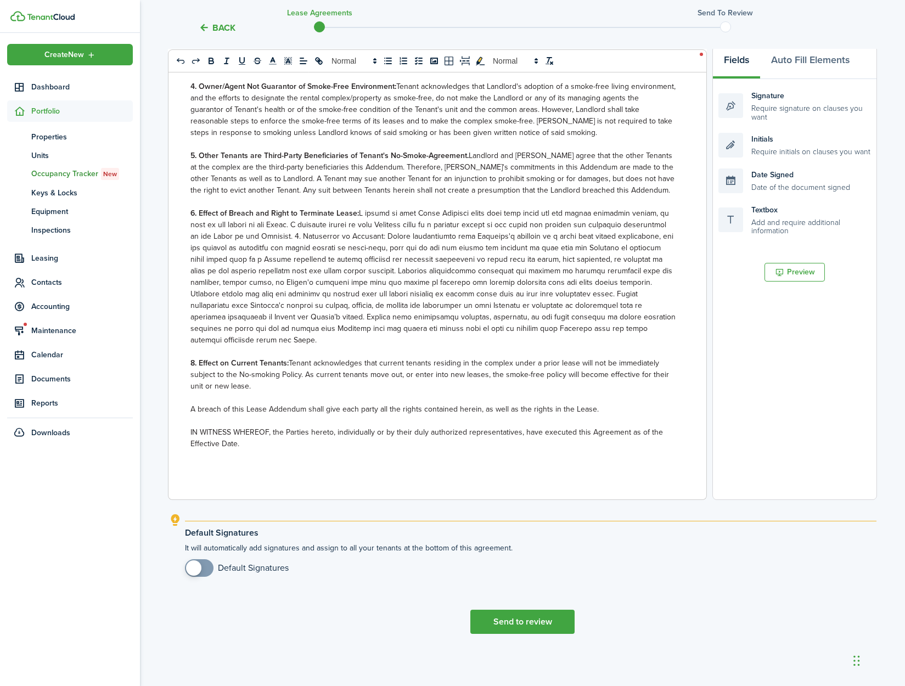
checkbox input "true"
click at [200, 527] on span at bounding box center [193, 567] width 15 height 15
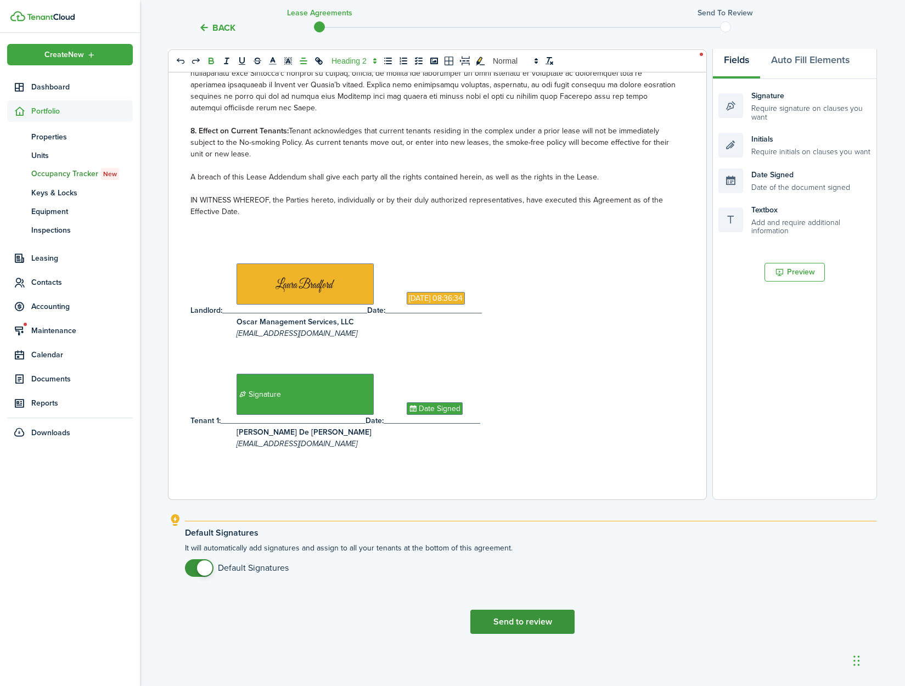
click at [543, 527] on button "Send to review" at bounding box center [522, 622] width 104 height 24
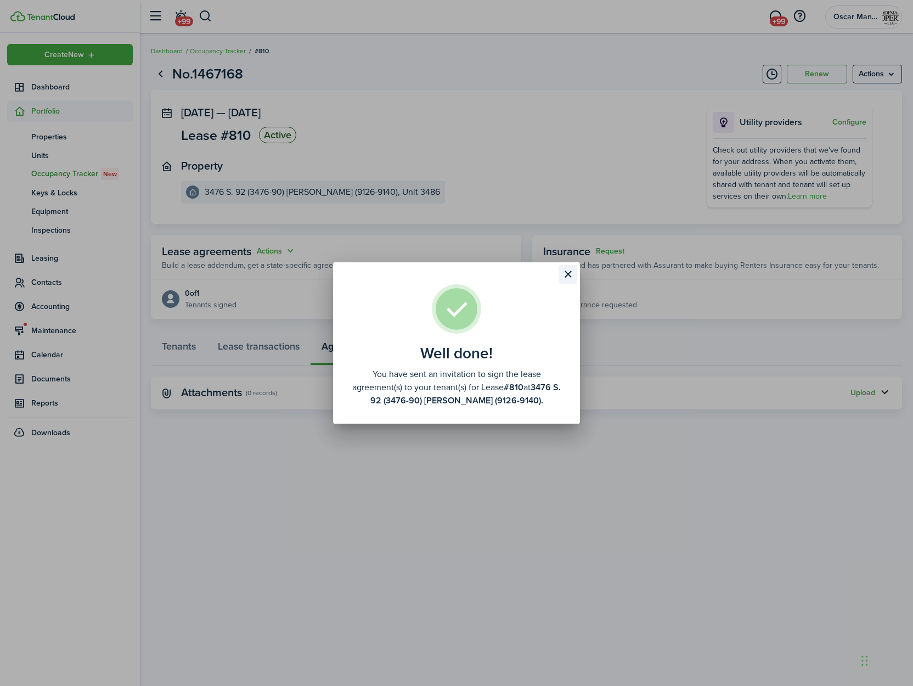
click at [566, 279] on button "Close modal" at bounding box center [568, 274] width 19 height 19
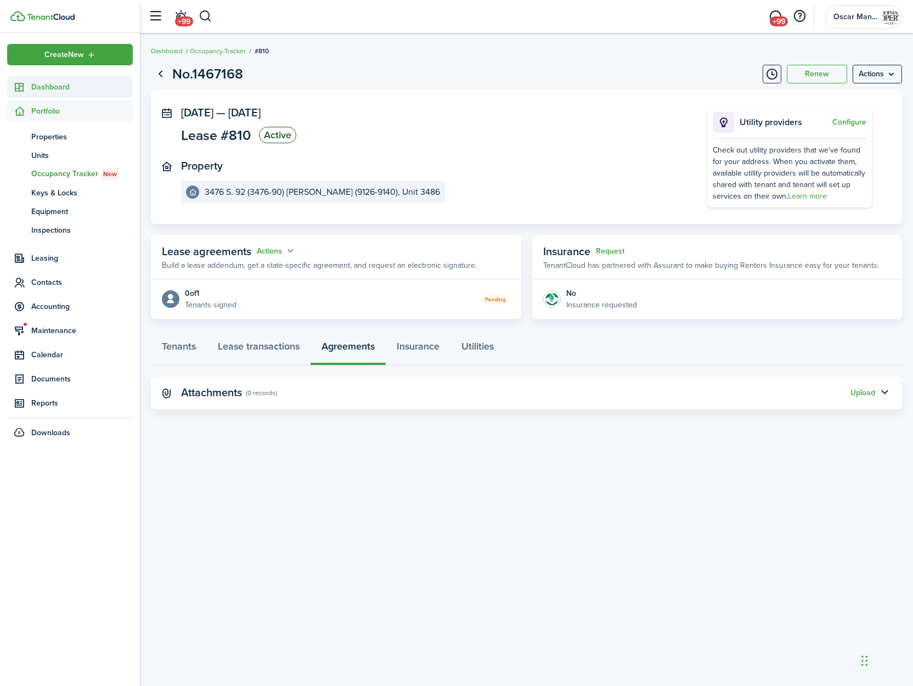
click at [59, 88] on span "Dashboard" at bounding box center [82, 87] width 102 height 12
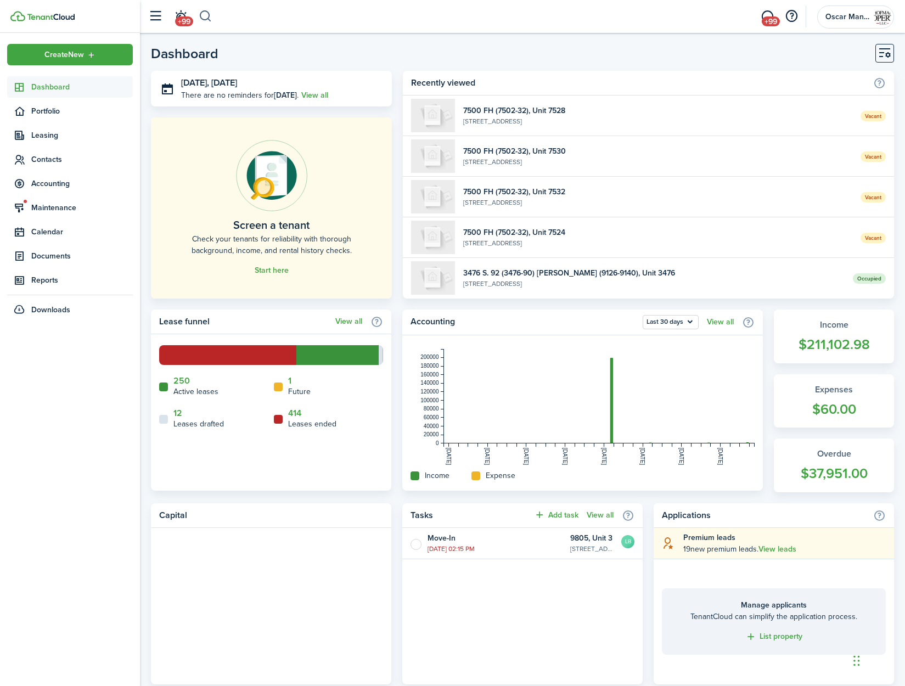
click at [210, 15] on button "button" at bounding box center [206, 16] width 14 height 19
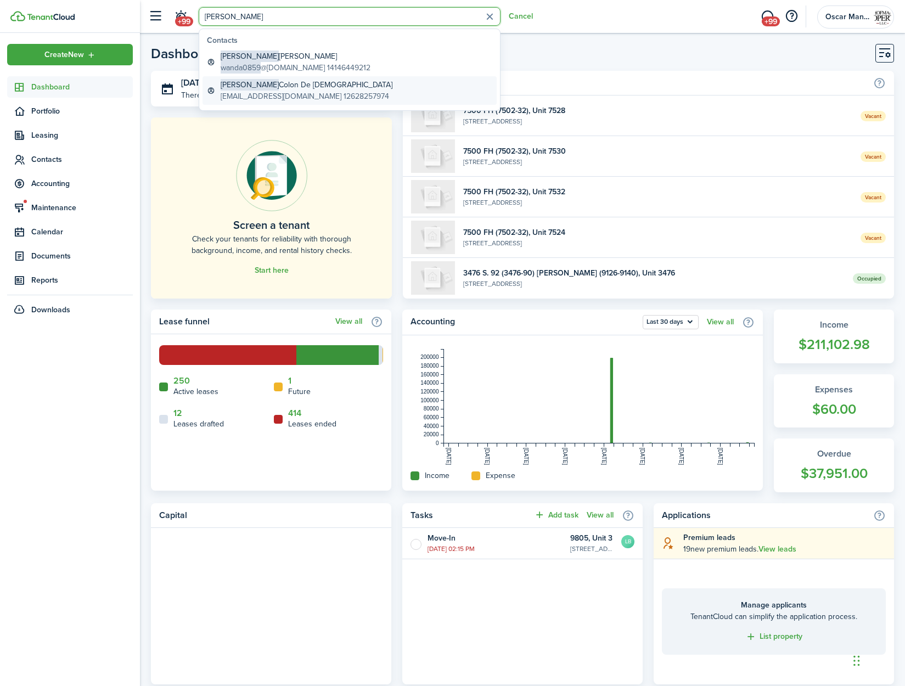
type input "[PERSON_NAME]"
click at [272, 93] on global-search-item-description "[EMAIL_ADDRESS][DOMAIN_NAME] 12628257974" at bounding box center [307, 97] width 172 height 12
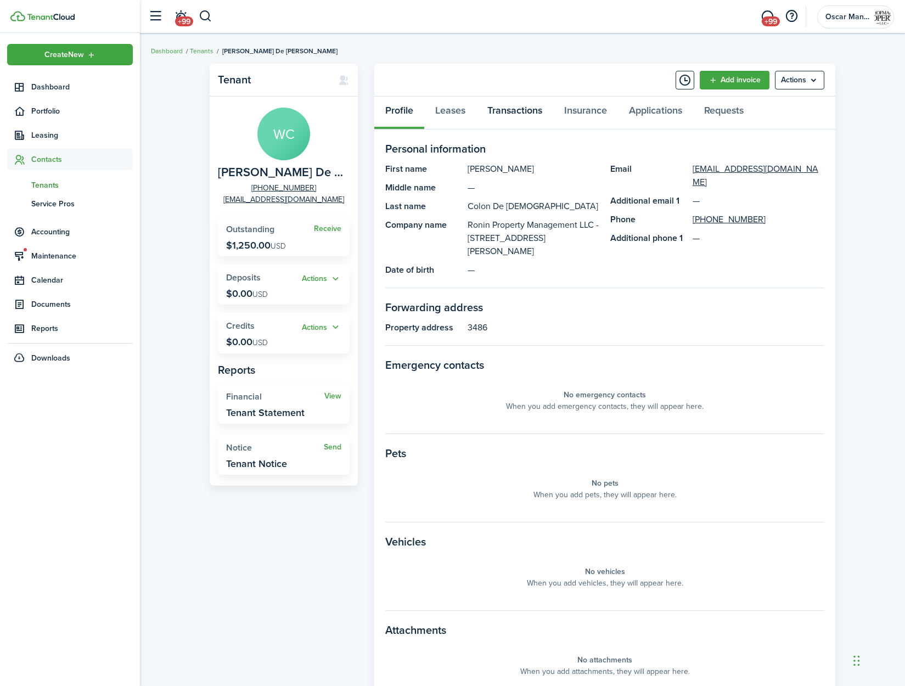
click at [520, 111] on link "Transactions" at bounding box center [514, 113] width 77 height 33
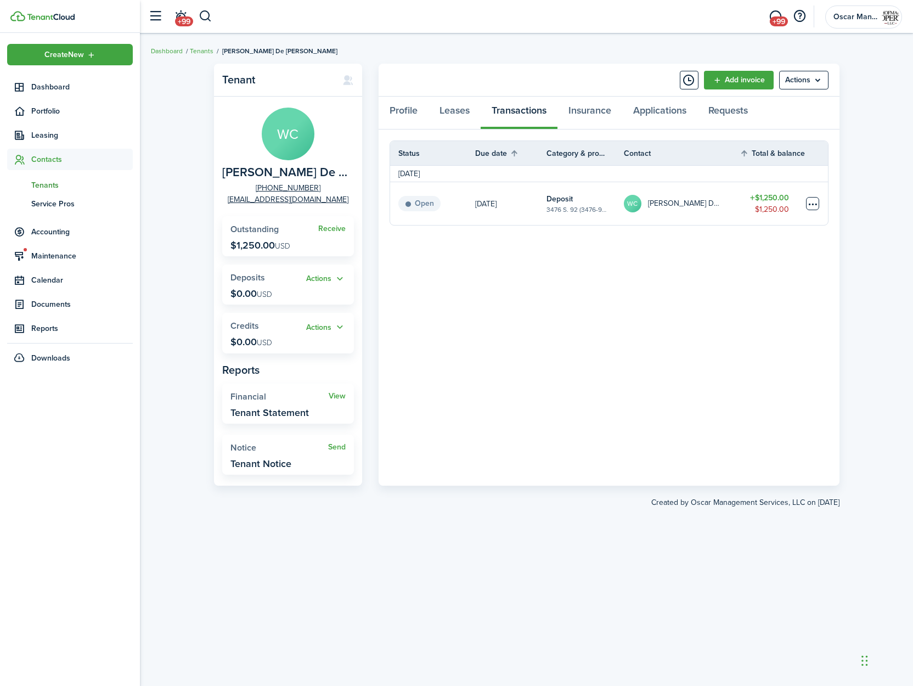
click at [815, 206] on table-menu-btn-icon at bounding box center [812, 203] width 13 height 13
click at [770, 249] on div at bounding box center [771, 244] width 9 height 9
click at [556, 211] on table-subtitle "3476 S. 92 (3476-90) [PERSON_NAME] (9126-9140), Unit 3486" at bounding box center [577, 210] width 61 height 10
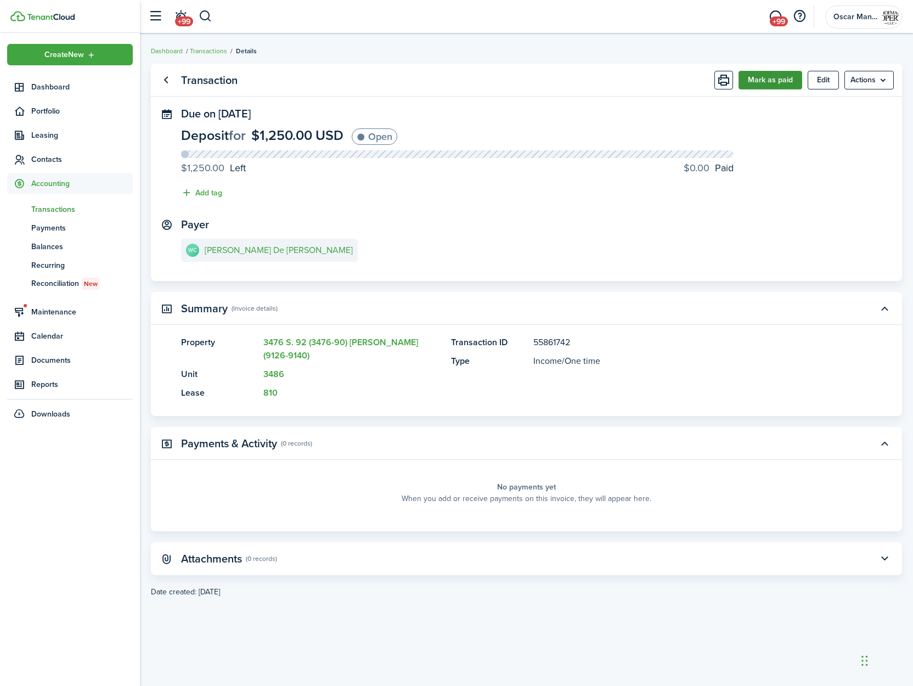
click at [766, 86] on button "Mark as paid" at bounding box center [771, 80] width 64 height 19
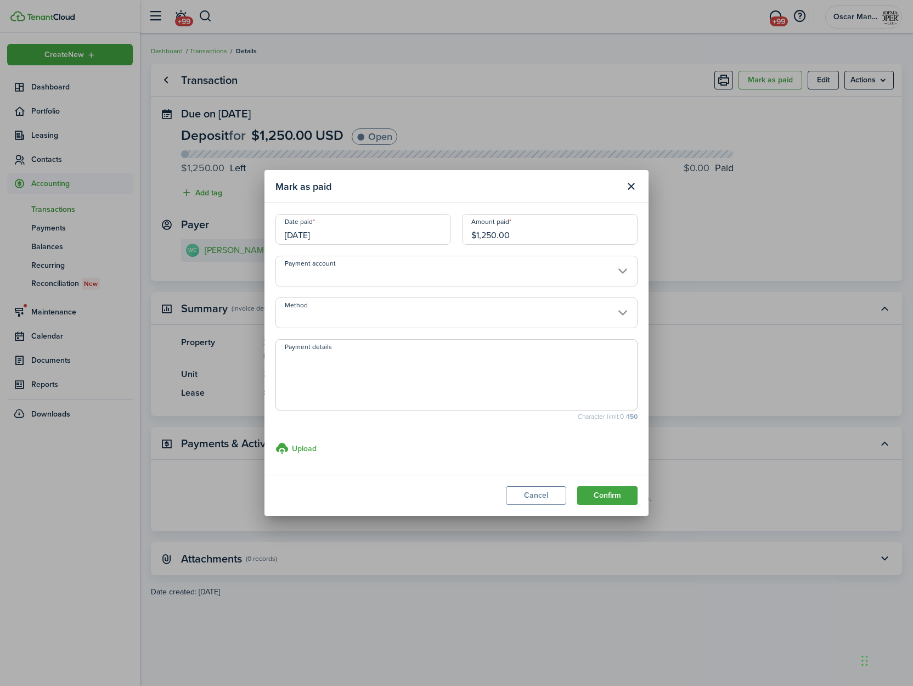
click at [406, 388] on textarea "Payment details" at bounding box center [456, 378] width 361 height 53
type textarea "Paid as part of property sale"
click at [610, 498] on button "Confirm" at bounding box center [607, 495] width 60 height 19
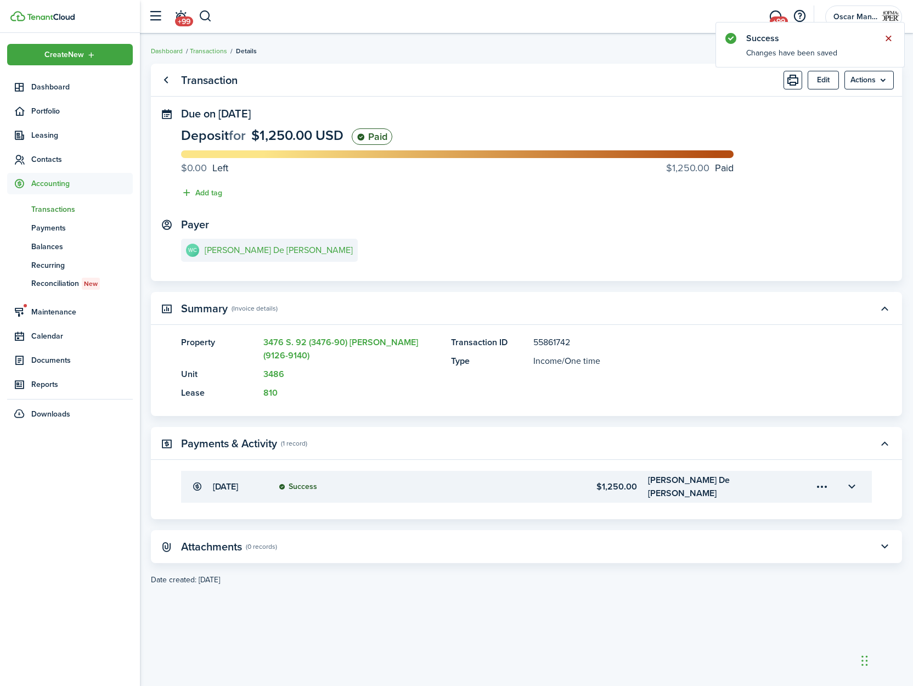
click at [860, 40] on button "Close notify" at bounding box center [888, 38] width 15 height 15
click at [237, 252] on e-details-info-title "[PERSON_NAME] De [PERSON_NAME]" at bounding box center [279, 250] width 148 height 10
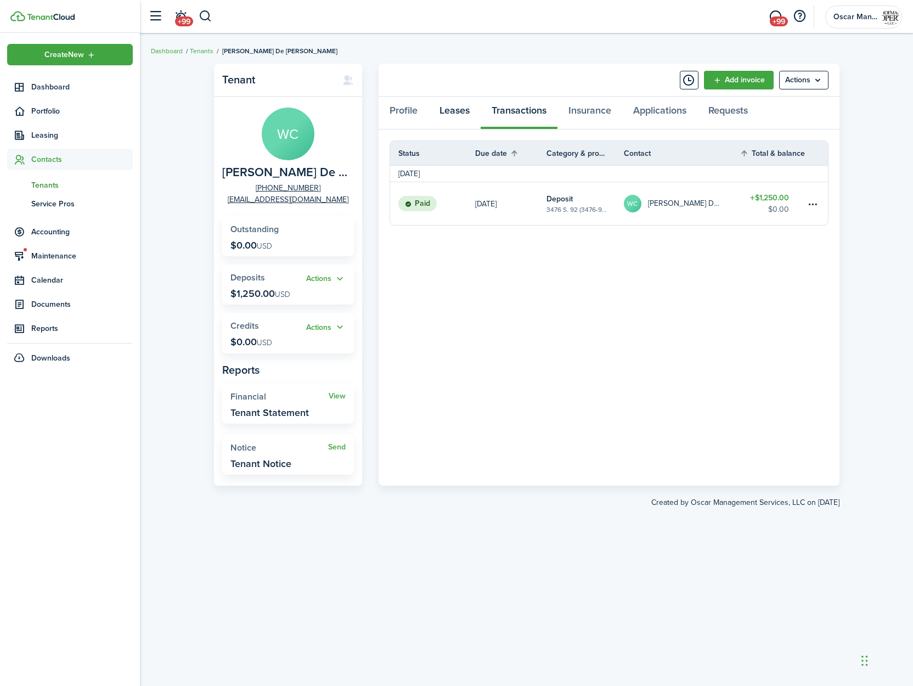
click at [453, 115] on link "Leases" at bounding box center [455, 113] width 52 height 33
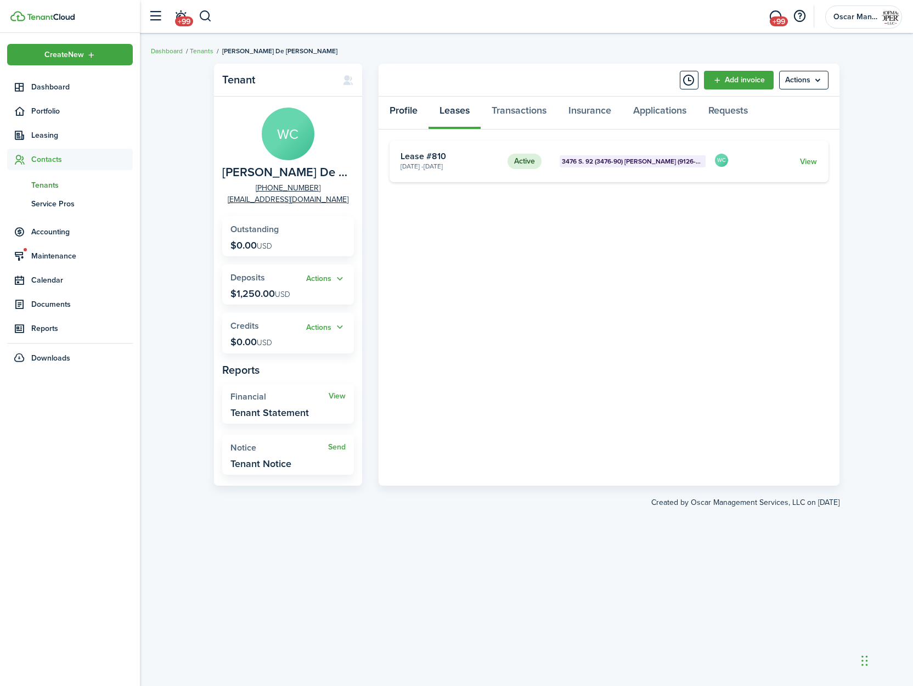
click at [391, 109] on link "Profile" at bounding box center [404, 113] width 50 height 33
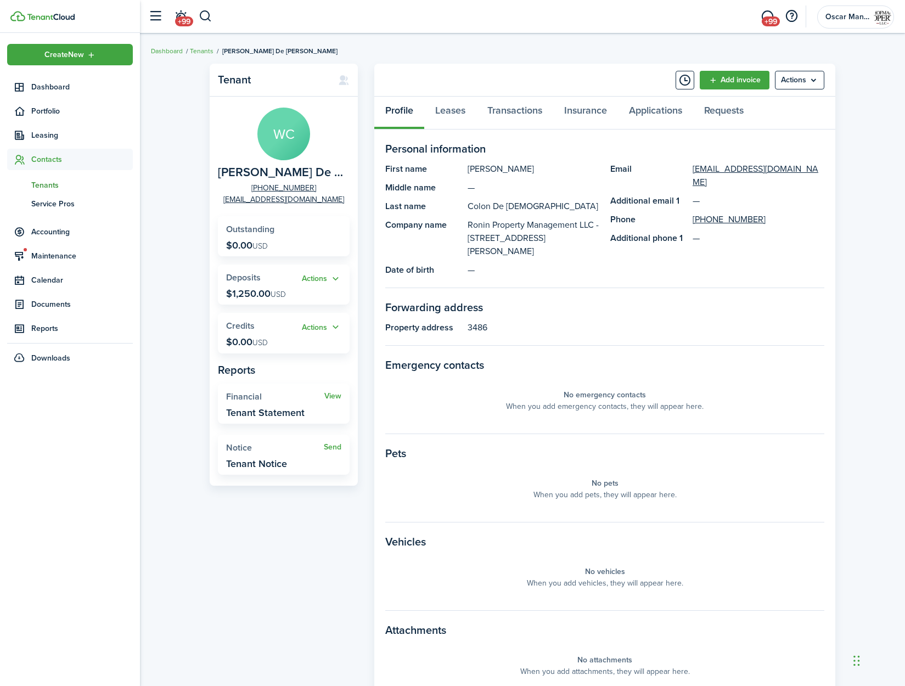
drag, startPoint x: 164, startPoint y: 110, endPoint x: 164, endPoint y: 99, distance: 10.4
click at [164, 110] on div "Tenant WC [PERSON_NAME] De [PERSON_NAME] [PHONE_NUMBER] [EMAIL_ADDRESS][DOMAIN_…" at bounding box center [522, 392] width 765 height 669
click at [207, 19] on button "button" at bounding box center [206, 16] width 14 height 19
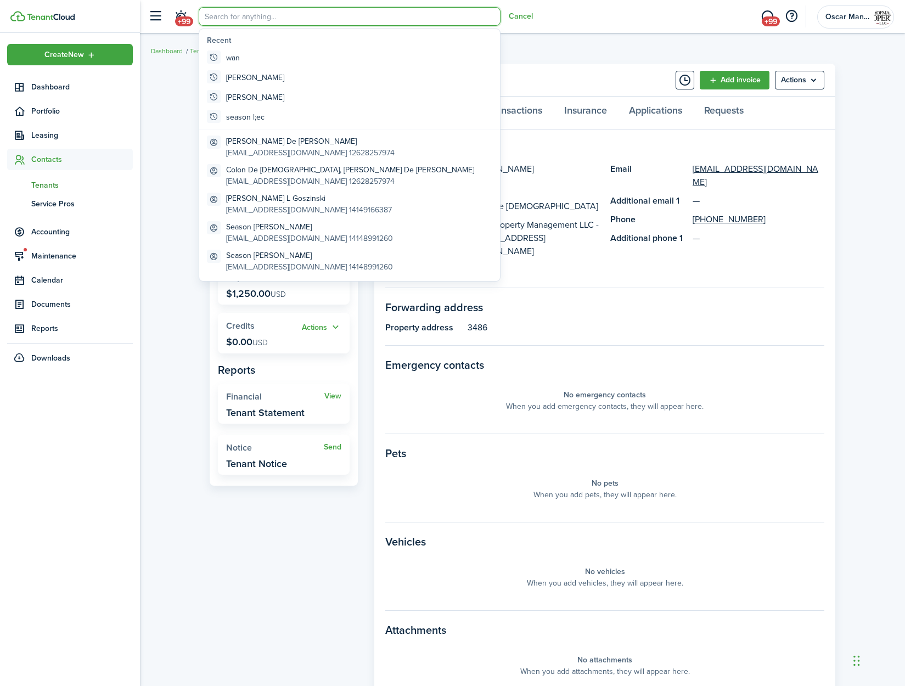
click at [222, 16] on input "search" at bounding box center [350, 16] width 302 height 19
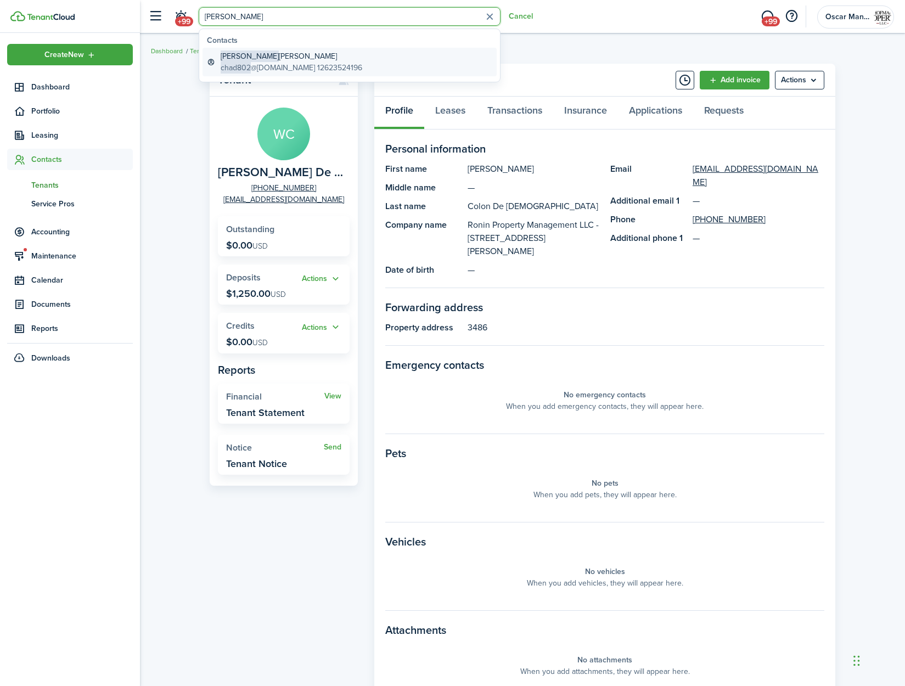
type input "[PERSON_NAME]"
click at [235, 55] on span "[PERSON_NAME]" at bounding box center [250, 56] width 58 height 12
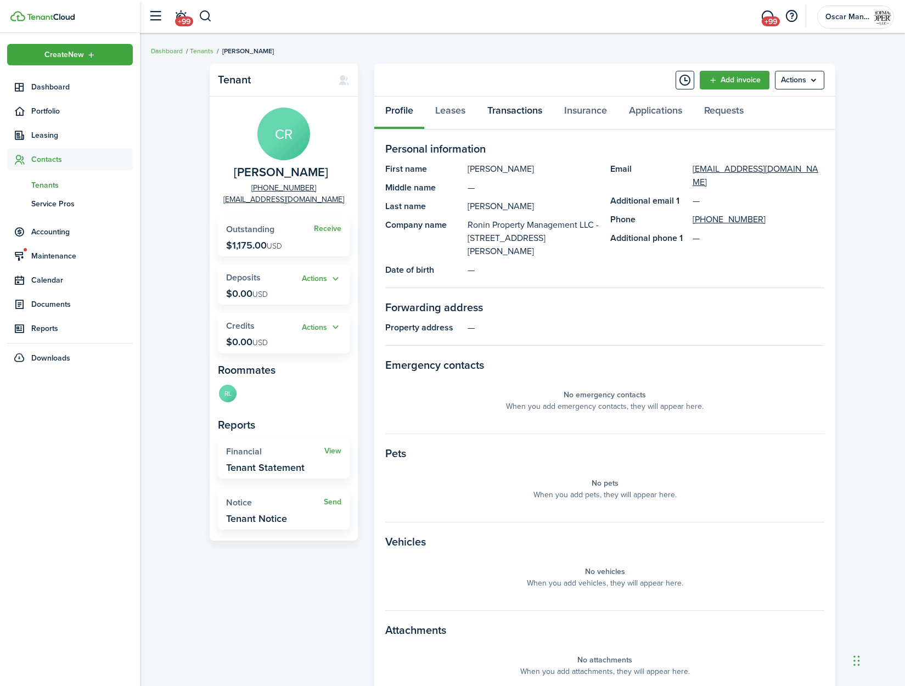
click at [518, 111] on link "Transactions" at bounding box center [514, 113] width 77 height 33
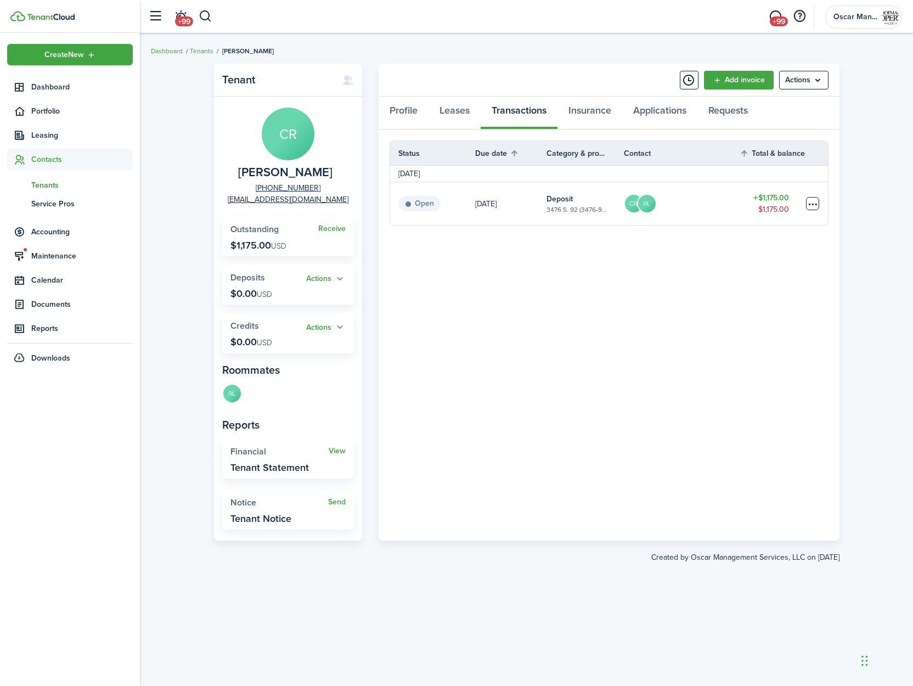
click at [816, 205] on table-menu-btn-icon at bounding box center [812, 203] width 13 height 13
click at [779, 243] on link "Mark as paid" at bounding box center [771, 244] width 96 height 19
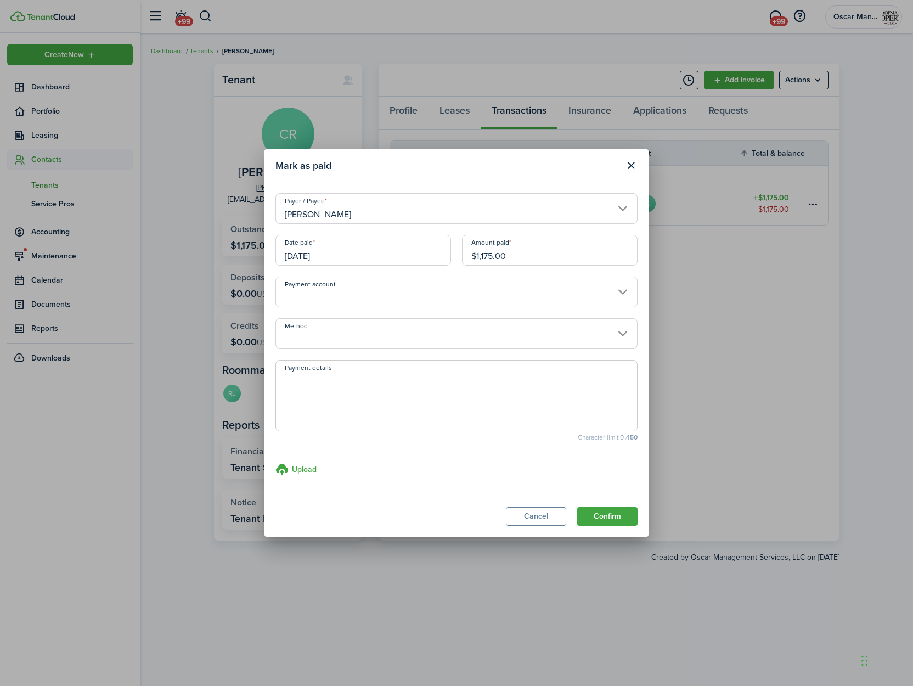
click at [327, 400] on textarea "Payment details" at bounding box center [456, 399] width 361 height 53
type textarea "Paid as part of sale of the property"
click at [607, 518] on button "Confirm" at bounding box center [607, 516] width 60 height 19
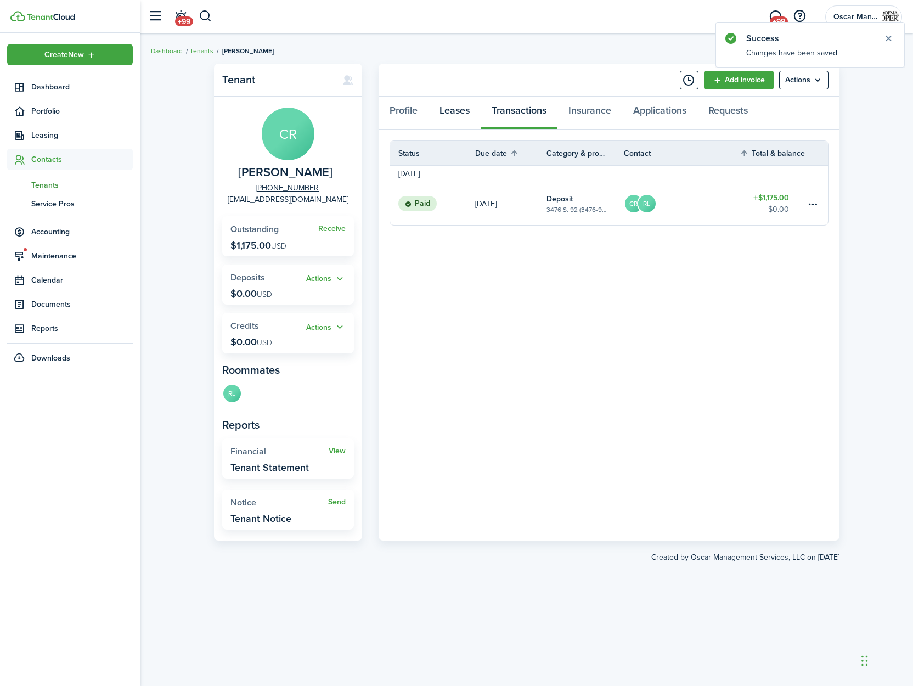
click at [454, 110] on link "Leases" at bounding box center [455, 113] width 52 height 33
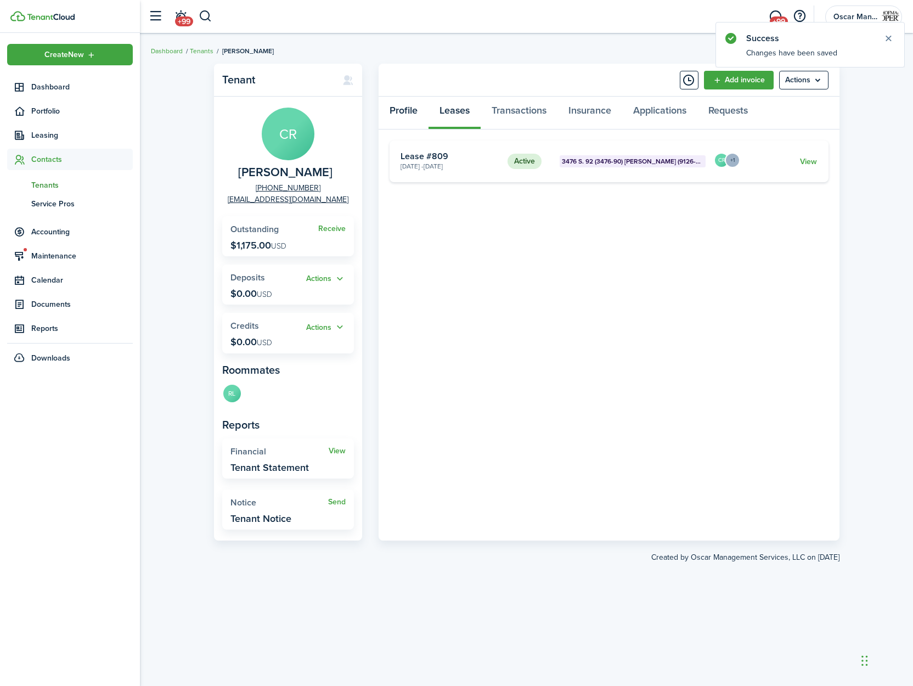
click at [397, 113] on link "Profile" at bounding box center [404, 113] width 50 height 33
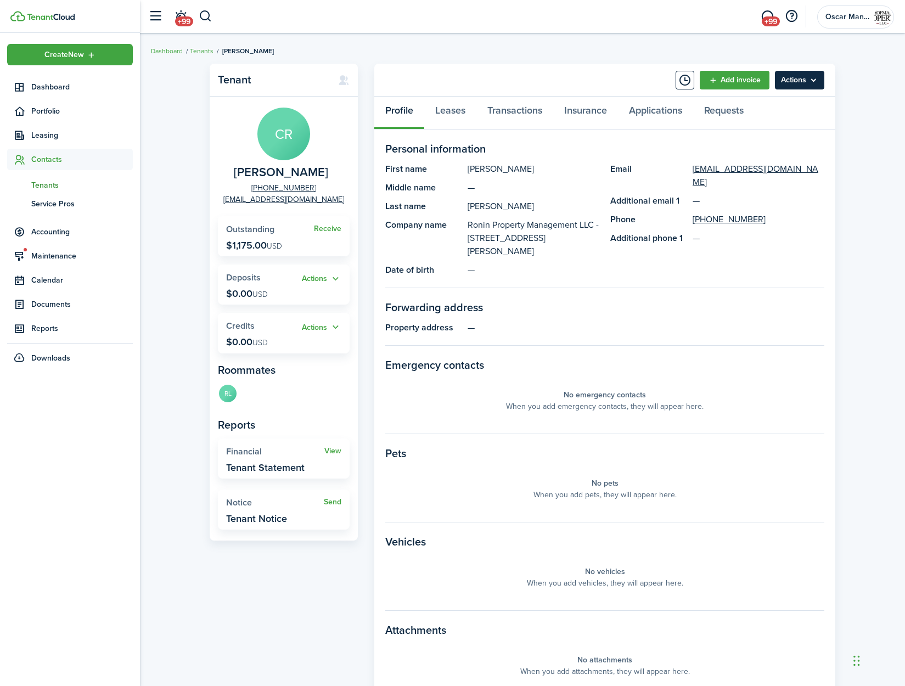
click at [820, 82] on menu-btn "Actions" at bounding box center [799, 80] width 49 height 19
click at [784, 111] on link "Edit" at bounding box center [776, 104] width 96 height 19
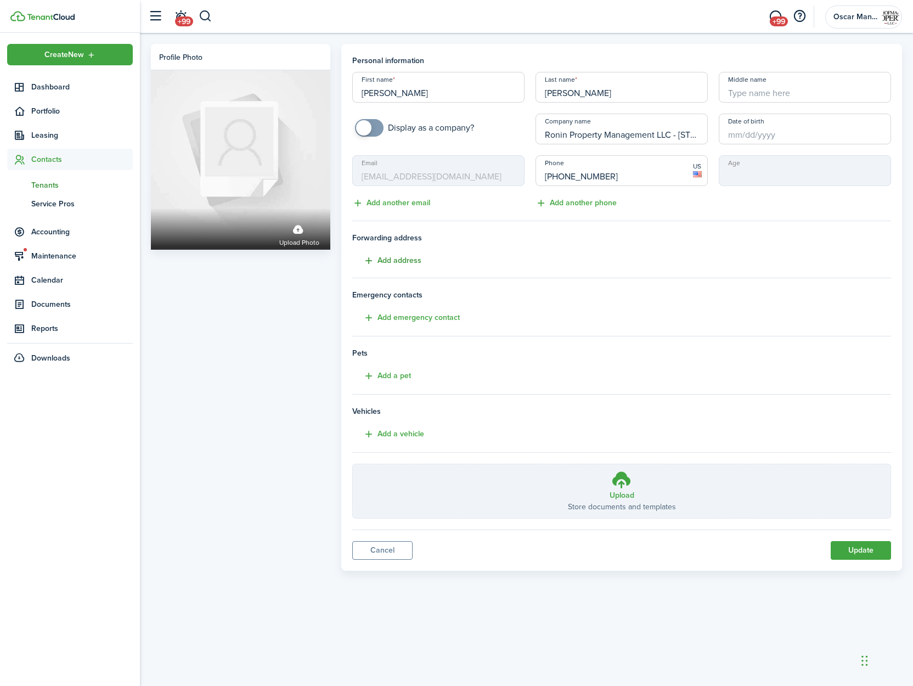
click at [370, 263] on button "Add address" at bounding box center [386, 261] width 69 height 13
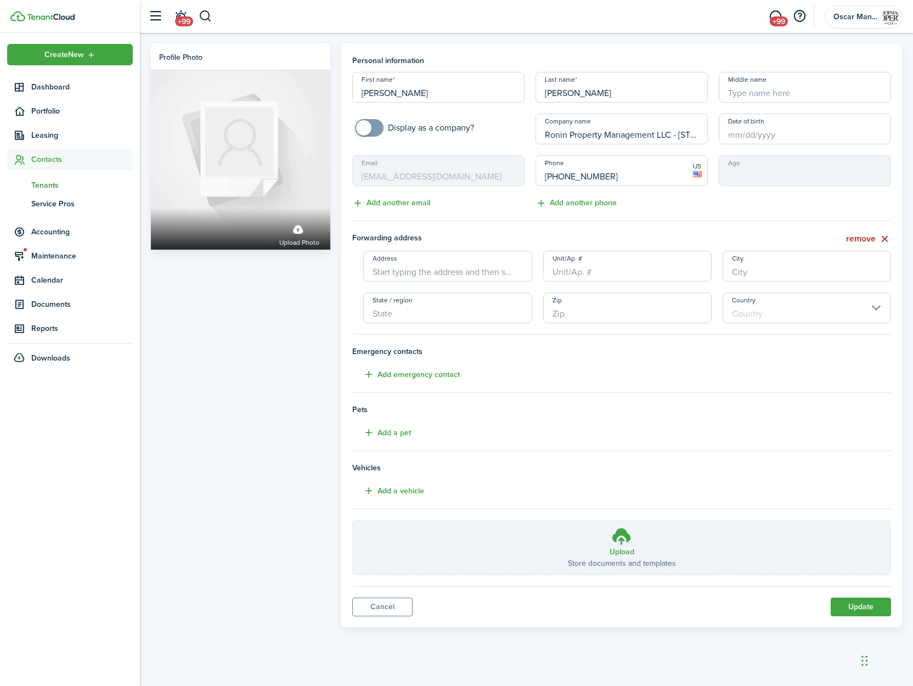
click at [411, 272] on input "Address" at bounding box center [447, 266] width 169 height 31
click at [557, 272] on input "Unit/Ap. #" at bounding box center [627, 266] width 169 height 31
type input "3484"
click at [699, 383] on tenant-form "Personal information First name [PERSON_NAME] Last name [PERSON_NAME] Middle na…" at bounding box center [621, 315] width 539 height 520
click at [860, 527] on button "Update" at bounding box center [861, 607] width 60 height 19
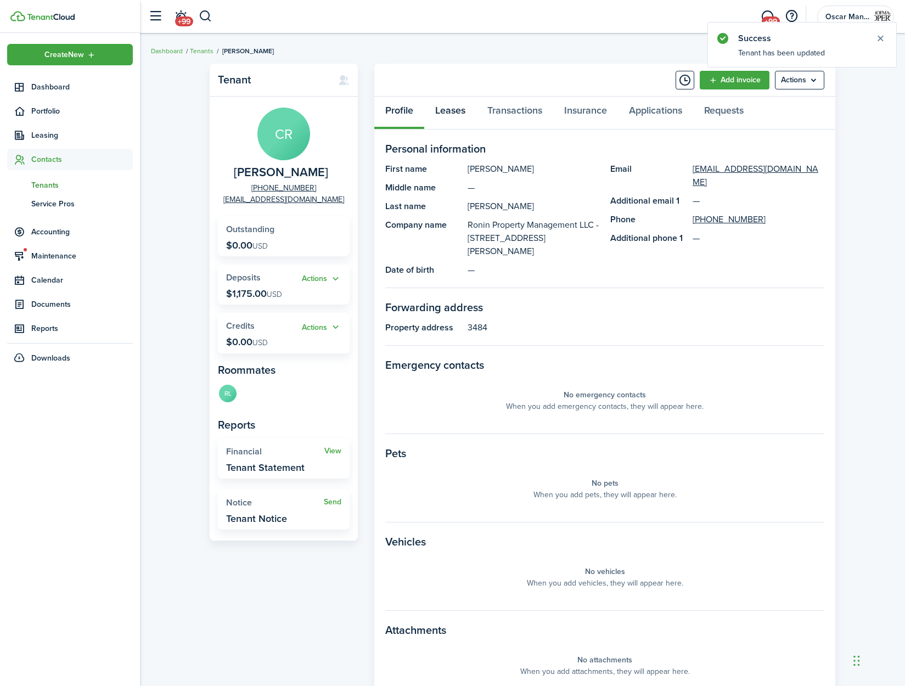
click at [450, 108] on link "Leases" at bounding box center [450, 113] width 52 height 33
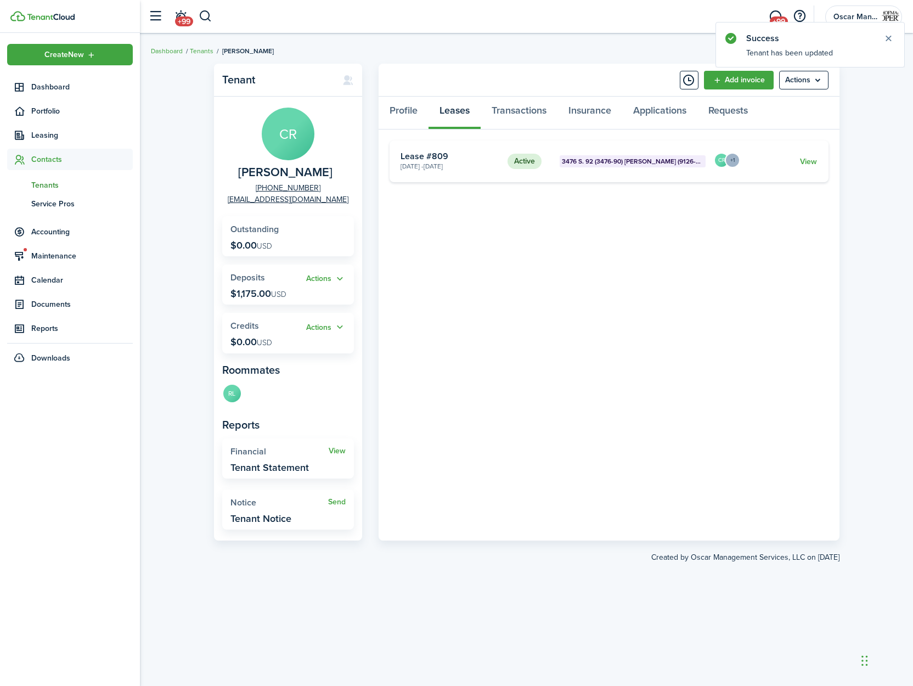
click at [481, 166] on card-description "[DATE] - [DATE]" at bounding box center [450, 166] width 99 height 10
click at [802, 160] on link "View" at bounding box center [808, 162] width 17 height 12
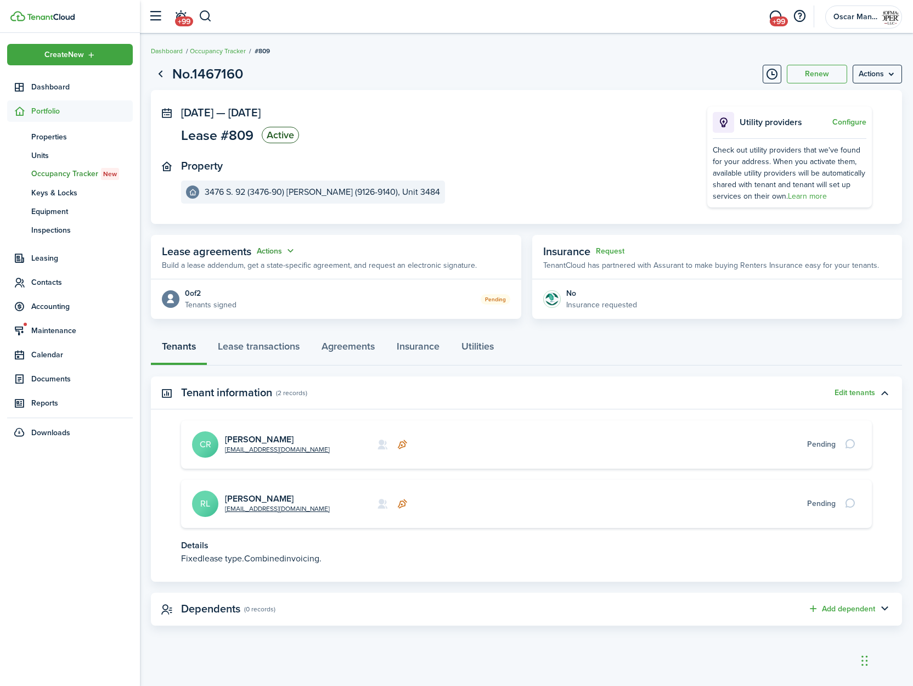
click at [272, 255] on button "Actions" at bounding box center [277, 251] width 40 height 13
click at [267, 273] on link "Edit" at bounding box center [249, 272] width 96 height 19
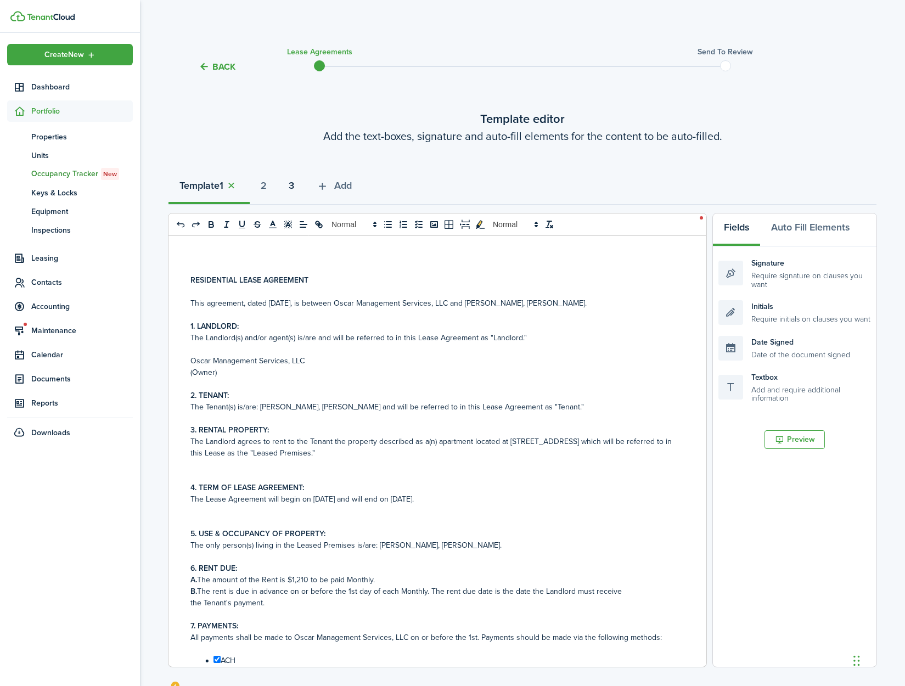
click at [294, 183] on strong "3" at bounding box center [291, 185] width 5 height 15
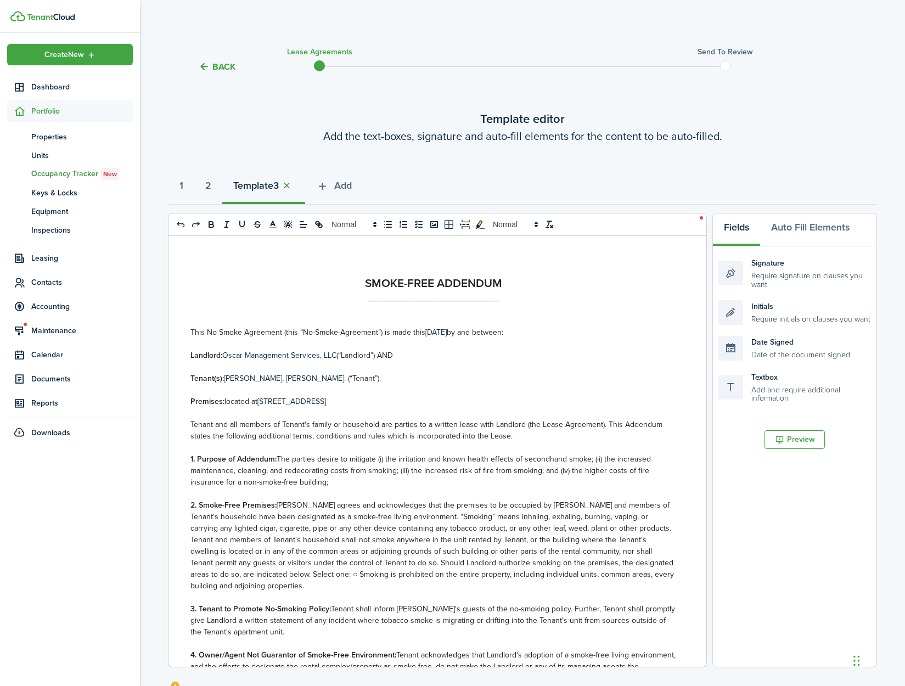
click at [299, 122] on wizard-step-header-title "Template editor" at bounding box center [523, 119] width 708 height 18
click at [217, 68] on button "Back" at bounding box center [217, 67] width 37 height 12
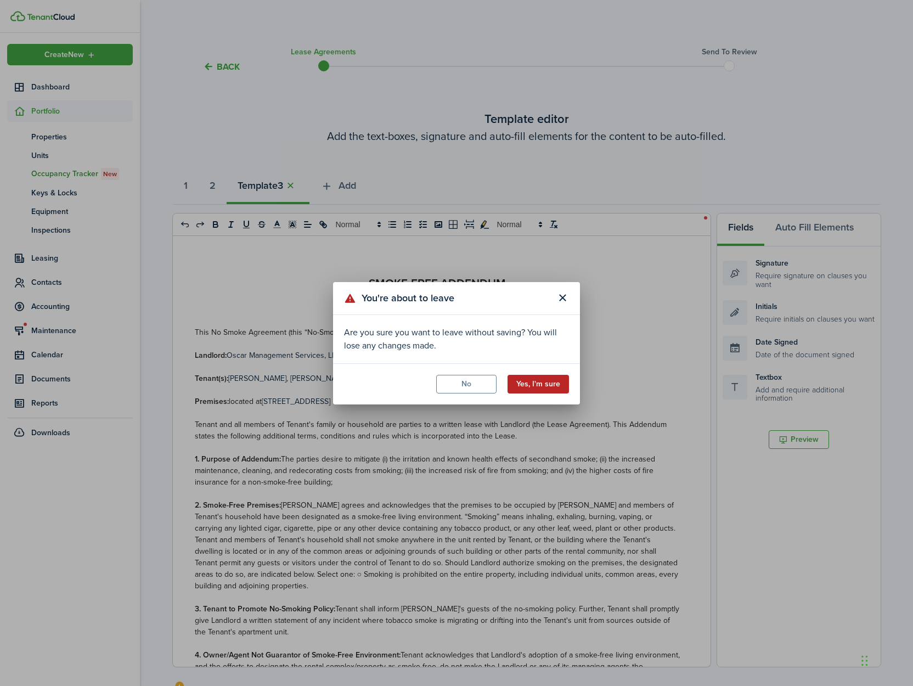
click at [530, 385] on button "Yes, I'm sure" at bounding box center [538, 384] width 61 height 19
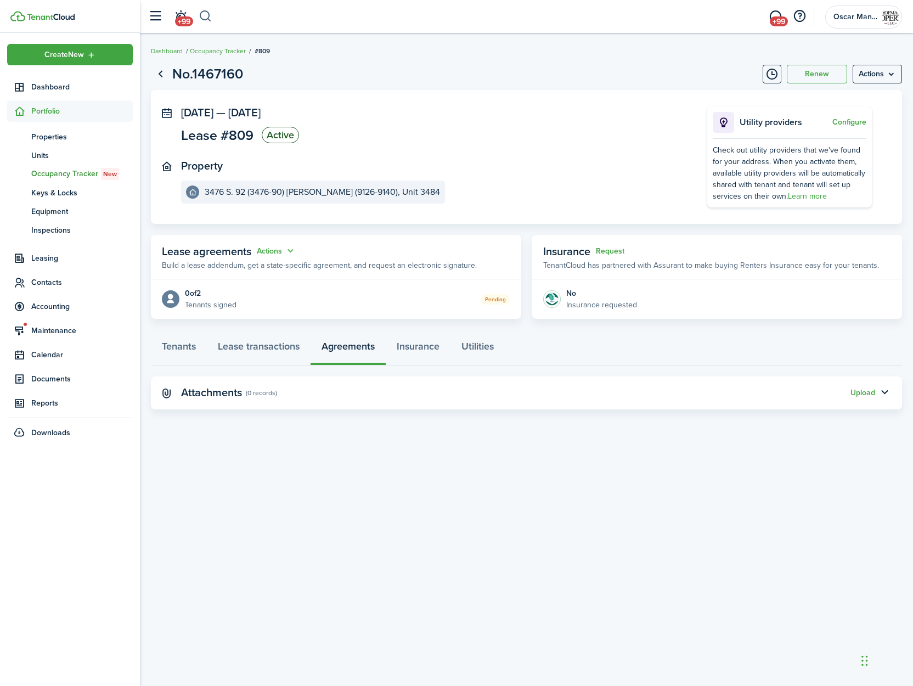
click at [207, 17] on button "button" at bounding box center [206, 16] width 14 height 19
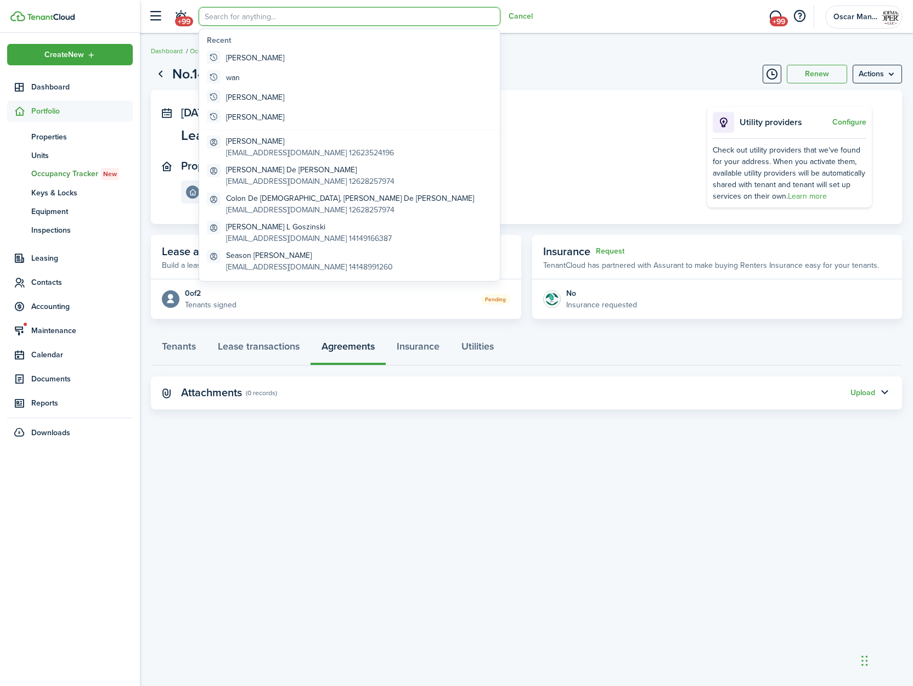
click at [207, 17] on input "search" at bounding box center [350, 16] width 302 height 19
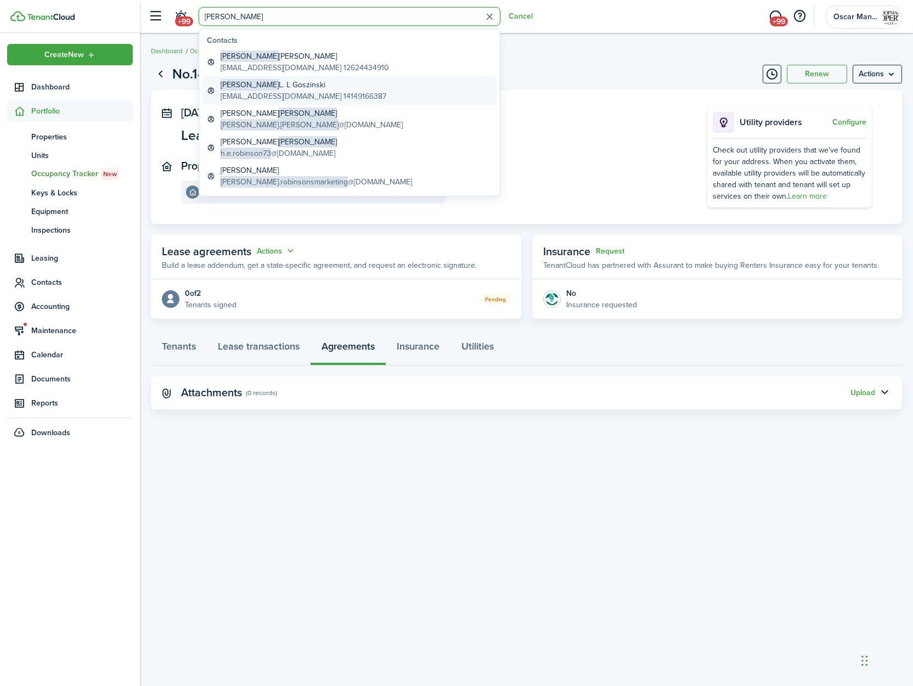
type input "[PERSON_NAME]"
click at [246, 92] on global-search-item-description "[EMAIL_ADDRESS][DOMAIN_NAME] 14149166387" at bounding box center [304, 97] width 166 height 12
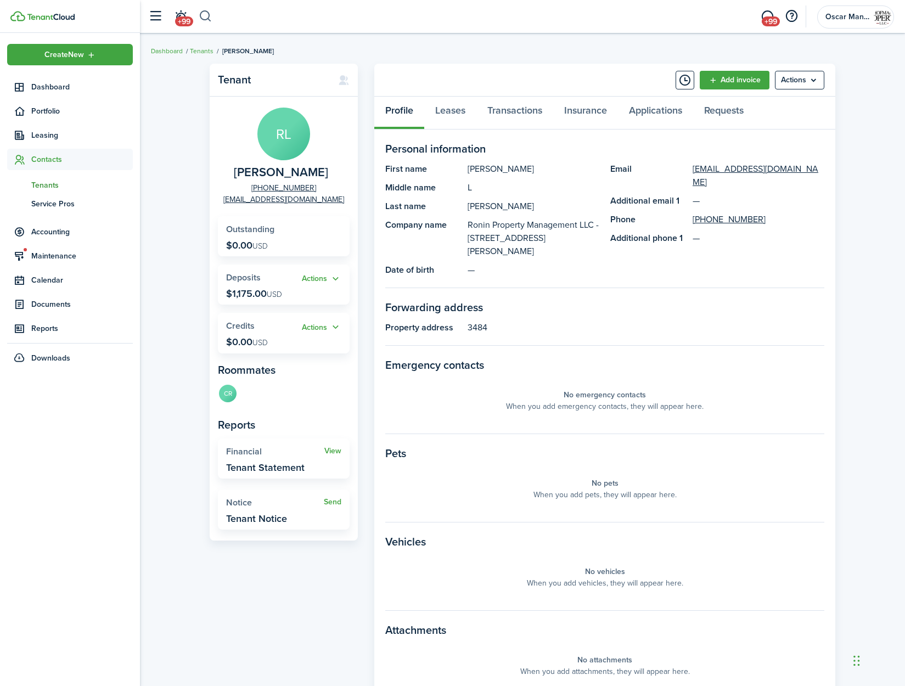
click at [209, 18] on button "button" at bounding box center [206, 16] width 14 height 19
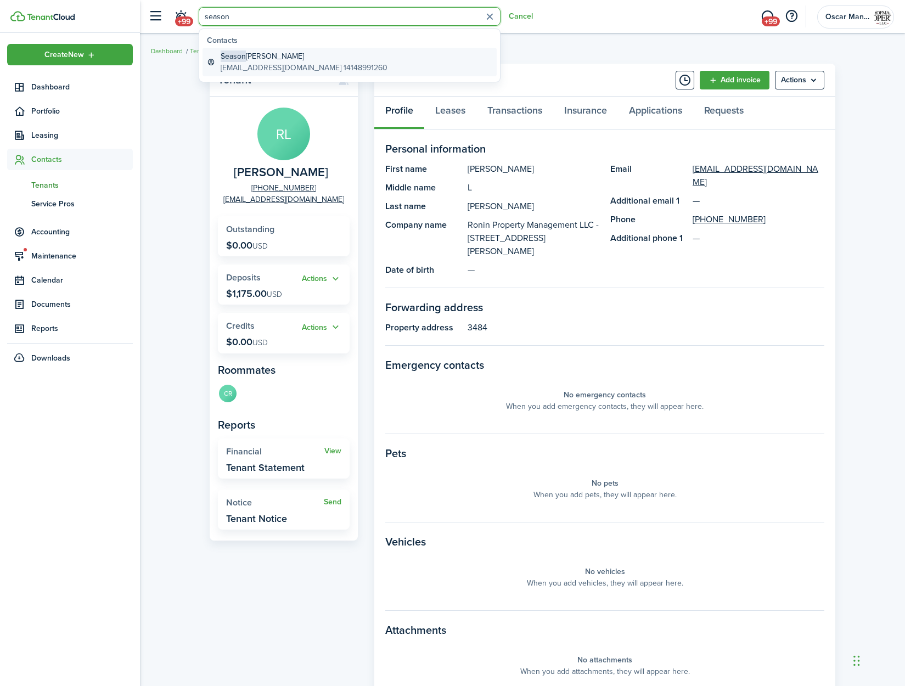
type input "season"
click at [229, 60] on span "Season" at bounding box center [233, 56] width 25 height 12
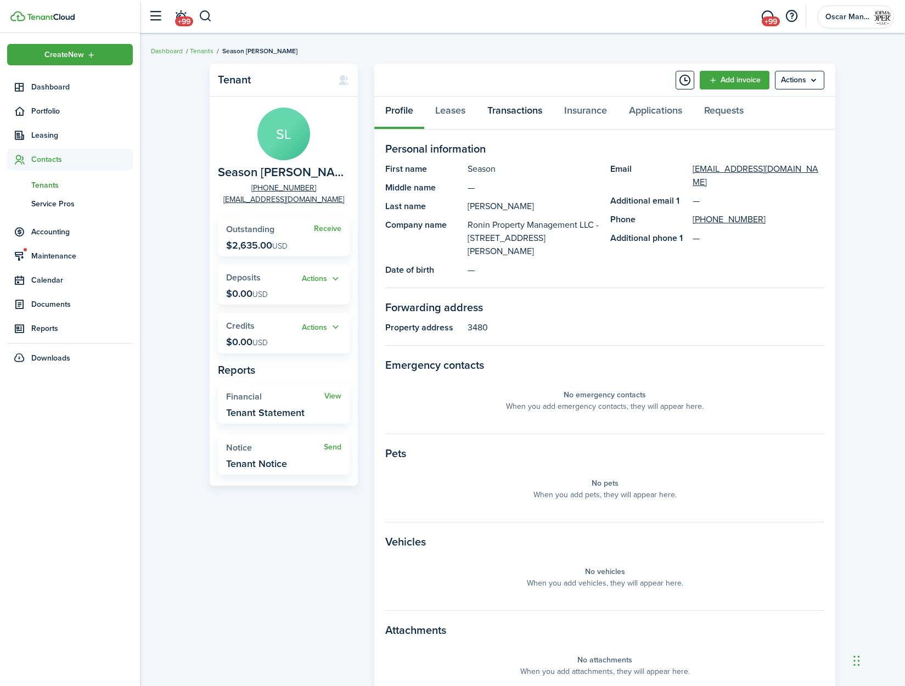
click at [497, 115] on link "Transactions" at bounding box center [514, 113] width 77 height 33
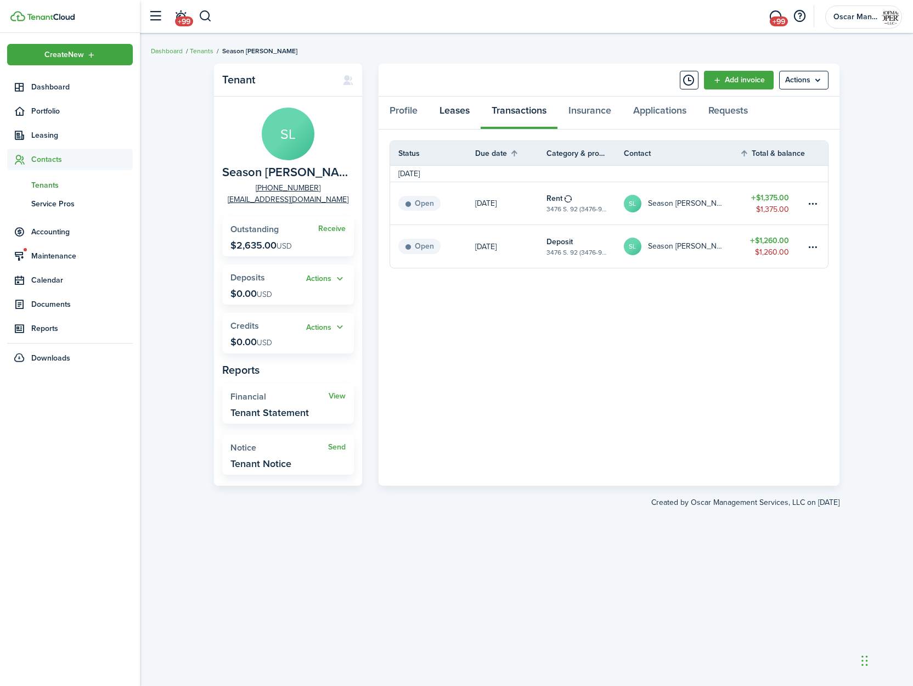
click at [456, 114] on link "Leases" at bounding box center [455, 113] width 52 height 33
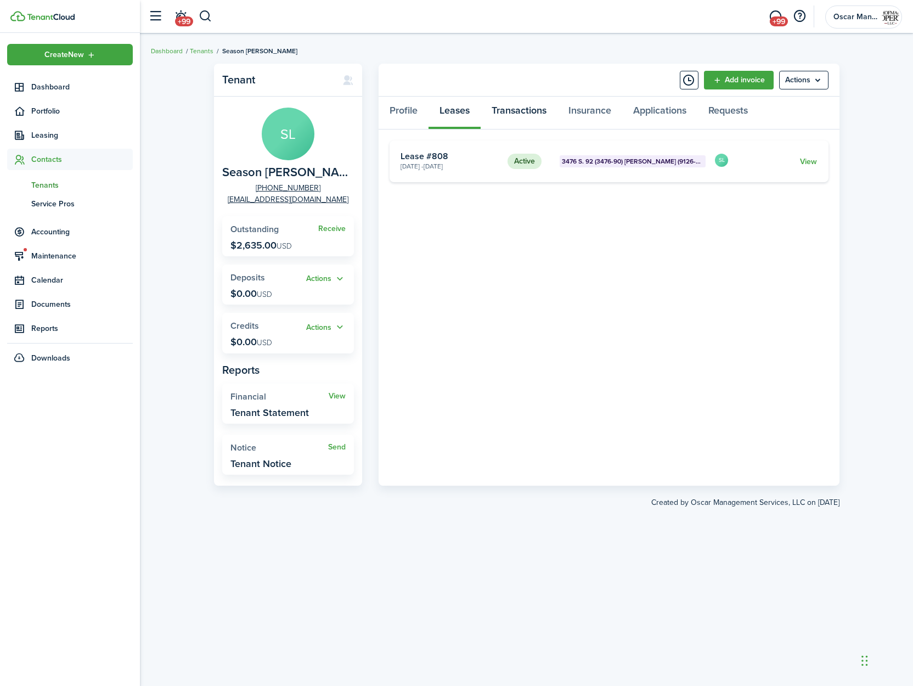
click at [502, 113] on link "Transactions" at bounding box center [519, 113] width 77 height 33
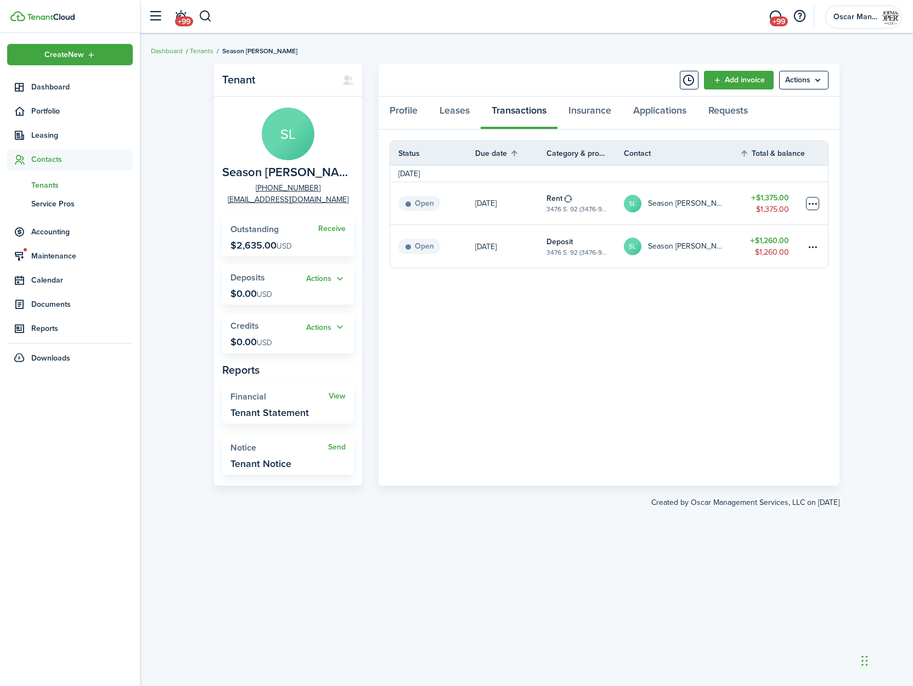
click at [810, 204] on table-menu-btn-icon at bounding box center [812, 203] width 13 height 13
click at [765, 378] on button "Delete" at bounding box center [771, 378] width 96 height 19
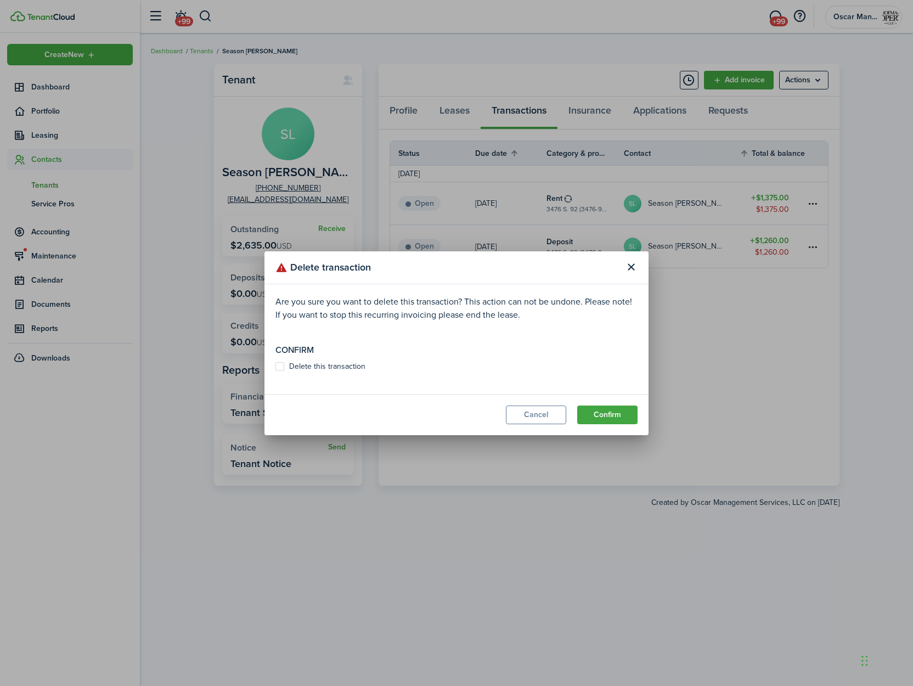
click at [282, 368] on label "Delete this transaction" at bounding box center [321, 366] width 90 height 9
click at [276, 367] on input "Delete this transaction" at bounding box center [275, 366] width 1 height 1
checkbox input "true"
click at [622, 417] on button "Confirm" at bounding box center [607, 415] width 60 height 19
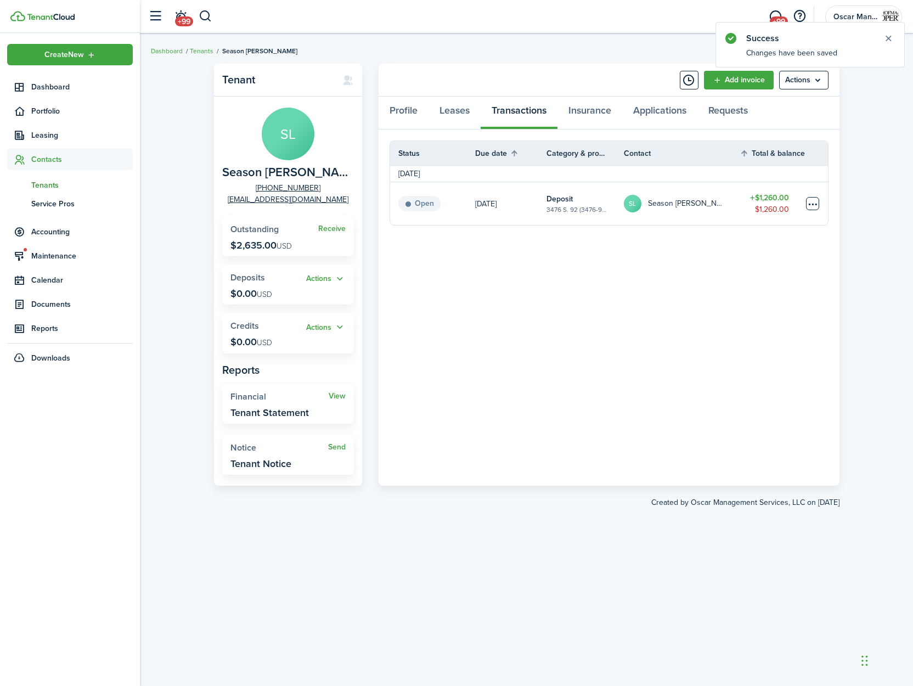
click at [811, 204] on table-menu-btn-icon at bounding box center [812, 203] width 13 height 13
click at [772, 241] on link "Mark as paid" at bounding box center [771, 244] width 96 height 19
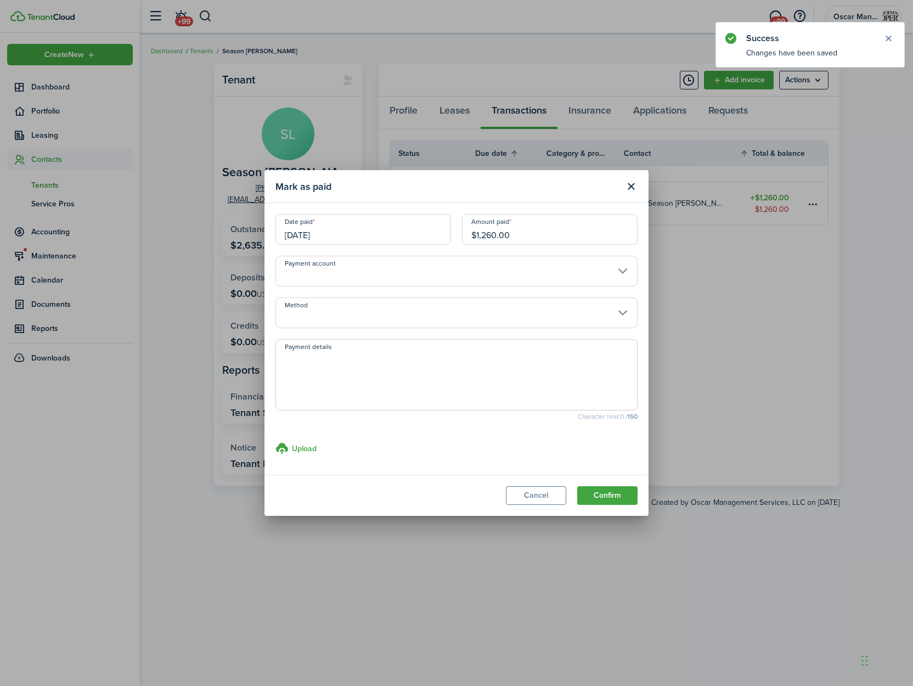
click at [340, 385] on textarea "Payment details" at bounding box center [456, 378] width 361 height 53
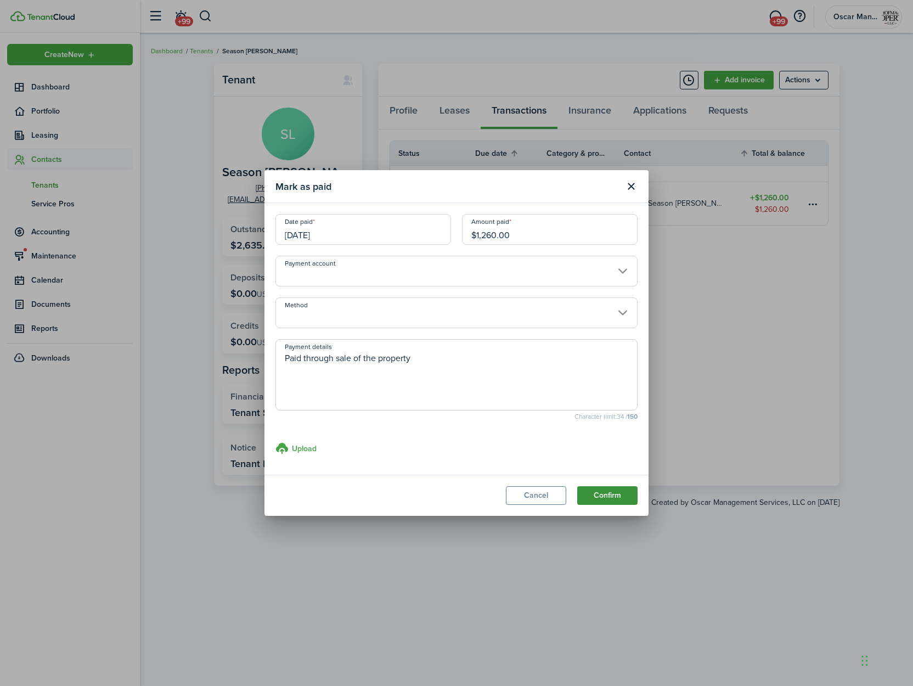
type textarea "Paid through sale of the property"
click at [597, 499] on button "Confirm" at bounding box center [607, 495] width 60 height 19
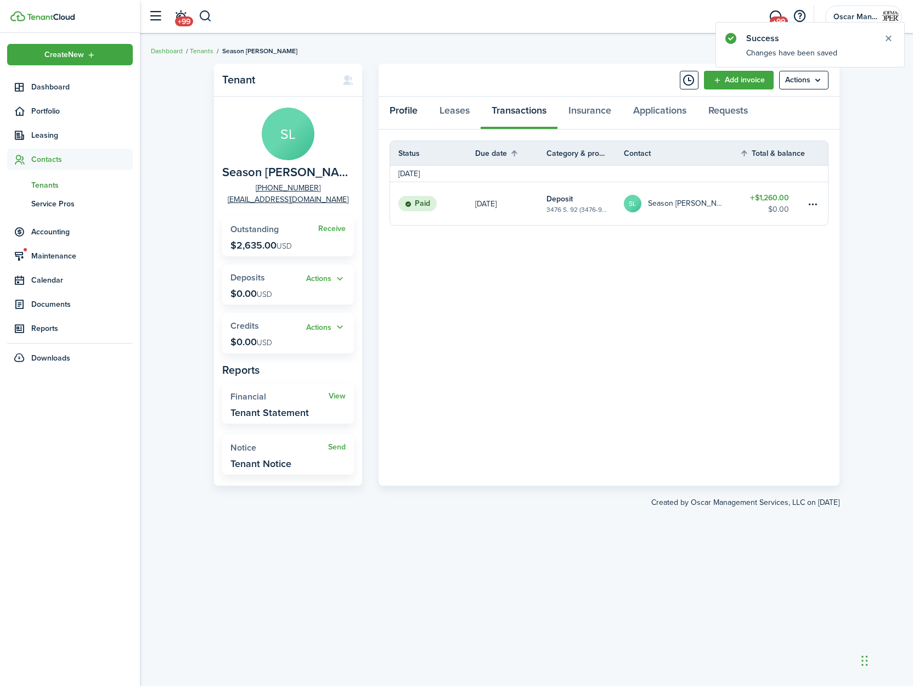
click at [412, 111] on link "Profile" at bounding box center [404, 113] width 50 height 33
